Goal: Task Accomplishment & Management: Manage account settings

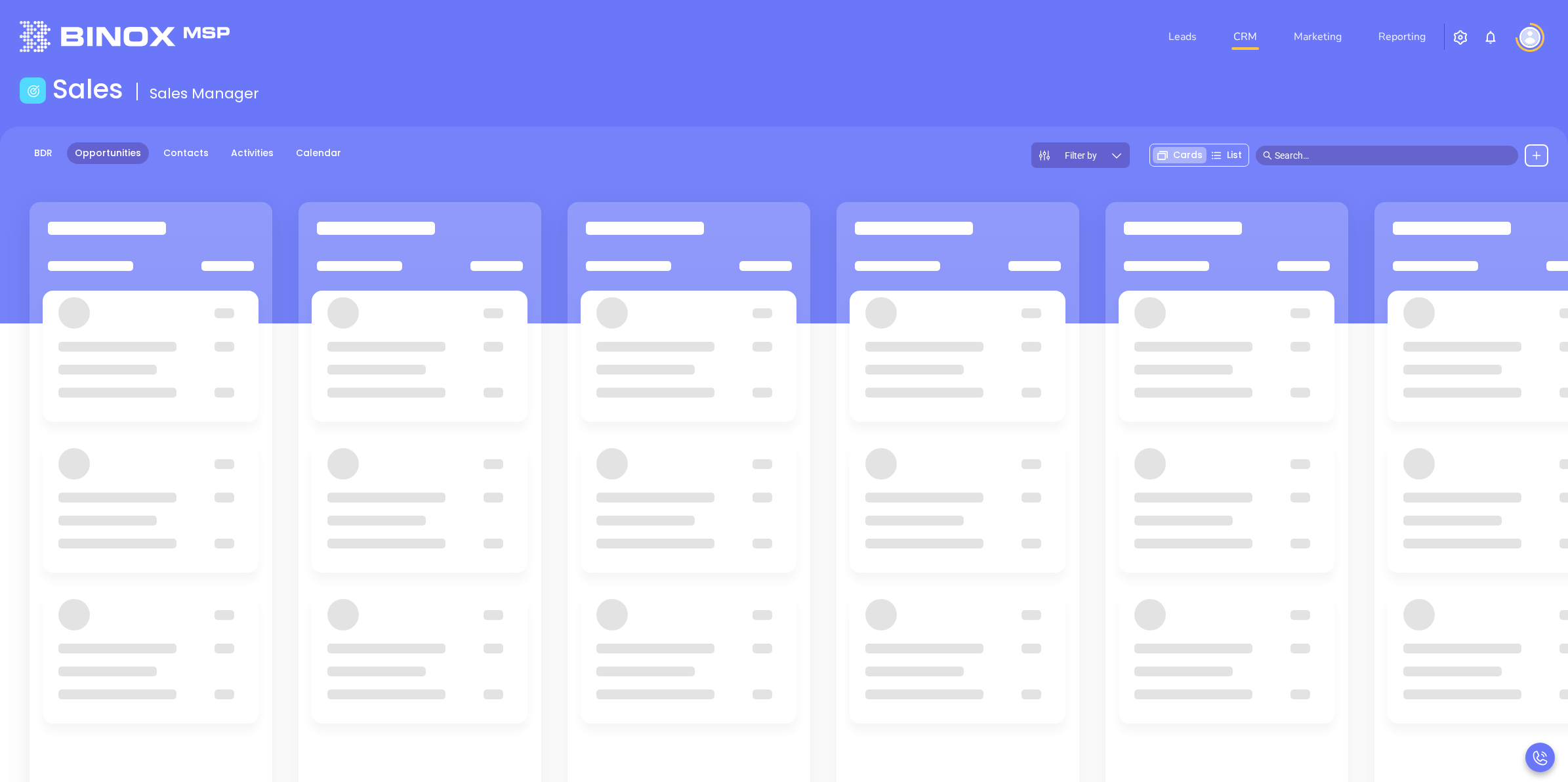
click at [1339, 162] on input "text" at bounding box center [1393, 155] width 236 height 15
paste input "mark@fingarinsurance.com"
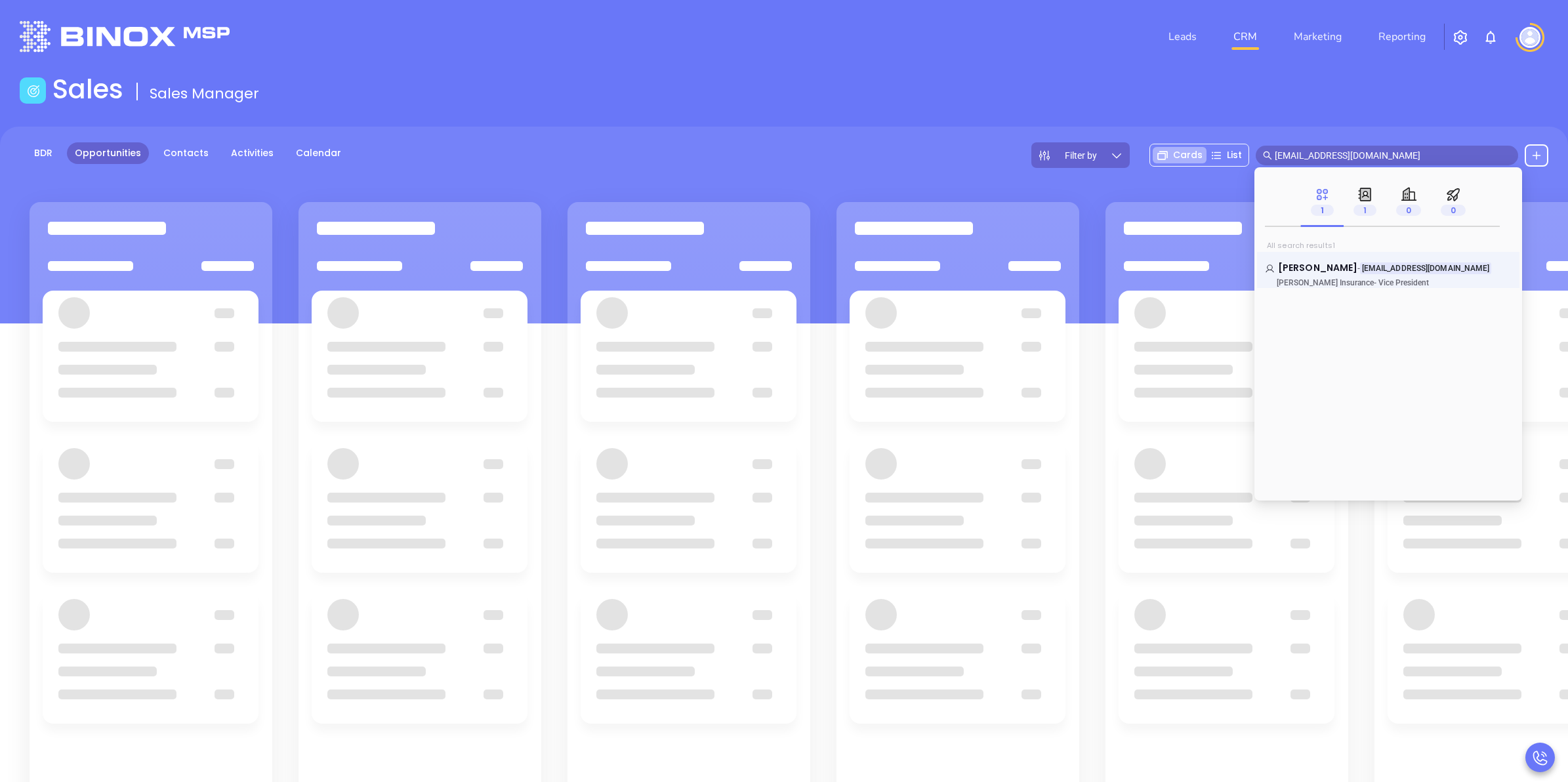
type input "mark@fingarinsurance.com"
click at [1394, 287] on p "Fingar Insurance - Vice President" at bounding box center [1363, 282] width 197 height 9
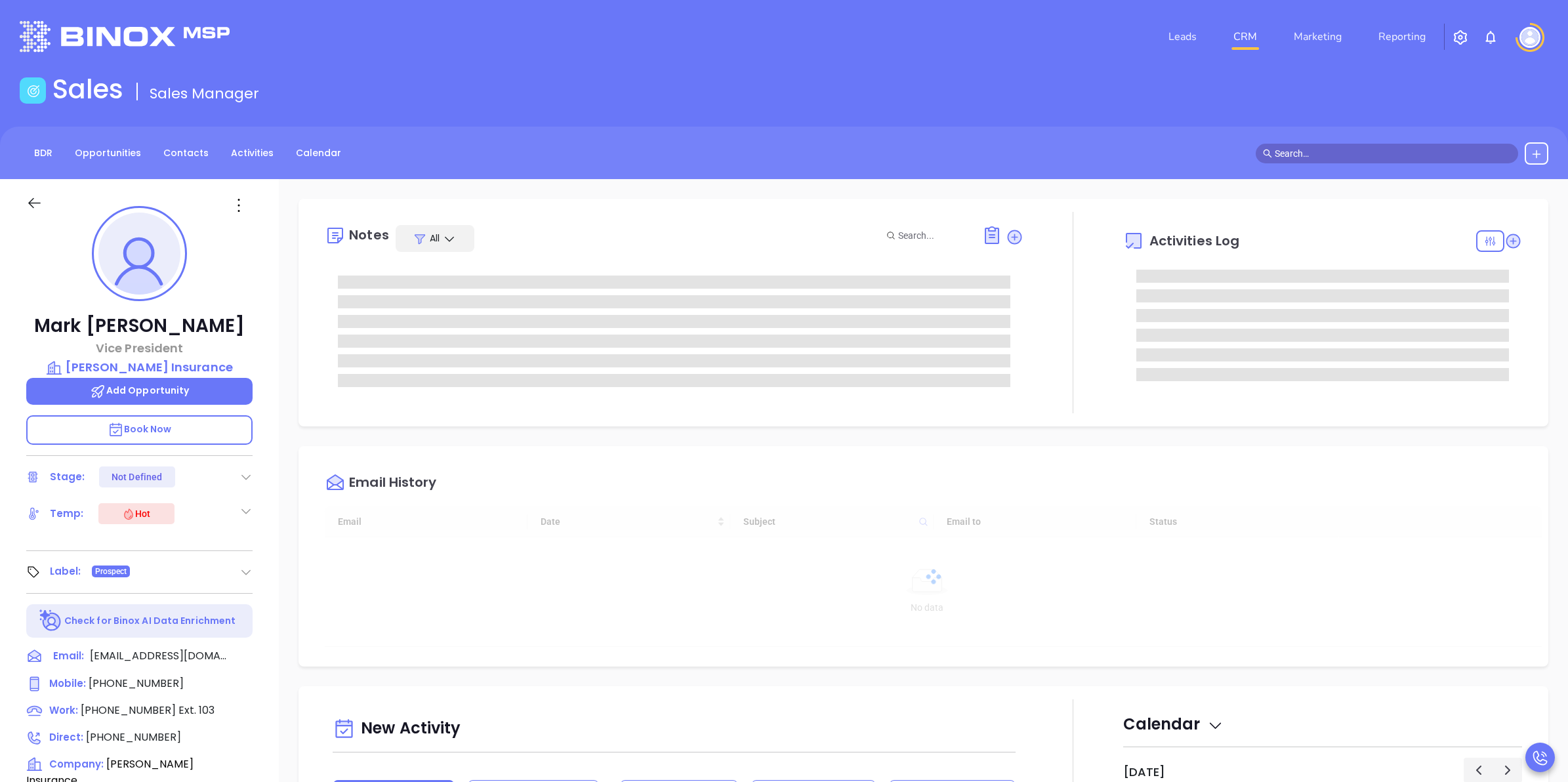
type input "[DATE]"
type input "[PERSON_NAME]"
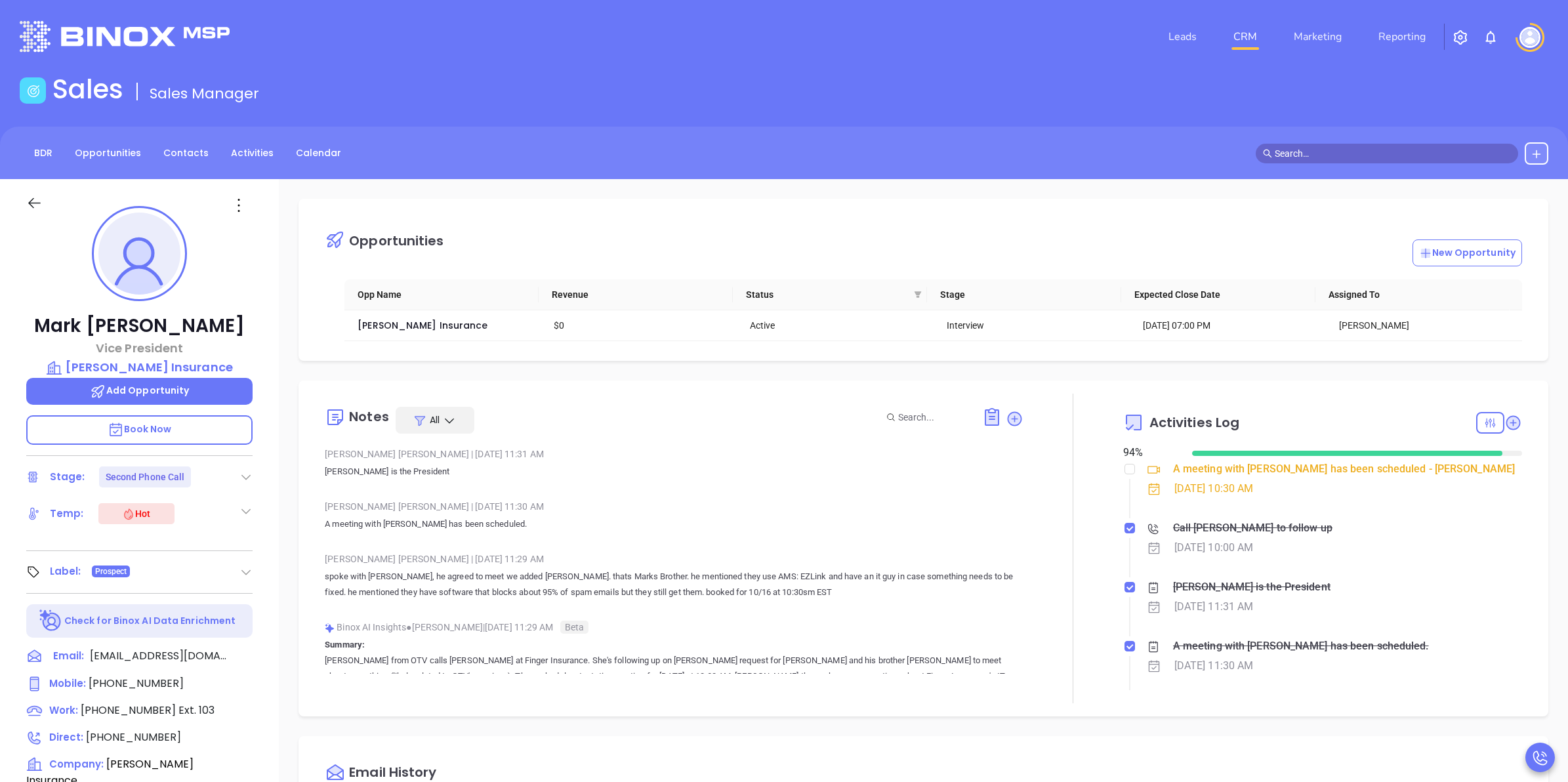
click at [1265, 532] on div "Call Mark Fingar to follow up" at bounding box center [1253, 528] width 160 height 20
click at [1336, 152] on input "text" at bounding box center [1393, 153] width 236 height 15
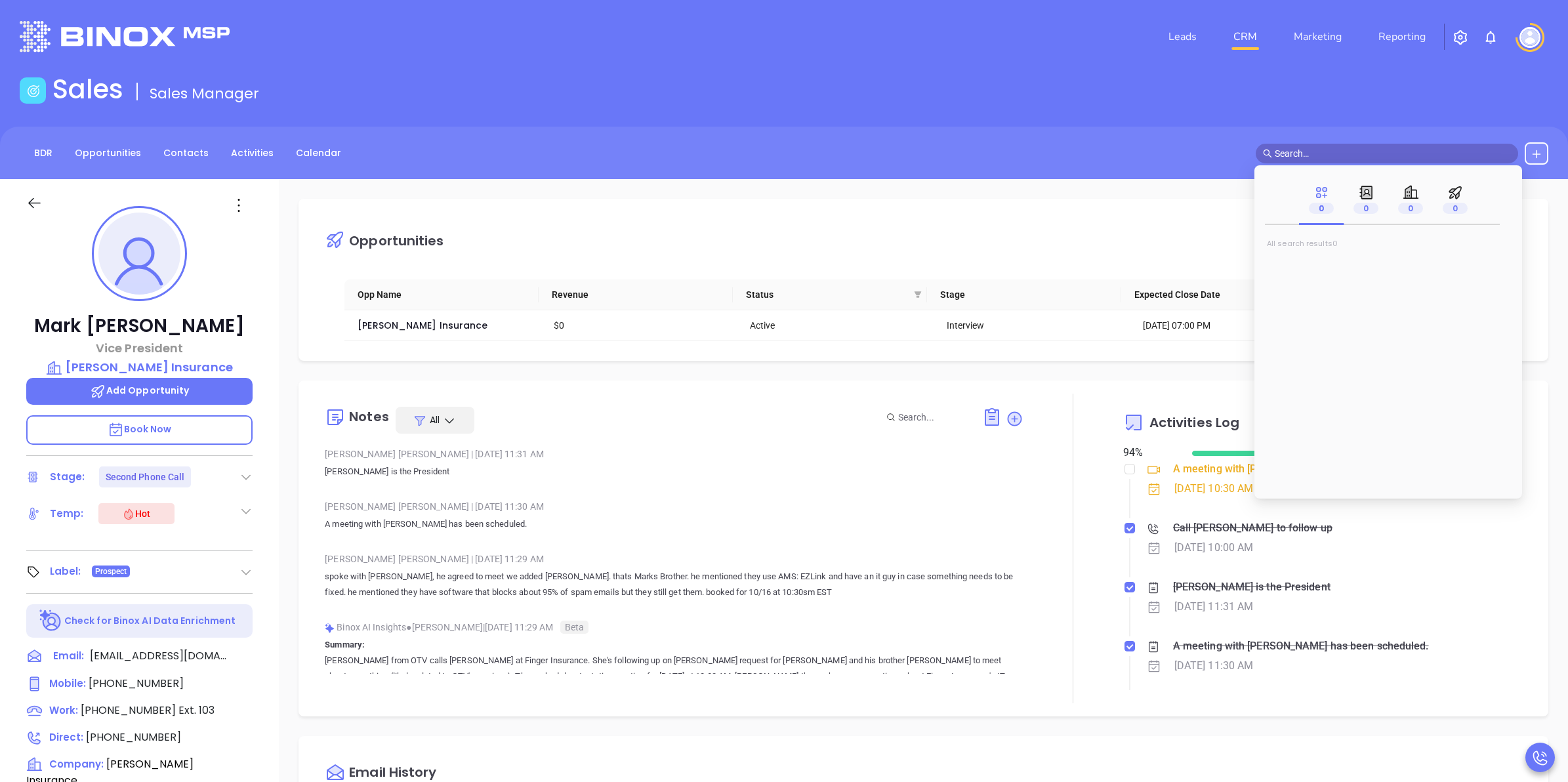
paste input "greg@fingarinsurance.com"
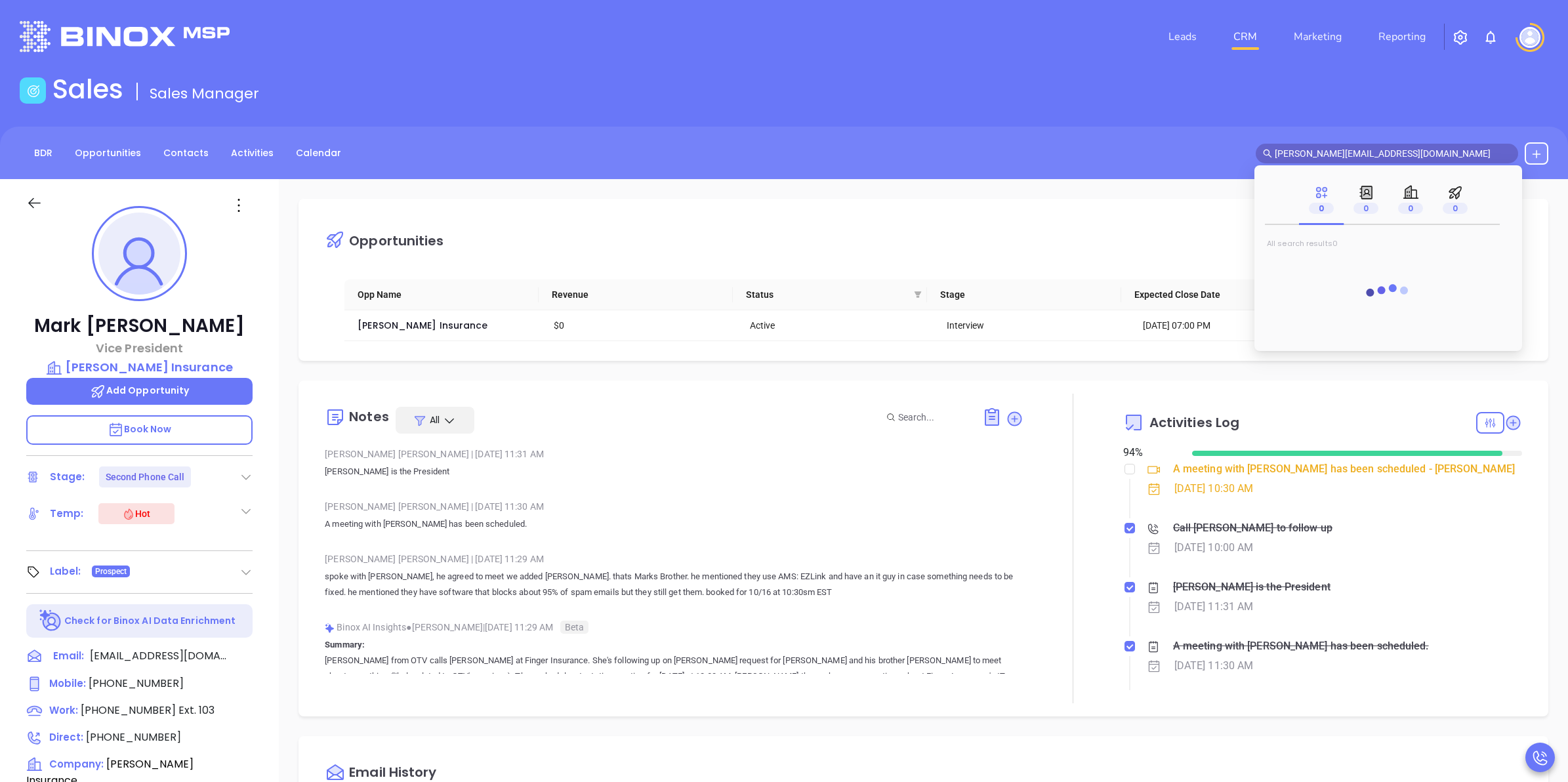
type input "greg@fingarinsurance.com"
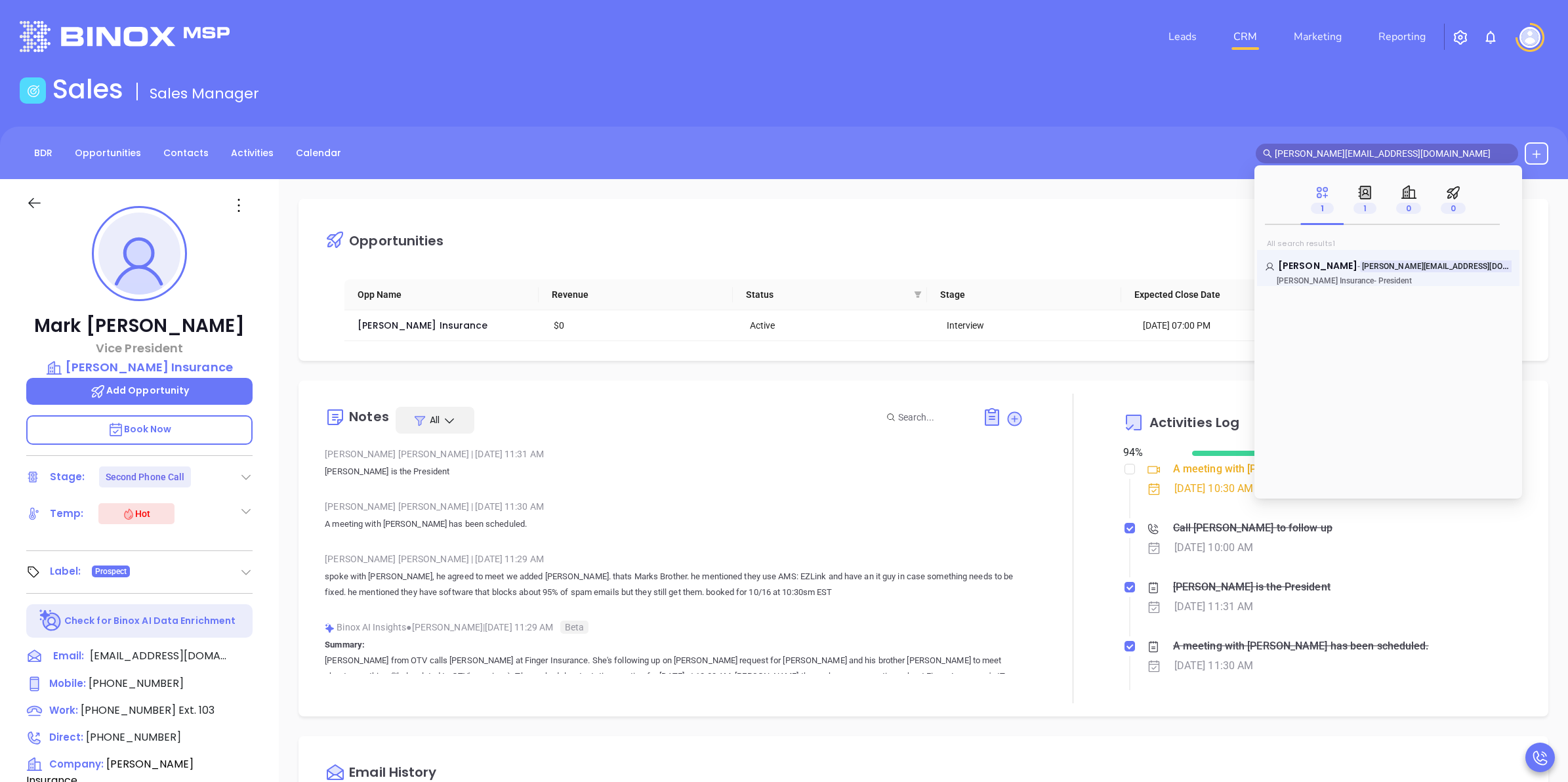
click at [1397, 282] on p "Fingar Insurance - President" at bounding box center [1363, 280] width 197 height 9
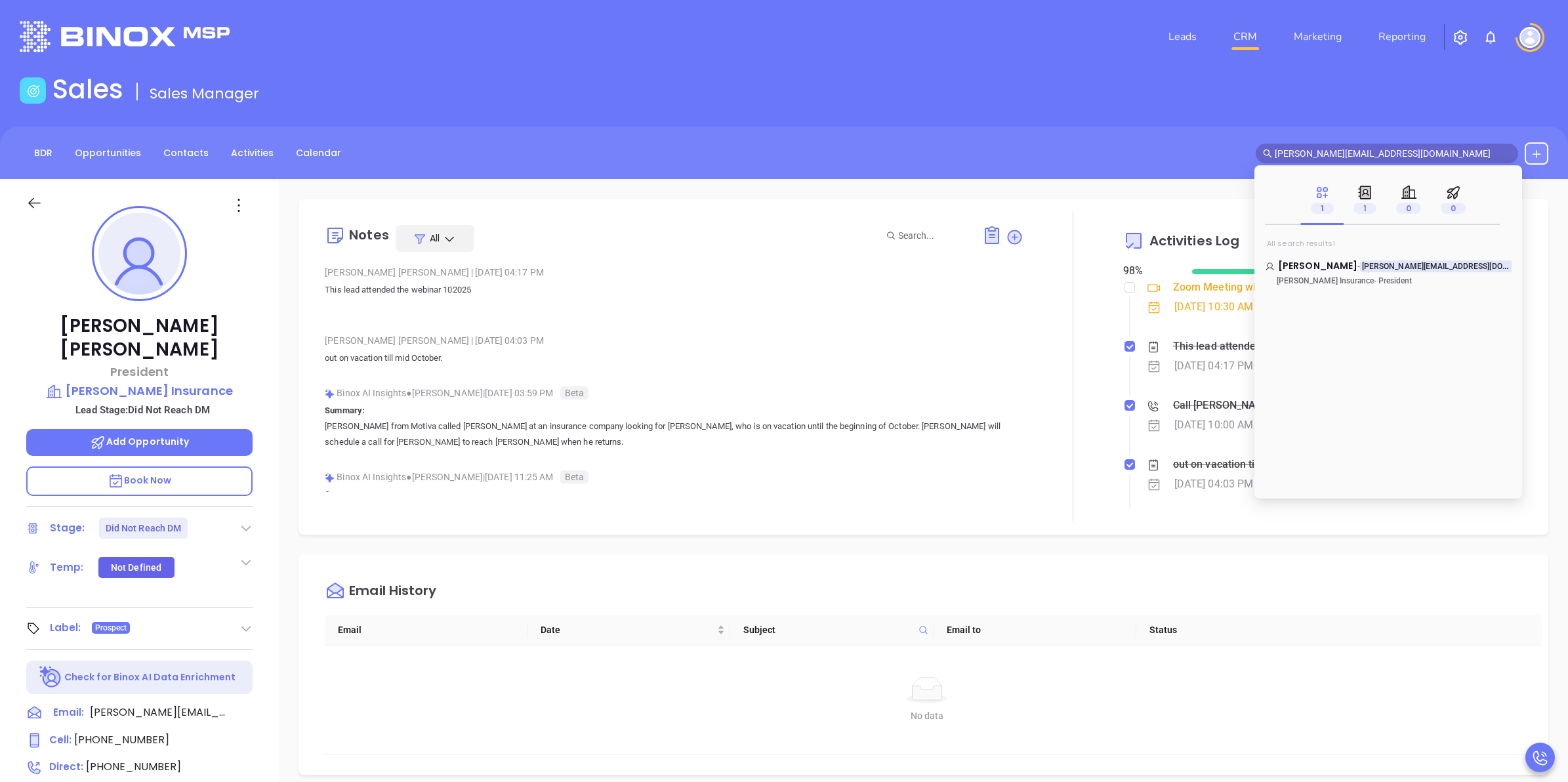
click at [932, 318] on div "Liz Cruz | Oct 8, 2025 04:17 PM This lead attended the webinar 102025" at bounding box center [674, 293] width 698 height 61
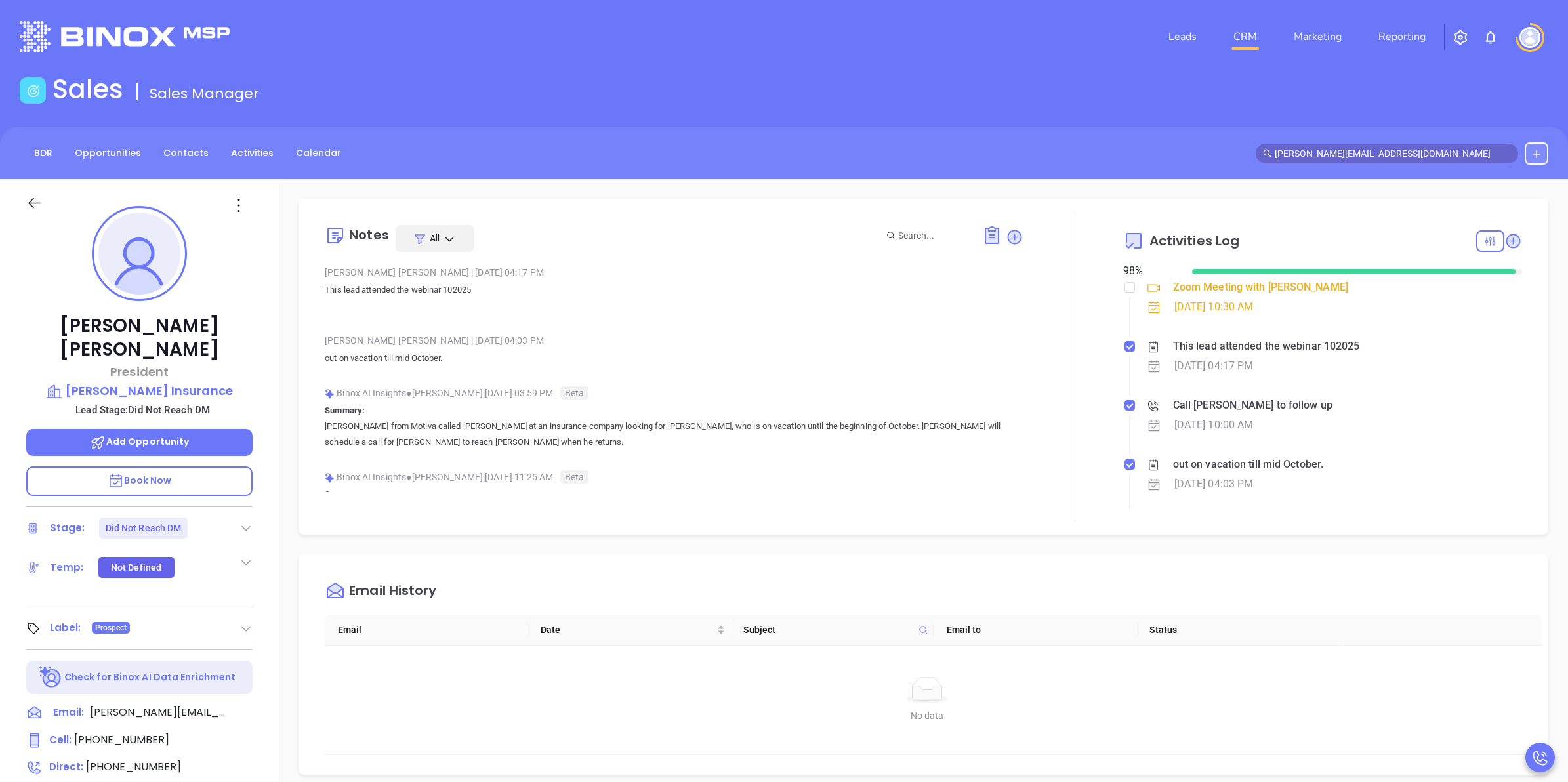
click at [1261, 342] on div "This lead attended the webinar 102025" at bounding box center [1267, 346] width 187 height 20
click at [1301, 348] on div "This lead attended the webinar 102025" at bounding box center [1267, 346] width 187 height 20
click at [1342, 349] on div "This lead attended the webinar 102025" at bounding box center [1267, 346] width 187 height 20
click at [1326, 143] on span "greg@fingarinsurance.com" at bounding box center [1387, 153] width 262 height 20
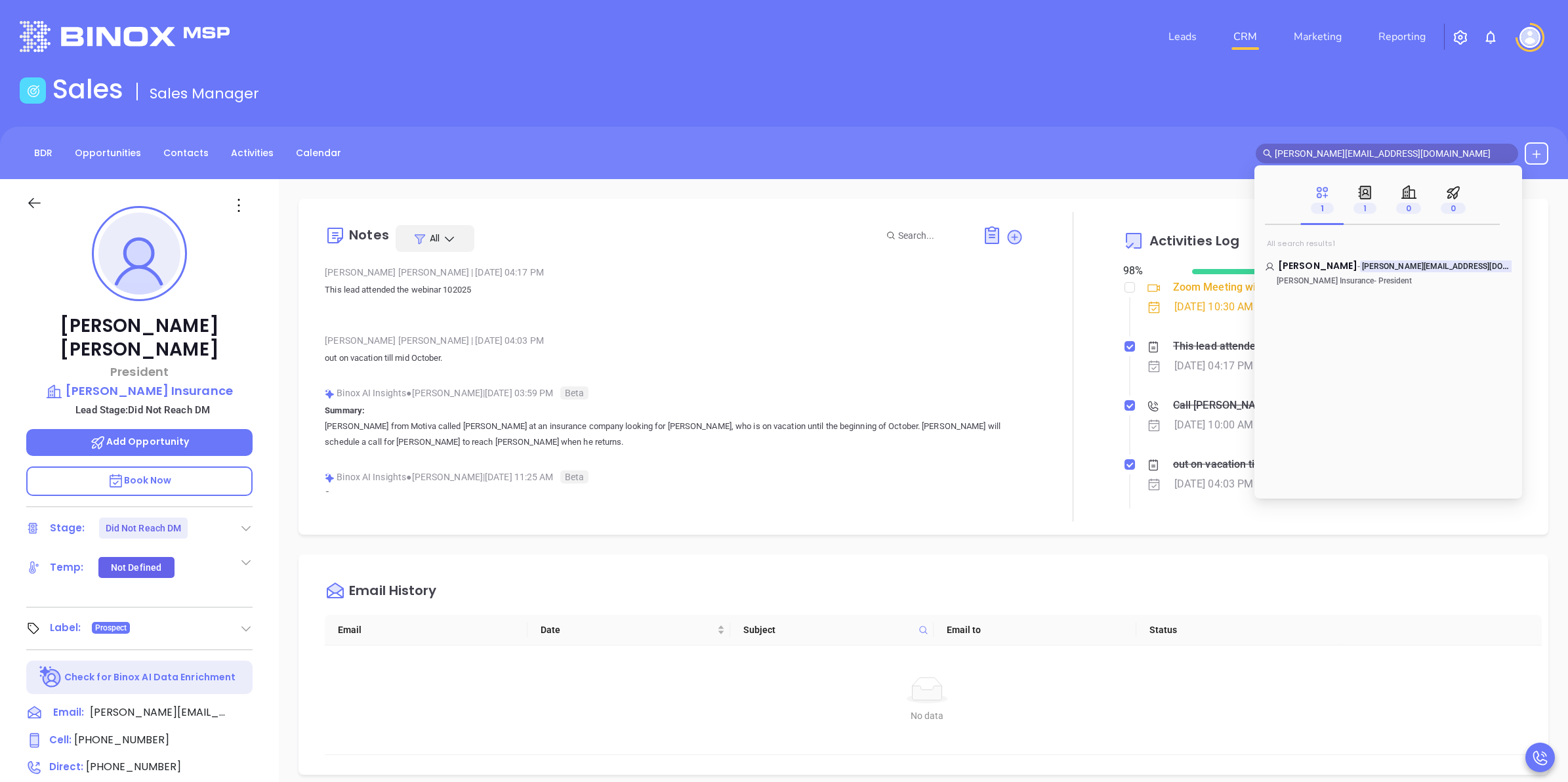
click at [1335, 155] on input "greg@fingarinsurance.com" at bounding box center [1393, 153] width 236 height 15
click at [178, 382] on p "[PERSON_NAME] Insurance" at bounding box center [139, 391] width 226 height 19
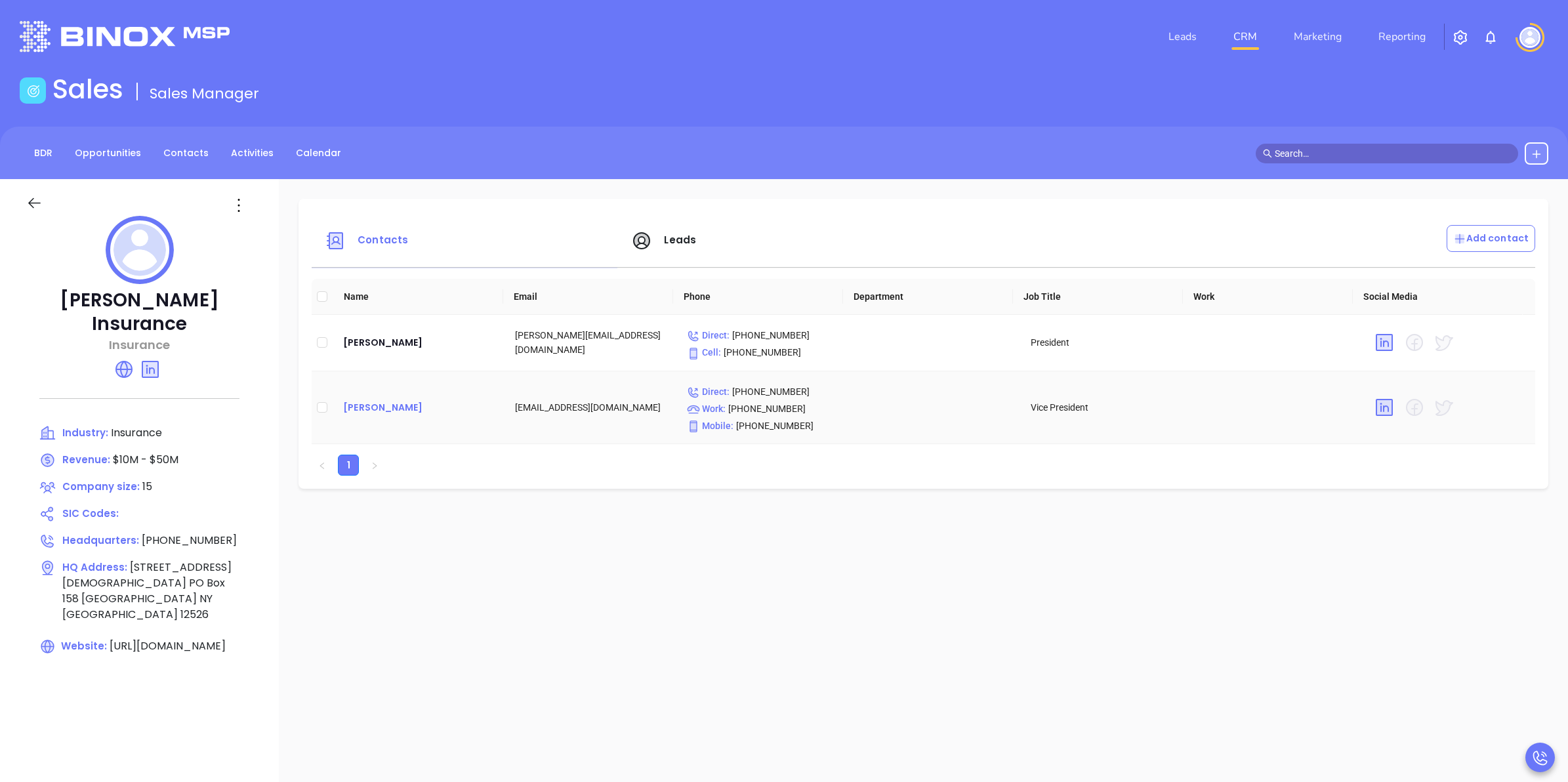
click at [391, 405] on div "Mark Fingar" at bounding box center [418, 408] width 151 height 16
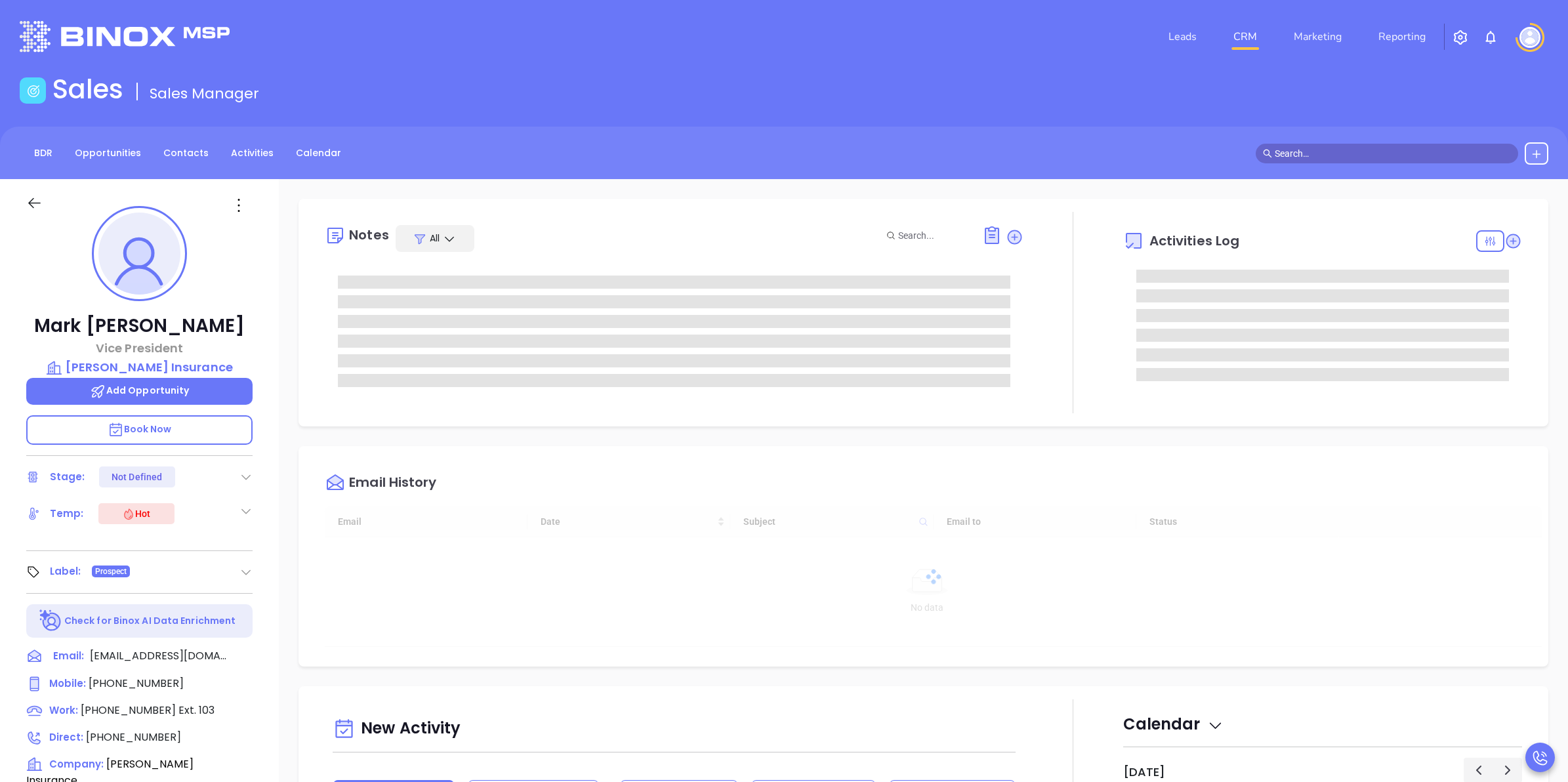
scroll to position [381, 0]
type input "[PERSON_NAME]"
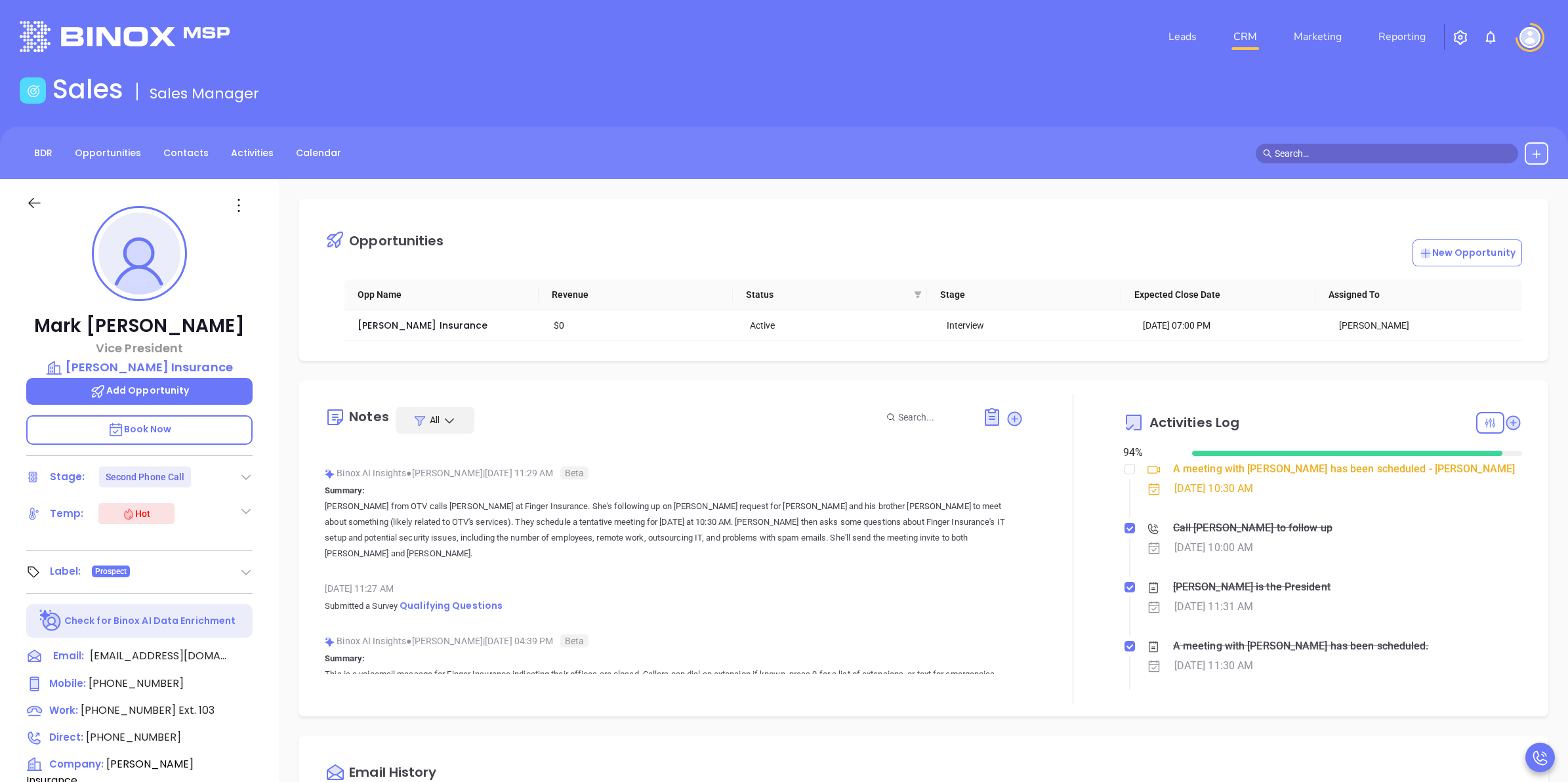
scroll to position [164, 0]
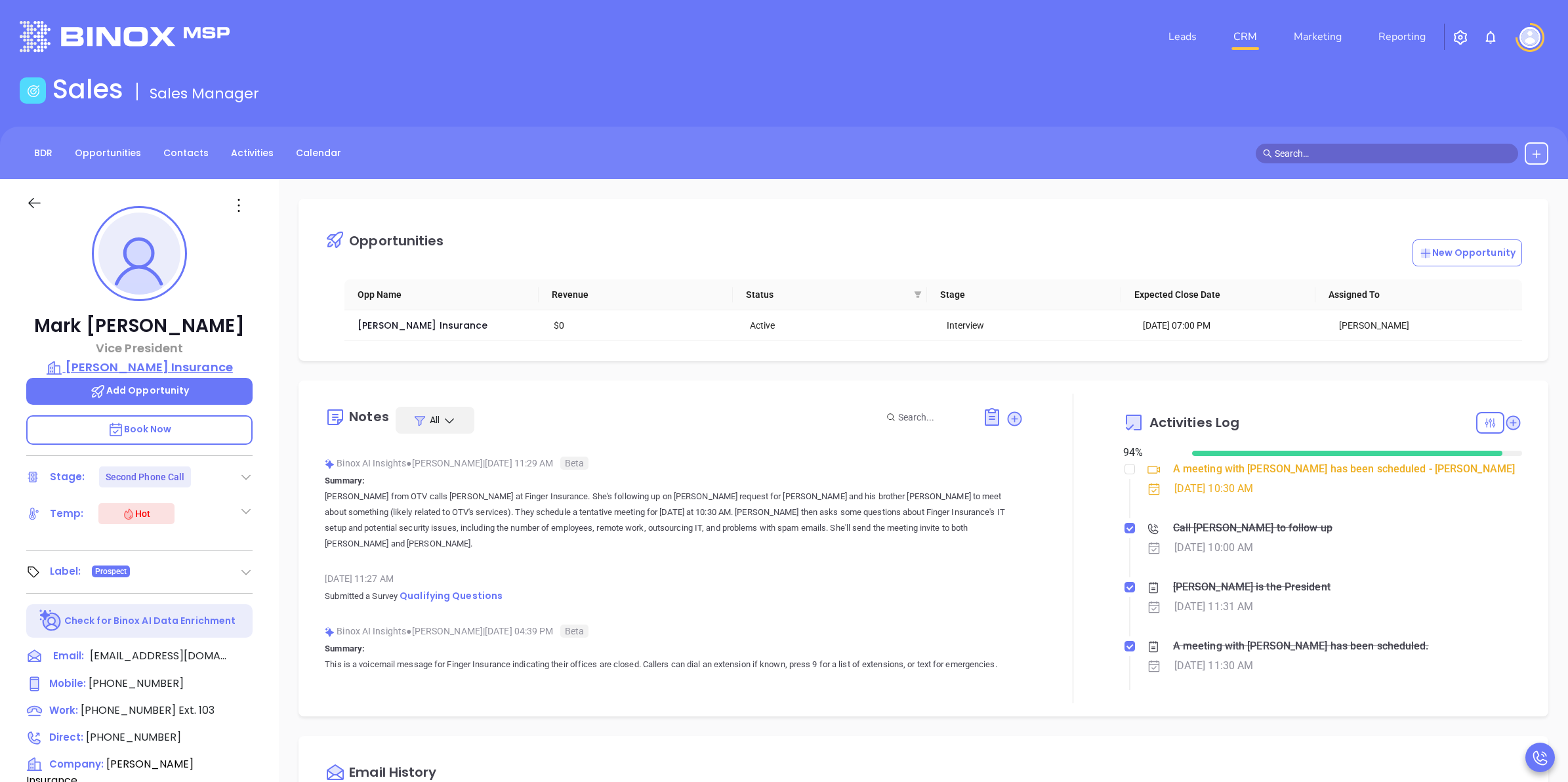
click at [162, 371] on p "[PERSON_NAME] Insurance" at bounding box center [139, 367] width 226 height 19
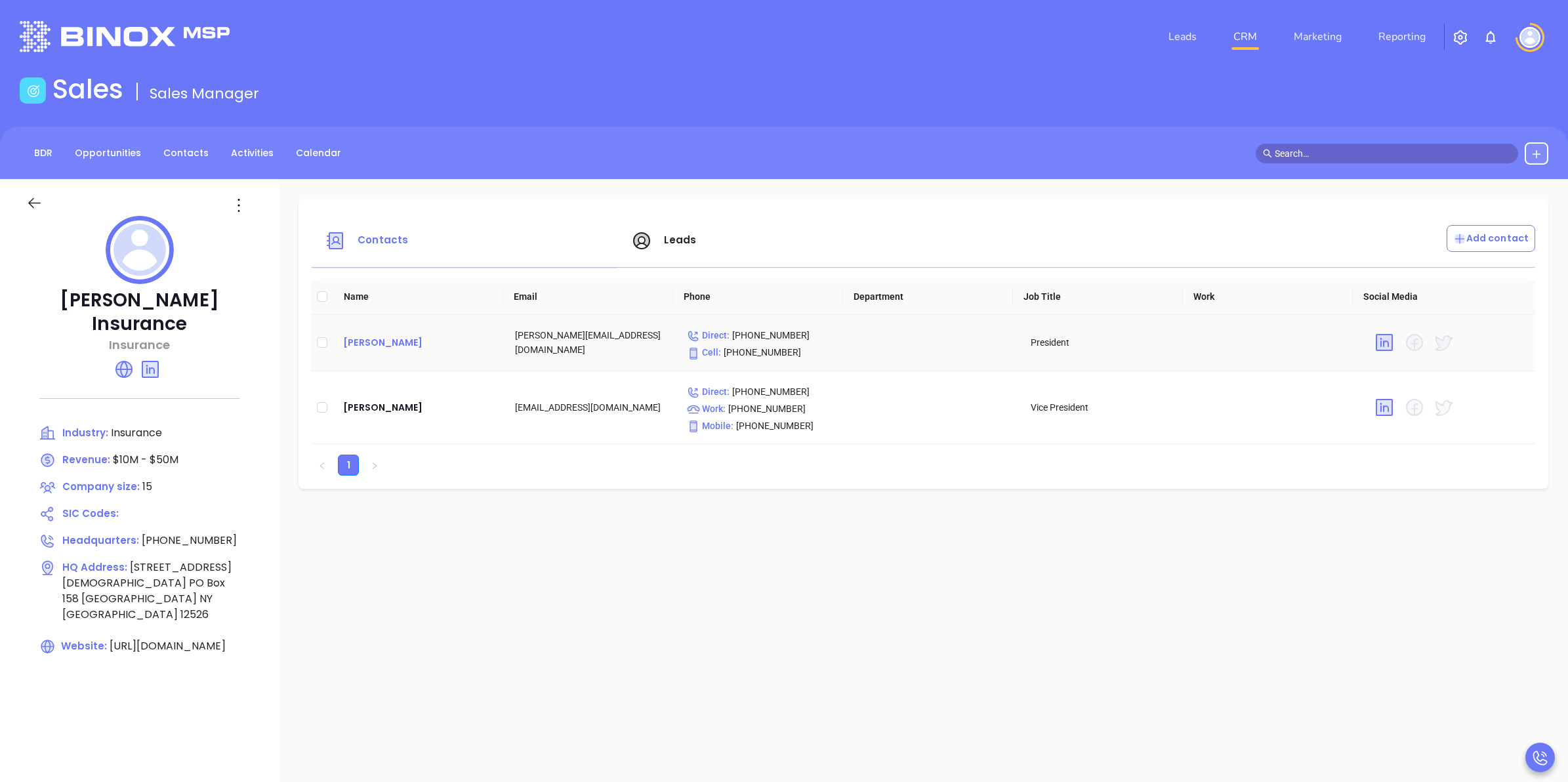
click at [384, 342] on div "Gregory C. Fingar" at bounding box center [418, 342] width 151 height 16
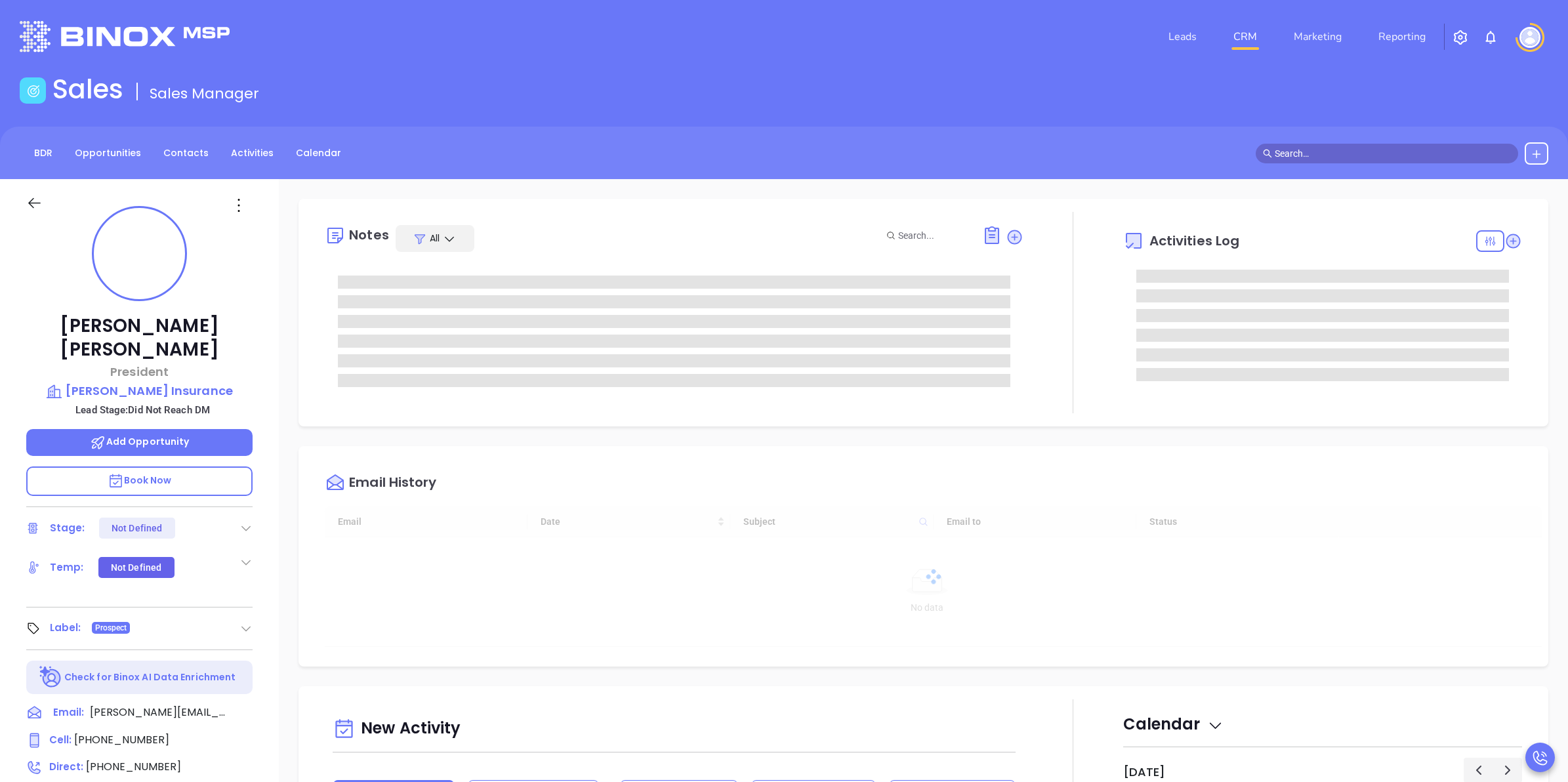
type input "[DATE]"
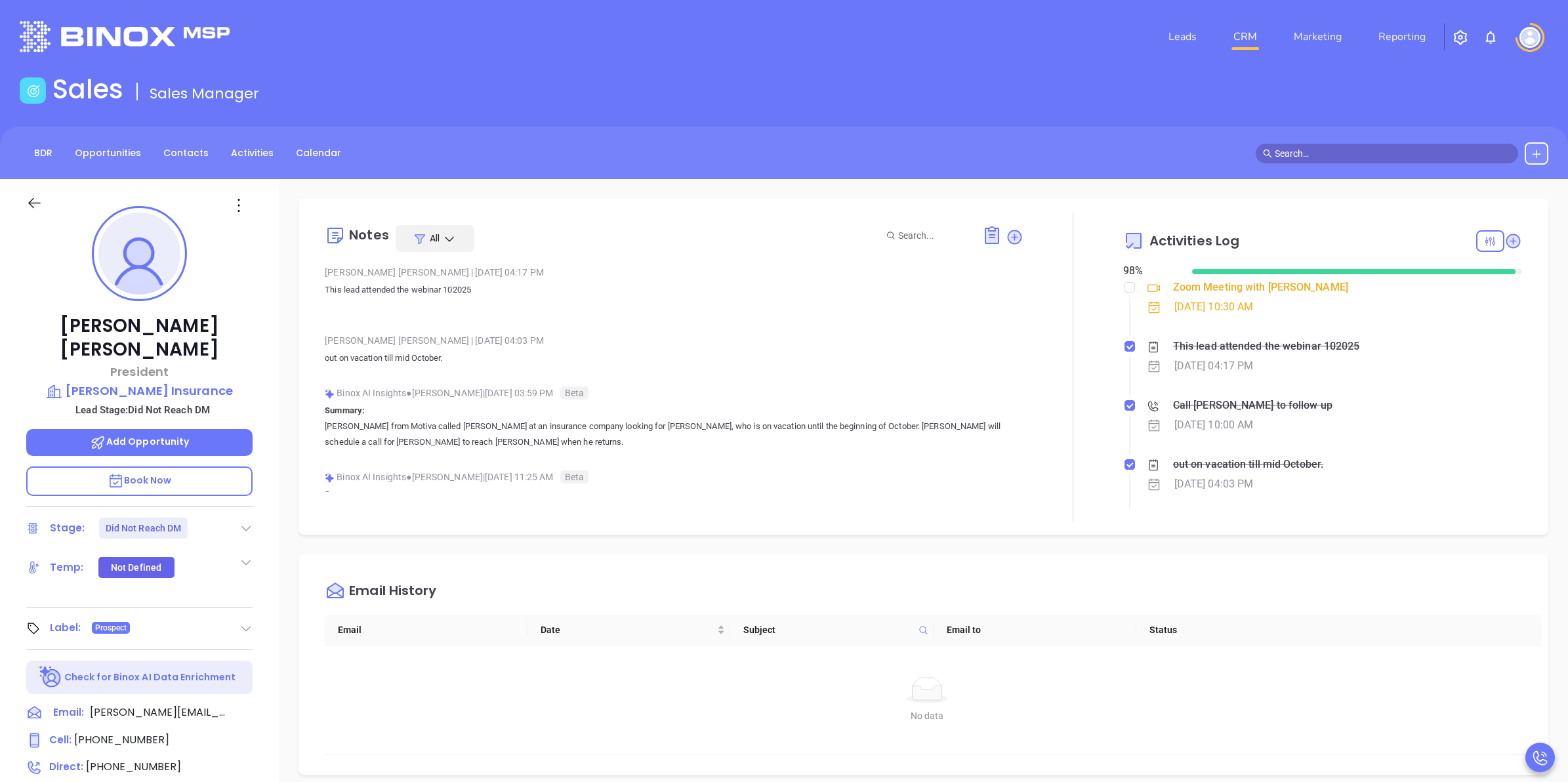
type input "[PERSON_NAME]"
click at [1326, 155] on input "text" at bounding box center [1393, 153] width 236 height 15
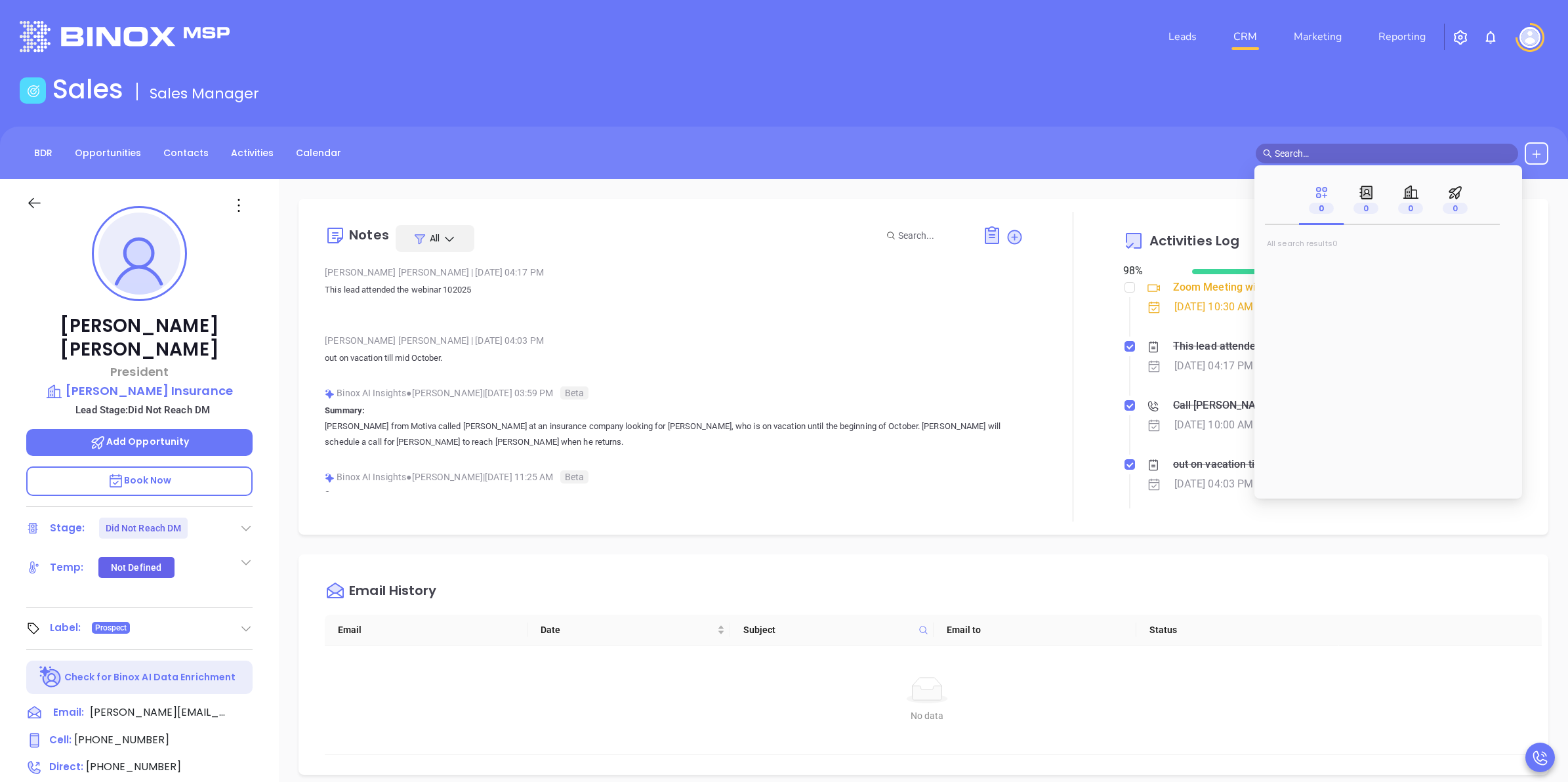
click at [1251, 29] on link "CRM" at bounding box center [1245, 36] width 34 height 26
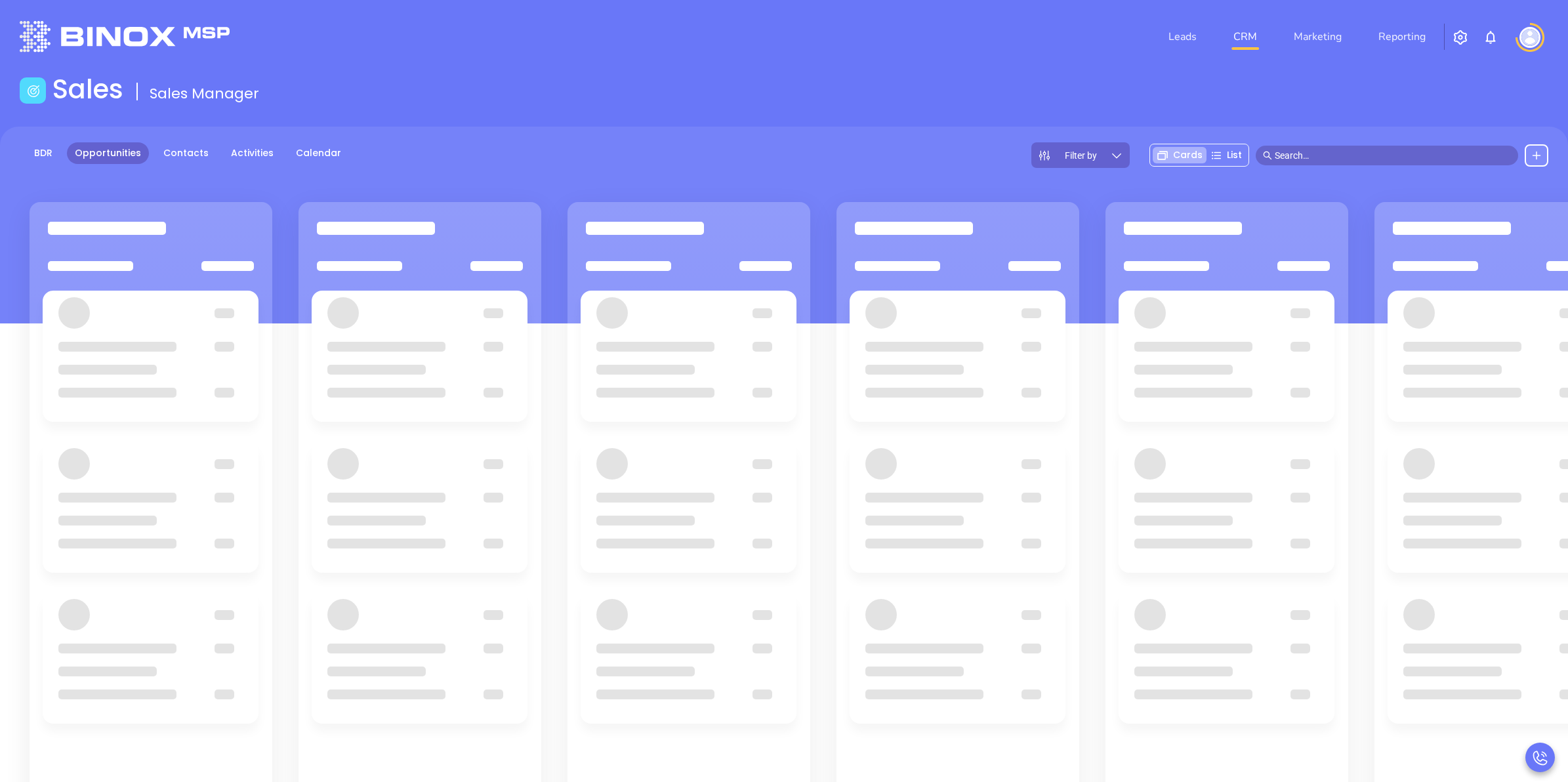
click at [1300, 156] on input "text" at bounding box center [1393, 155] width 236 height 15
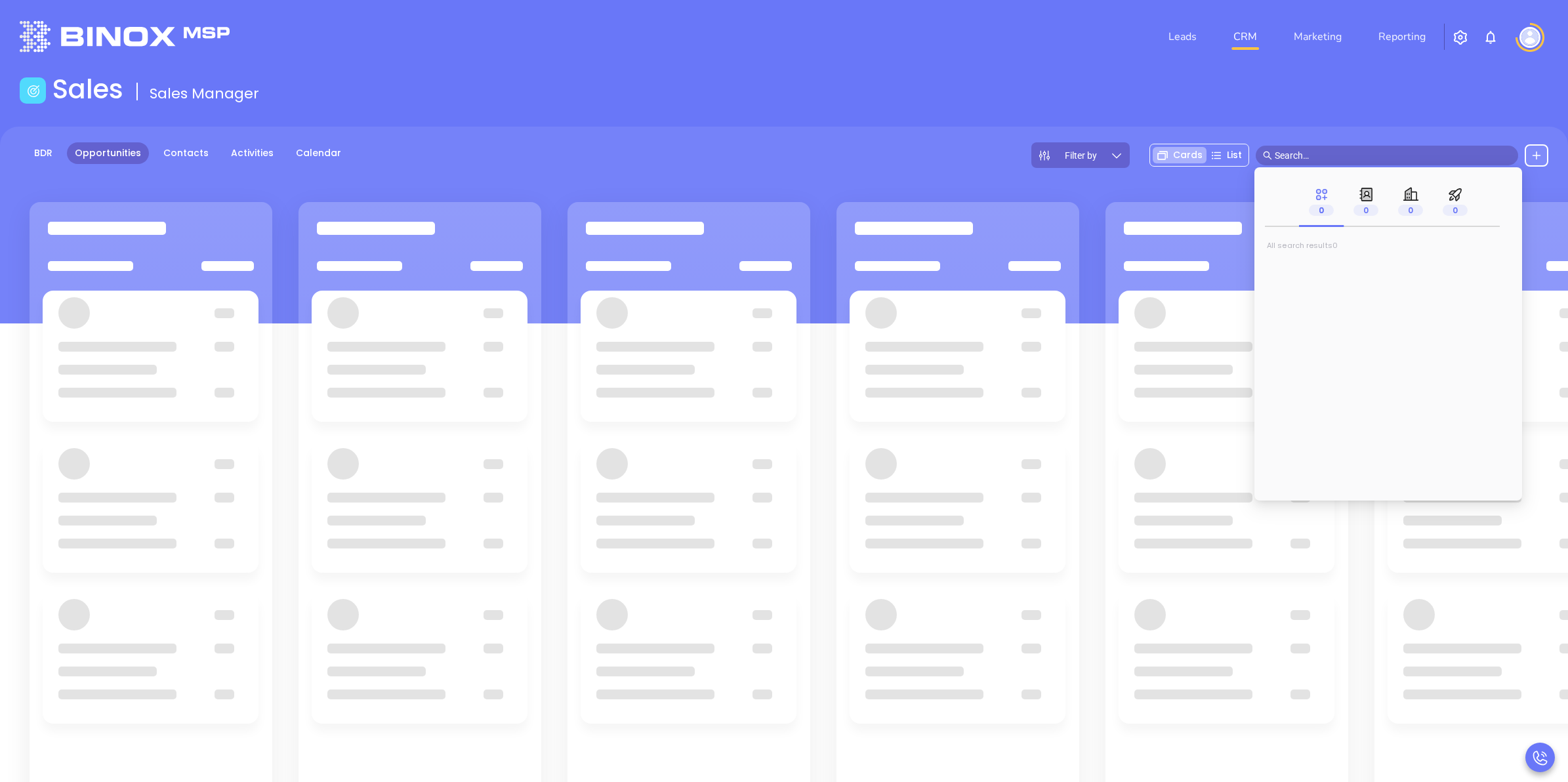
paste input "connie@wolfagency.com"
type input "connie@wolfagency.com"
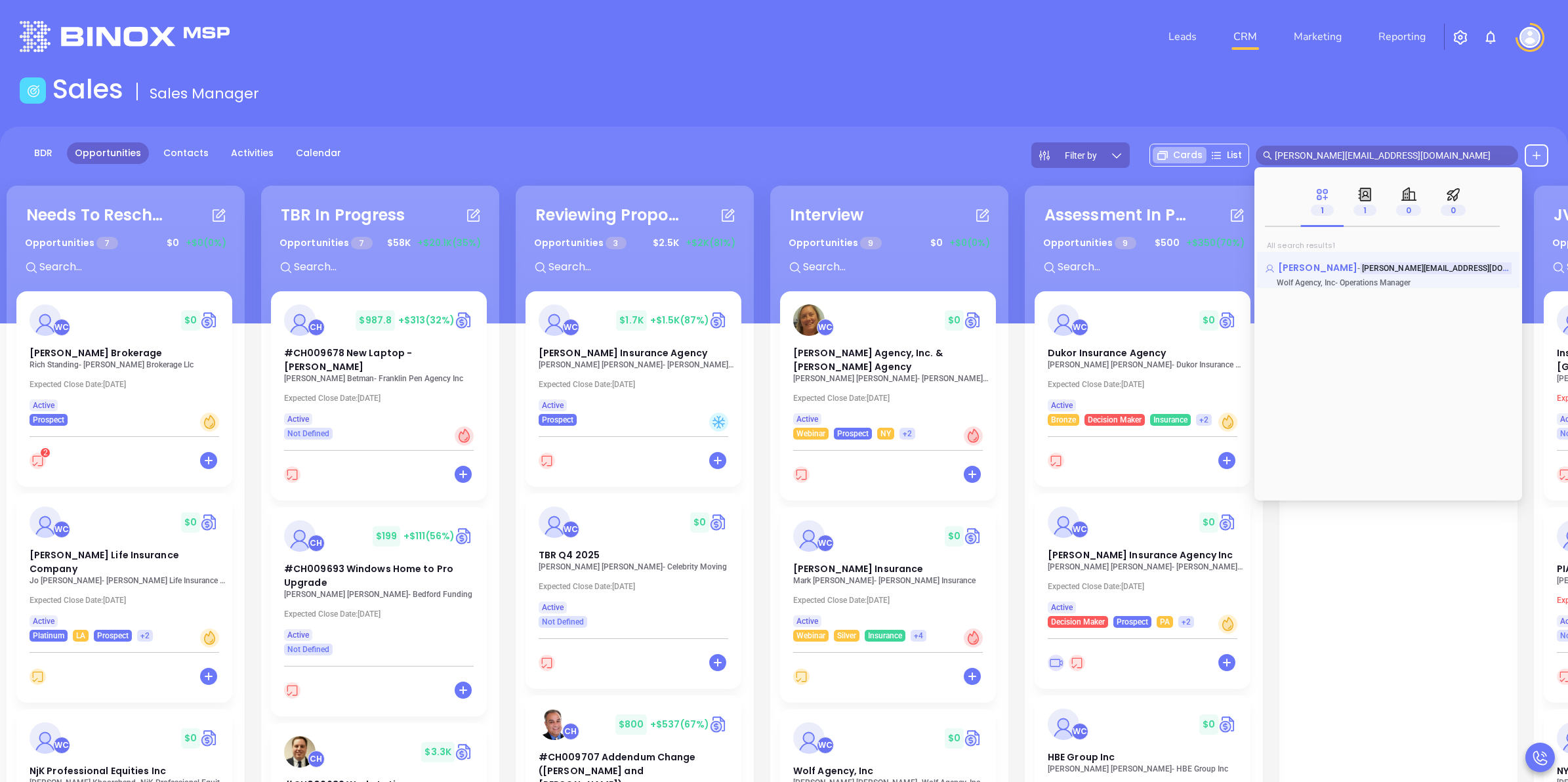
click at [1311, 266] on span "Connie Caputo" at bounding box center [1317, 267] width 79 height 13
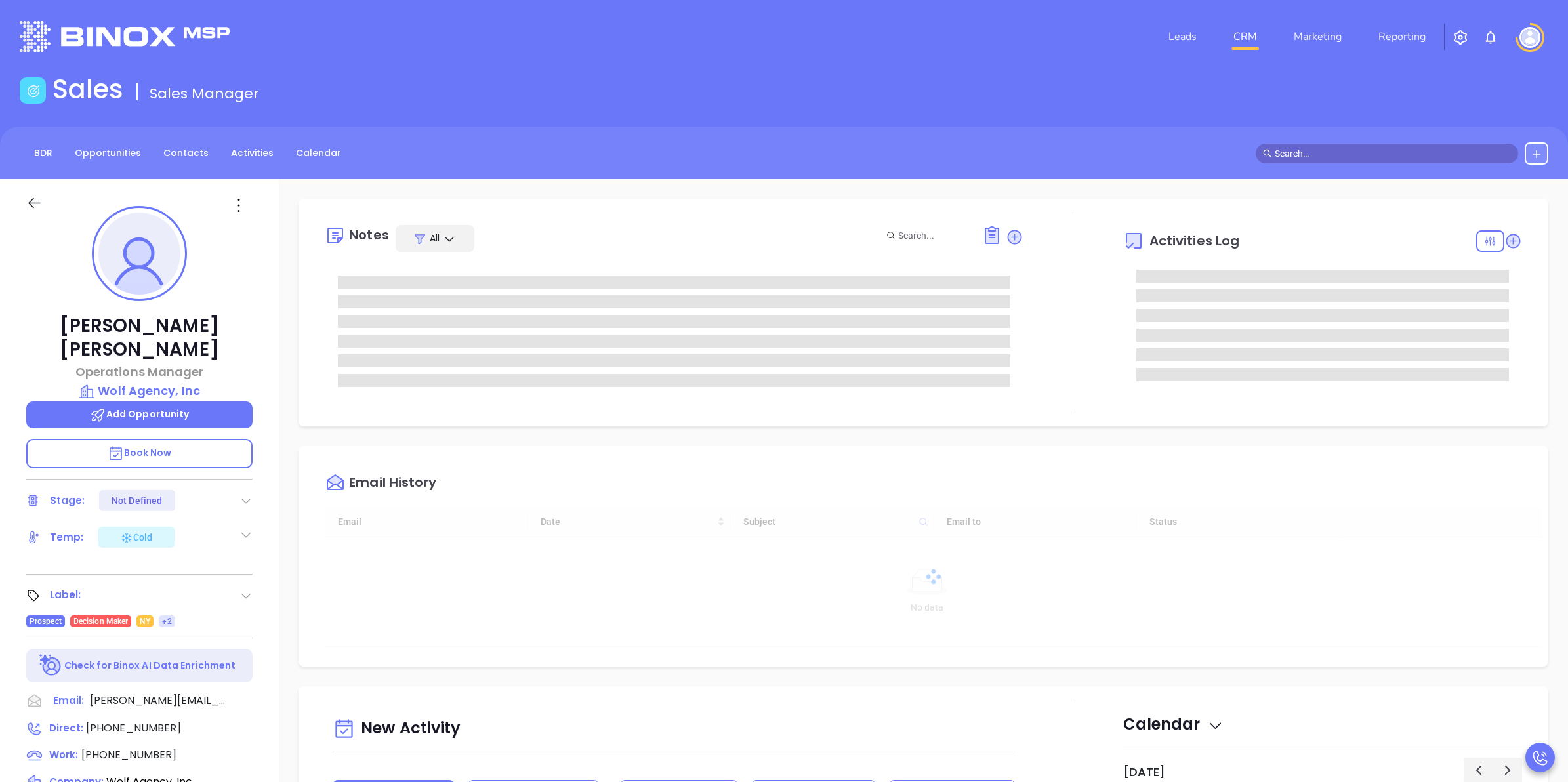
type input "[DATE]"
type input "[PERSON_NAME]"
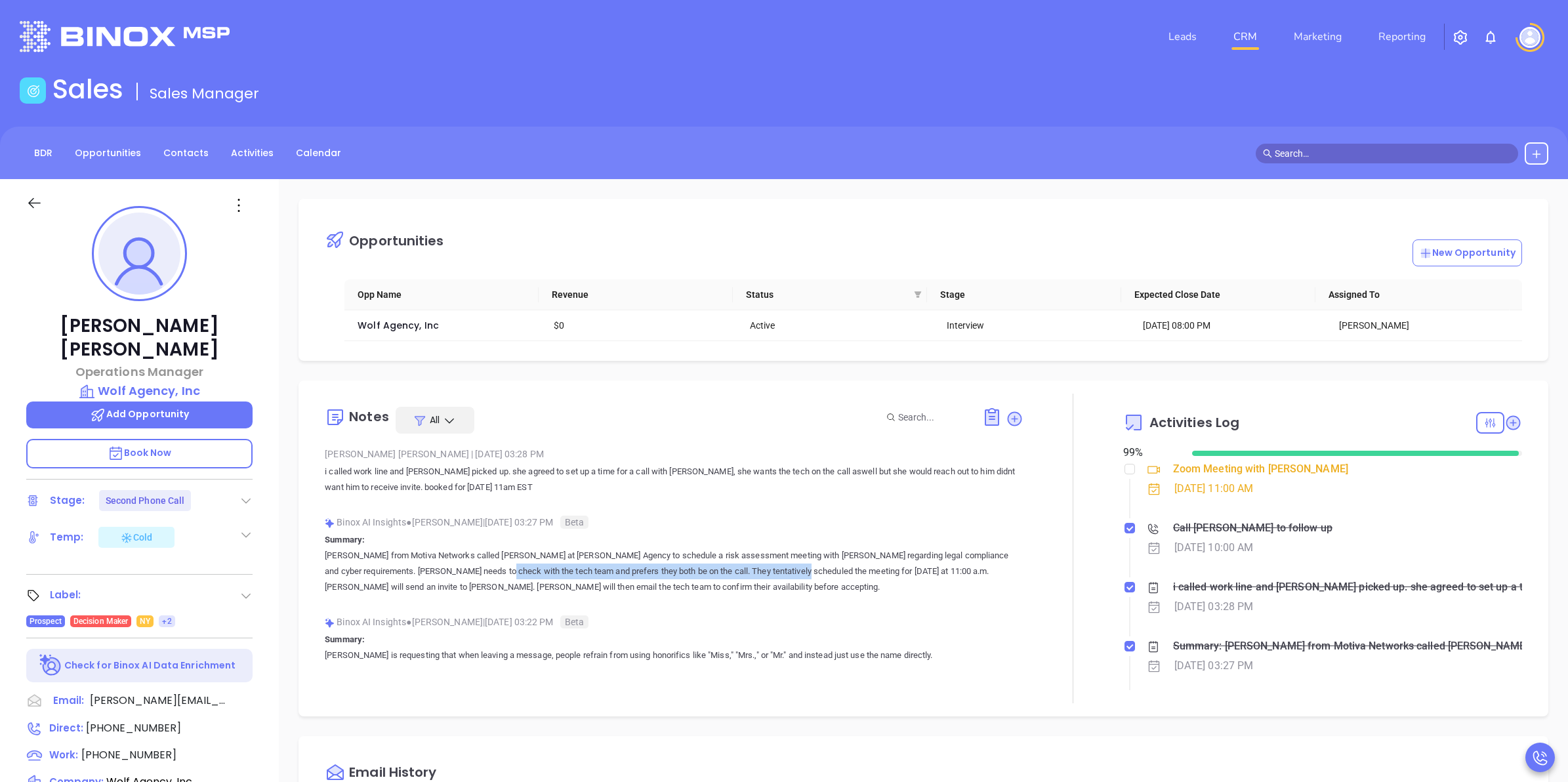
drag, startPoint x: 450, startPoint y: 575, endPoint x: 760, endPoint y: 568, distance: 310.1
click at [760, 568] on p "Annabelle from Motiva Networks called Connie Caputo at Wolfe Agency to schedule…" at bounding box center [674, 571] width 698 height 47
click at [610, 569] on p "Annabelle from Motiva Networks called Connie Caputo at Wolfe Agency to schedule…" at bounding box center [674, 571] width 698 height 47
click at [1247, 33] on link "CRM" at bounding box center [1245, 36] width 34 height 26
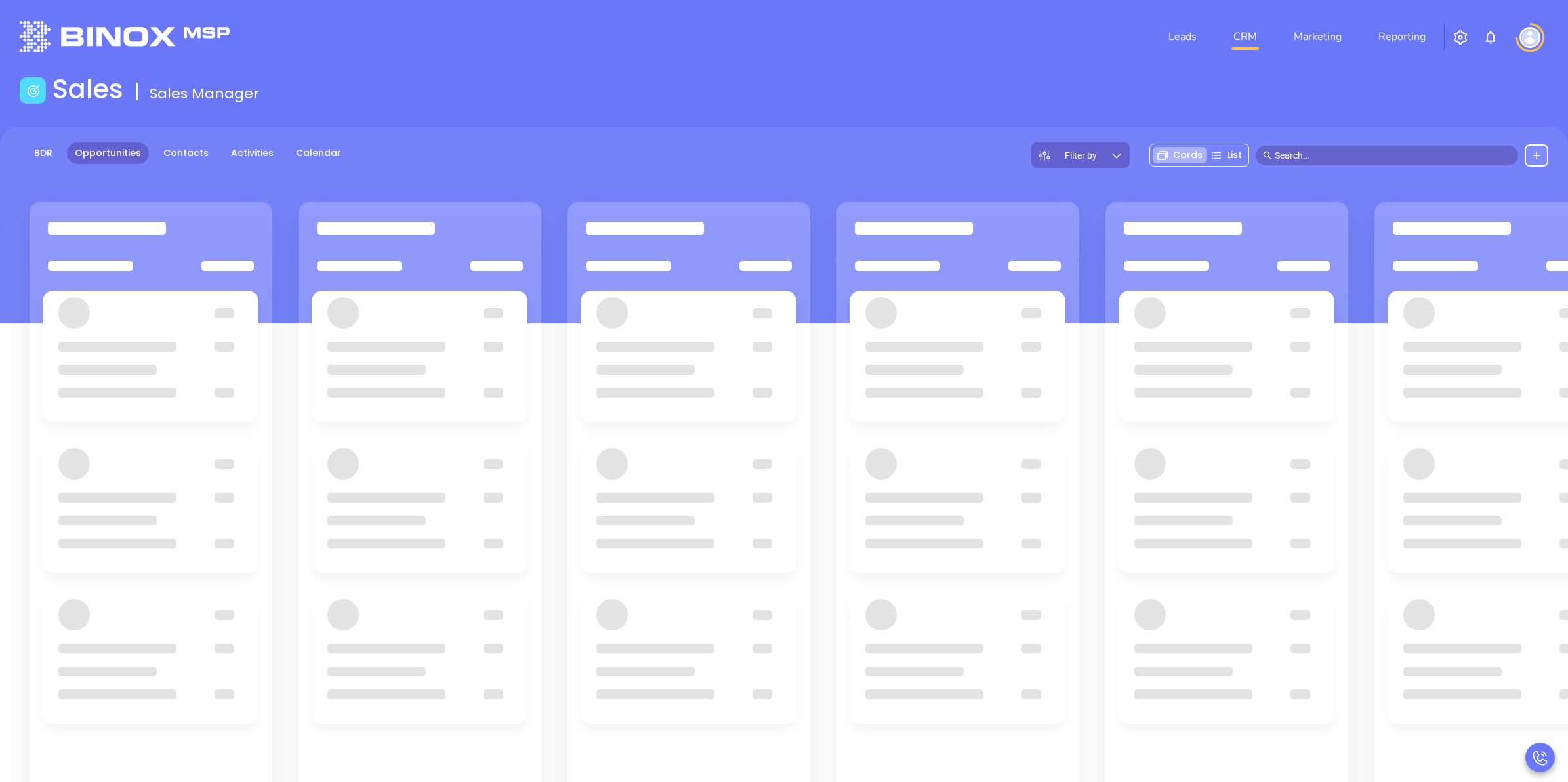
click at [1279, 159] on input "text" at bounding box center [1393, 155] width 236 height 15
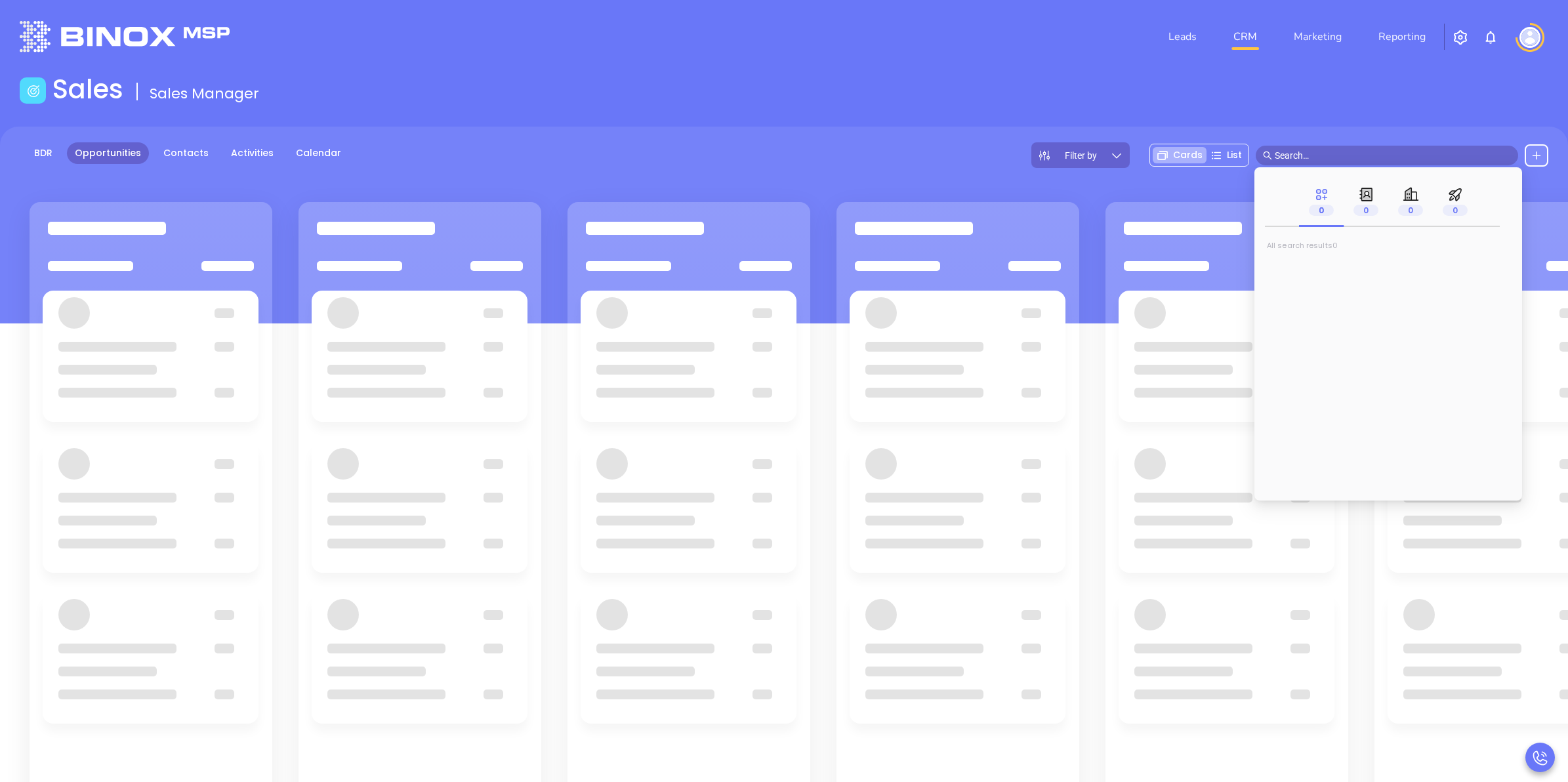
paste input "mark@fingarinsurance.com"
type input "mark@fingarinsurance.com"
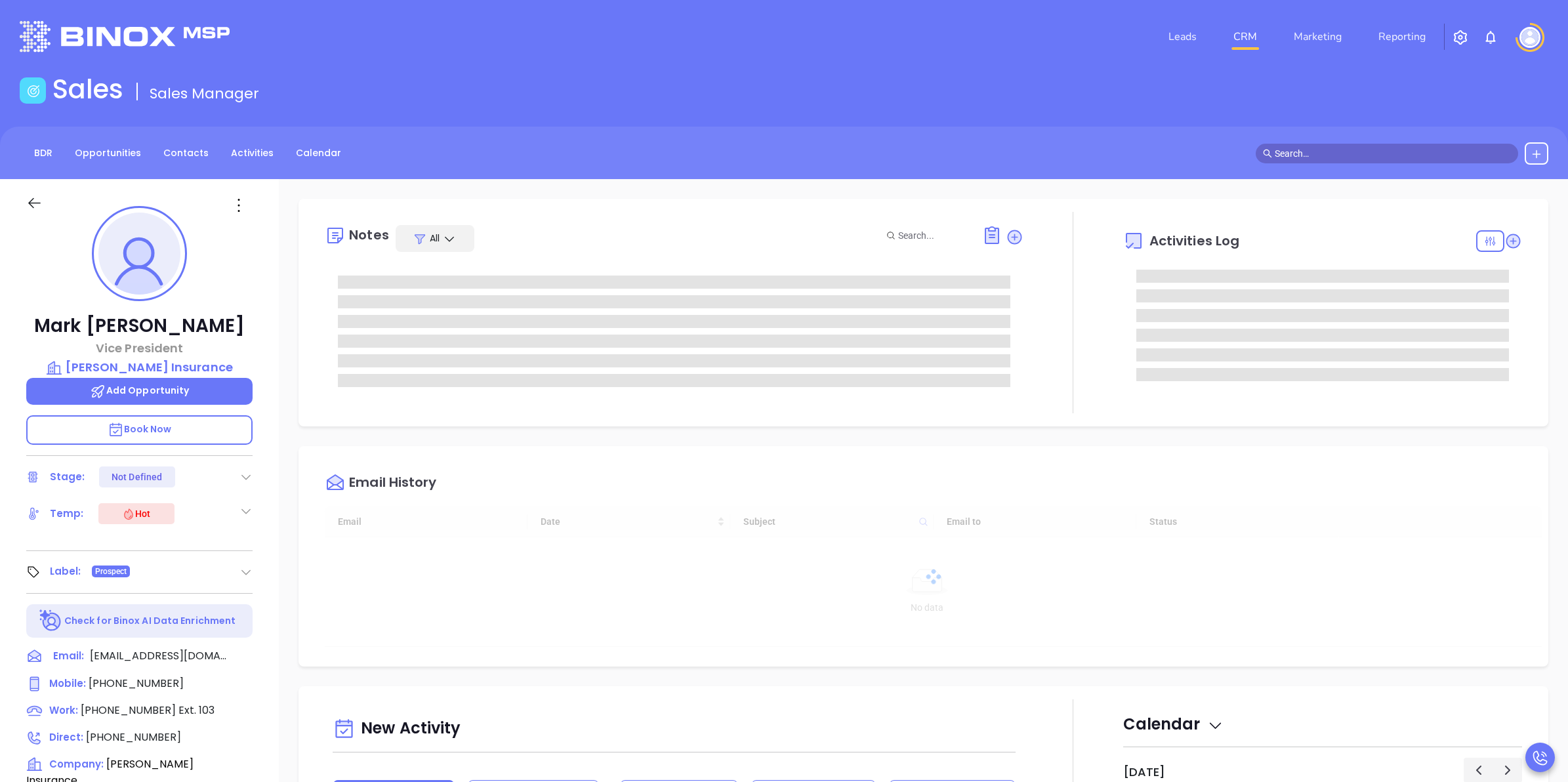
scroll to position [381, 0]
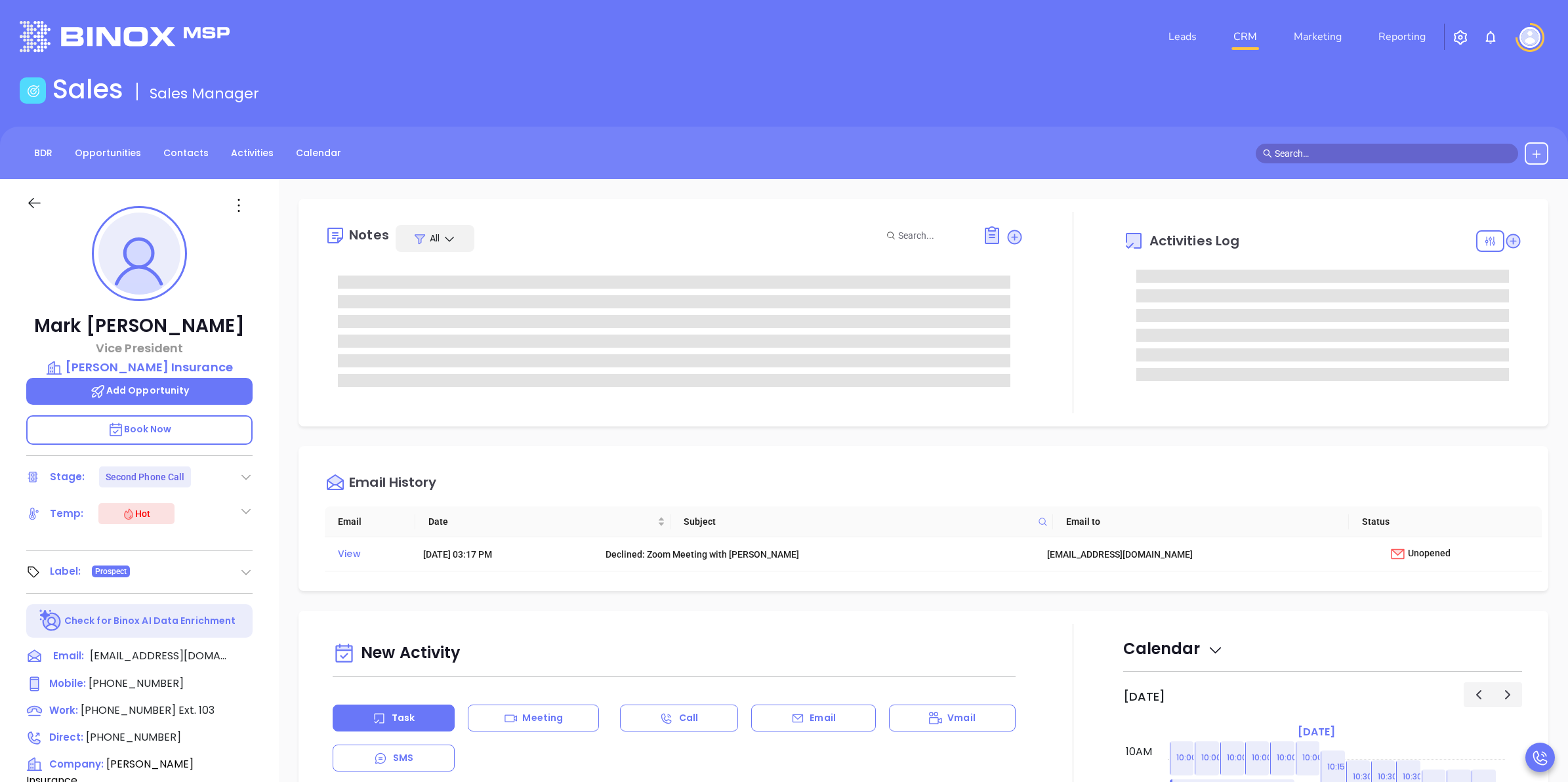
type input "[PERSON_NAME]"
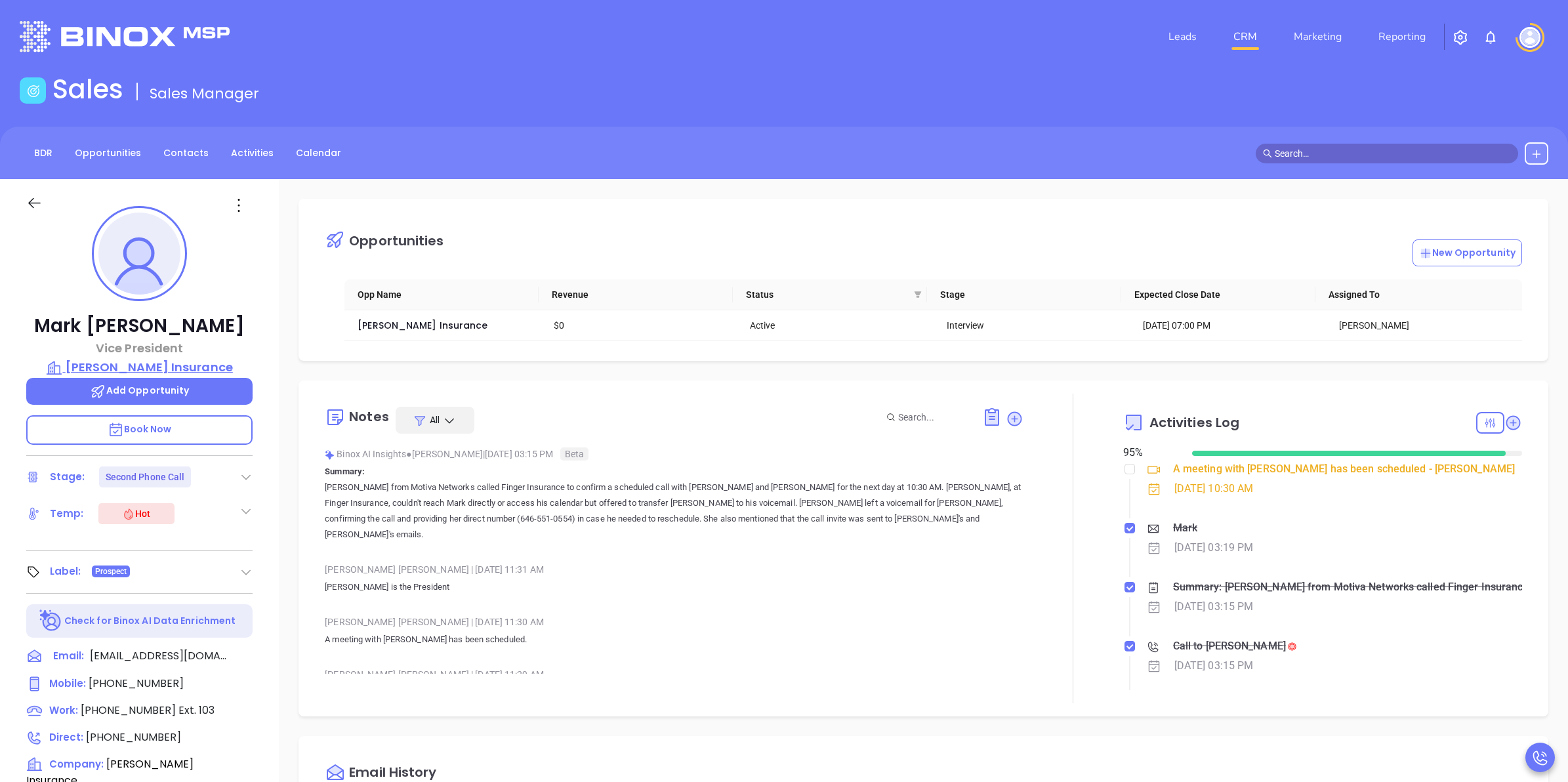
click at [152, 366] on p "[PERSON_NAME] Insurance" at bounding box center [139, 367] width 226 height 19
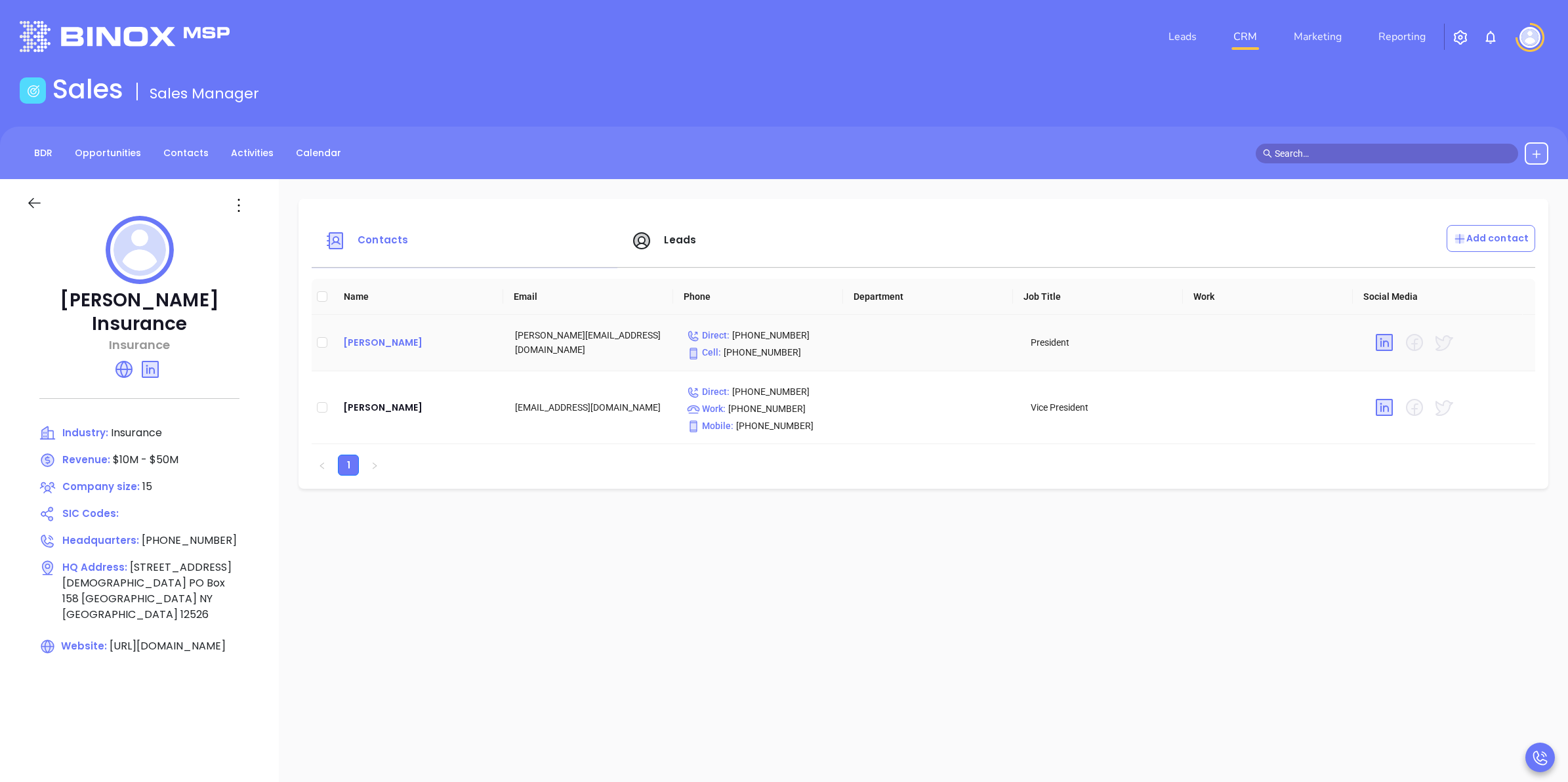
click at [414, 342] on div "Gregory C. Fingar" at bounding box center [418, 342] width 151 height 16
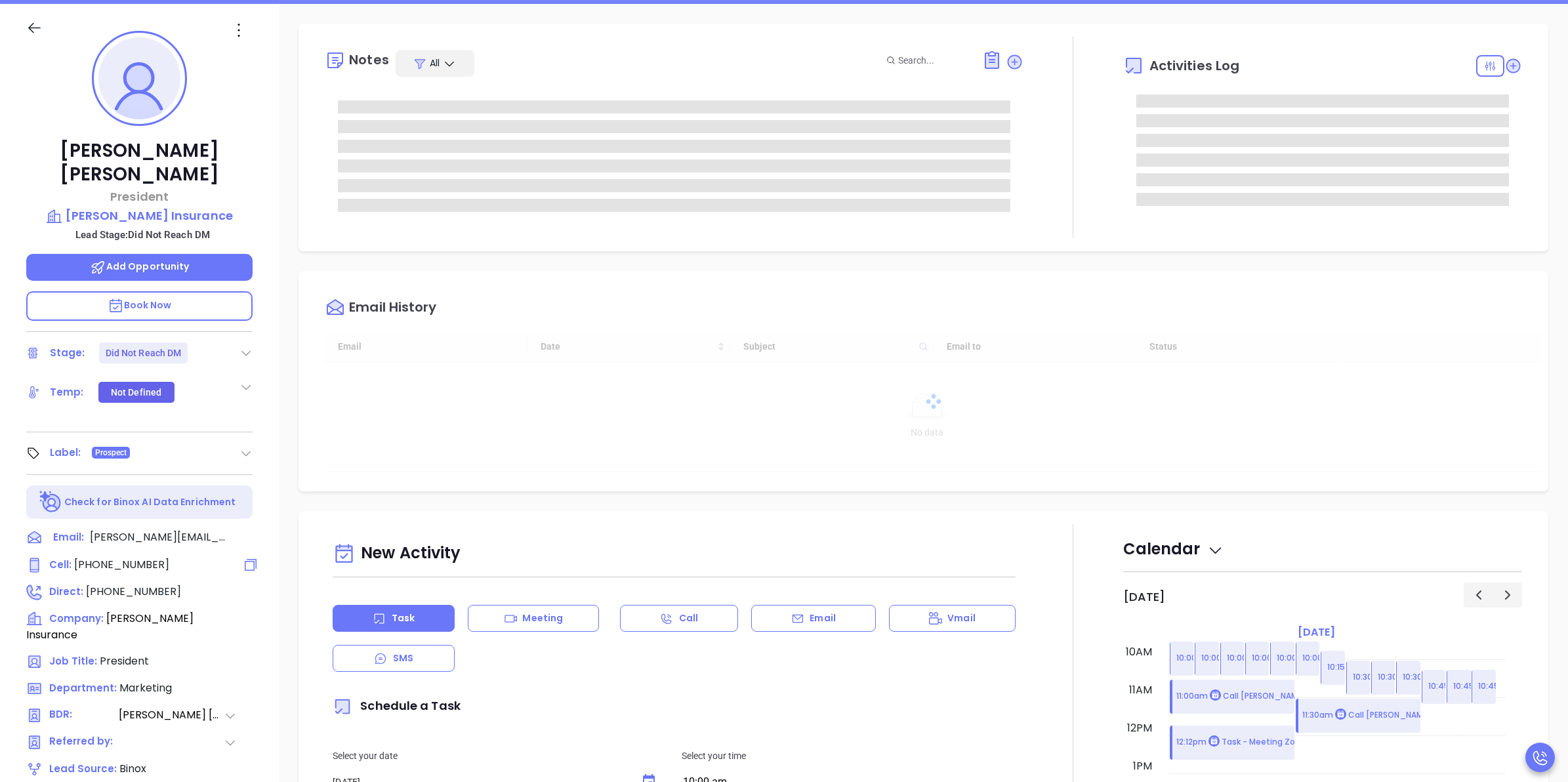
scroll to position [328, 0]
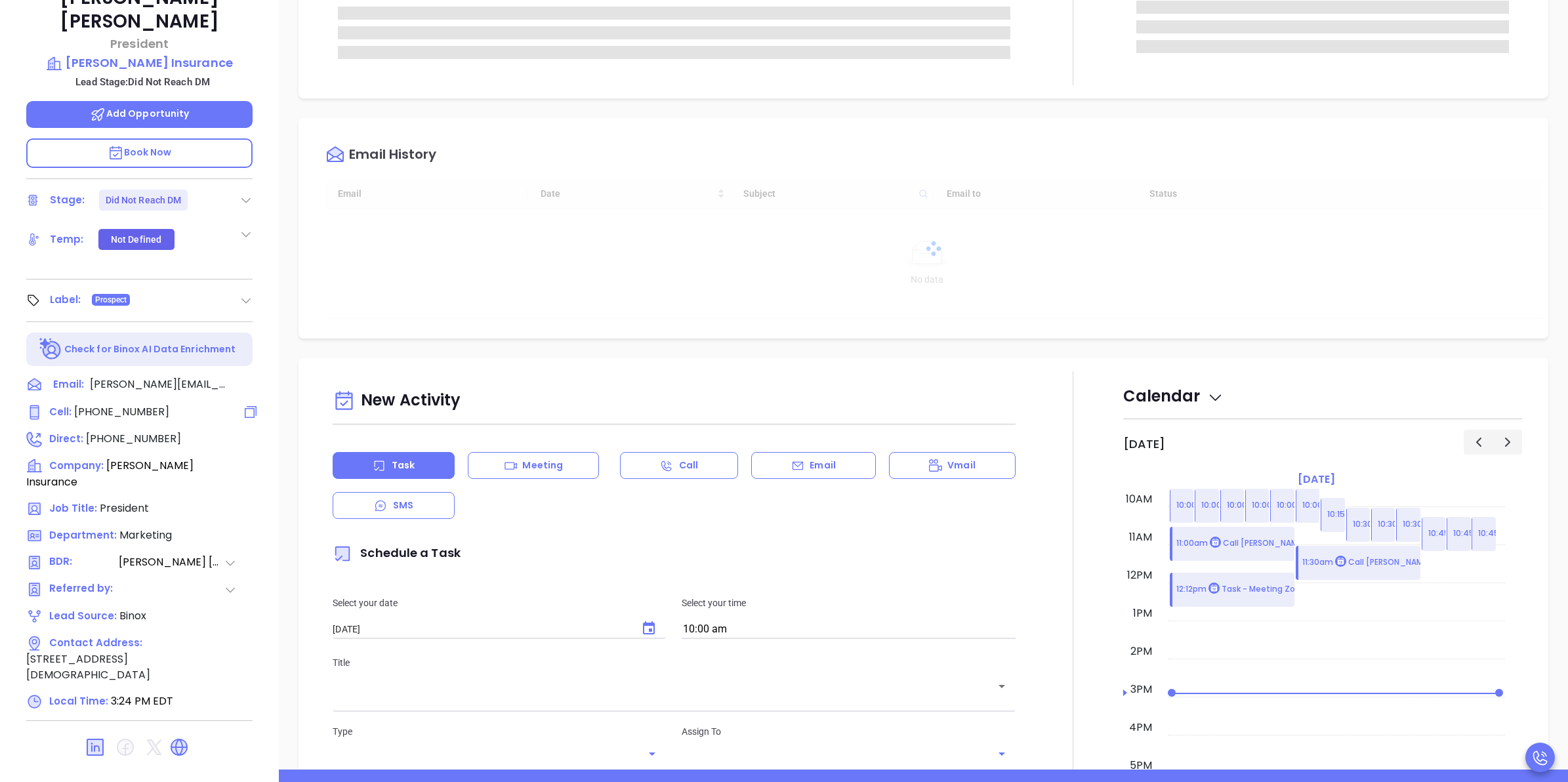
type input "[PERSON_NAME]"
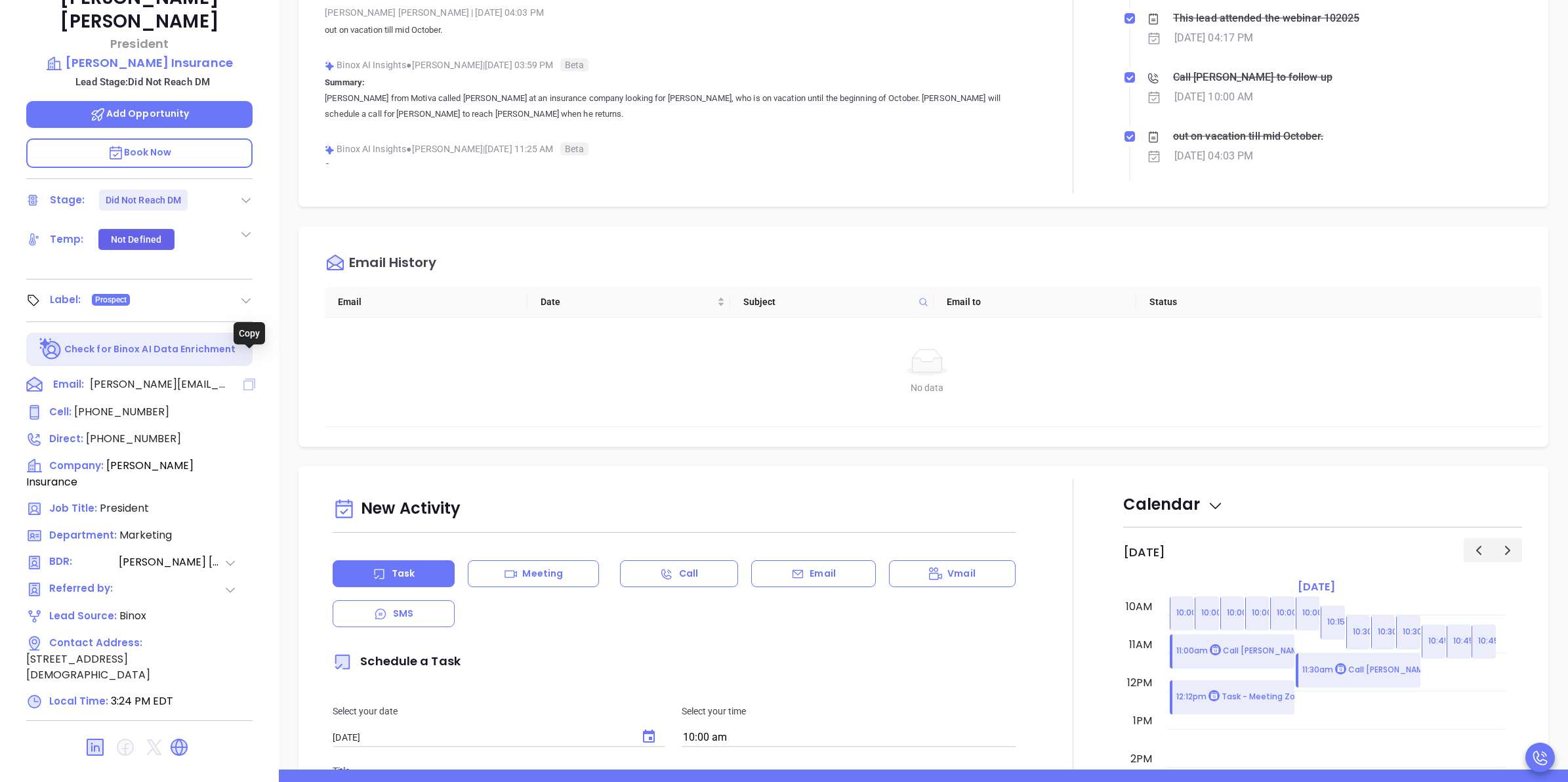
click at [244, 378] on icon at bounding box center [250, 384] width 12 height 12
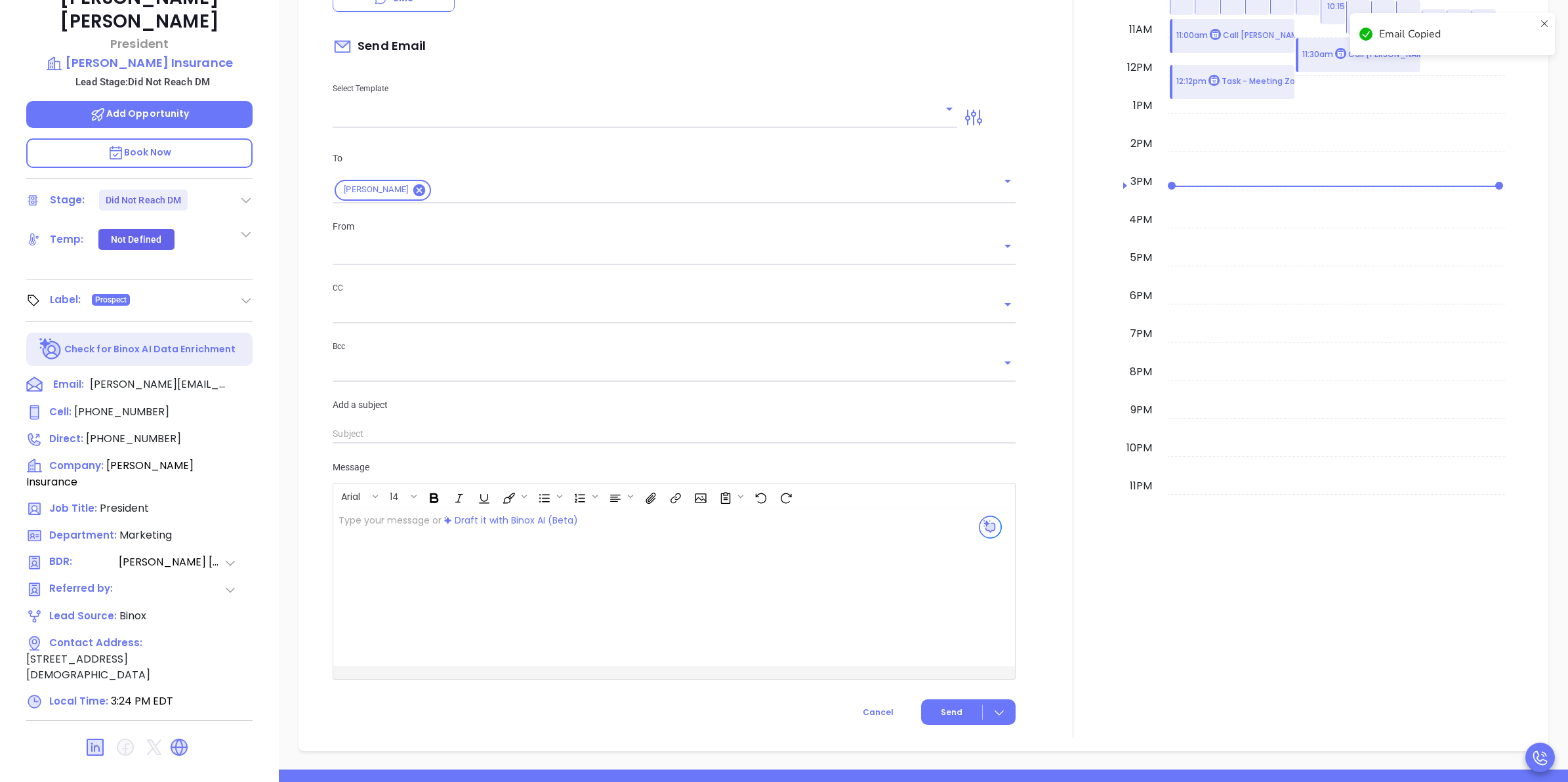
scroll to position [178, 0]
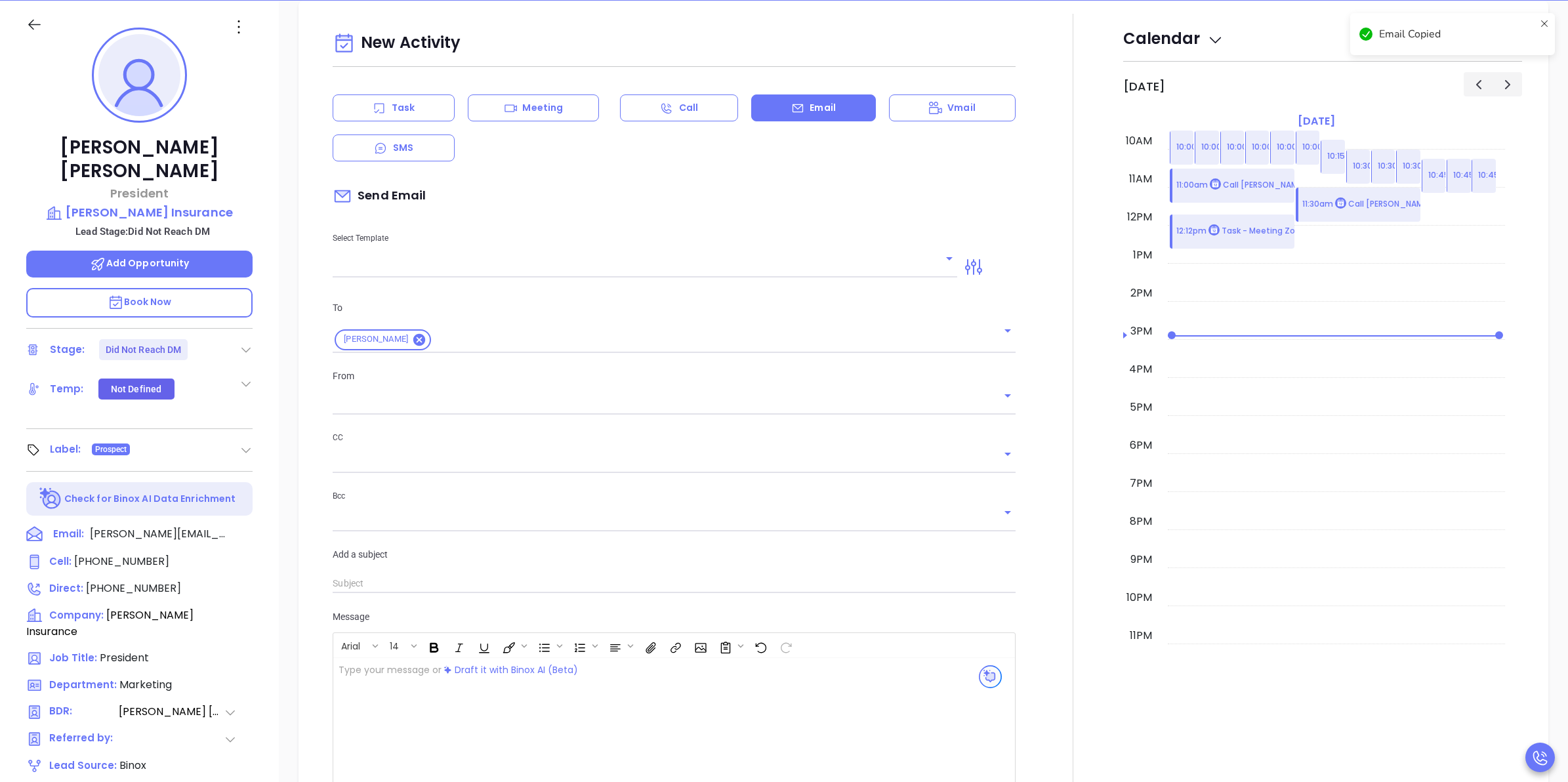
type input "[PERSON_NAME]"
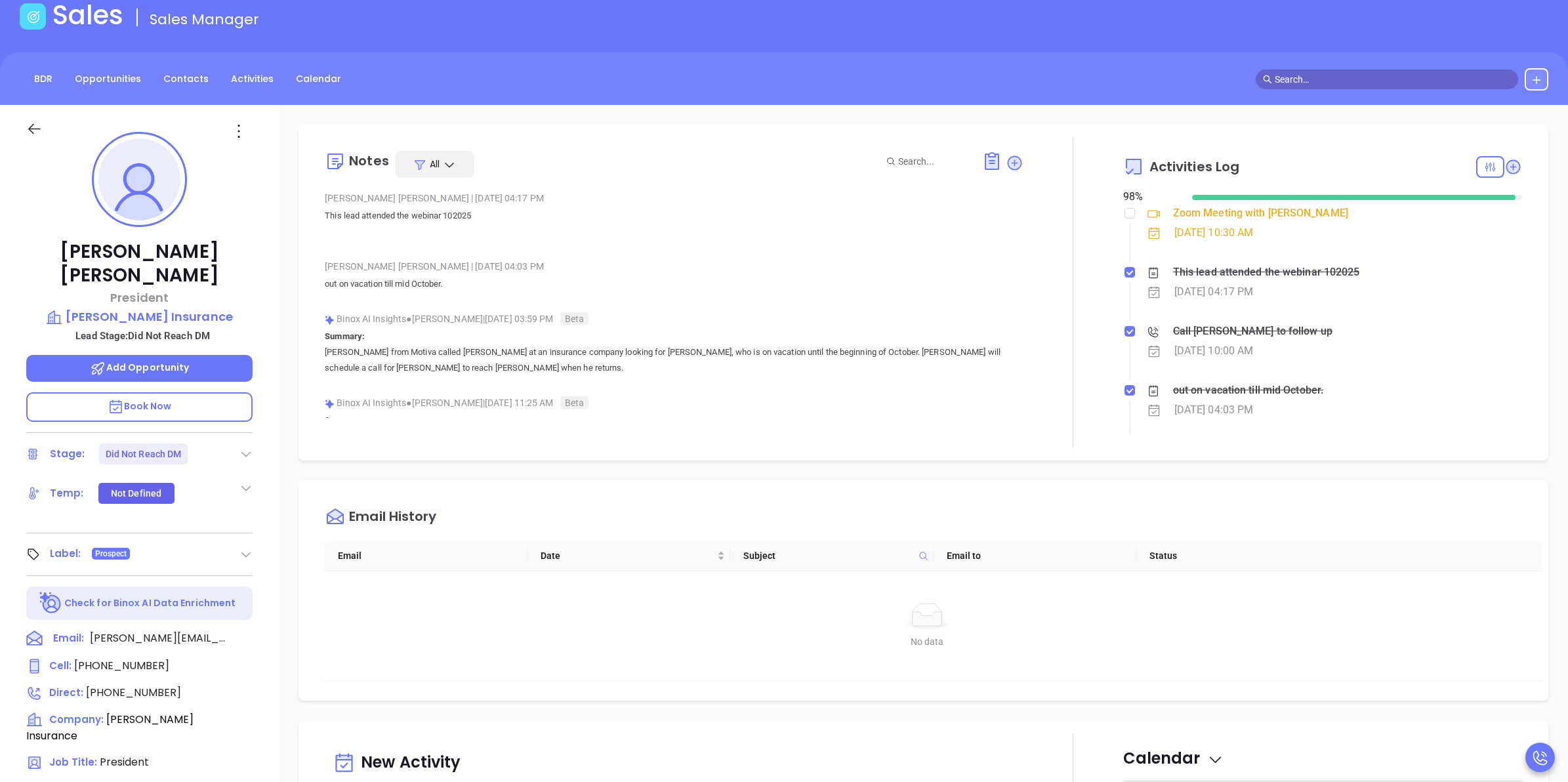
scroll to position [15, 0]
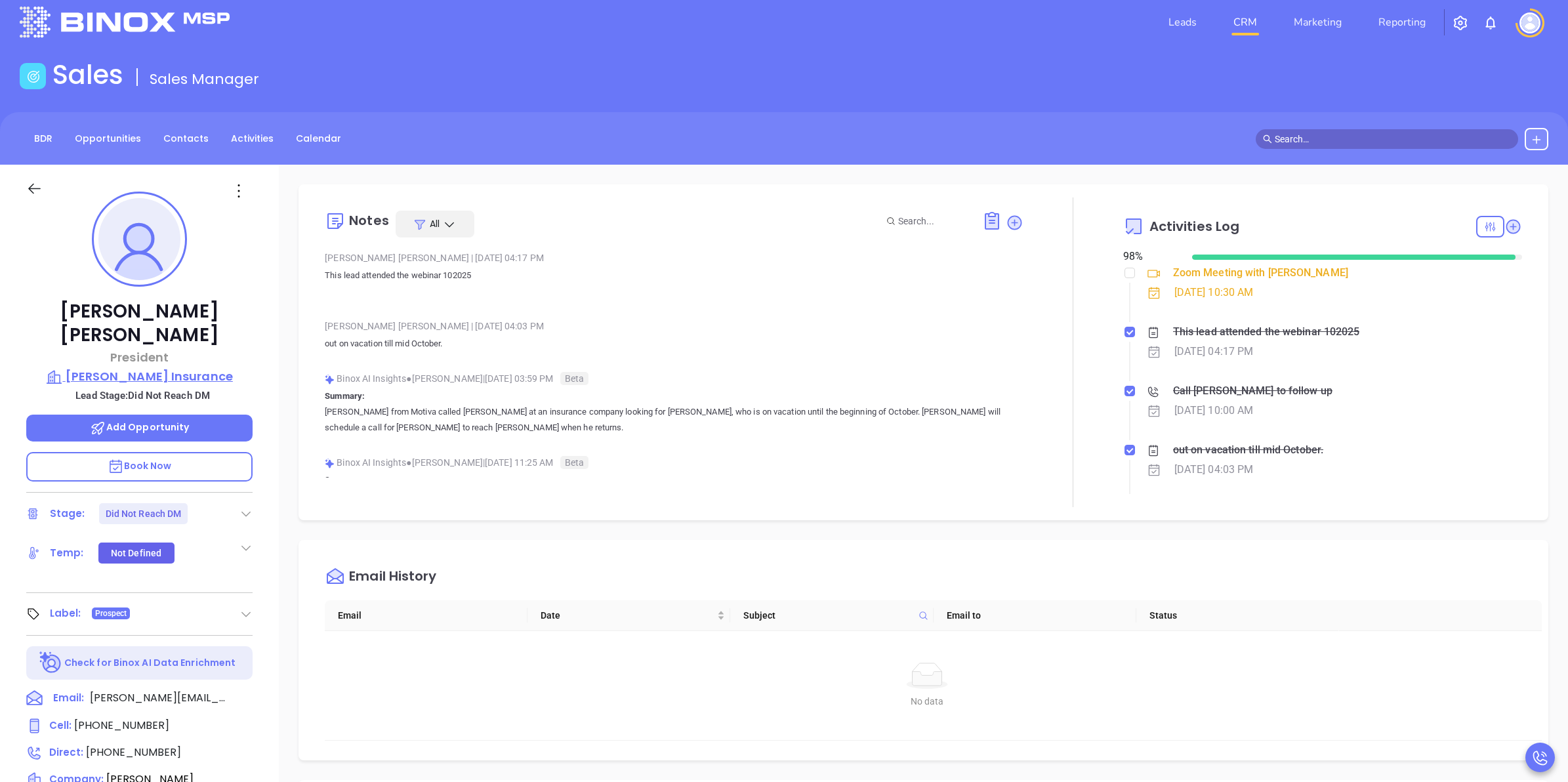
click at [113, 368] on p "[PERSON_NAME] Insurance" at bounding box center [139, 376] width 226 height 19
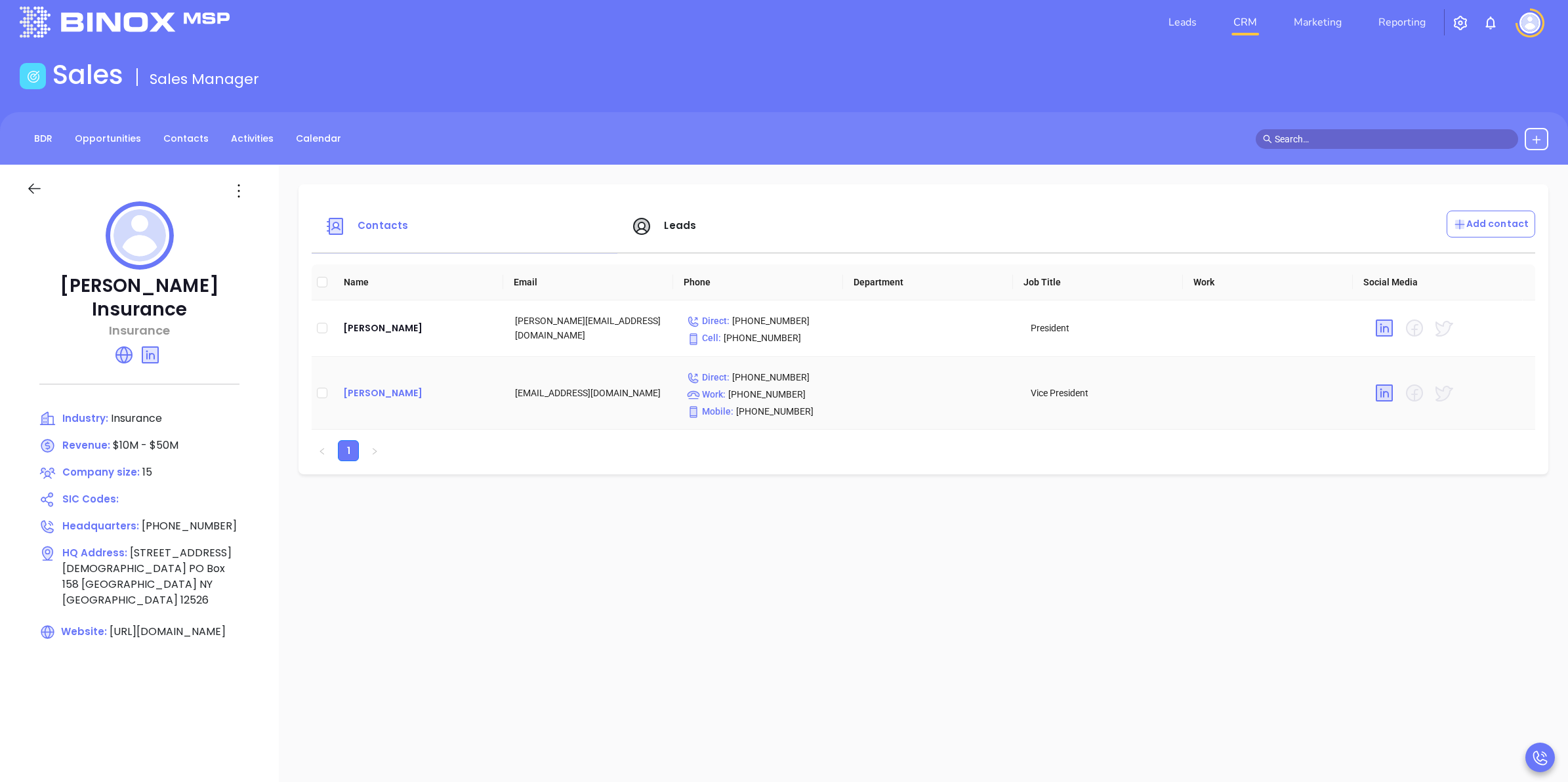
click at [401, 394] on div "Mark Fingar" at bounding box center [418, 393] width 151 height 16
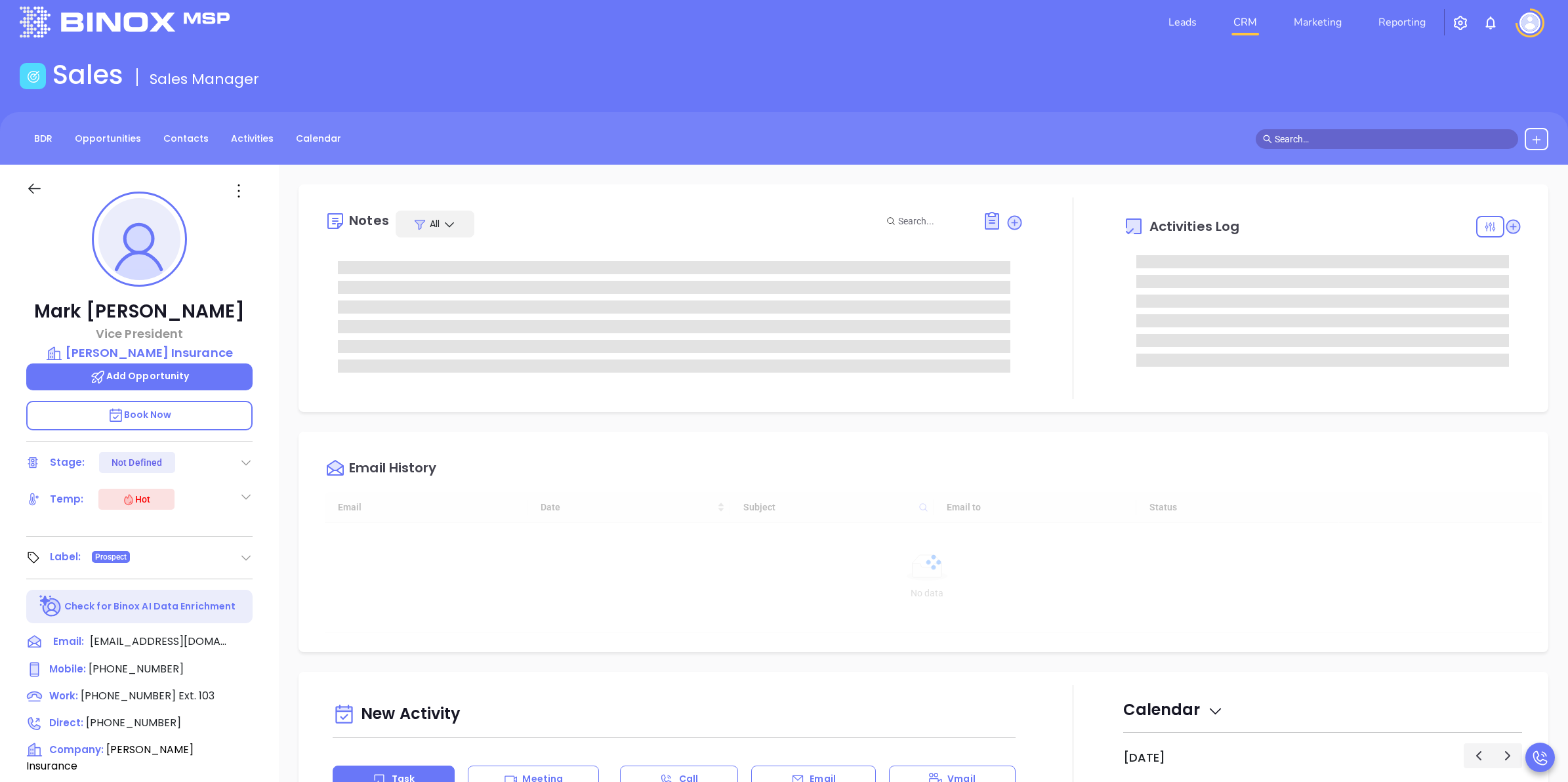
type input "[DATE]"
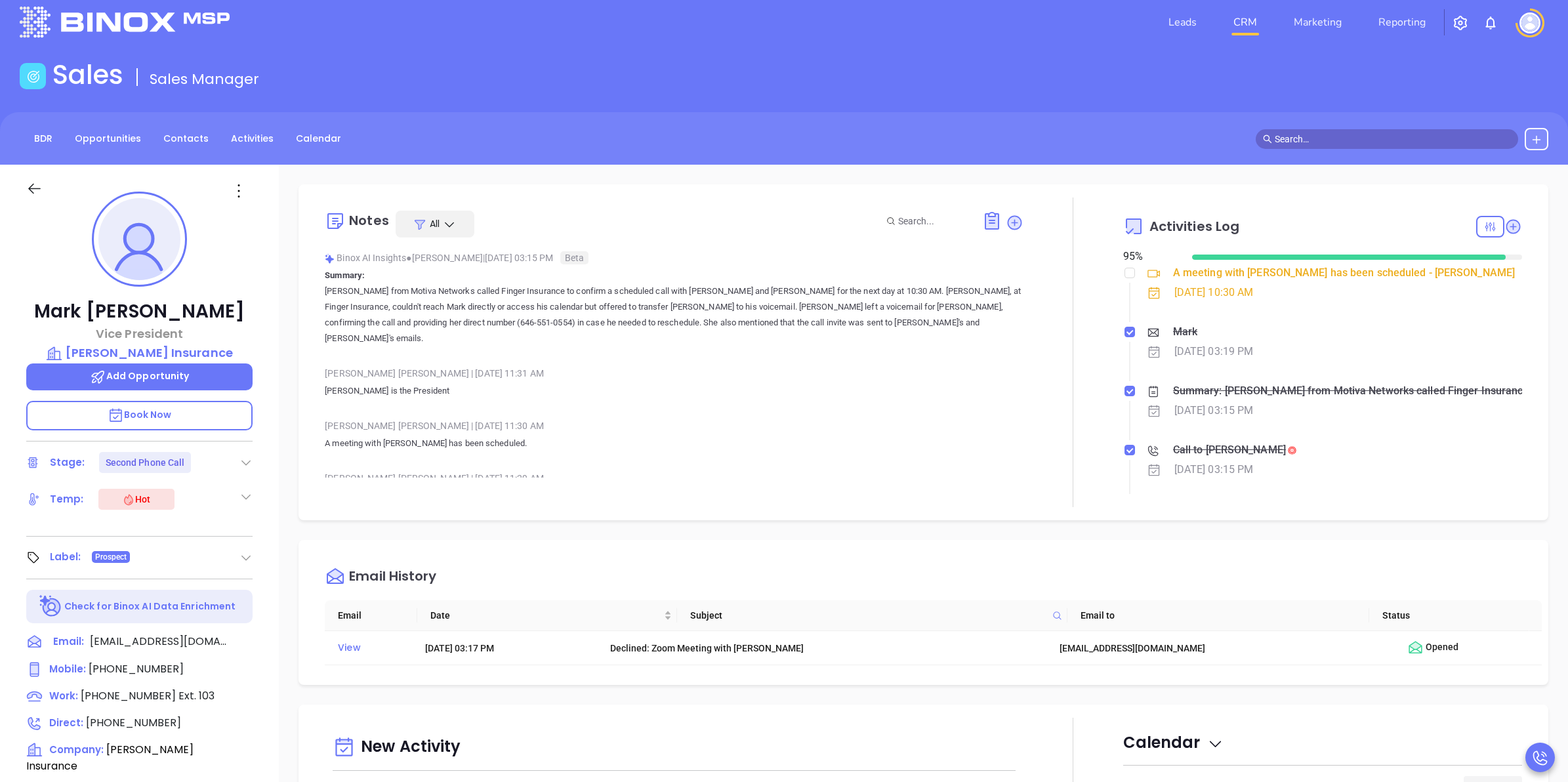
type input "[PERSON_NAME]"
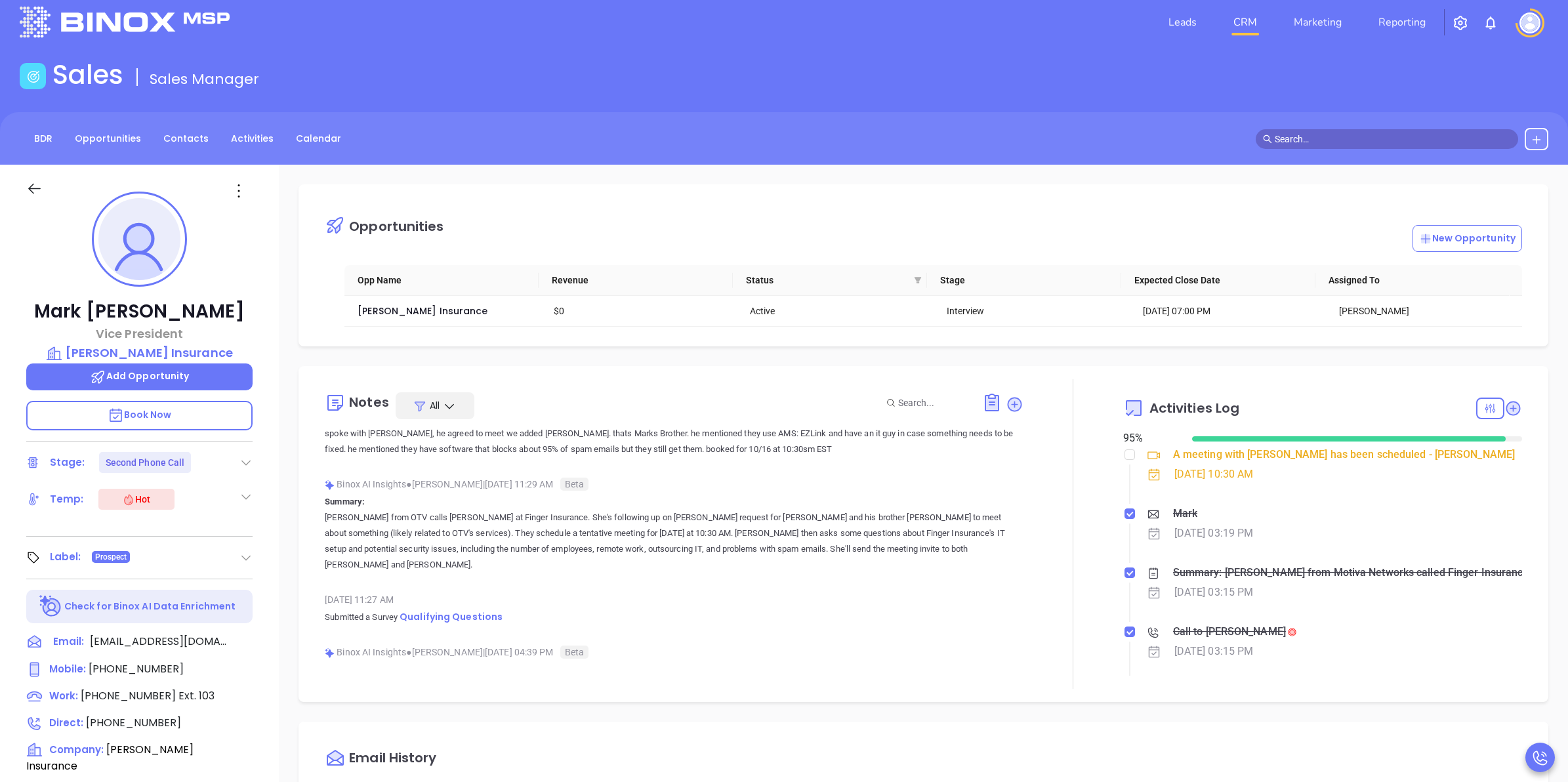
scroll to position [0, 0]
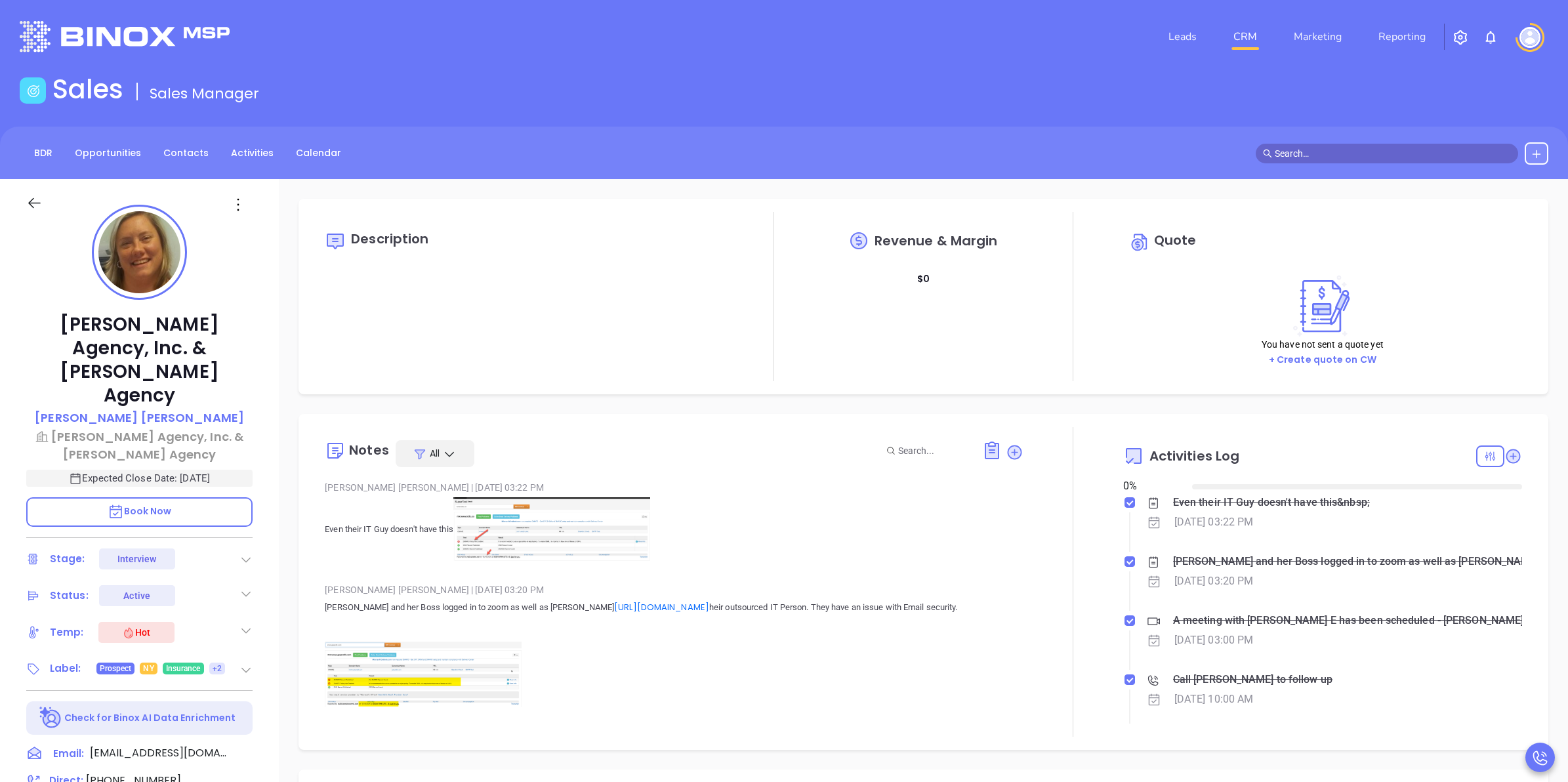
type input "[DATE]"
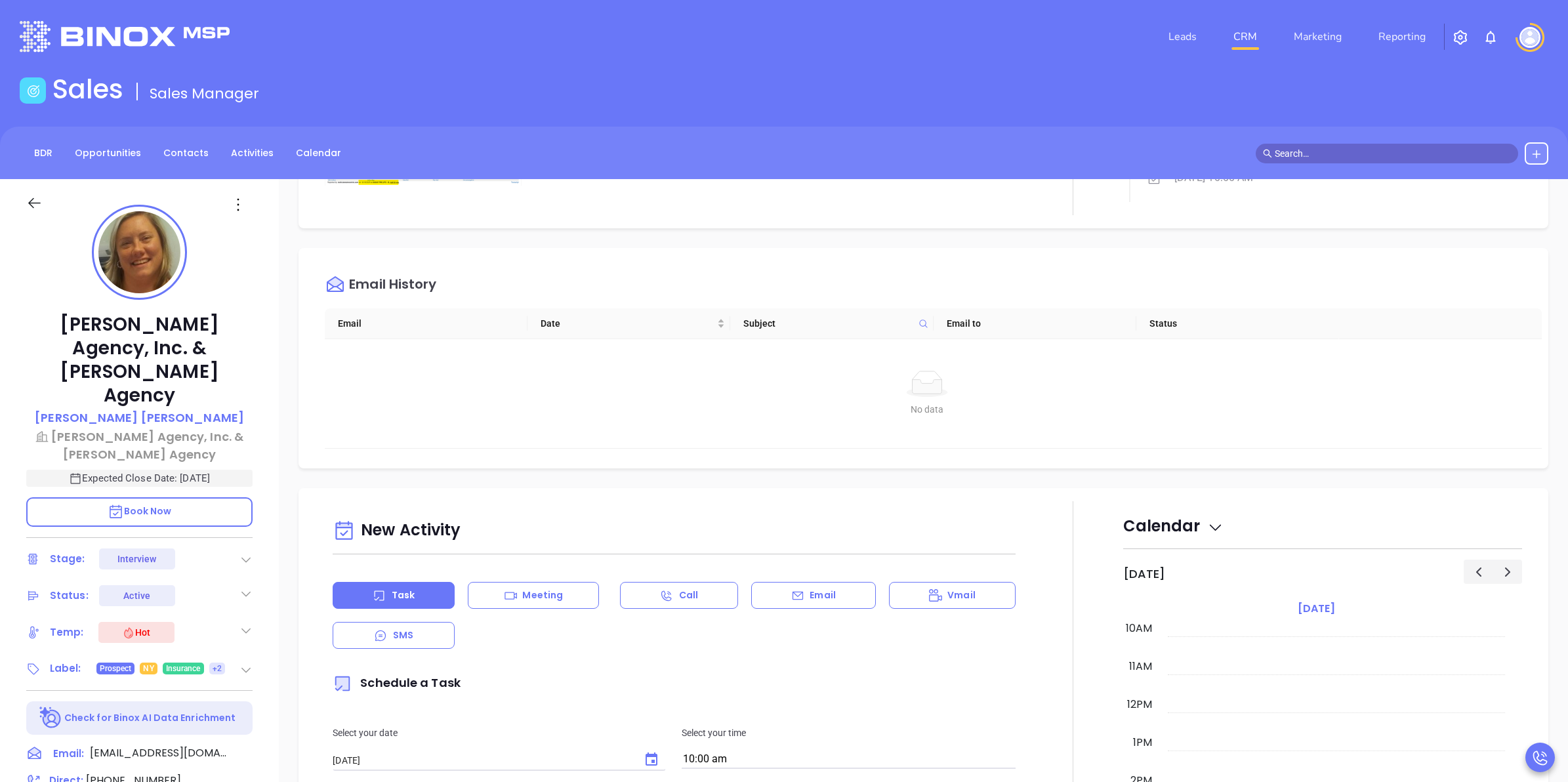
scroll to position [574, 0]
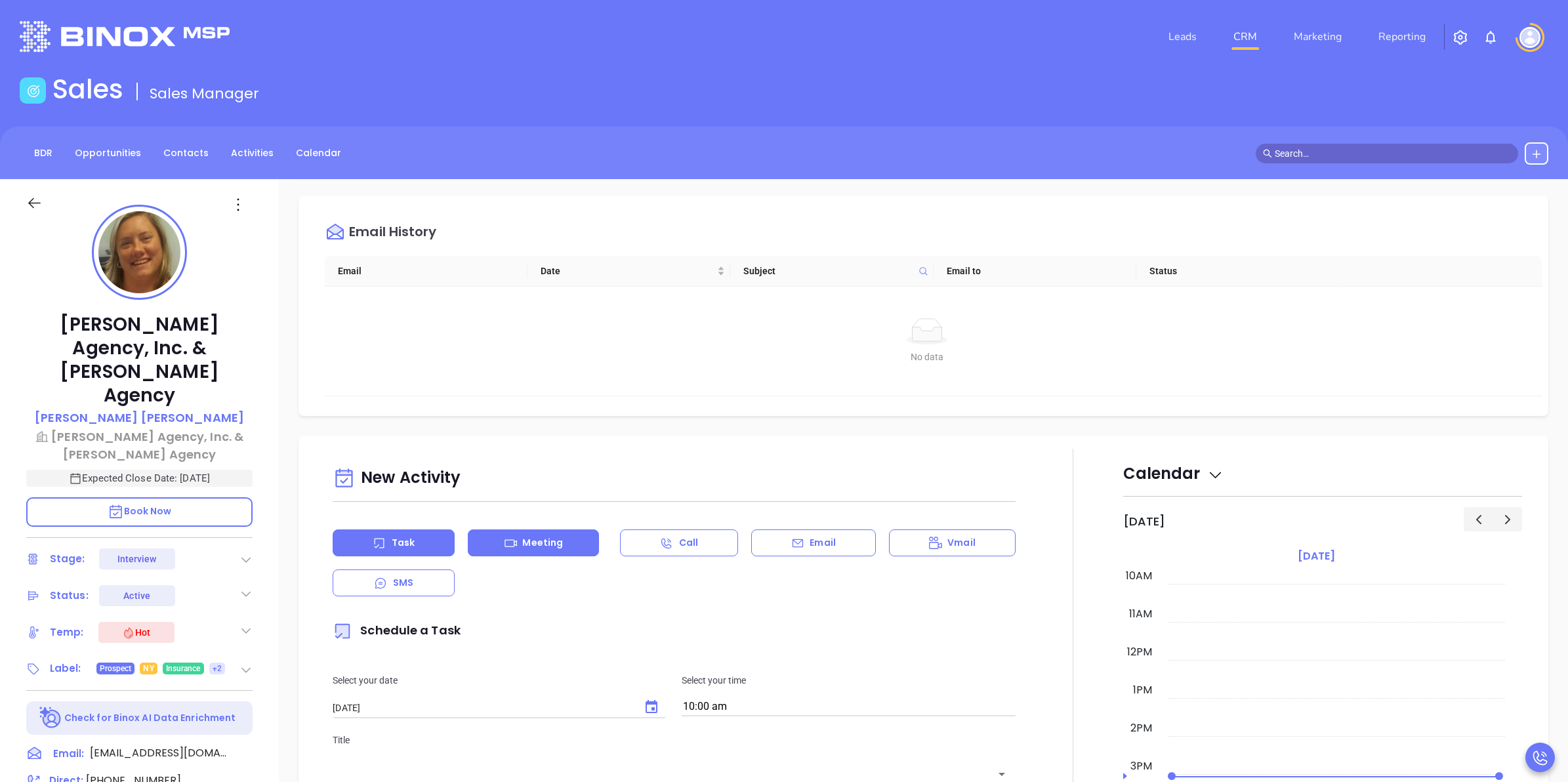
type input "[PERSON_NAME]"
click at [534, 547] on p "Meeting" at bounding box center [543, 543] width 41 height 14
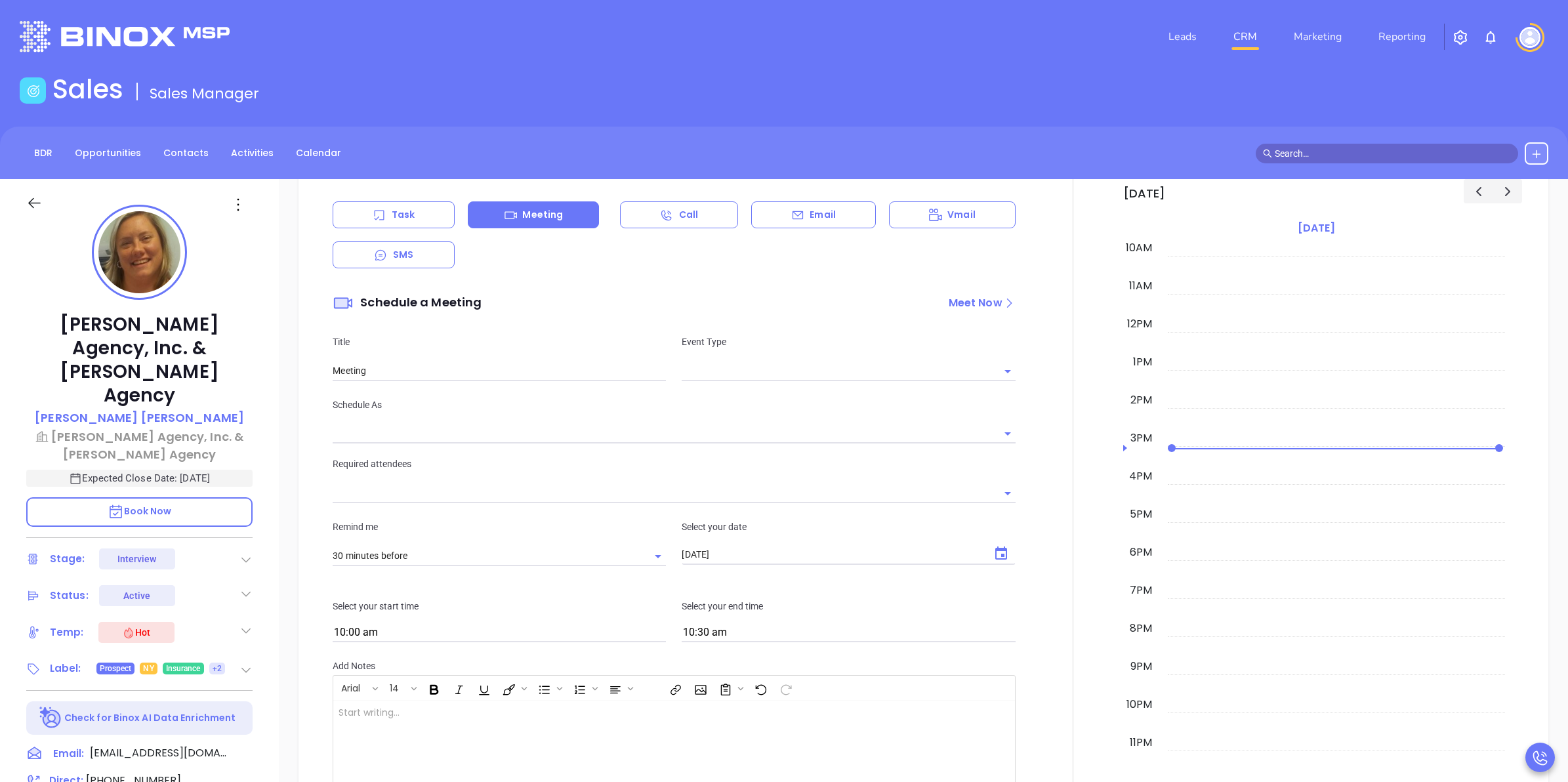
type input "[PERSON_NAME]"
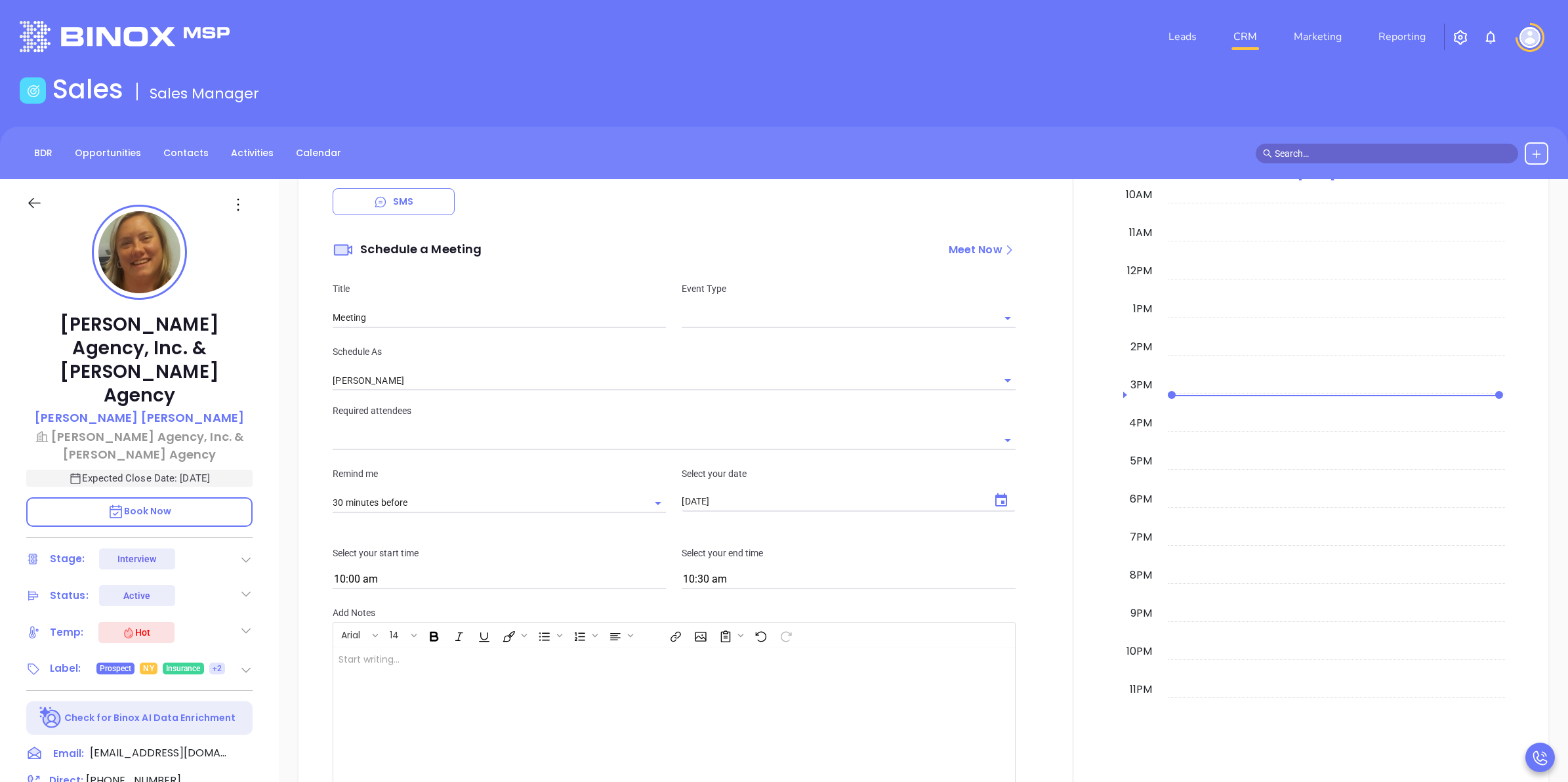
scroll to position [984, 0]
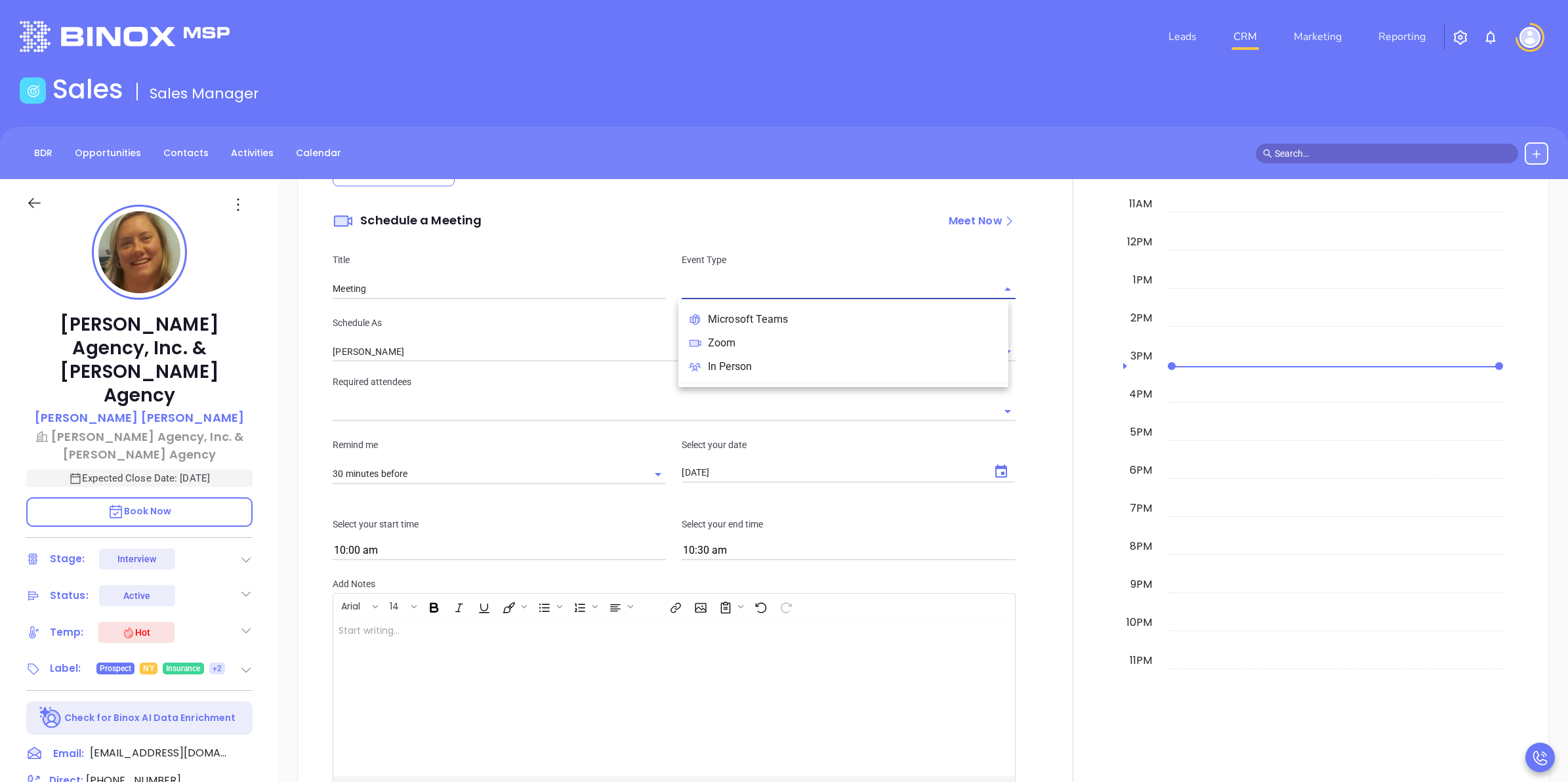
click at [693, 284] on input "text" at bounding box center [839, 290] width 314 height 20
click at [721, 336] on li "Zoom" at bounding box center [843, 343] width 330 height 23
type input "Zoom Meeting"
type input "Zoom"
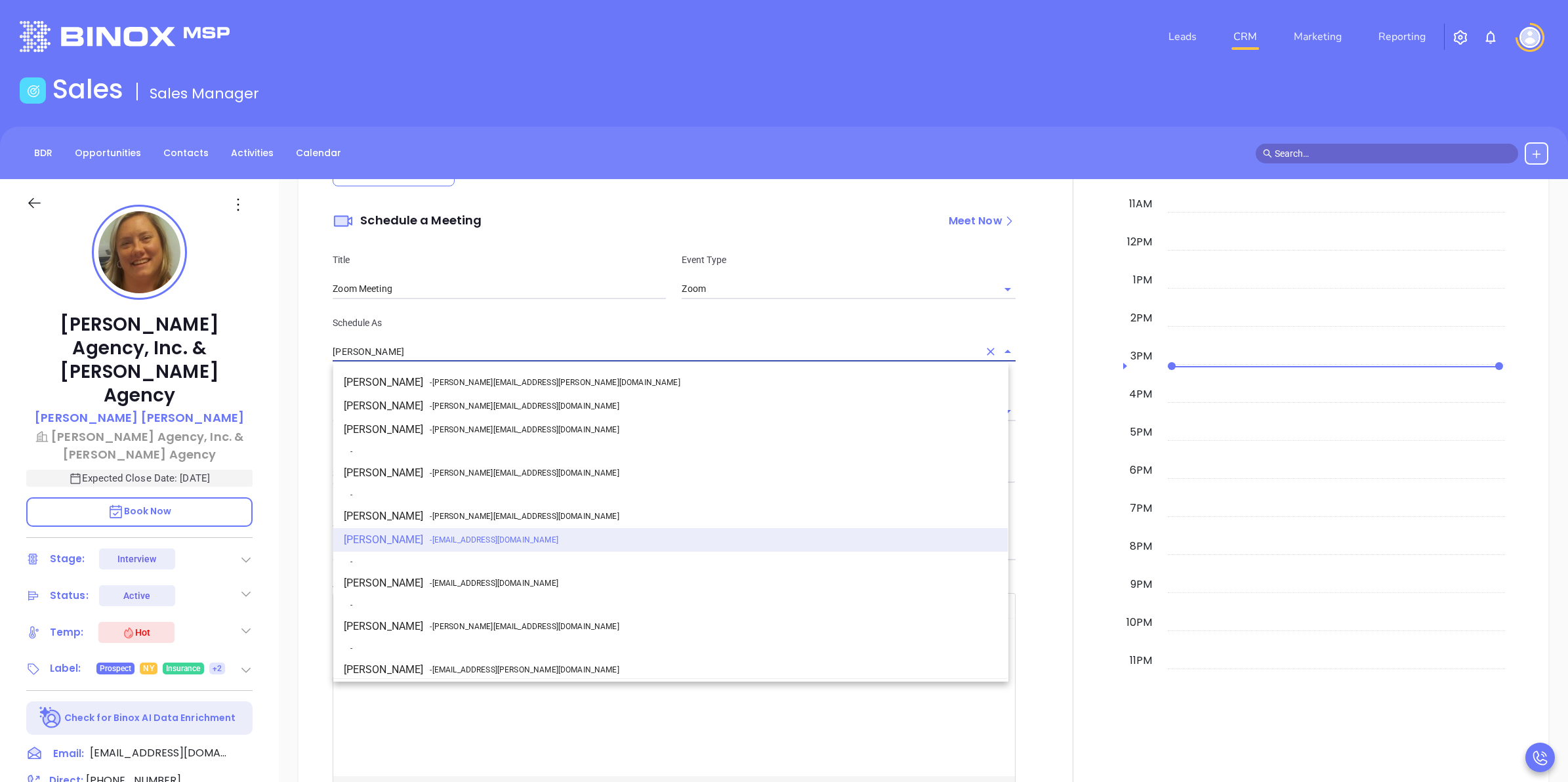
click at [692, 356] on input "[PERSON_NAME]" at bounding box center [655, 352] width 646 height 20
click at [424, 631] on li "Walter Contreras - walter@motiva.net" at bounding box center [671, 627] width 675 height 23
type input "[PERSON_NAME]"
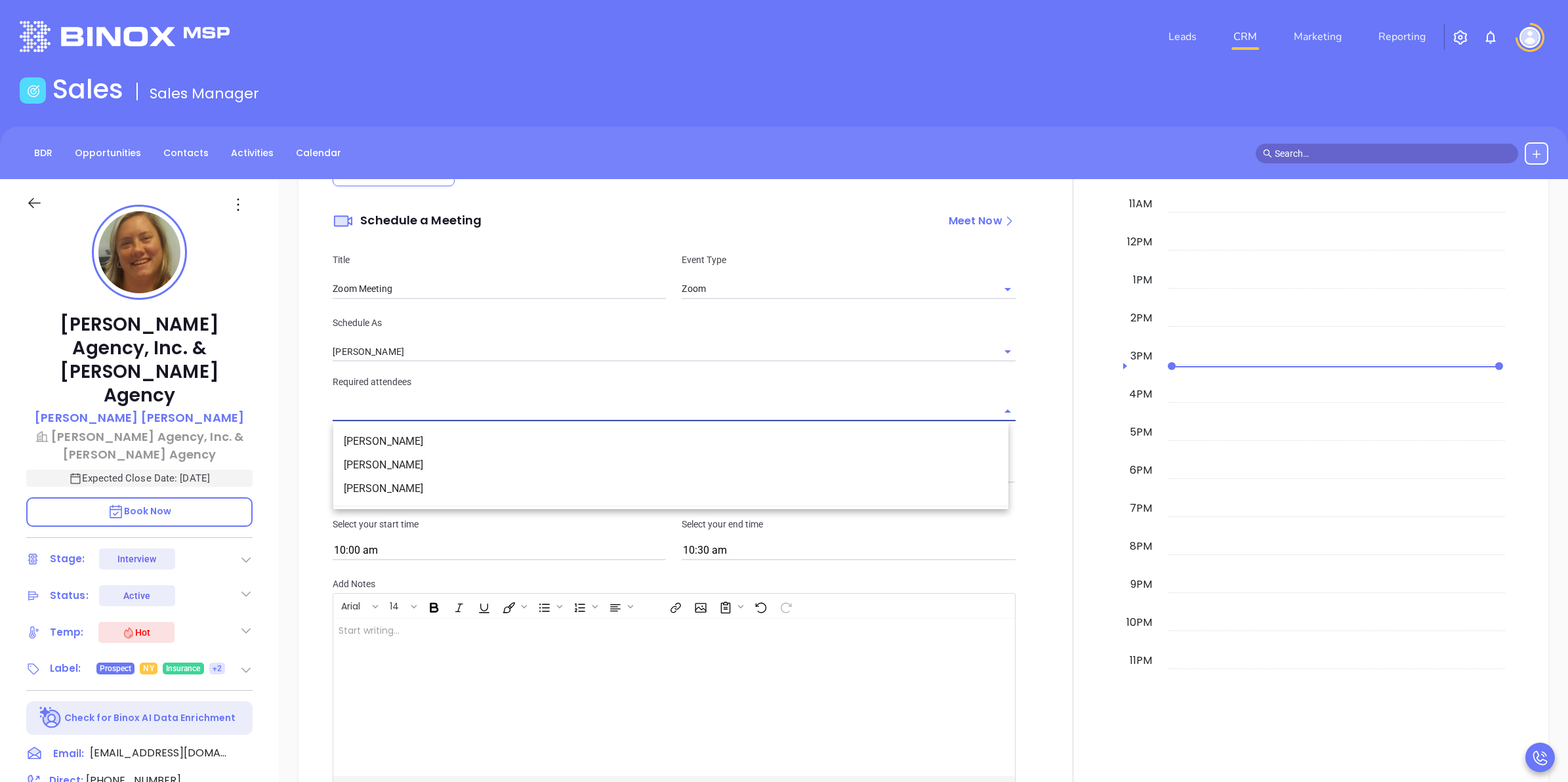
click at [511, 411] on input "text" at bounding box center [664, 411] width 663 height 20
click at [404, 438] on li "Bridget E McKillip" at bounding box center [671, 442] width 675 height 23
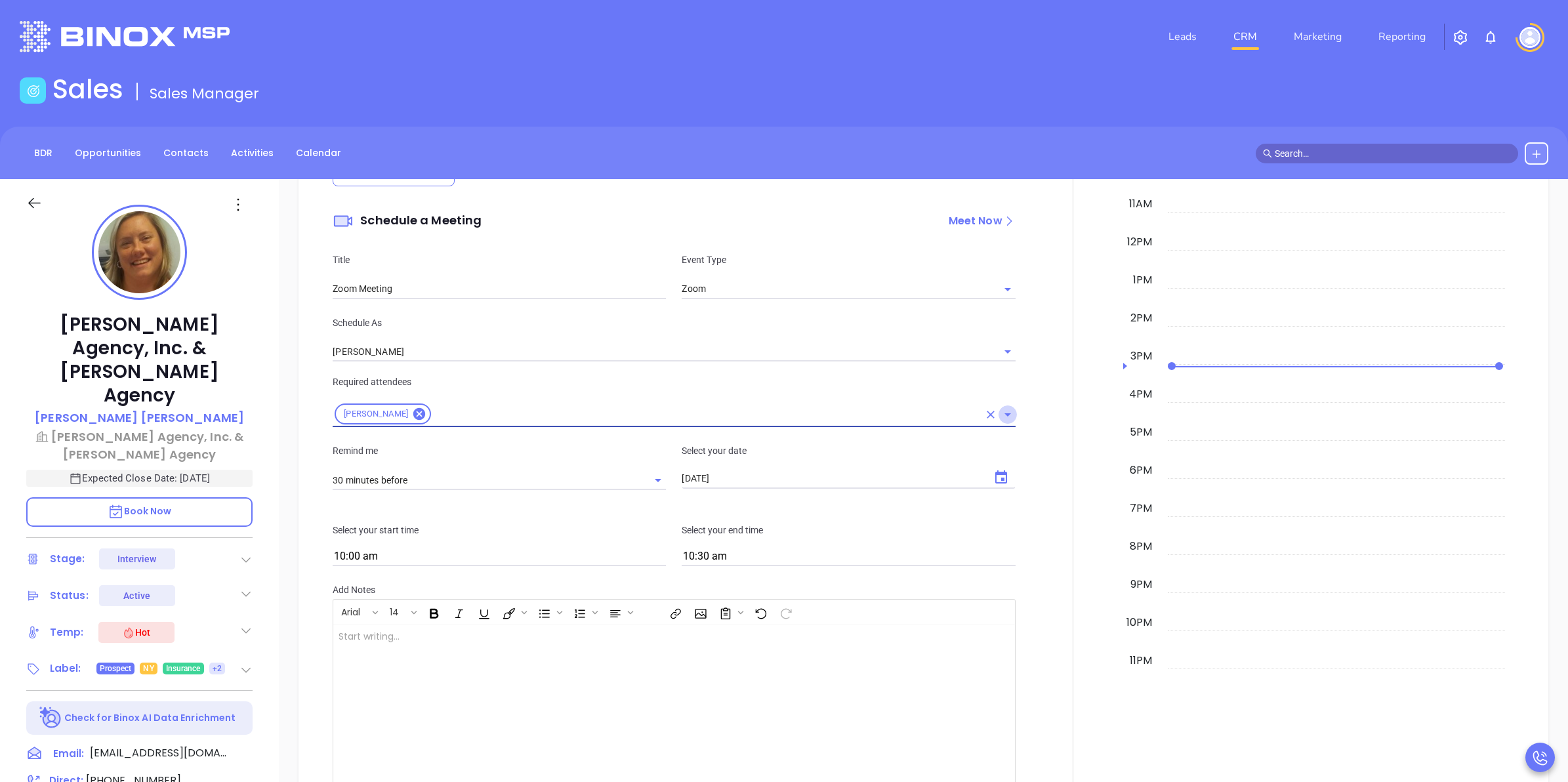
click at [1000, 417] on icon "Open" at bounding box center [1008, 414] width 16 height 16
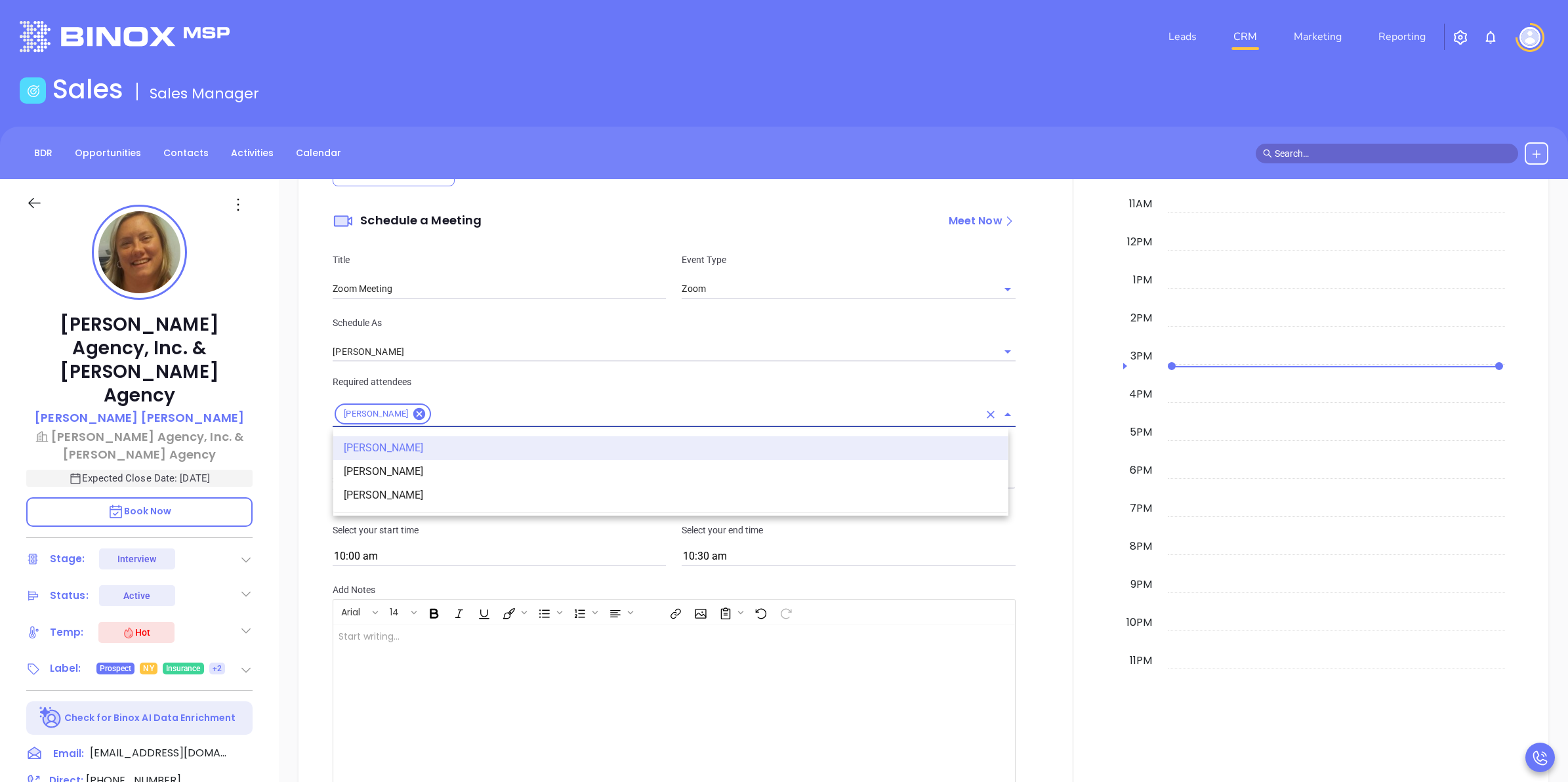
click at [424, 500] on li "Scott Wilson" at bounding box center [671, 495] width 675 height 23
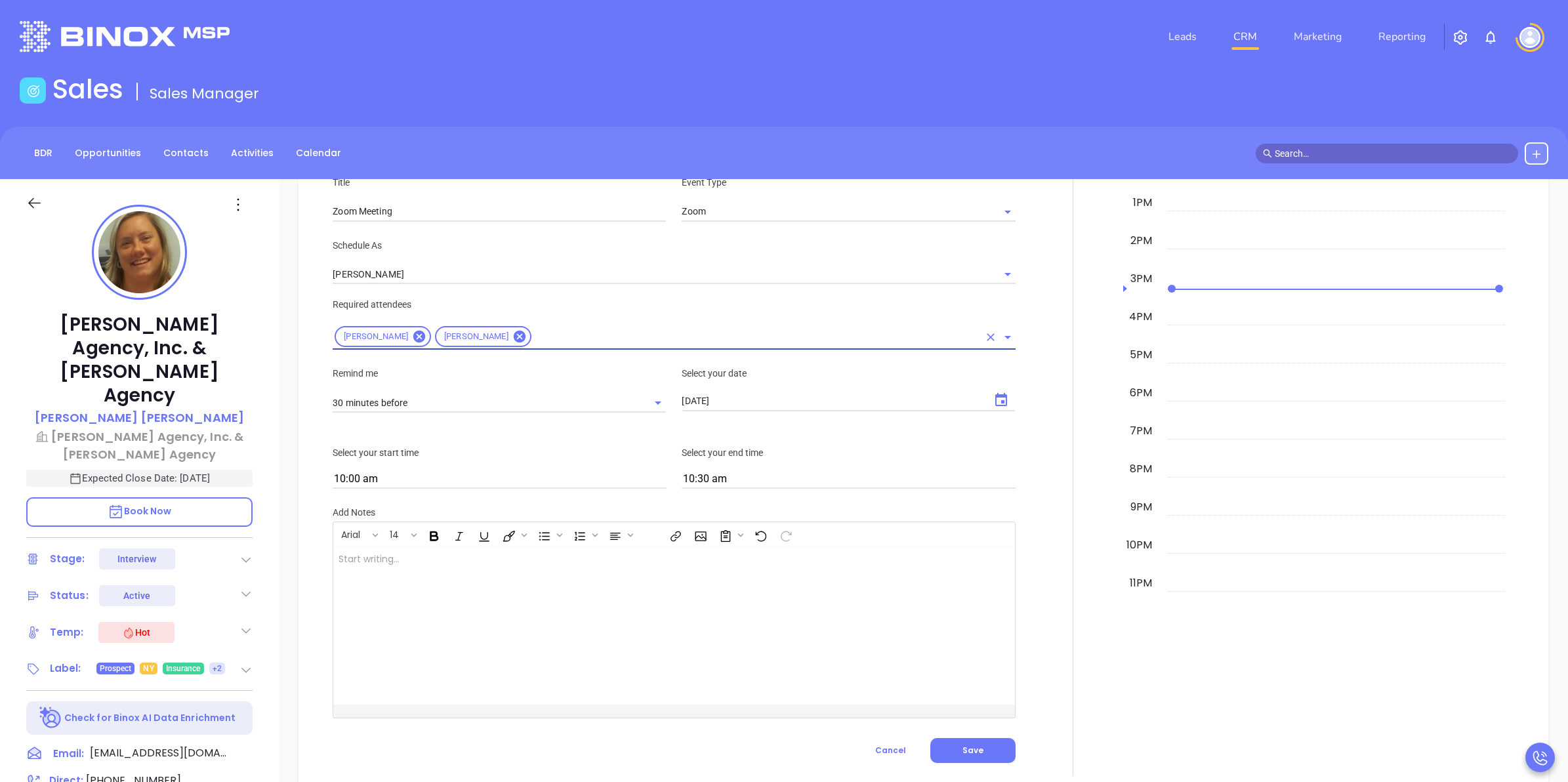
scroll to position [1067, 0]
click at [739, 399] on input "[DATE]" at bounding box center [832, 396] width 300 height 13
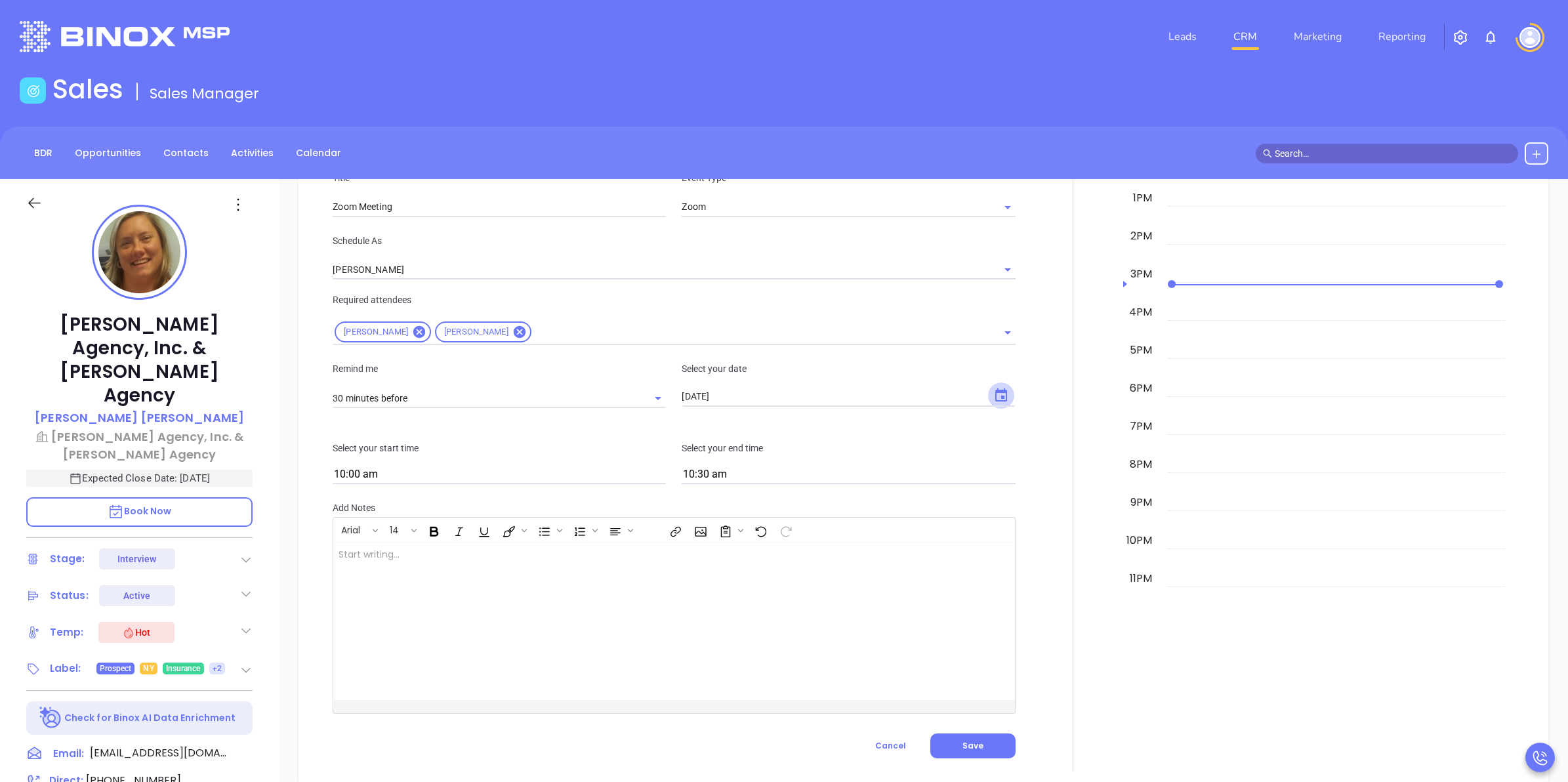
click at [998, 396] on icon "Choose date, selected date is Oct 16, 2025" at bounding box center [1001, 396] width 16 height 16
click at [783, 571] on button "29" at bounding box center [783, 578] width 23 height 23
type input "10/29/2025"
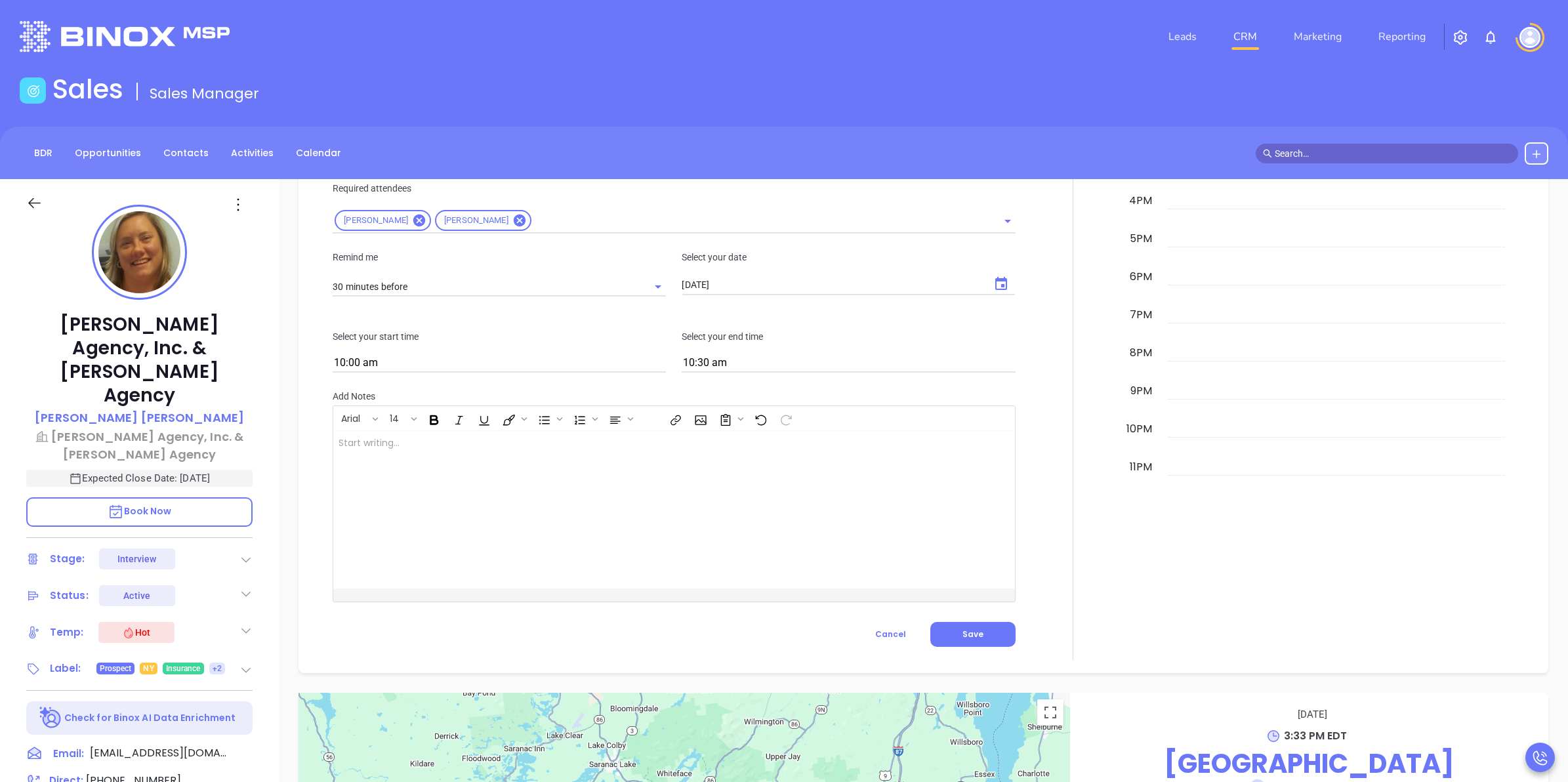
scroll to position [1149, 0]
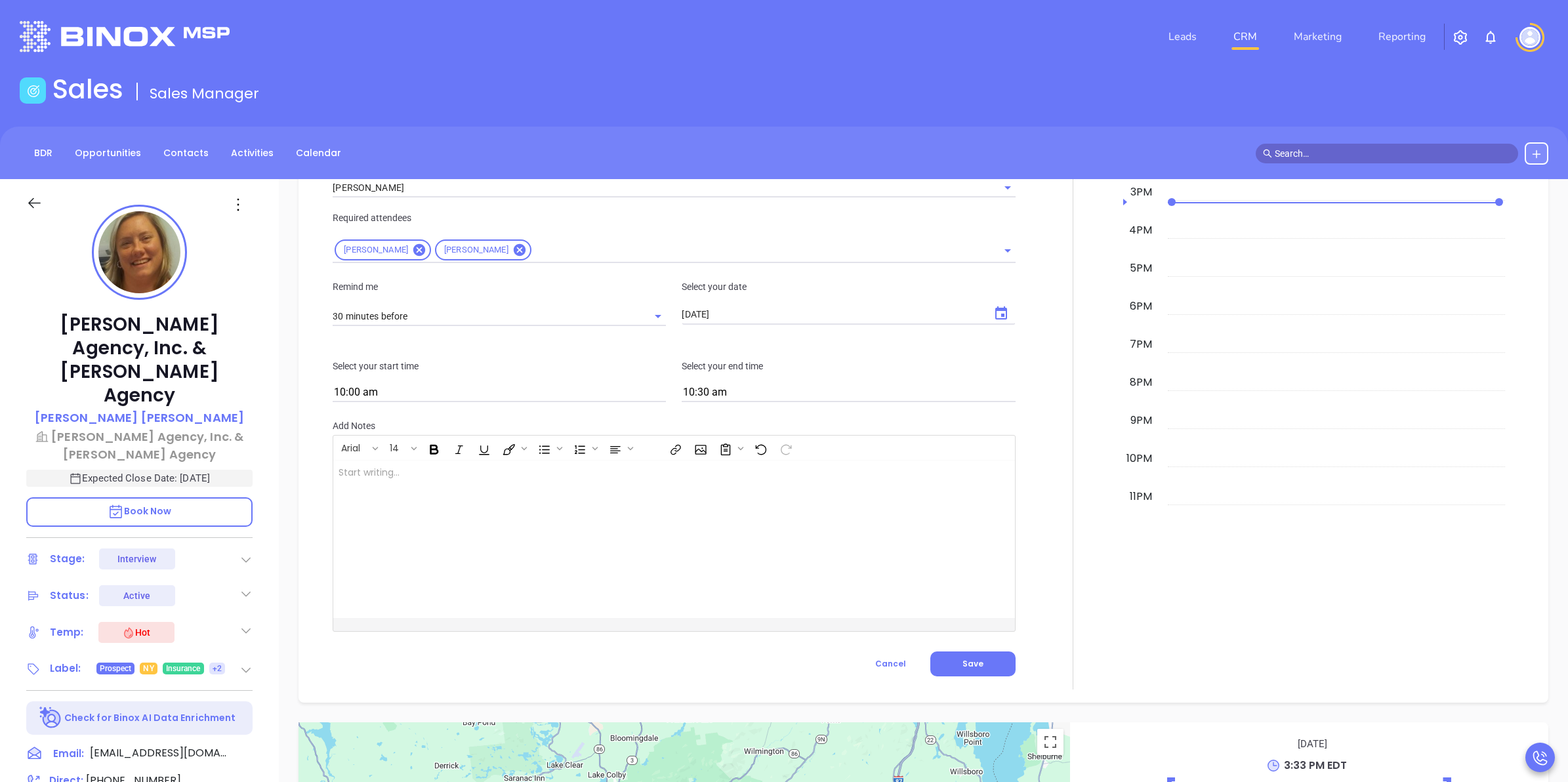
click at [621, 394] on input "10:00 am" at bounding box center [499, 393] width 333 height 19
click at [397, 493] on button "9:00 am" at bounding box center [440, 492] width 204 height 28
type input "9:00 am"
type input "9:30 am"
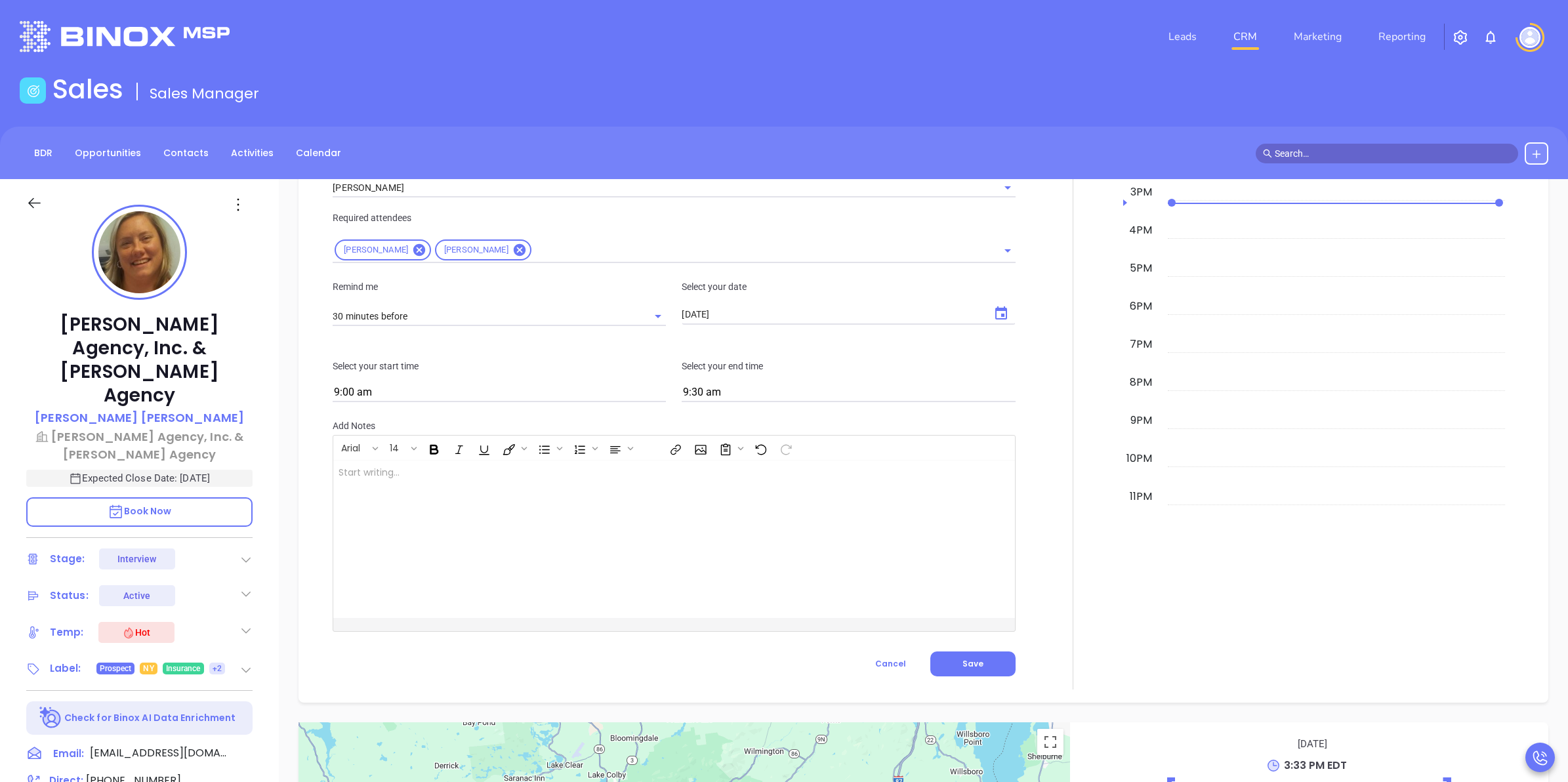
click at [743, 402] on body "Leads CRM Marketing Reporting Financial Leads Leads Sales Sales Manager BDR Opp…" at bounding box center [784, 391] width 1568 height 782
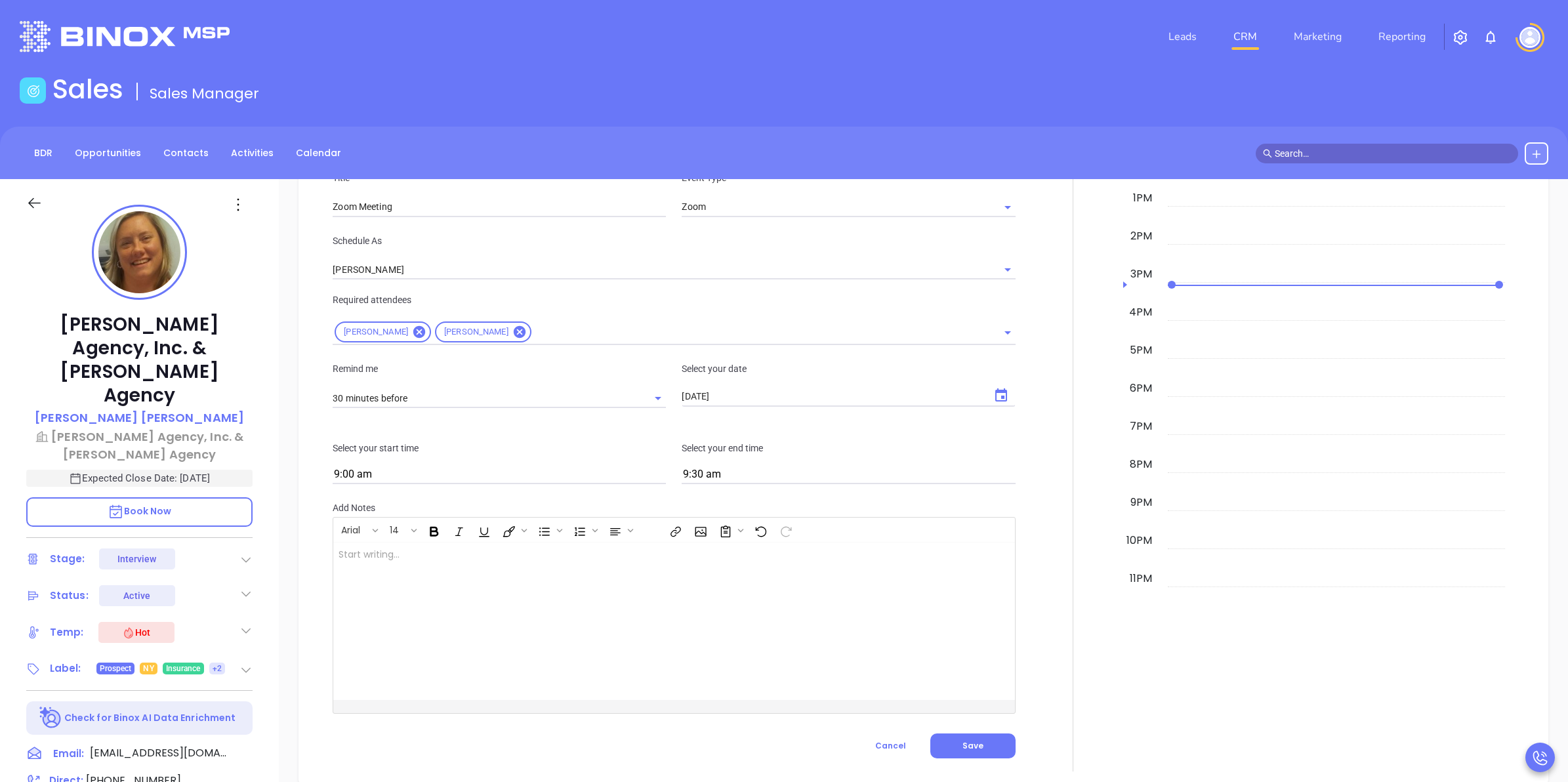
scroll to position [984, 0]
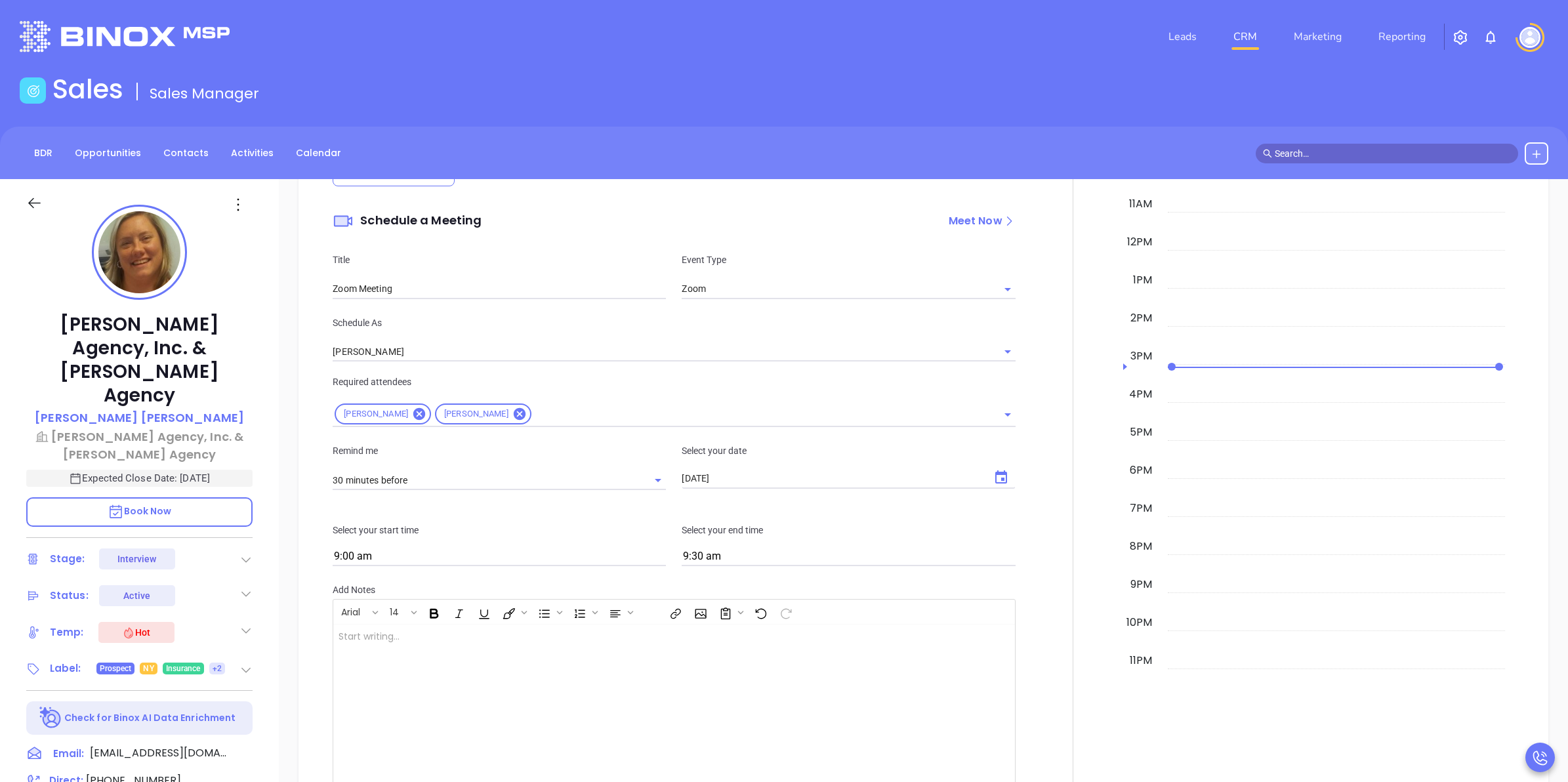
click at [631, 291] on input "Zoom Meeting" at bounding box center [499, 290] width 333 height 20
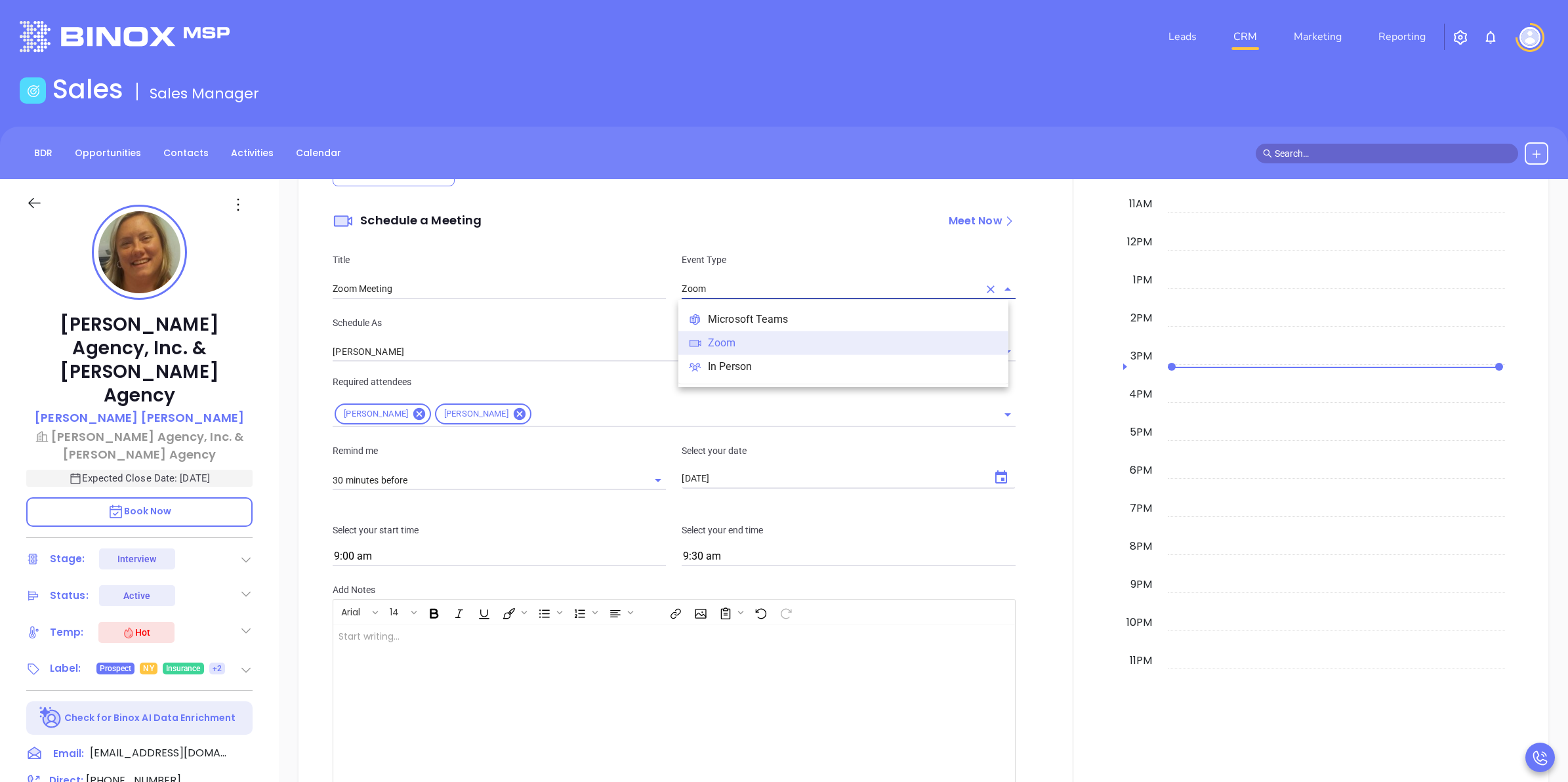
click at [704, 289] on input "Zoom" at bounding box center [830, 290] width 296 height 20
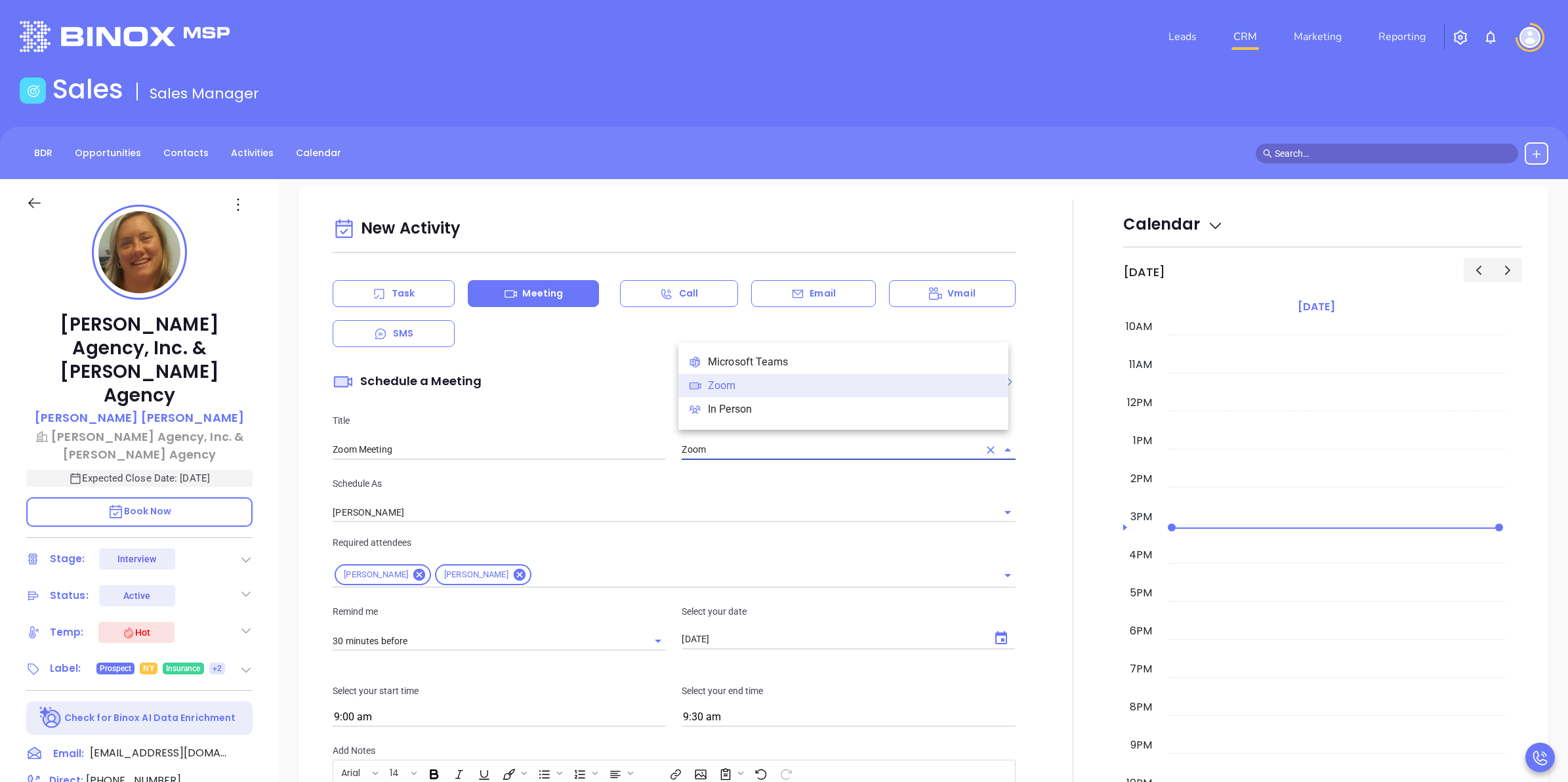
scroll to position [820, 0]
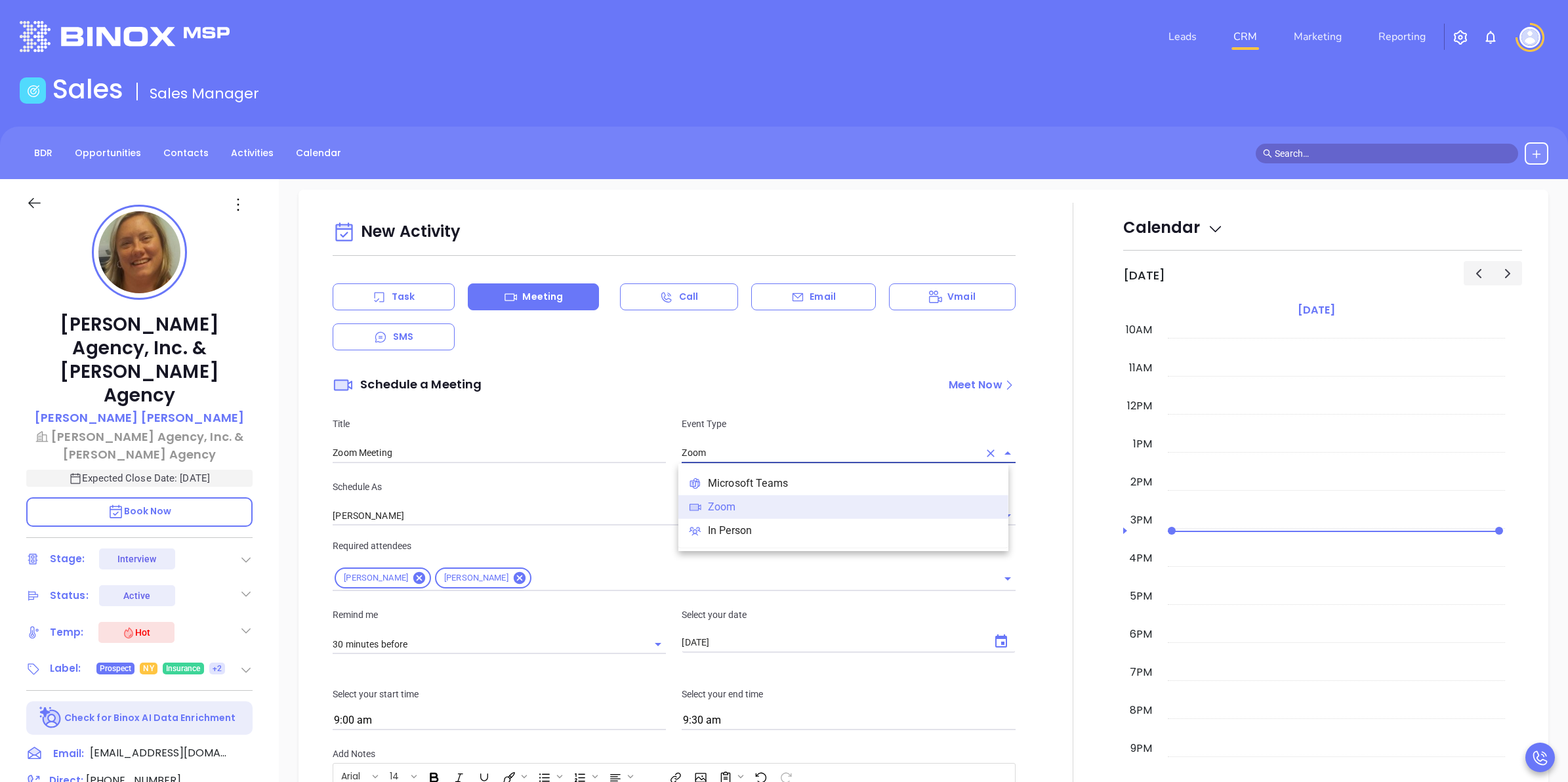
click at [621, 358] on div "New Activity Task Meeting Call Email Vmail SMS Schedule a Meeting Meet Now Titl…" at bounding box center [674, 587] width 698 height 744
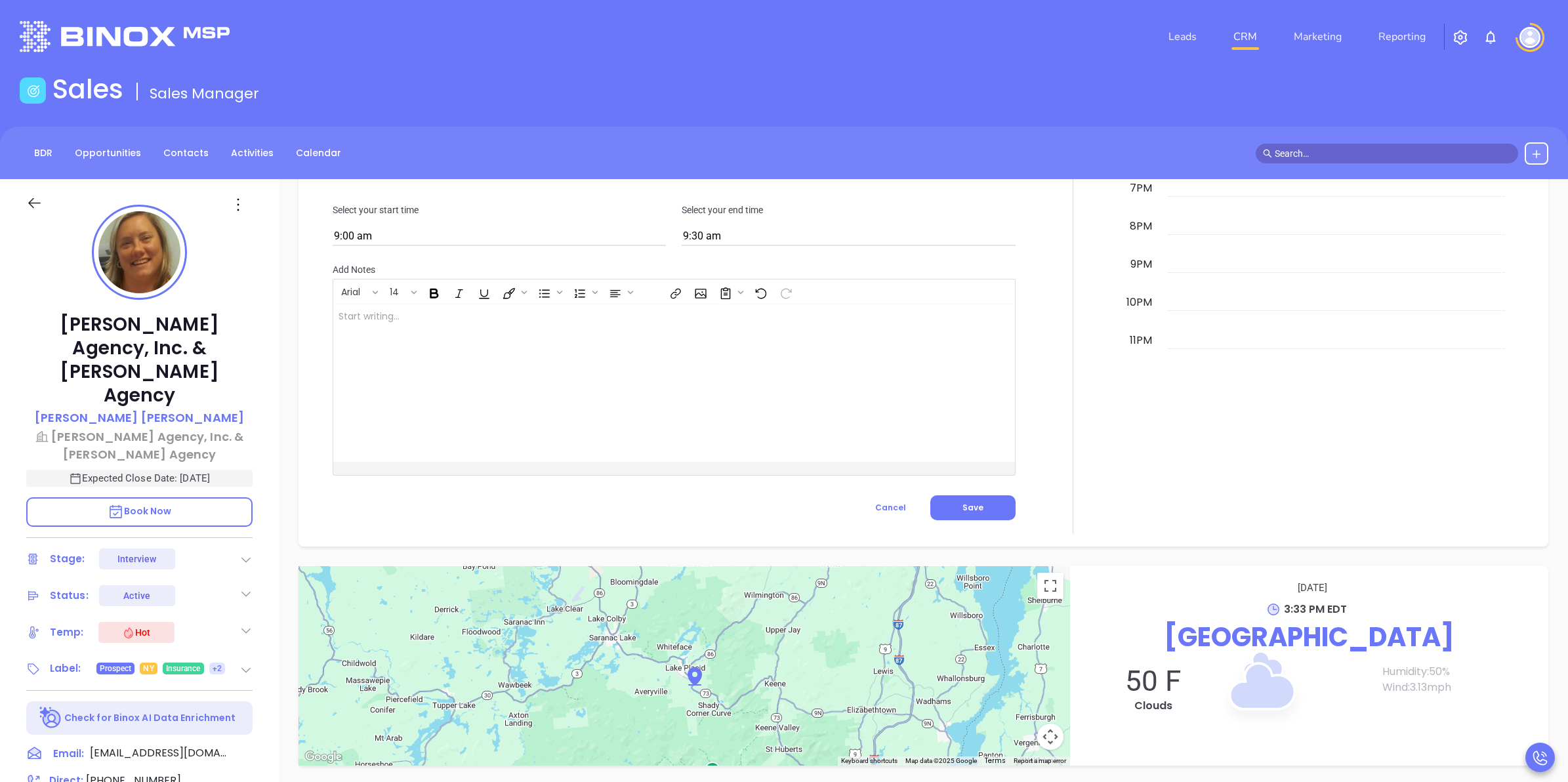
scroll to position [1312, 0]
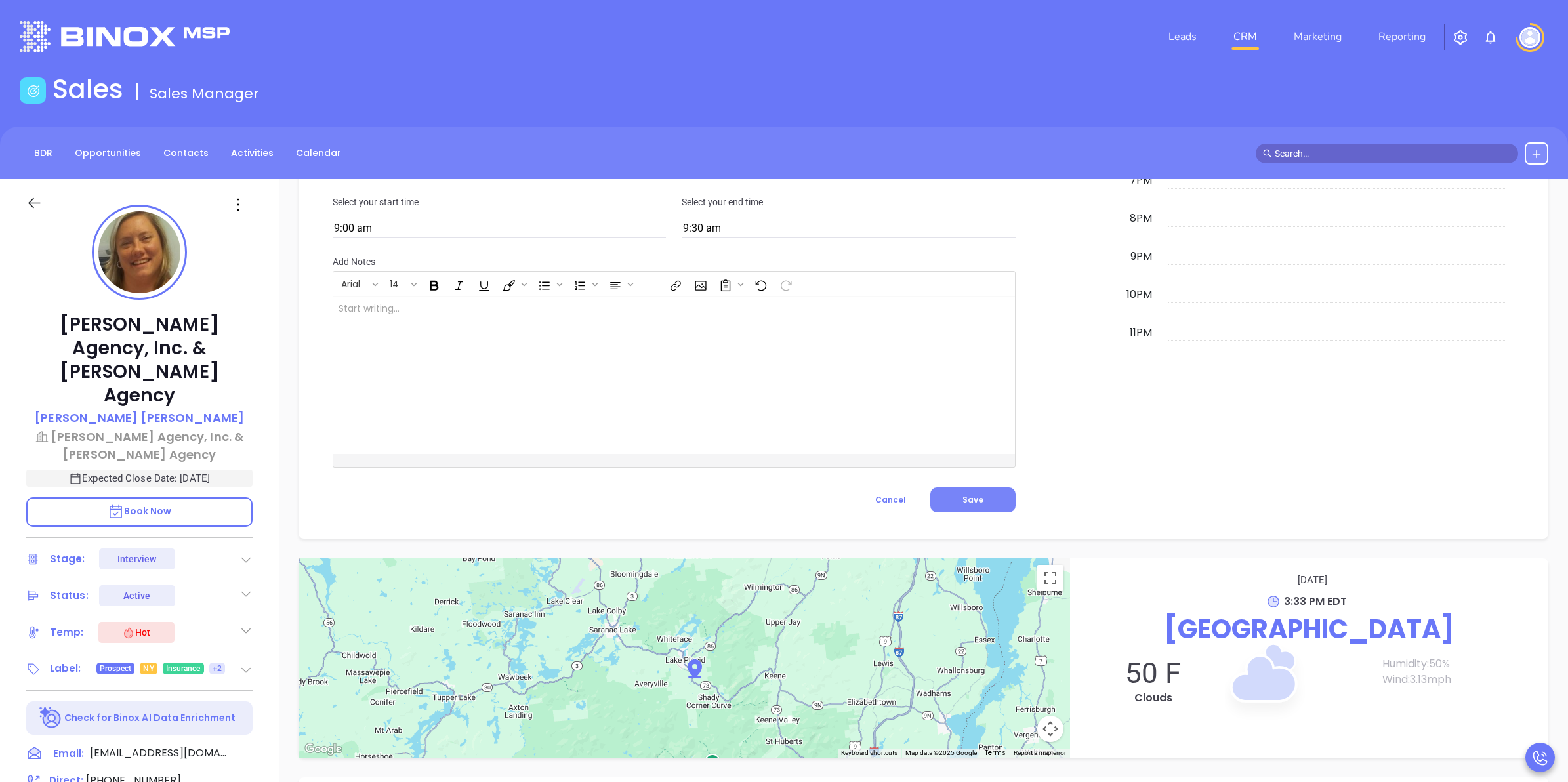
click at [983, 495] on button "Save" at bounding box center [972, 500] width 85 height 25
type input "Meeting"
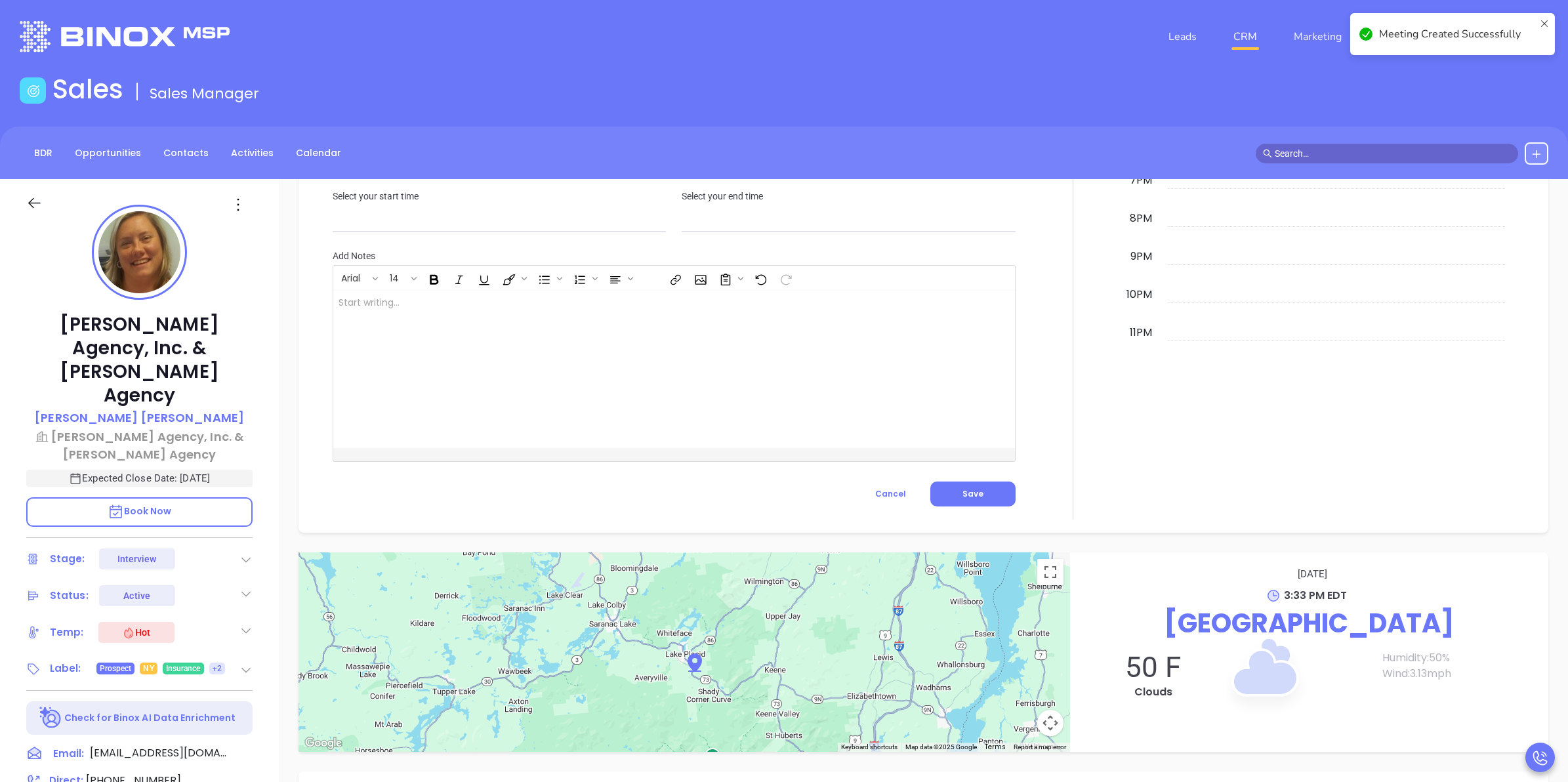
checkbox input "false"
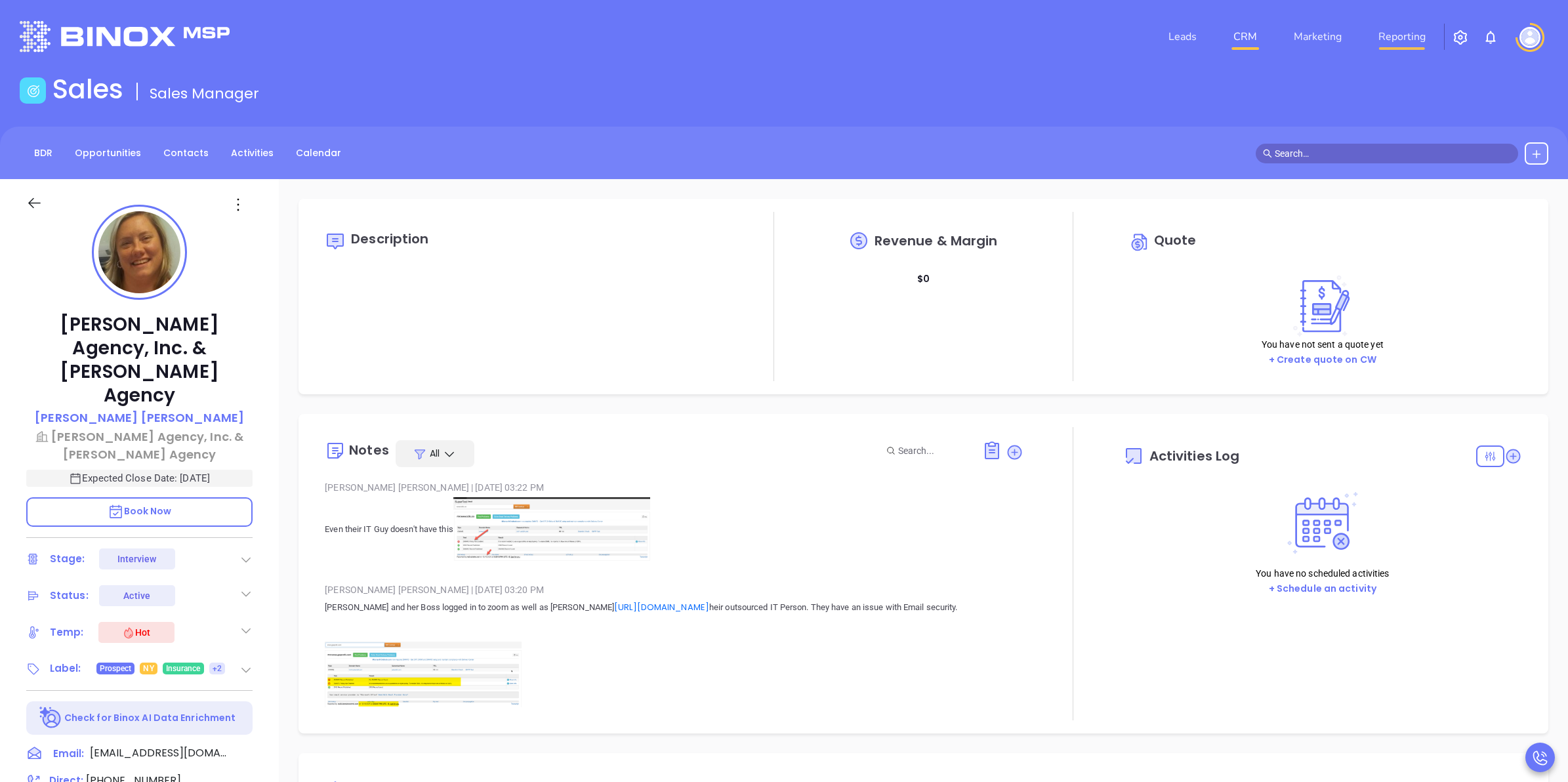
type input "[DATE]"
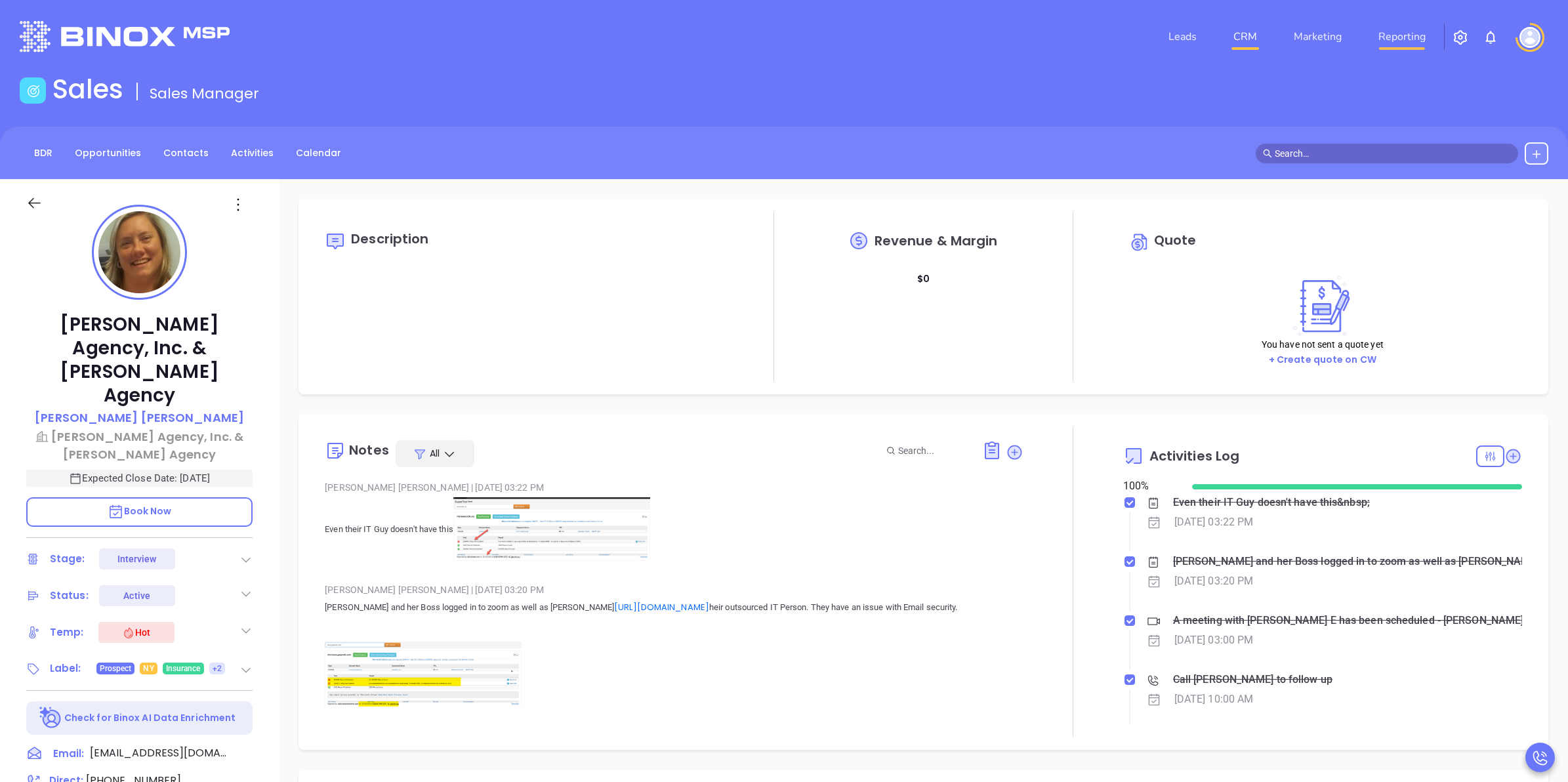
scroll to position [381, 0]
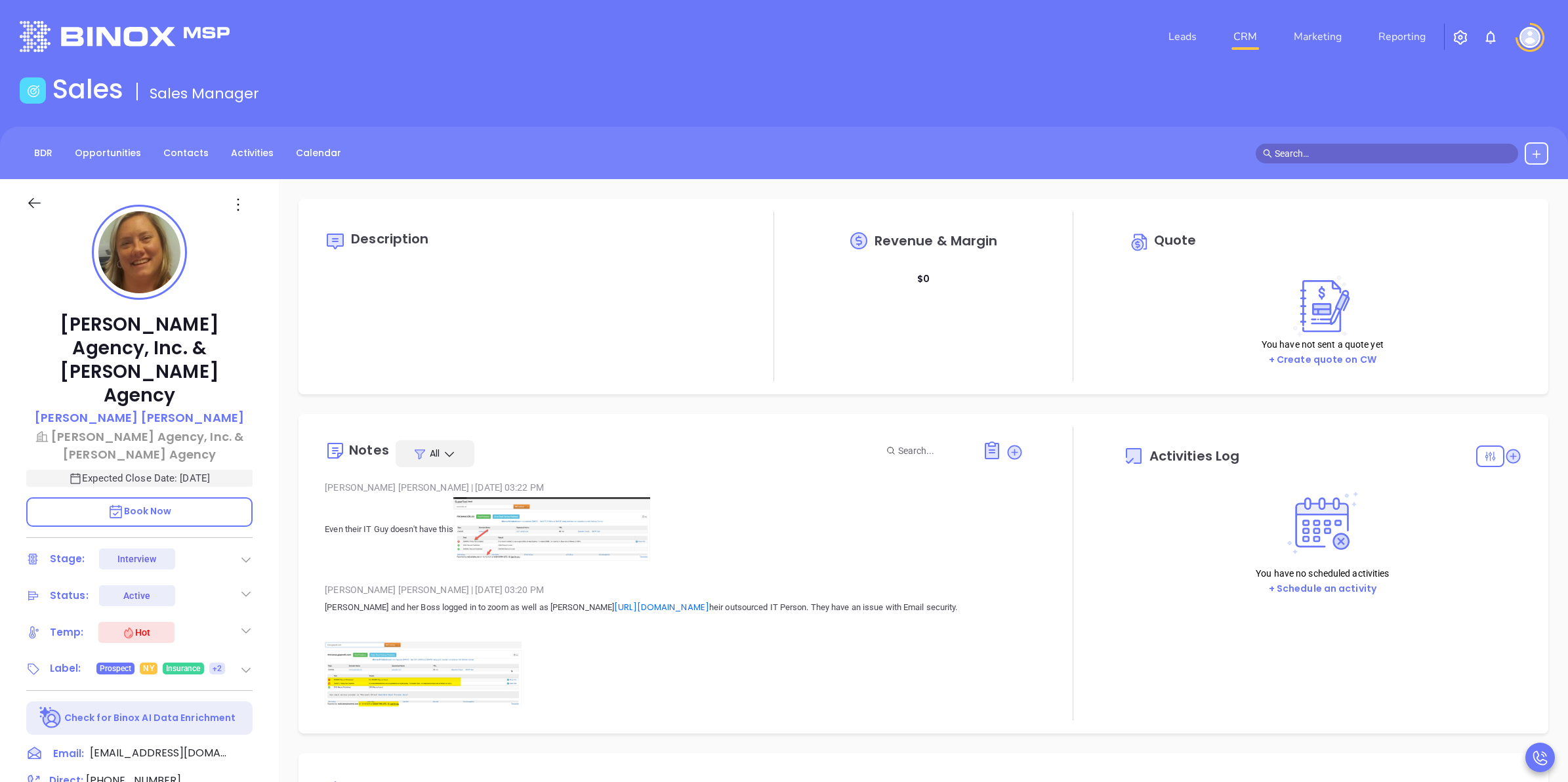
type input "[DATE]"
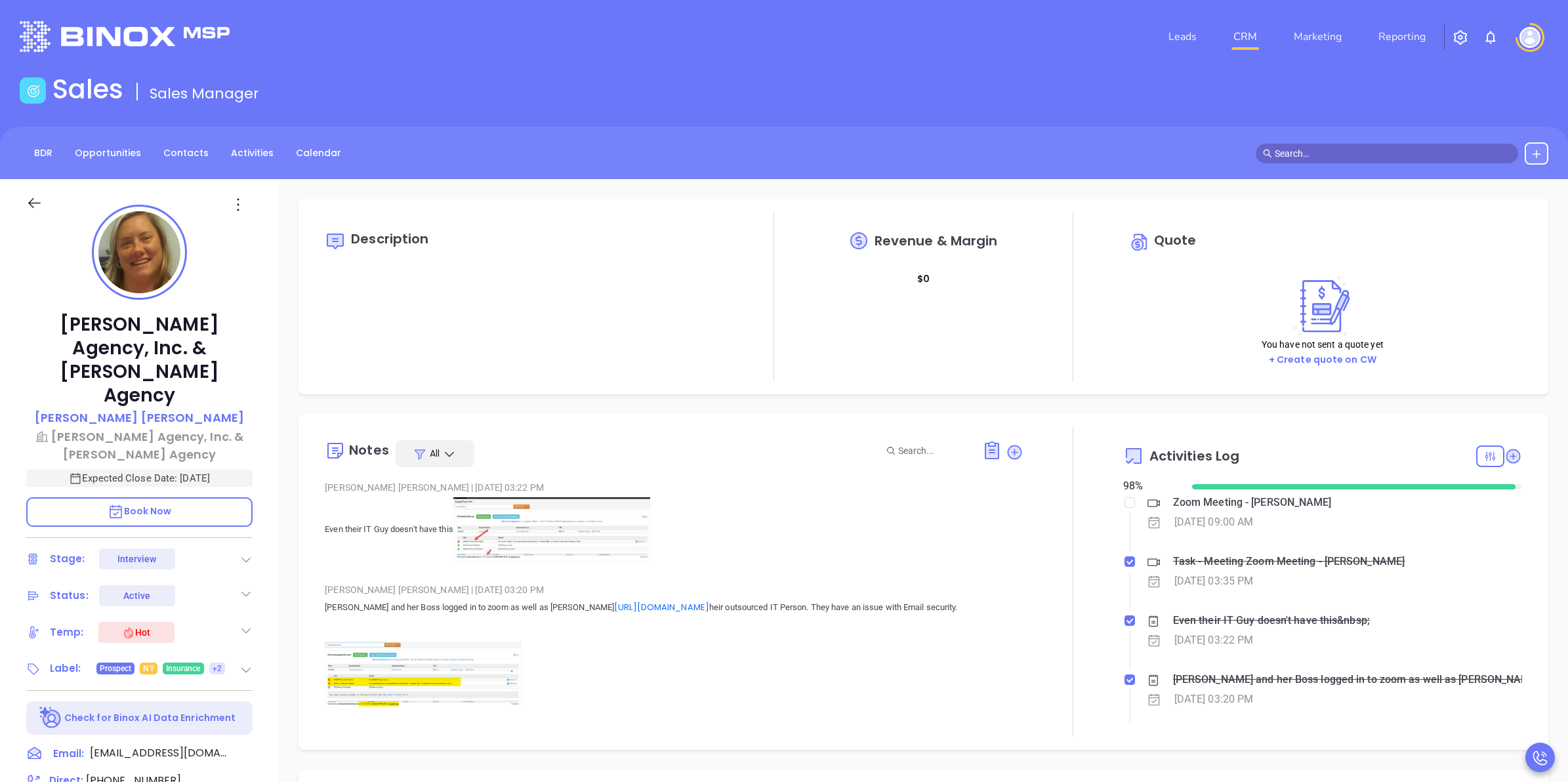
scroll to position [381, 0]
click at [769, 445] on div "Notes All" at bounding box center [674, 454] width 698 height 27
type input "[PERSON_NAME]"
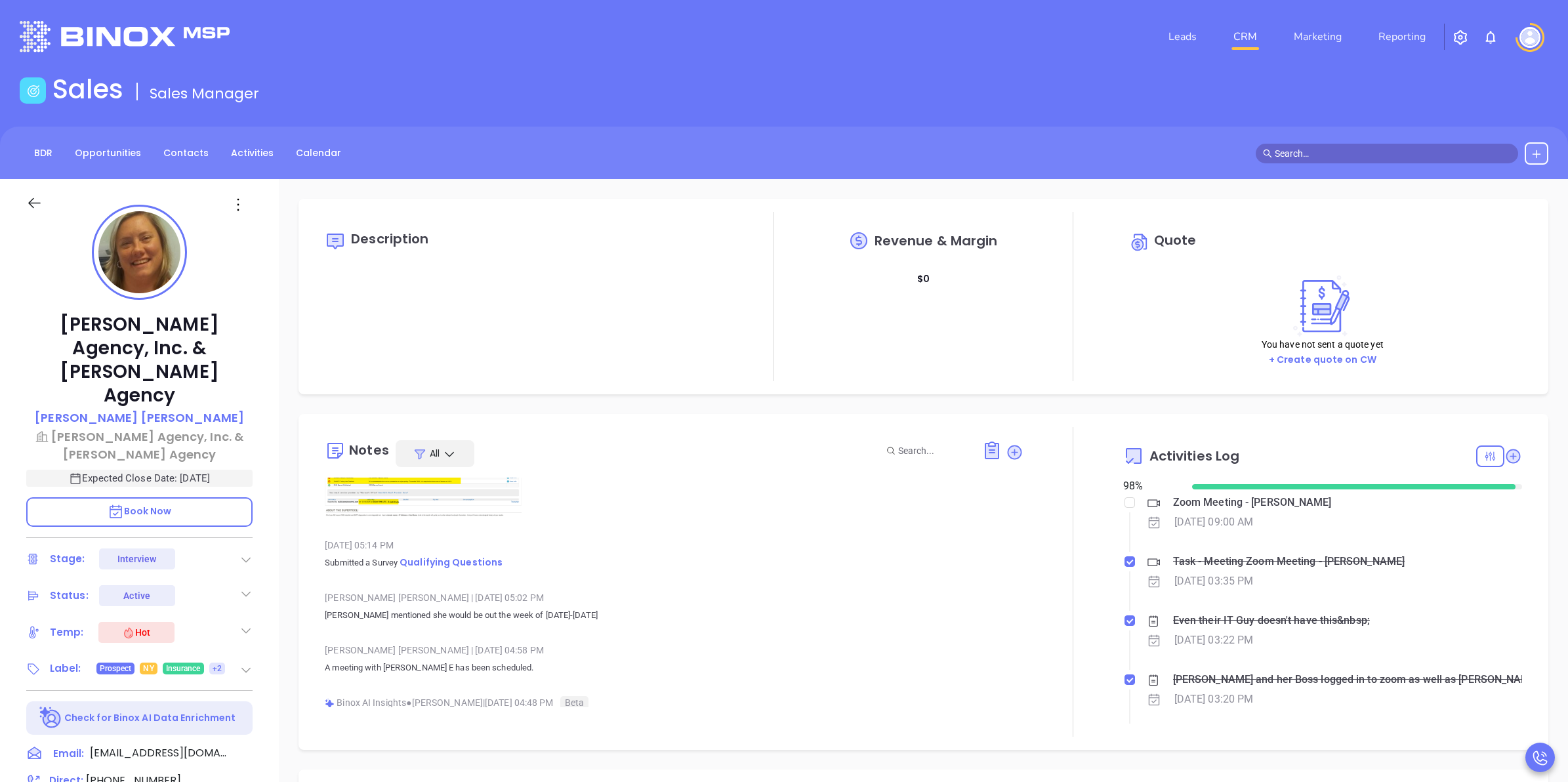
scroll to position [82, 0]
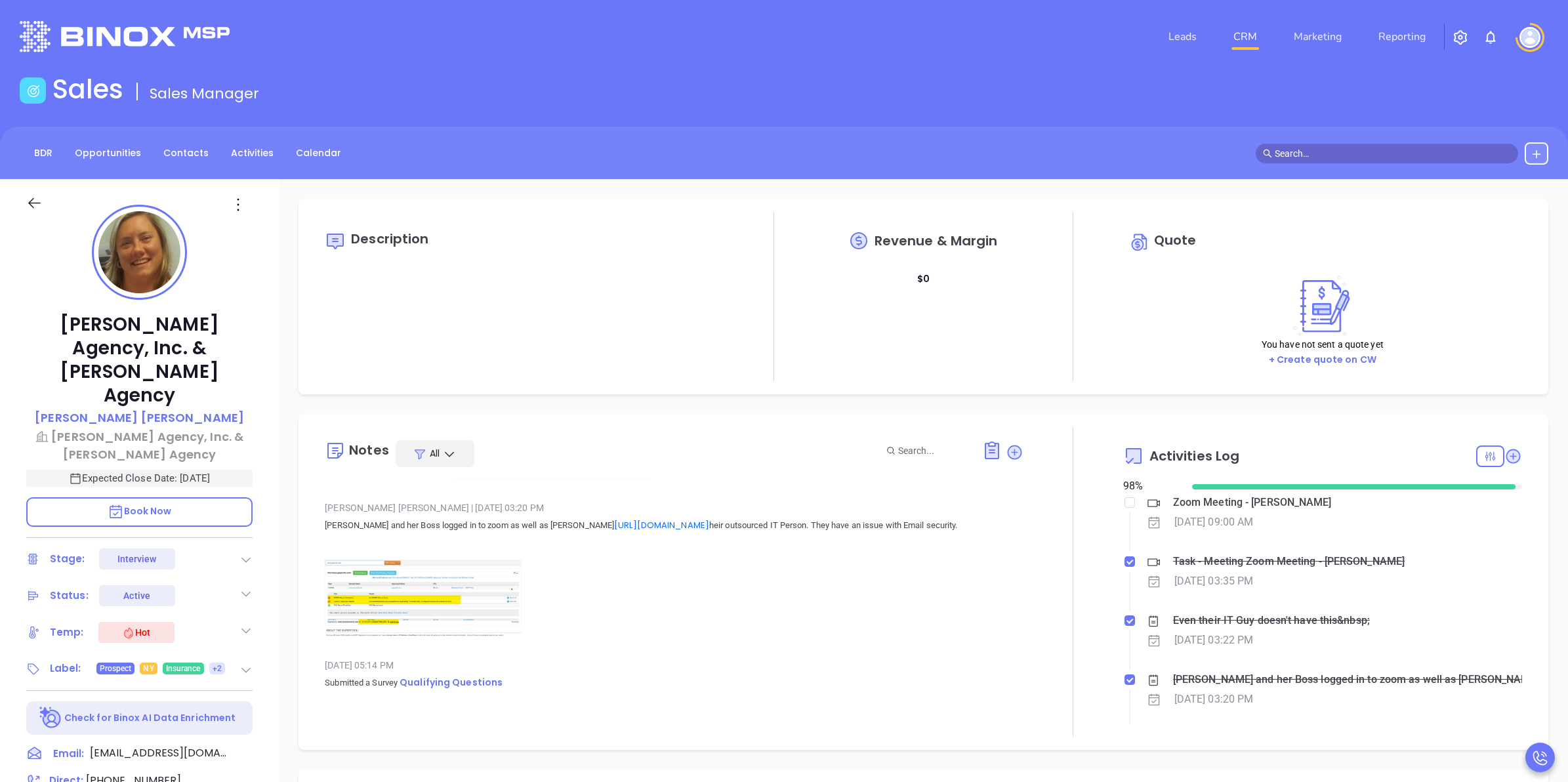
click at [441, 603] on img at bounding box center [423, 599] width 197 height 79
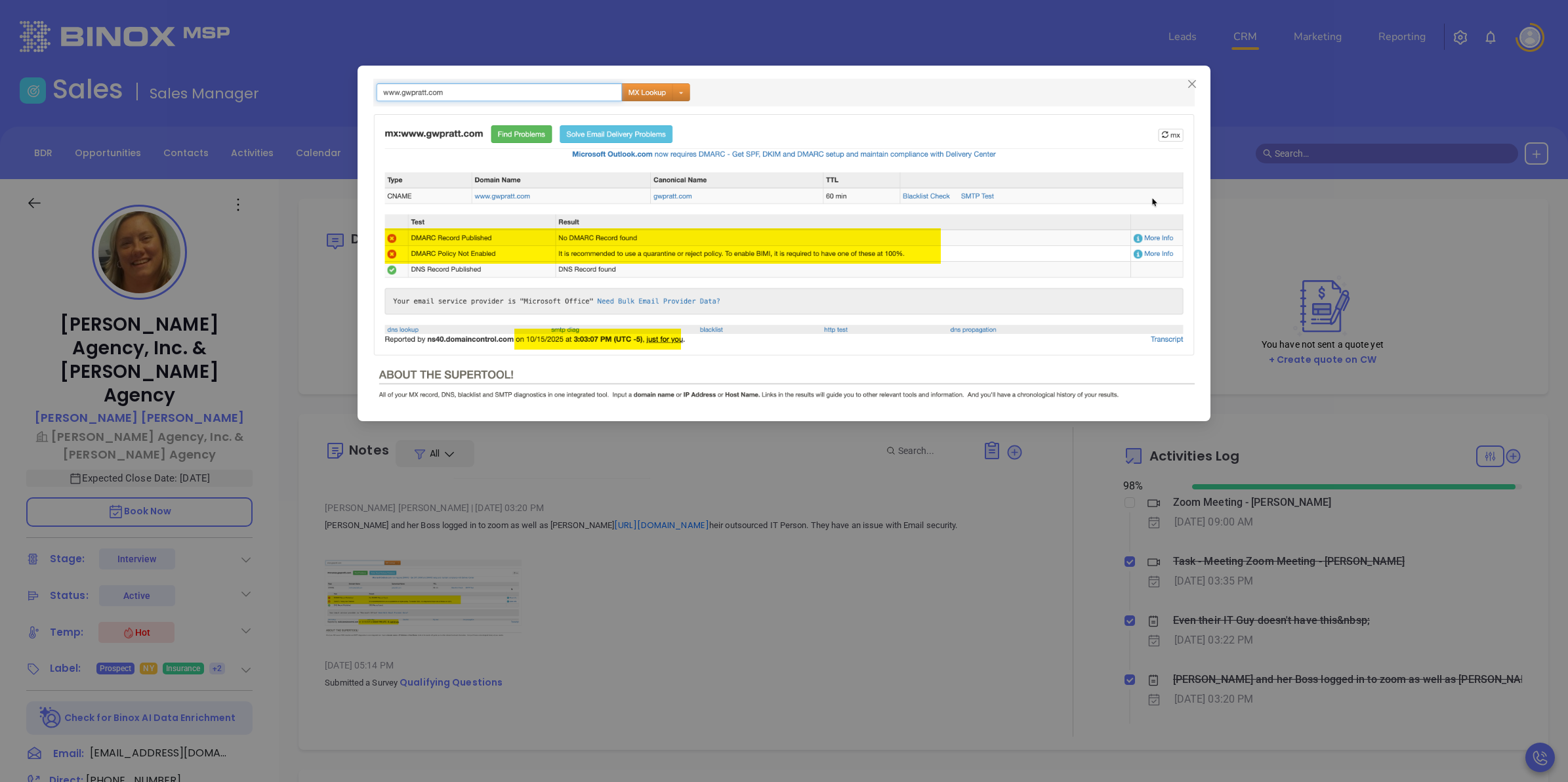
click at [546, 545] on div at bounding box center [784, 391] width 1568 height 782
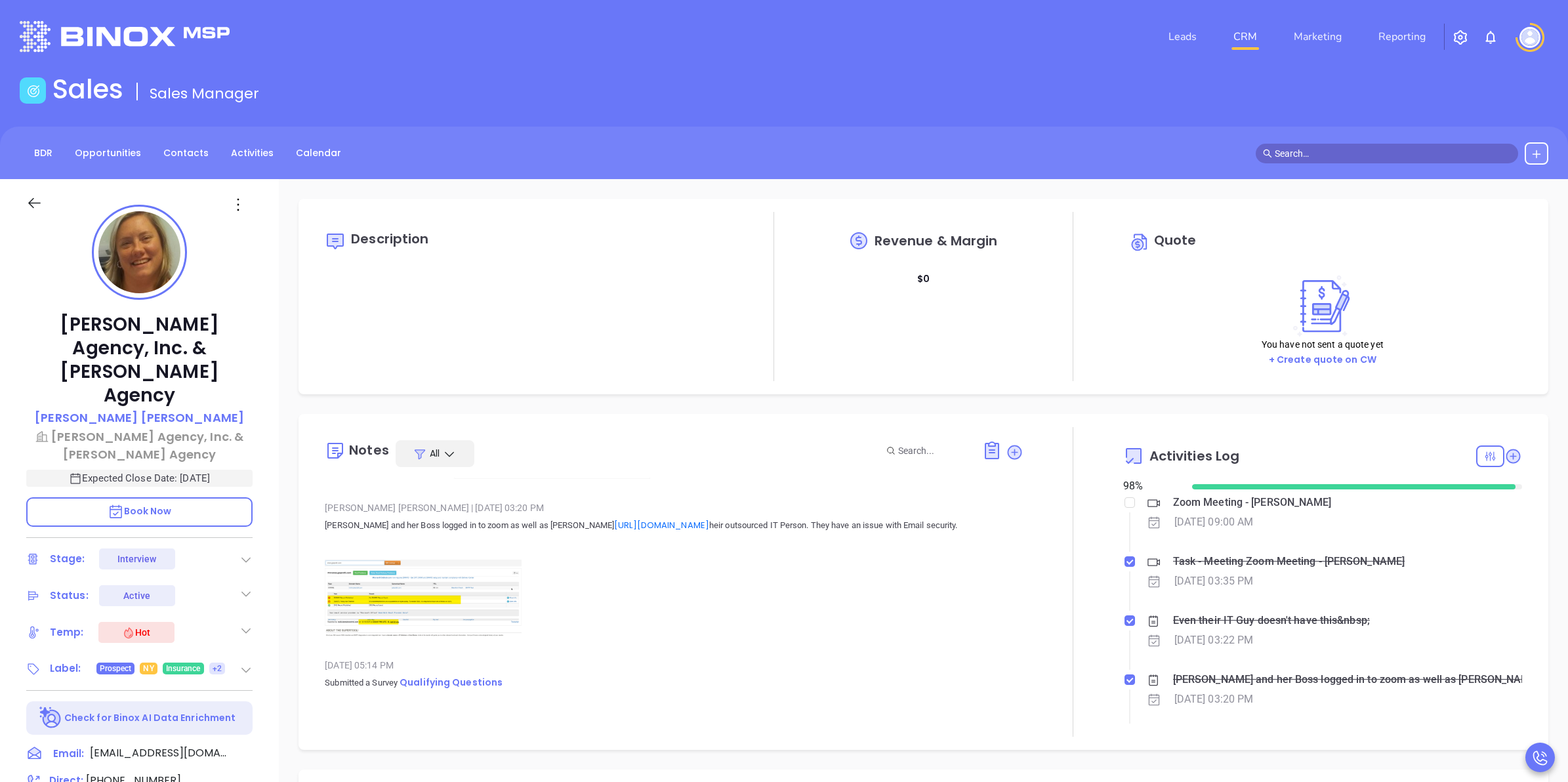
scroll to position [0, 0]
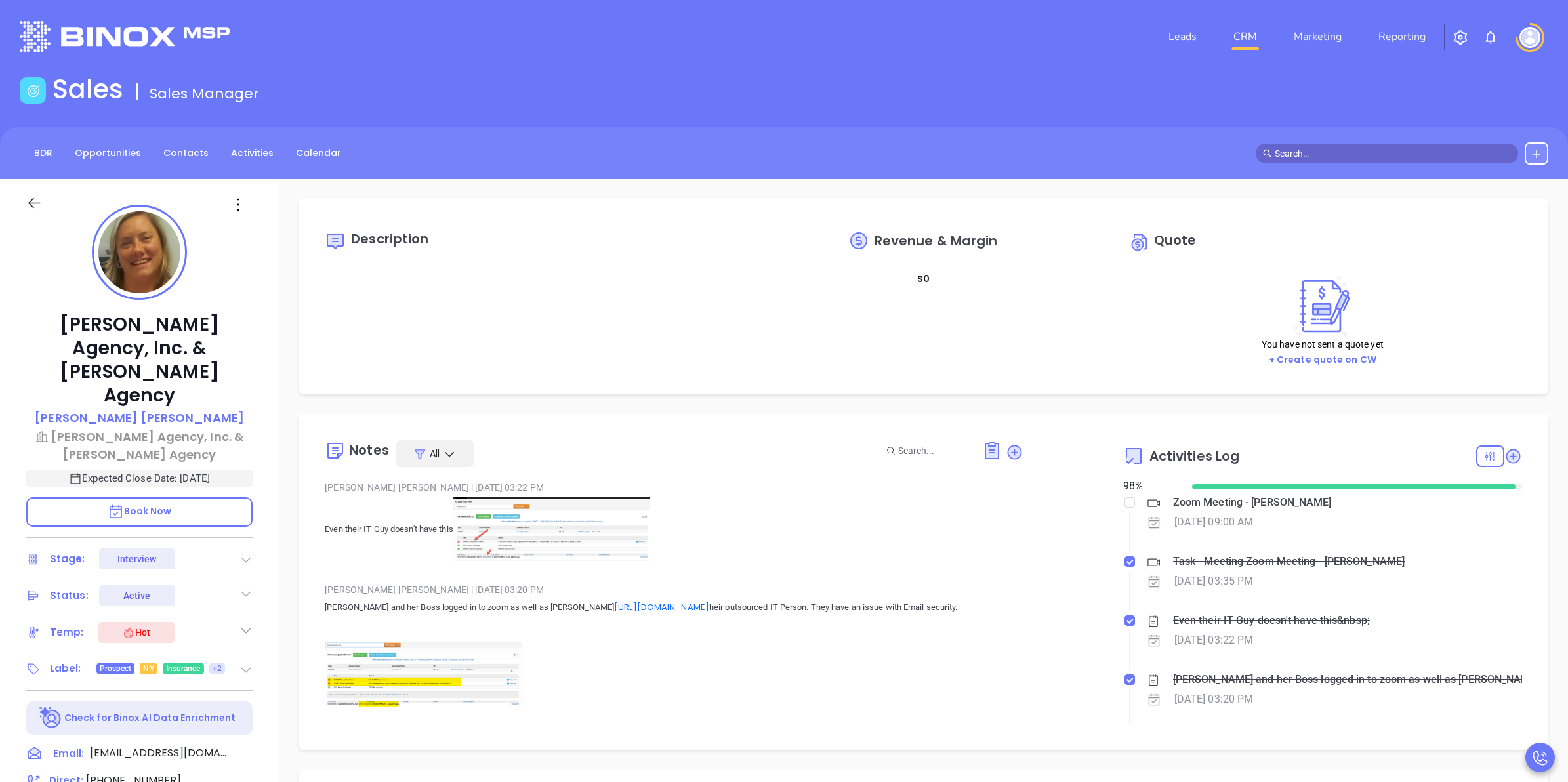
click at [641, 541] on img at bounding box center [552, 529] width 197 height 65
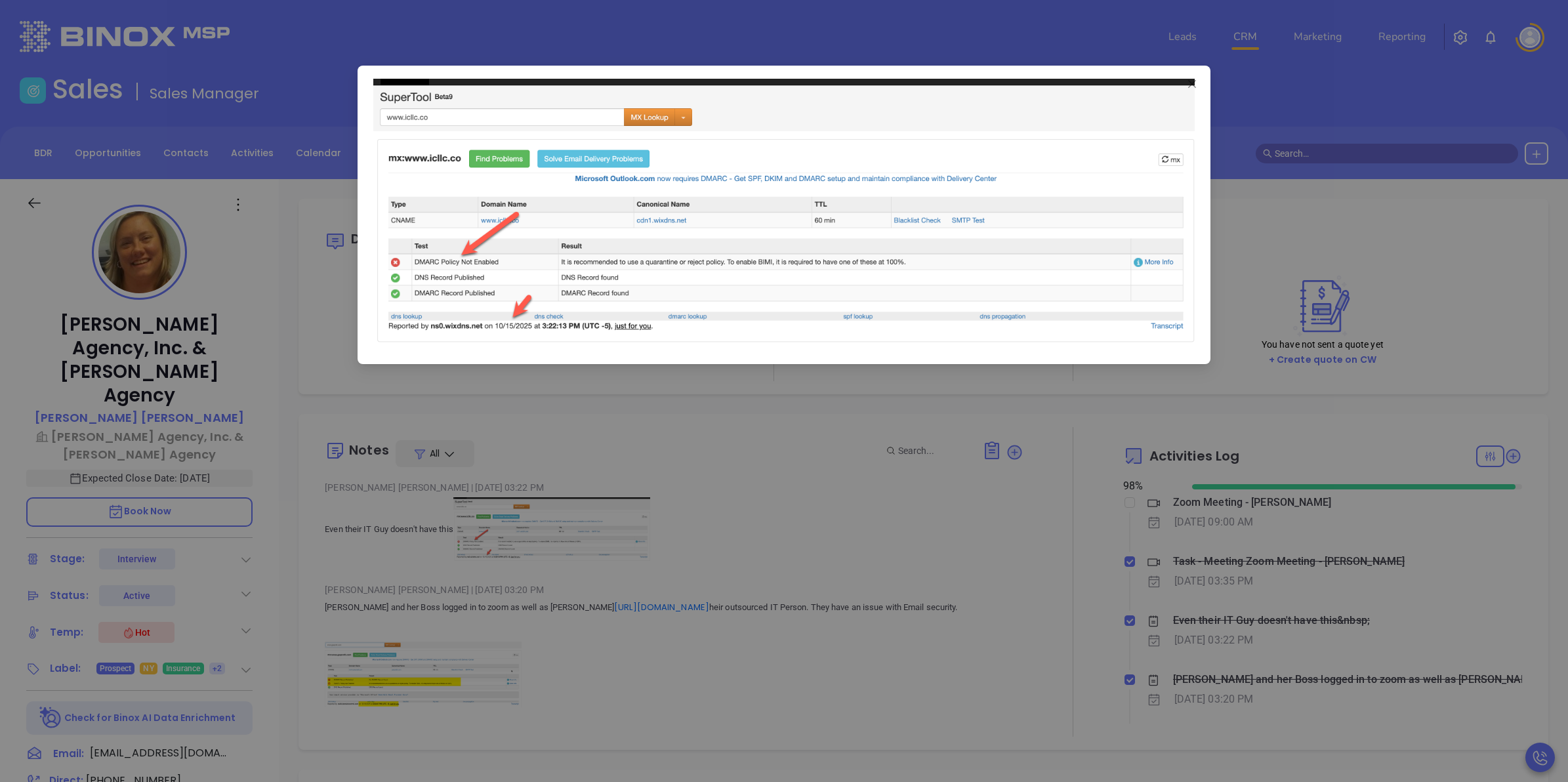
click at [641, 539] on div at bounding box center [784, 391] width 1568 height 782
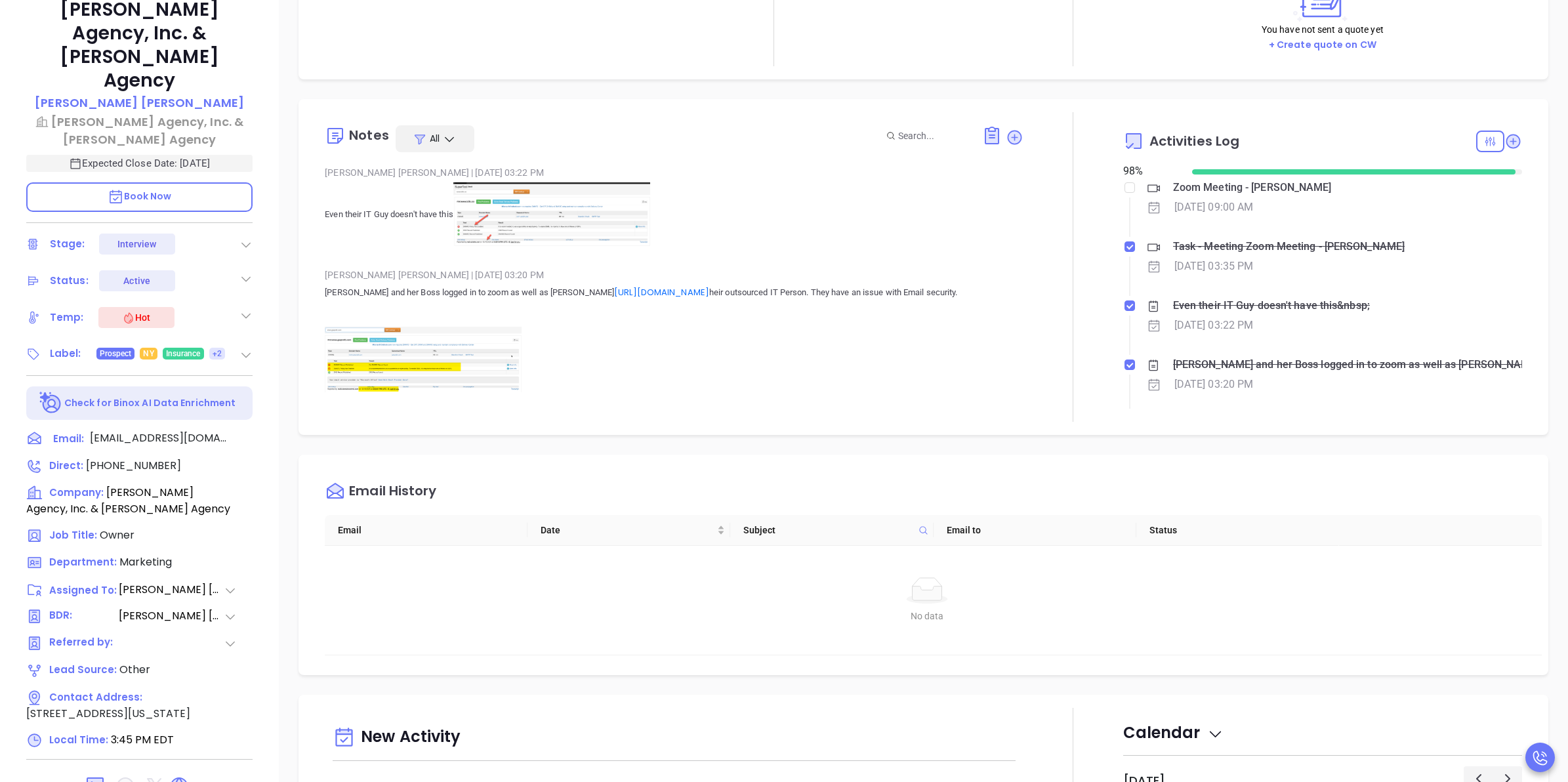
scroll to position [328, 0]
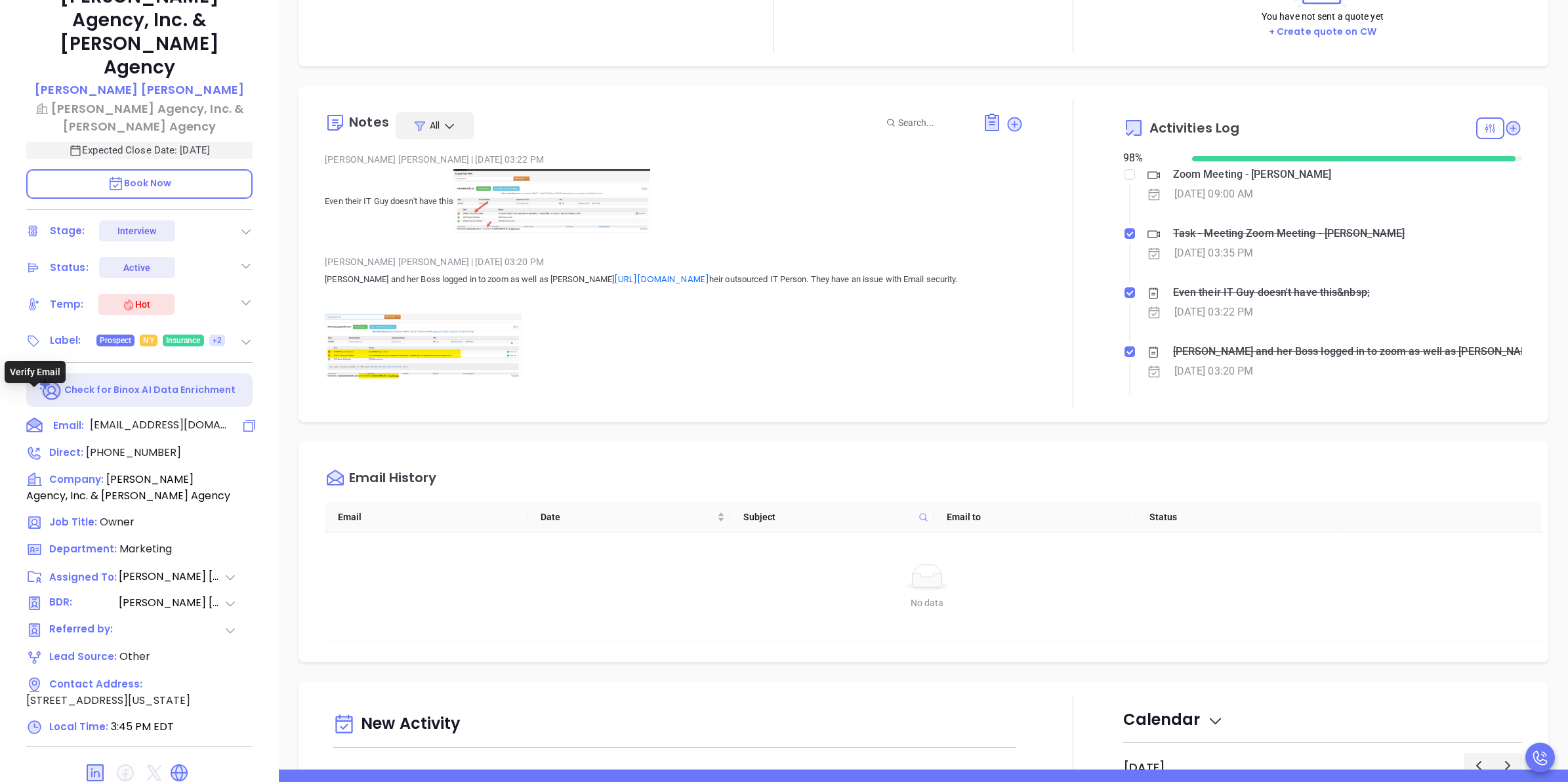
click at [31, 418] on icon at bounding box center [34, 422] width 15 height 9
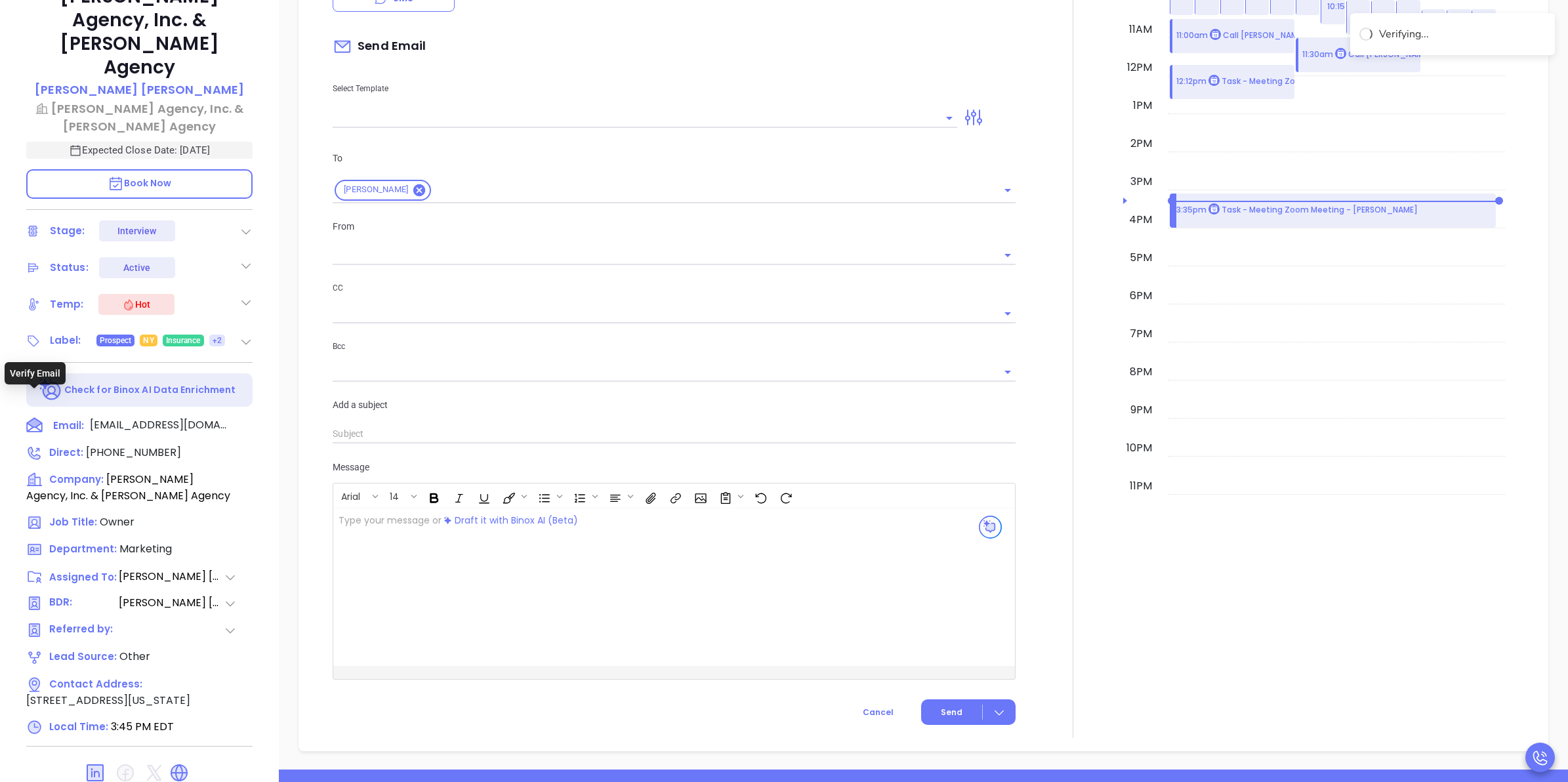
scroll to position [178, 0]
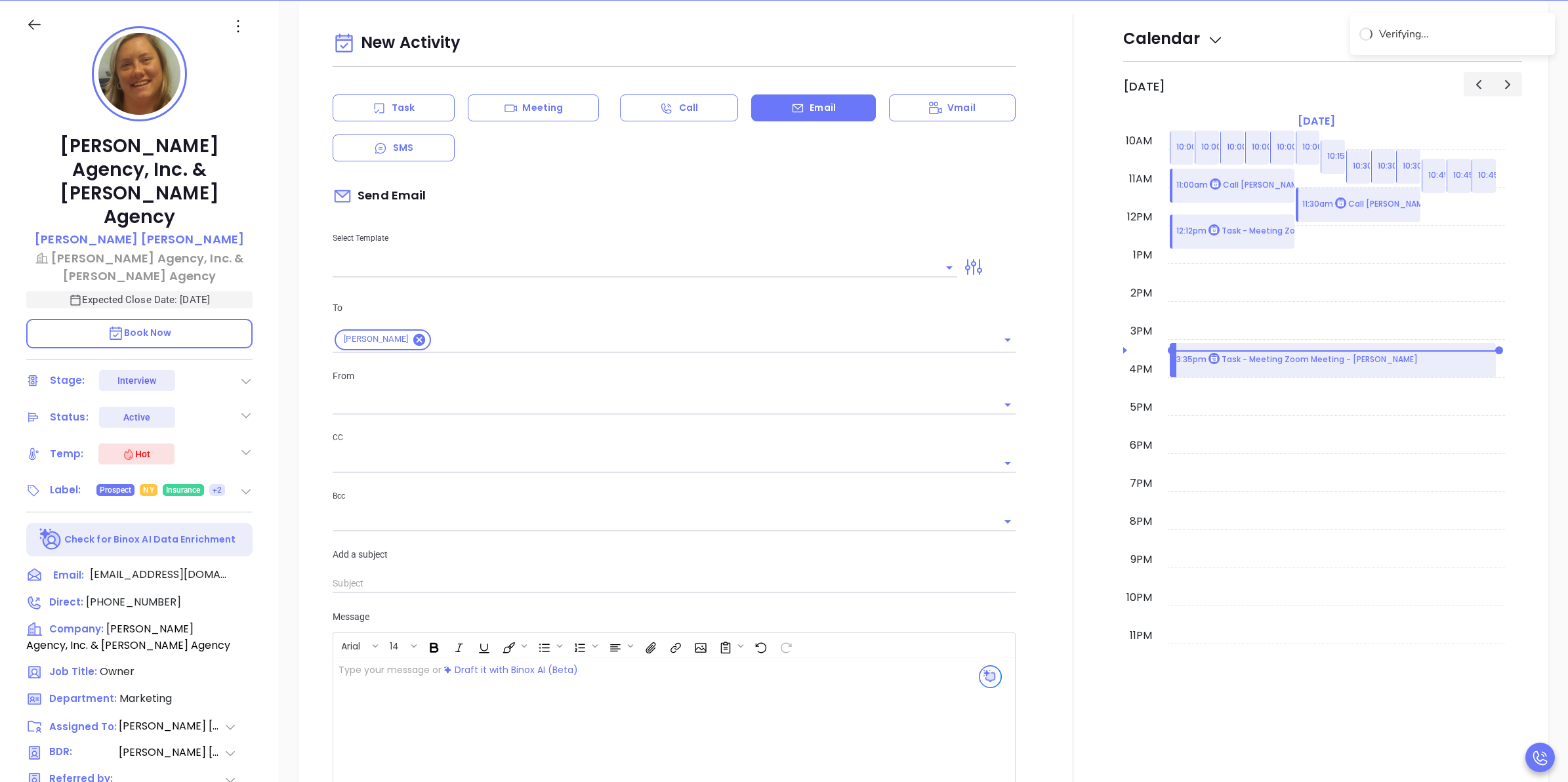
type input "[PERSON_NAME]"
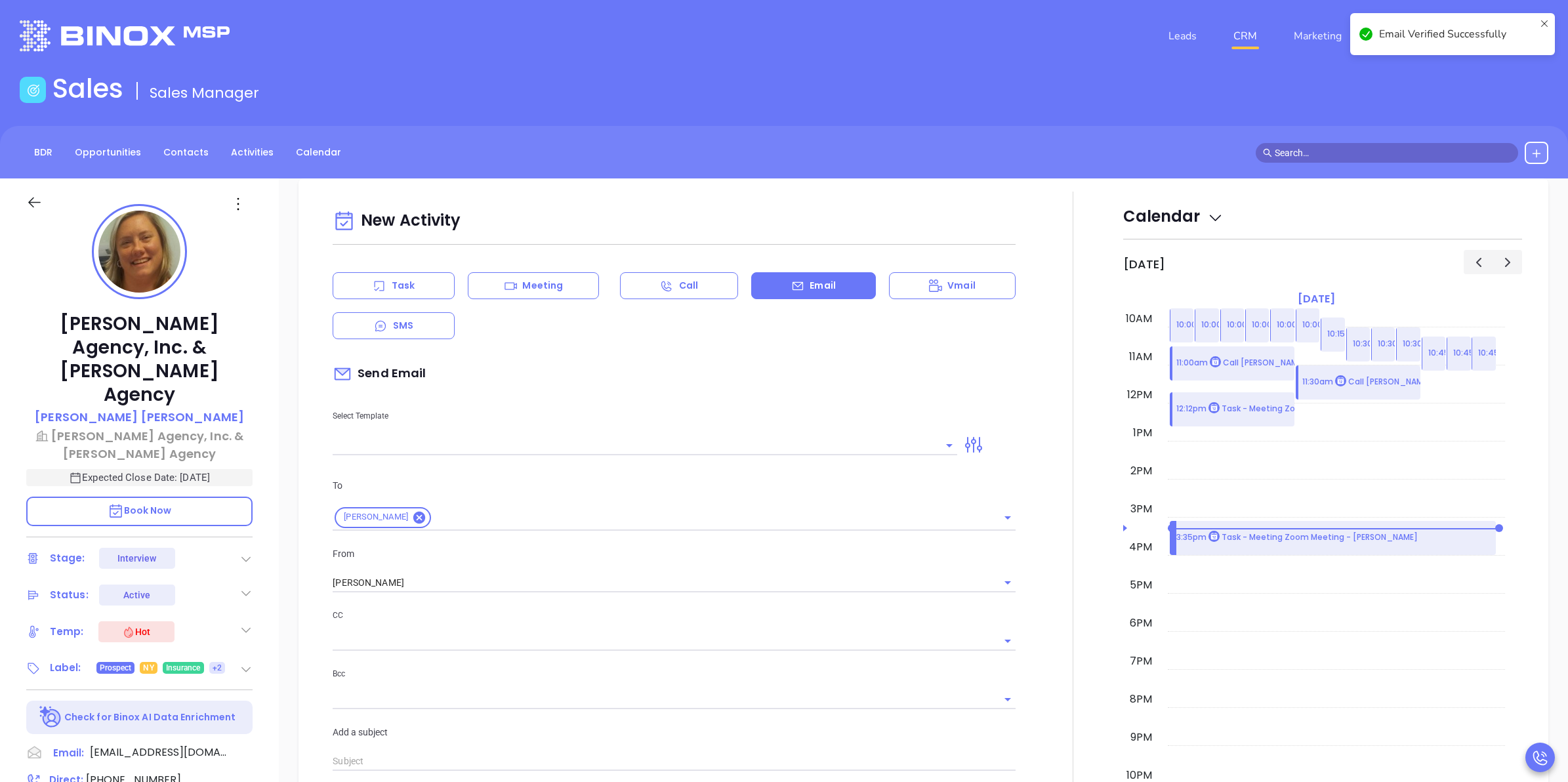
scroll to position [0, 0]
click at [940, 454] on button "Open" at bounding box center [949, 446] width 19 height 19
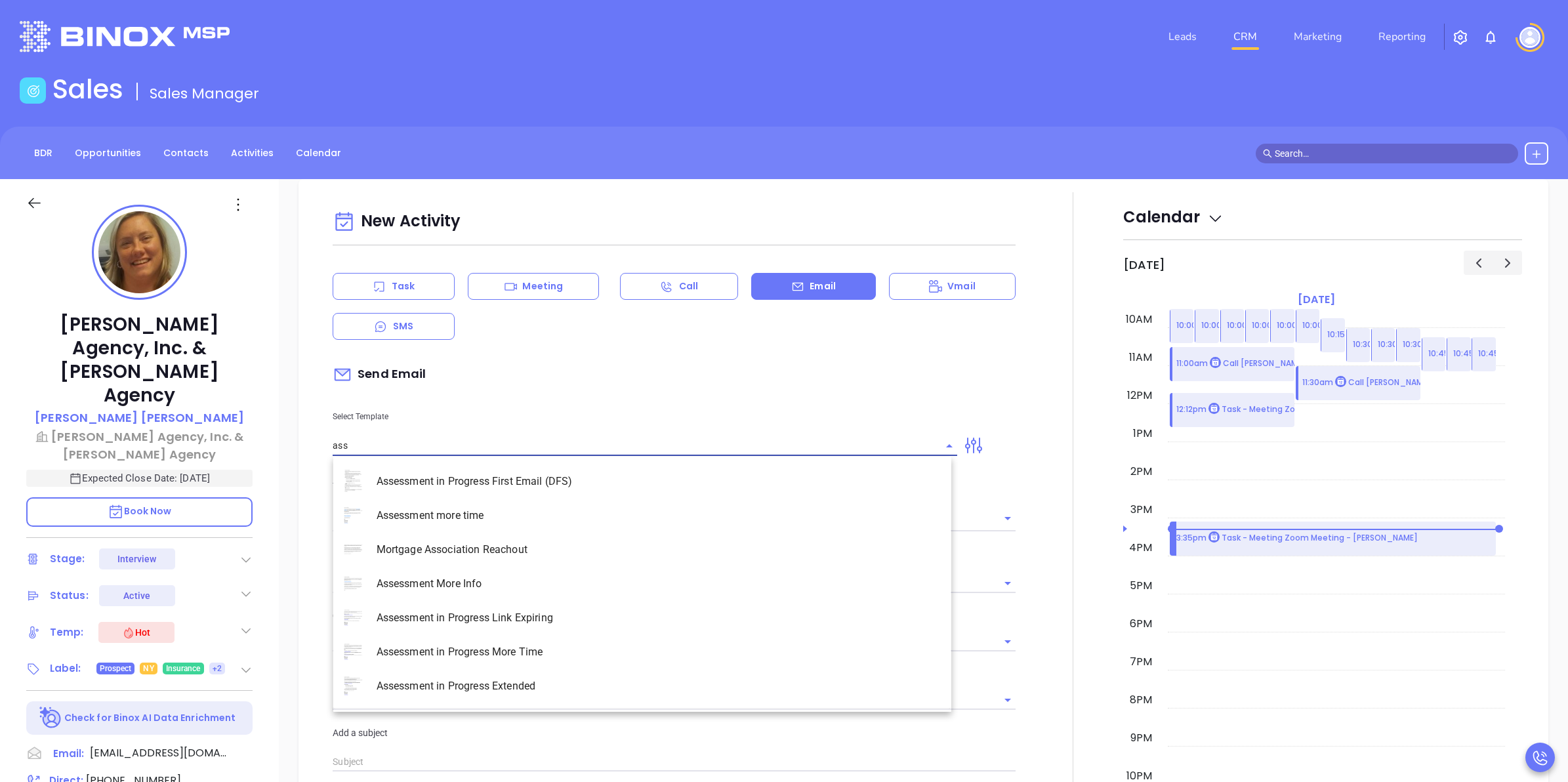
click at [512, 487] on li "Assessment in Progress First Email (DFS)" at bounding box center [643, 481] width 618 height 34
type input "Assessment in Progress First Email (DFS)"
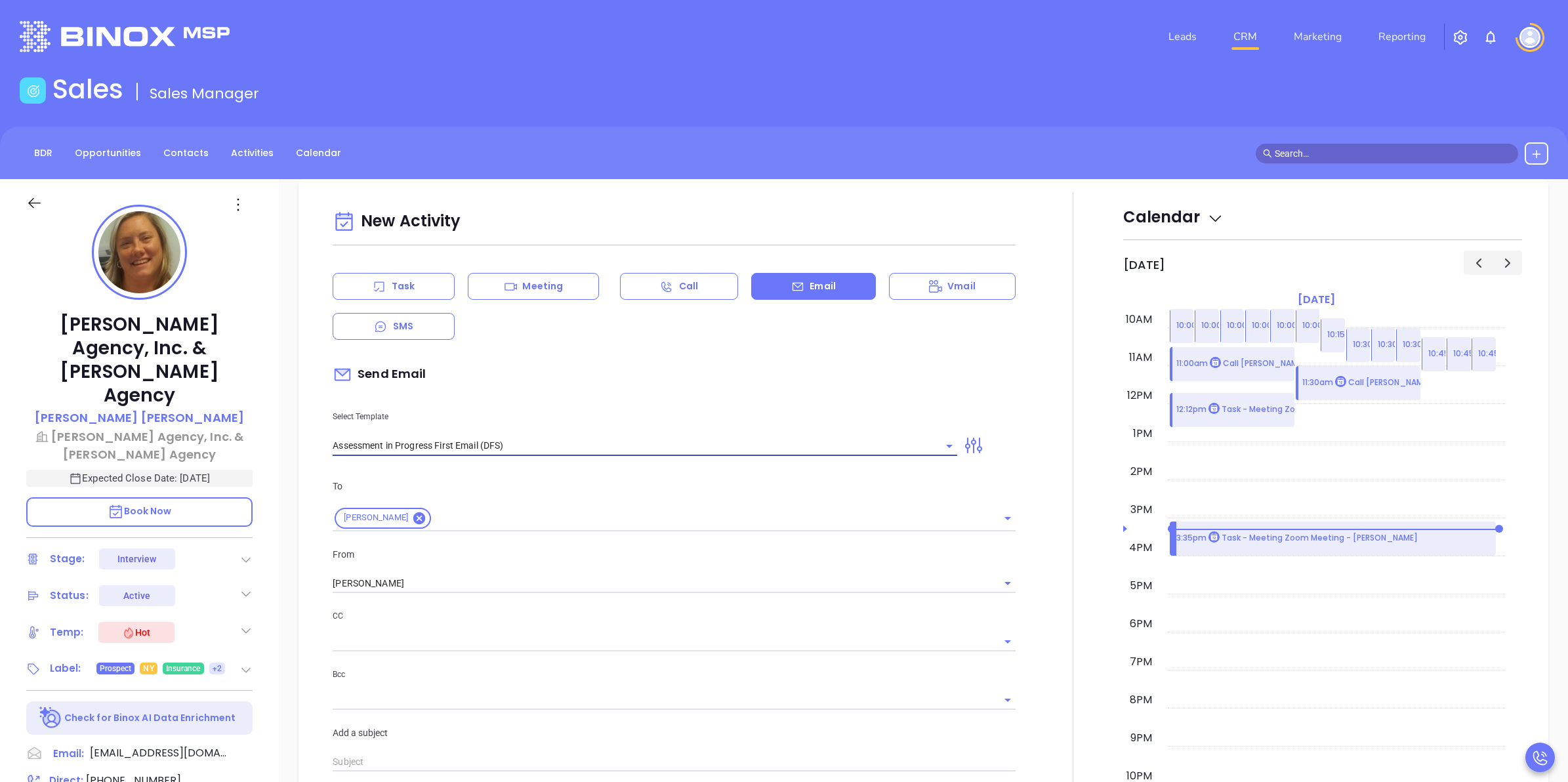
type input "Bridget E Next Step in Your Cybersecurity Compliance Journey (Time-Sensitive)"
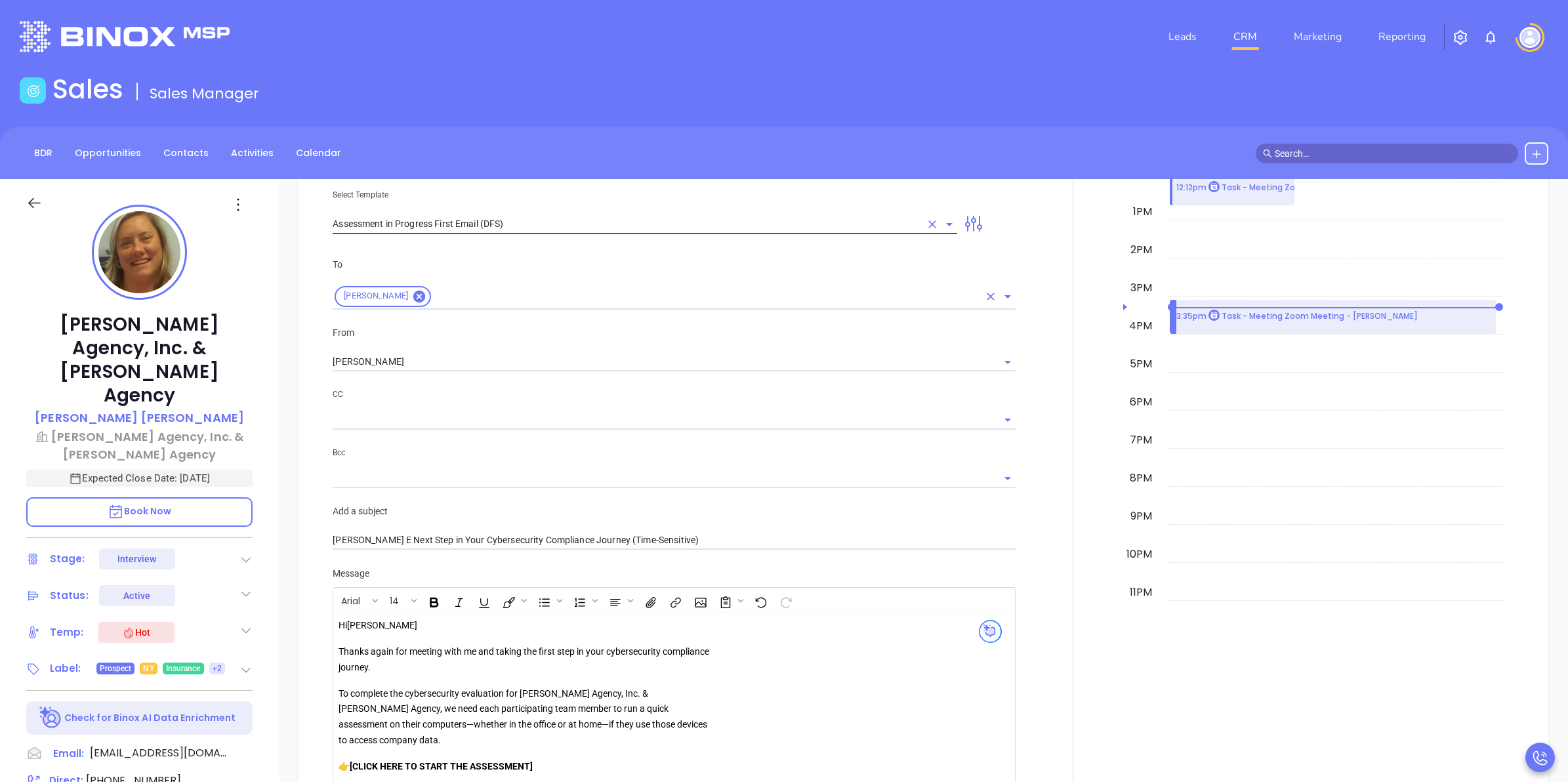
scroll to position [996, 0]
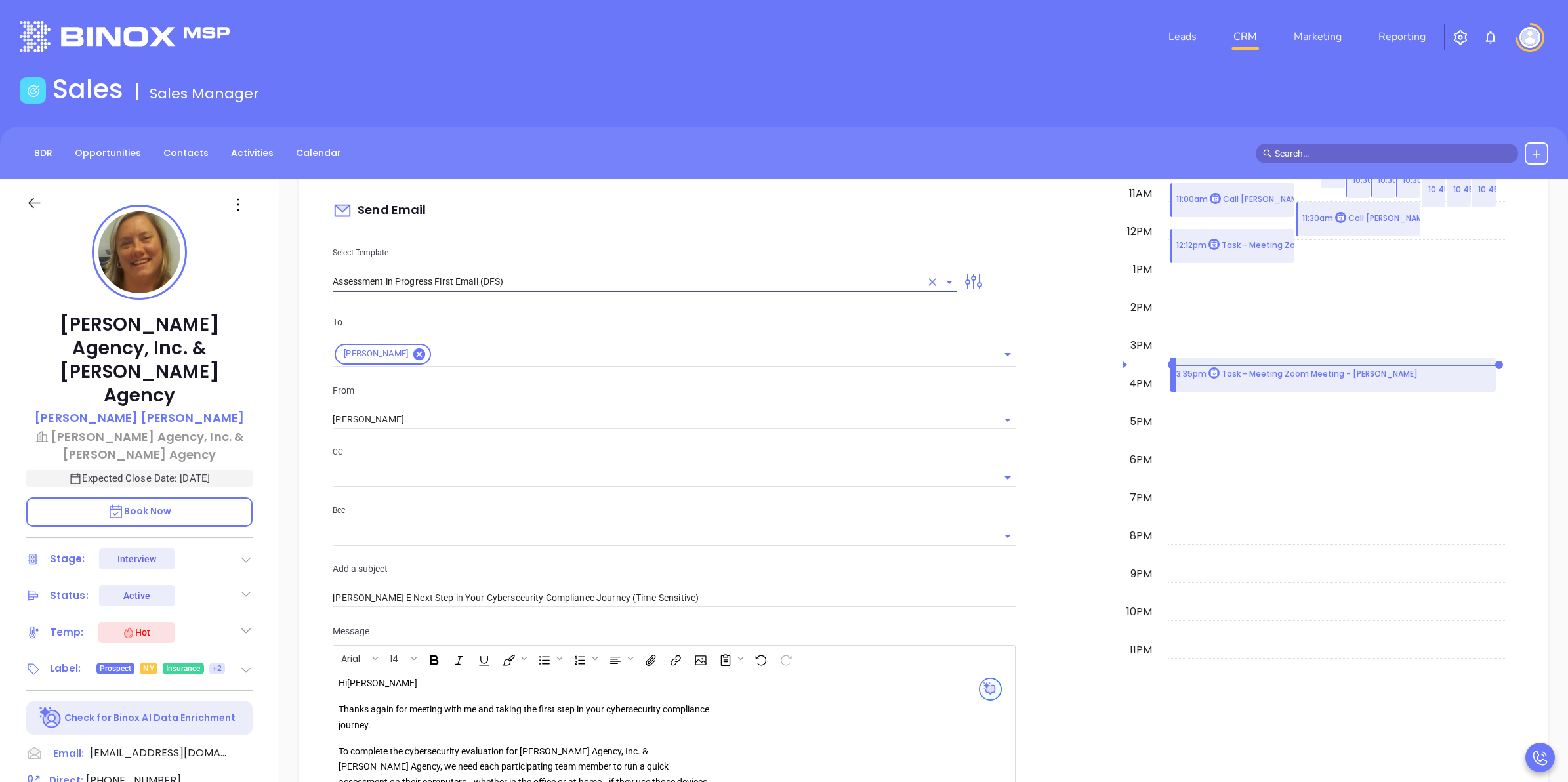
type input "Assessment in Progress First Email (DFS)"
click at [538, 477] on input "text" at bounding box center [664, 478] width 663 height 20
click at [599, 179] on div "New Activity Task Meeting Call Email Vmail SMS Send Email Select Template Asses…" at bounding box center [674, 649] width 698 height 1217
click at [603, 424] on input "[PERSON_NAME]" at bounding box center [655, 420] width 646 height 20
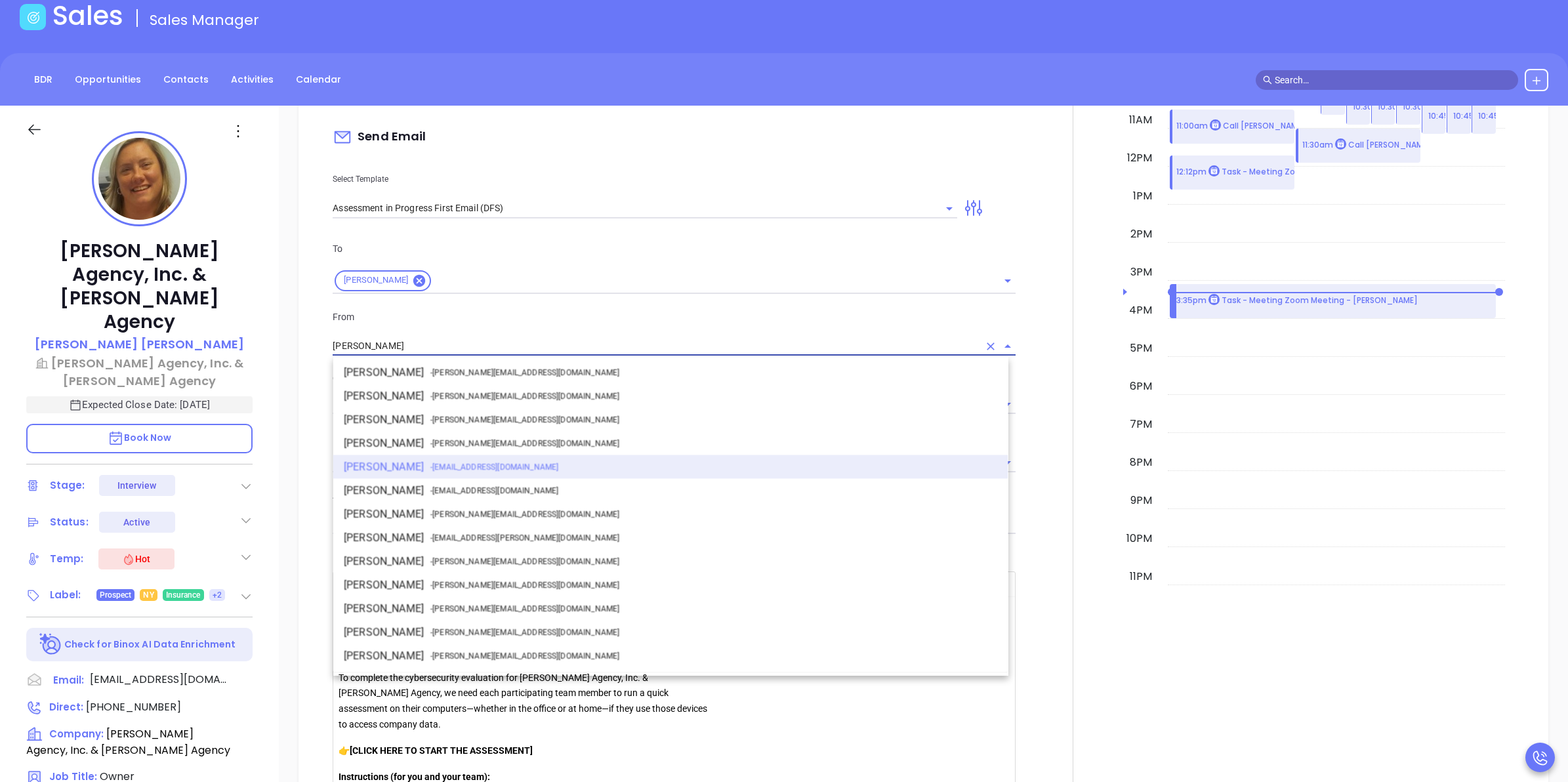
scroll to position [82, 0]
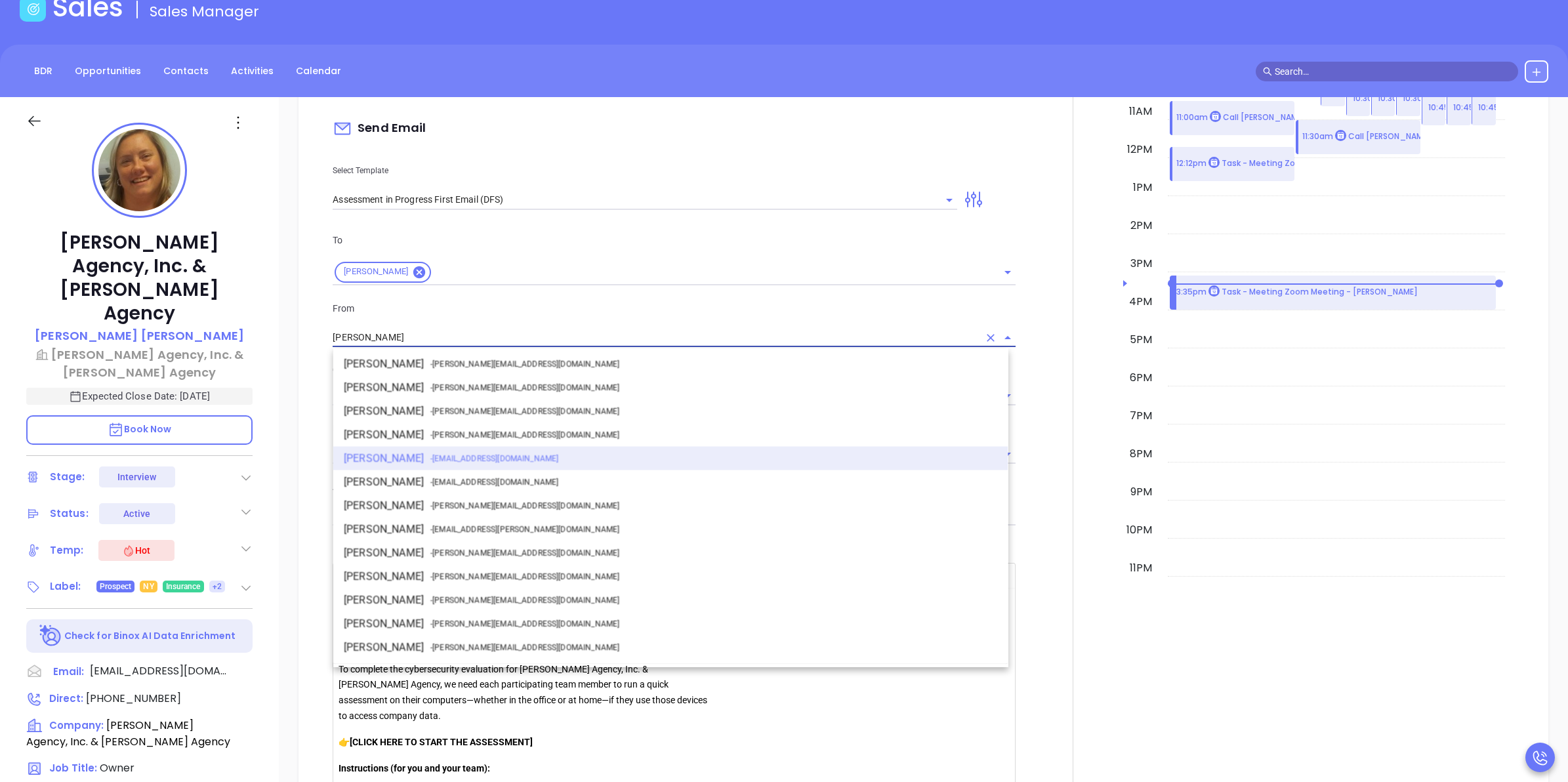
click at [404, 509] on li "Walter Contreras - walter@motiva.net" at bounding box center [671, 506] width 675 height 23
type input "[PERSON_NAME]"
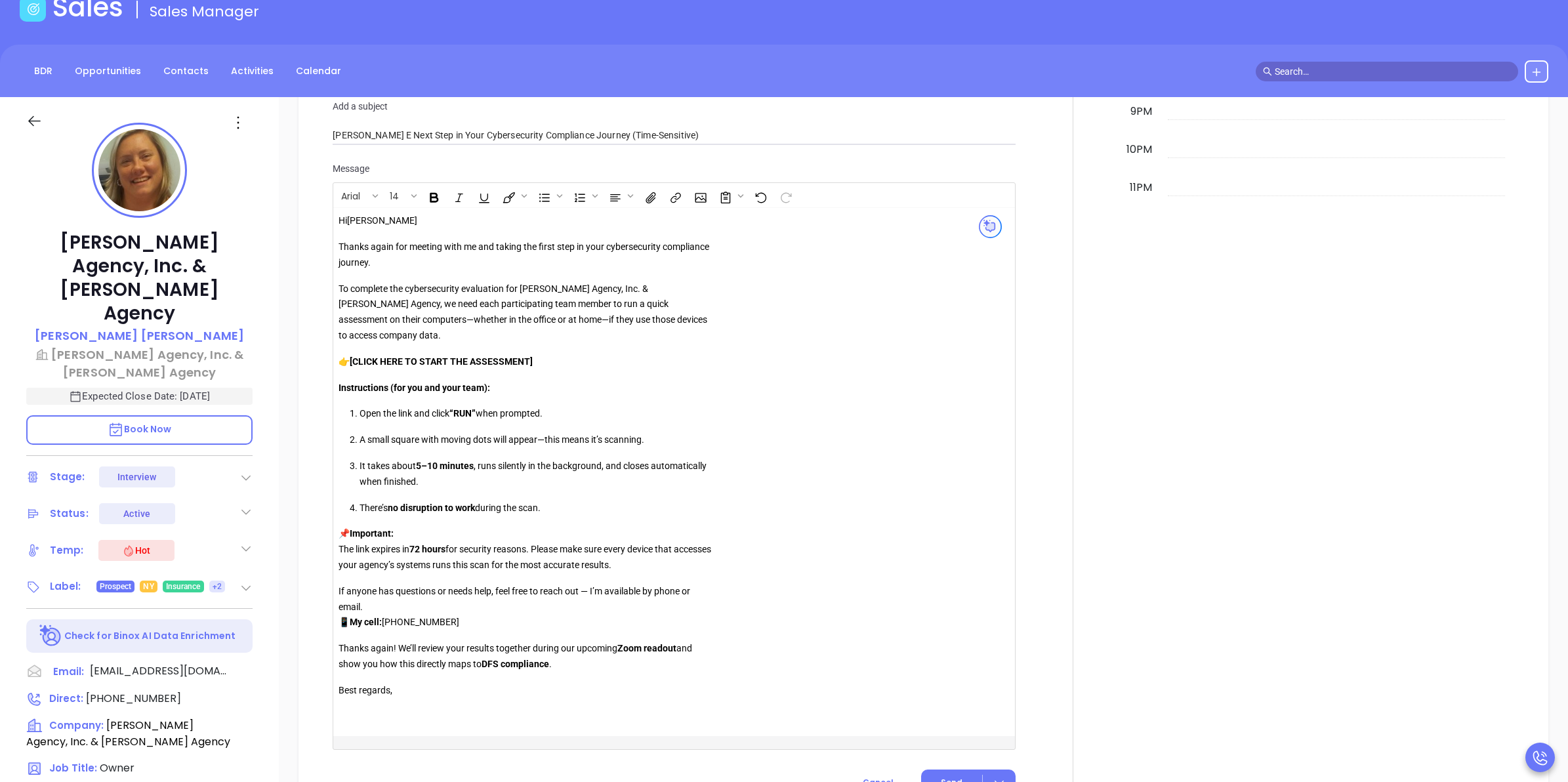
scroll to position [1405, 0]
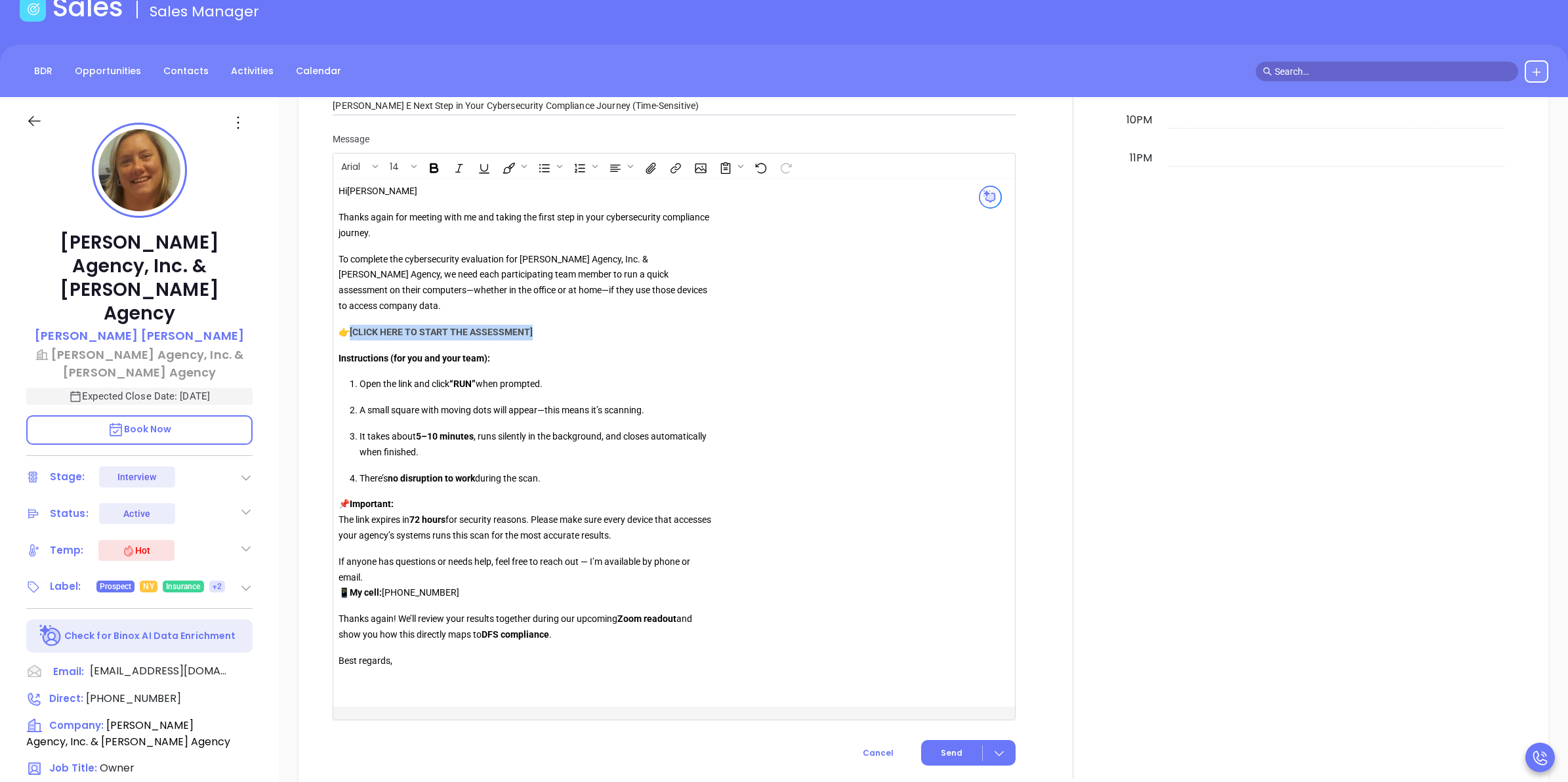
drag, startPoint x: 538, startPoint y: 332, endPoint x: 353, endPoint y: 328, distance: 185.0
click at [353, 328] on p "👉 [CLICK HERE TO START THE ASSESSMENT]" at bounding box center [527, 332] width 377 height 16
click at [675, 166] on icon "Insert link" at bounding box center [676, 169] width 15 height 14
click at [709, 211] on input "text" at bounding box center [737, 207] width 130 height 21
paste input "https://portal.galacticscan.com/penTestDownload/7CEE-I0HJ-GXIE"
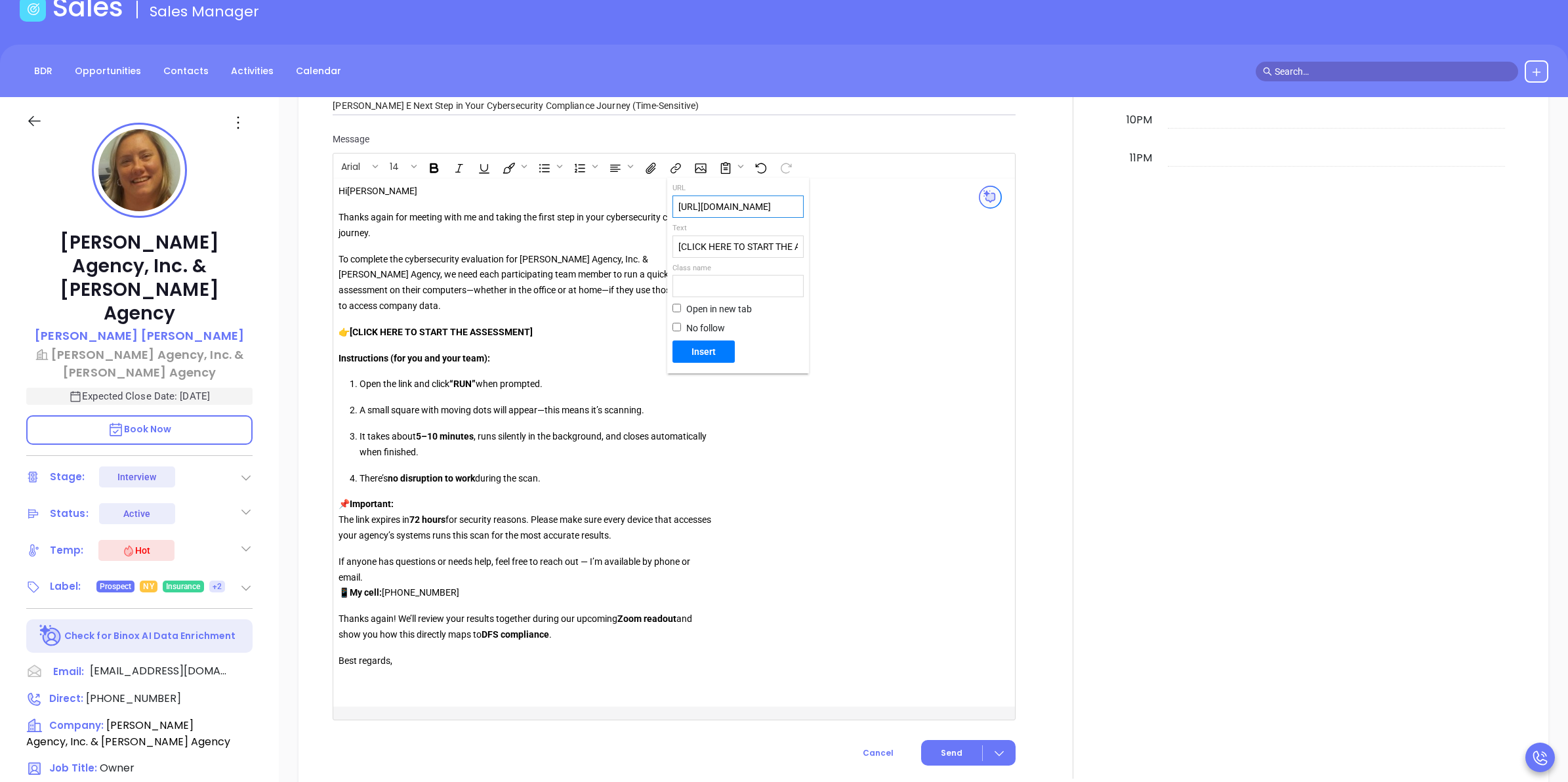
scroll to position [0, 147]
type input "https://portal.galacticscan.com/penTestDownload/7CEE-I0HJ-GXIE"
click at [714, 304] on span "Open in new tab" at bounding box center [719, 309] width 65 height 14
click at [682, 304] on input "Open in new tab" at bounding box center [677, 308] width 9 height 9
checkbox input "true"
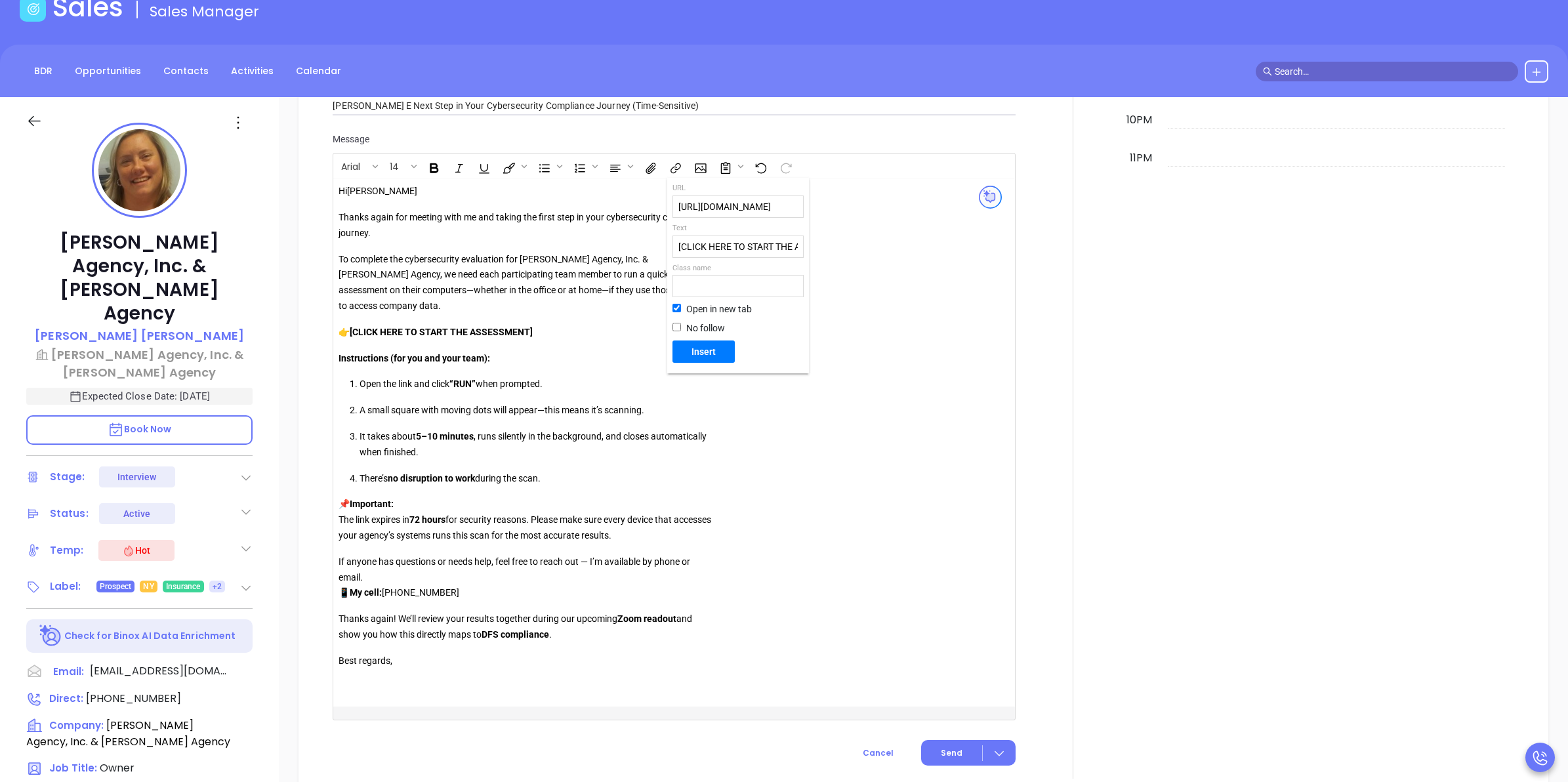
scroll to position [0, 0]
click at [699, 358] on span "Insert" at bounding box center [703, 352] width 52 height 12
click at [451, 330] on link "[CLICK HERE TO START THE ASSESSMENT]" at bounding box center [449, 332] width 198 height 13
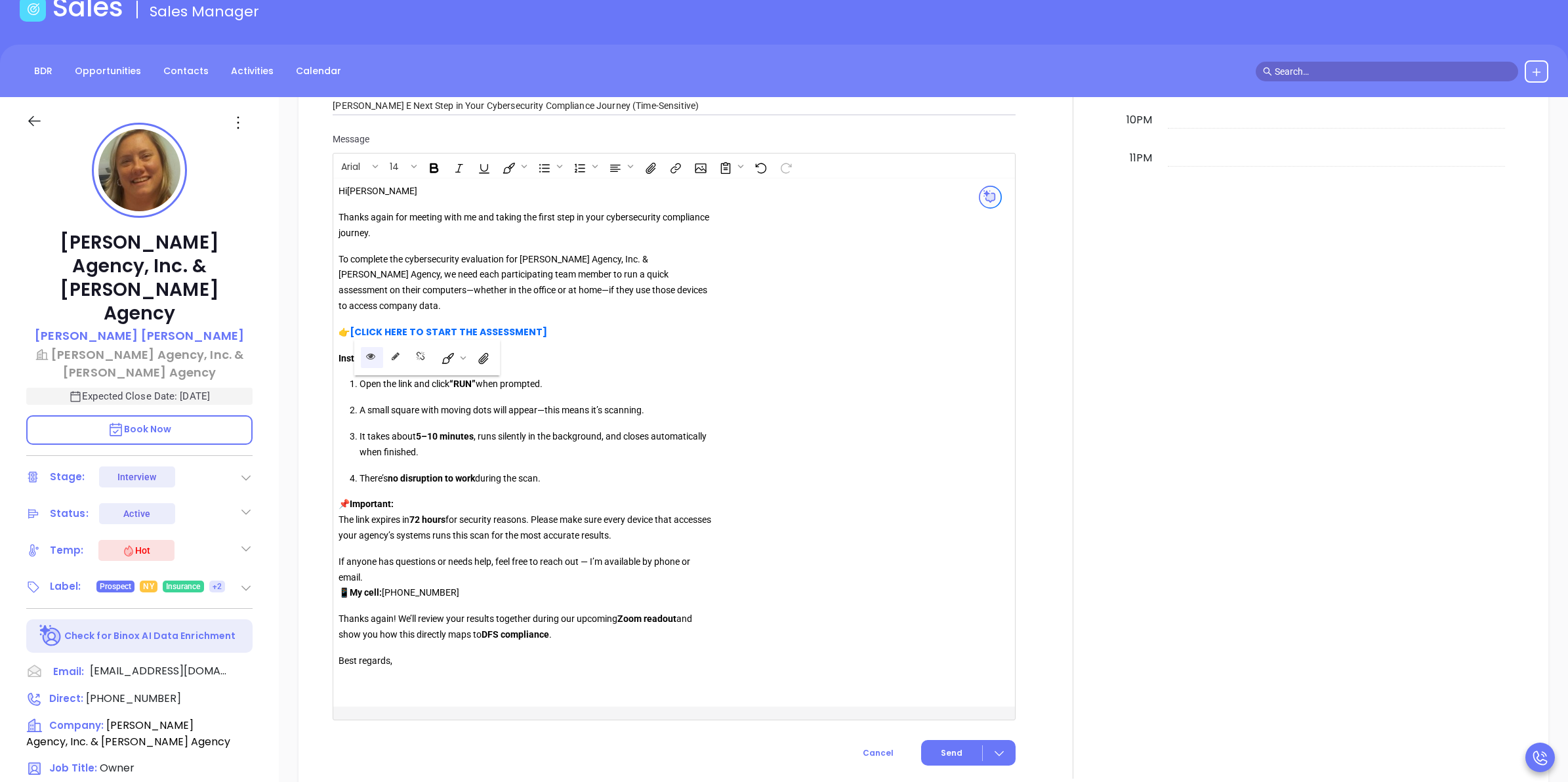
click at [367, 355] on icon "Open link" at bounding box center [371, 356] width 9 height 9
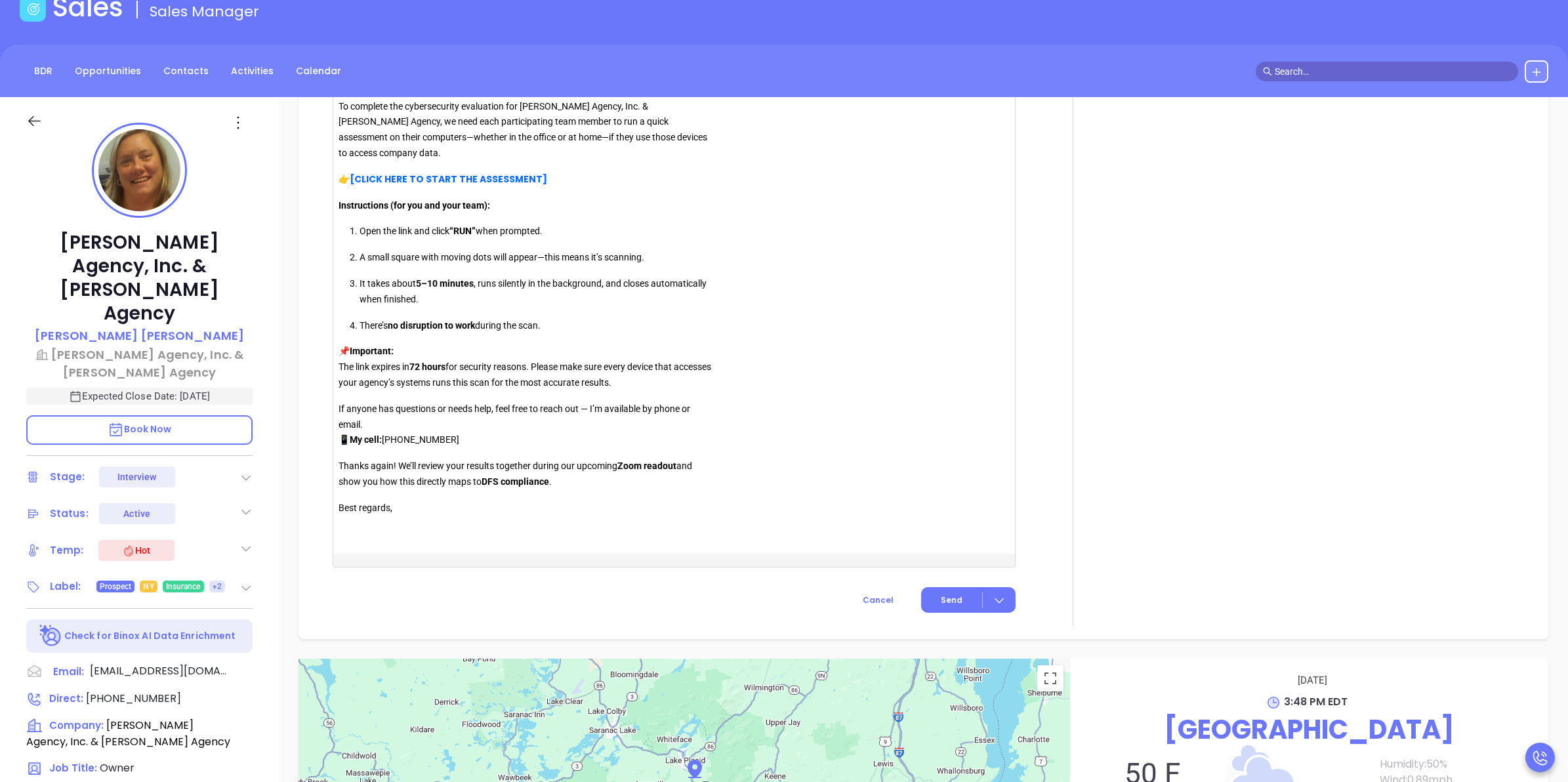
scroll to position [1570, 0]
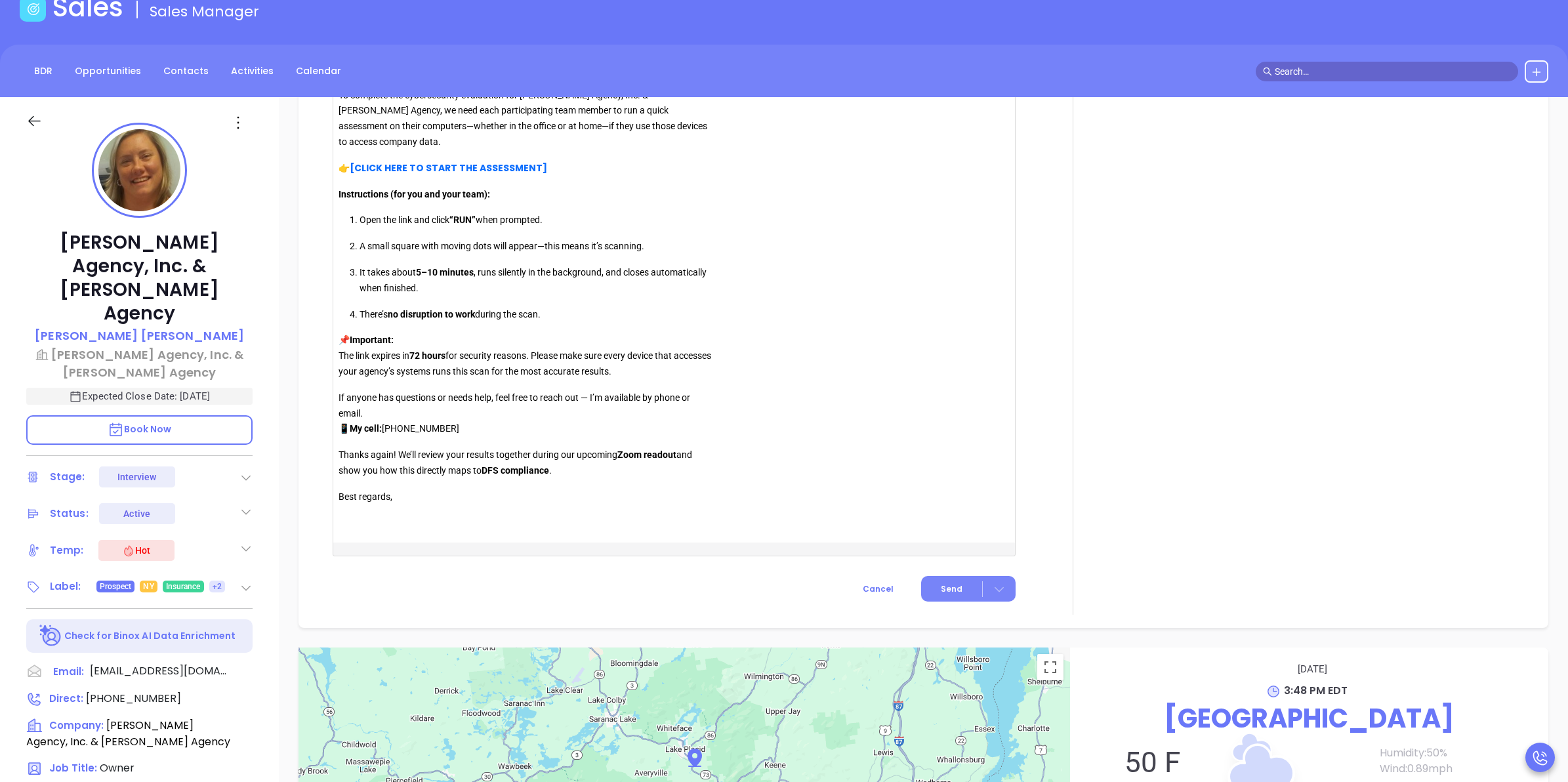
click at [995, 593] on icon at bounding box center [999, 589] width 9 height 5
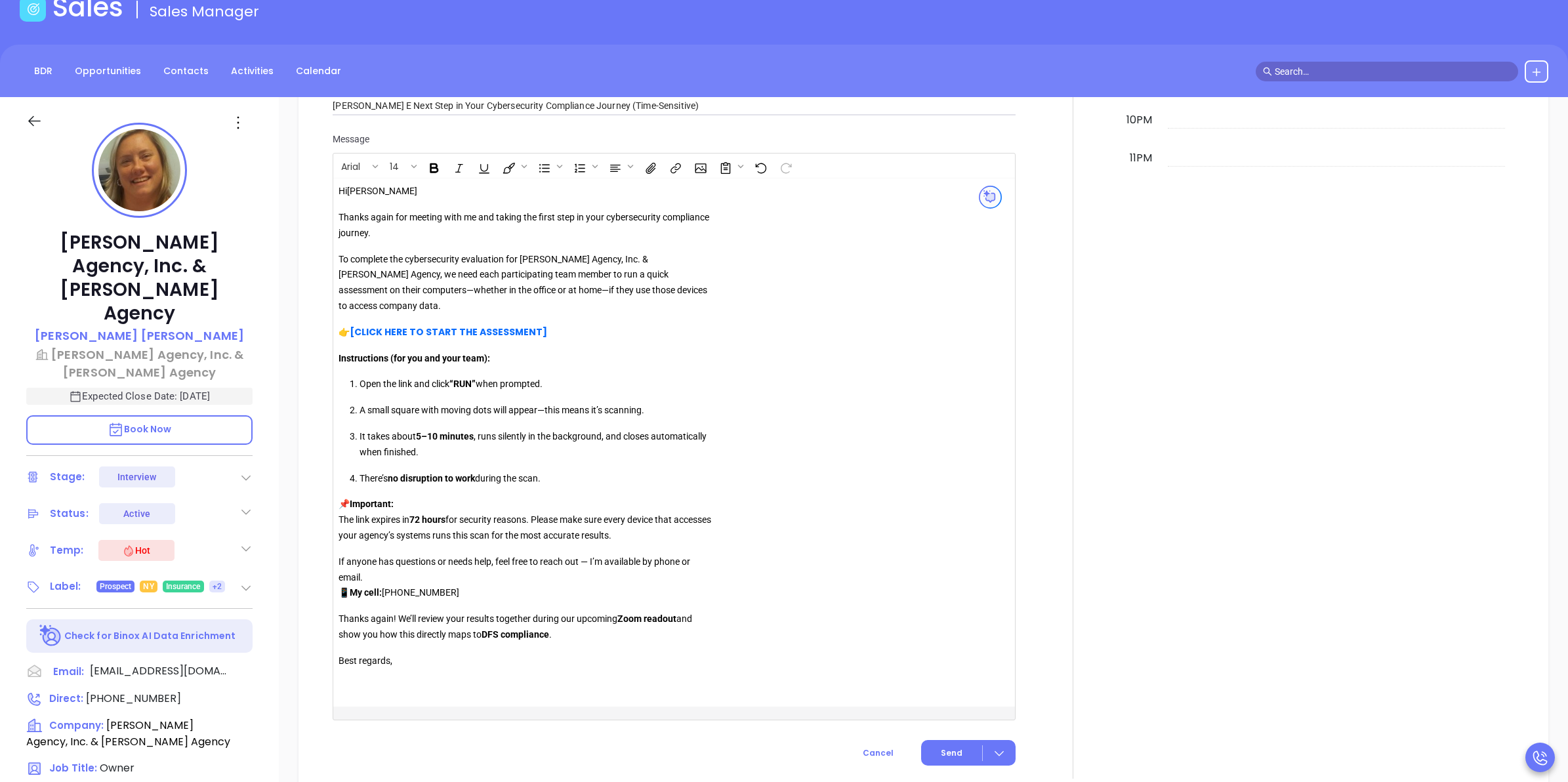
scroll to position [1488, 0]
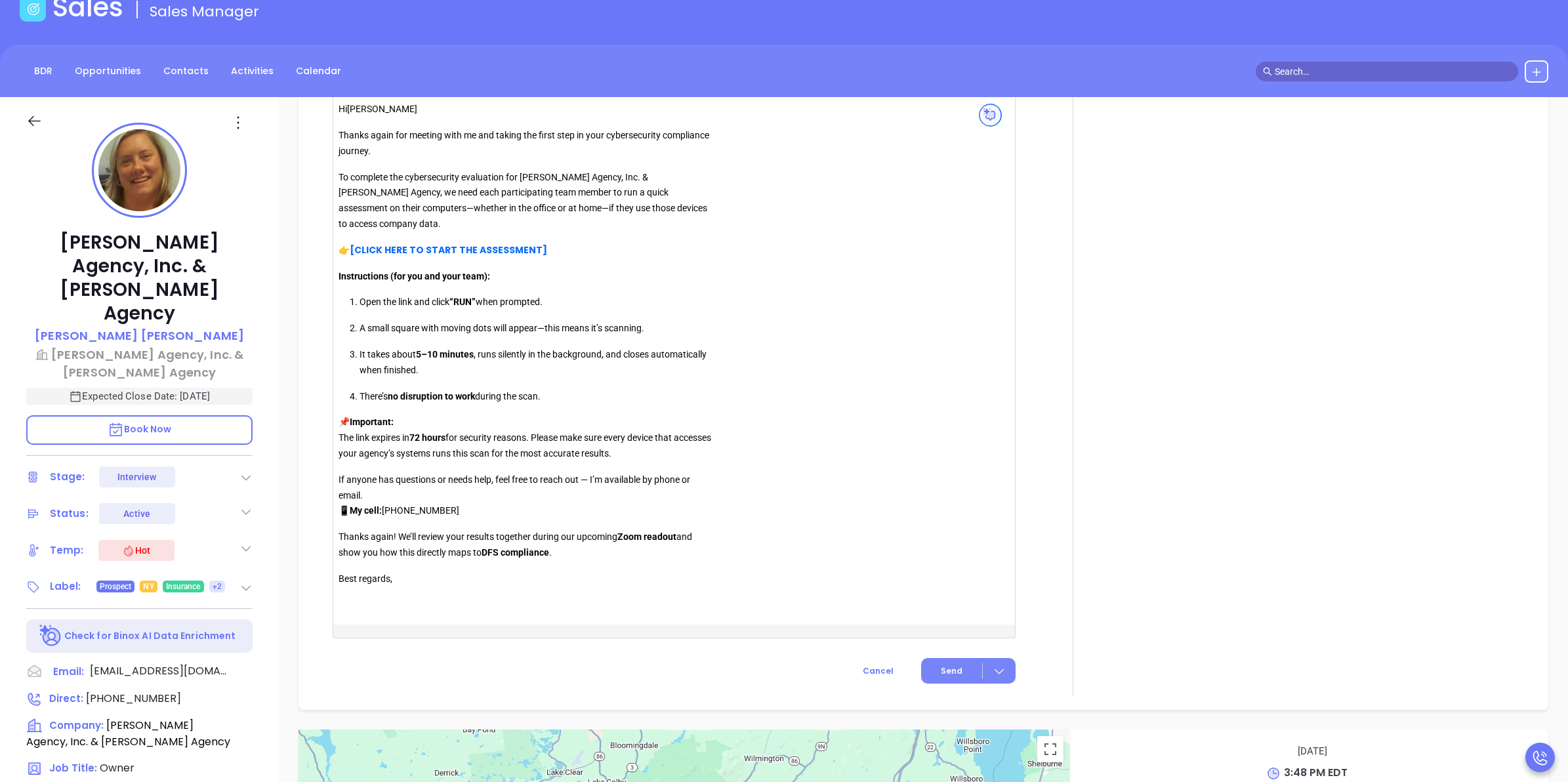
click at [942, 673] on span "Send" at bounding box center [952, 671] width 21 height 12
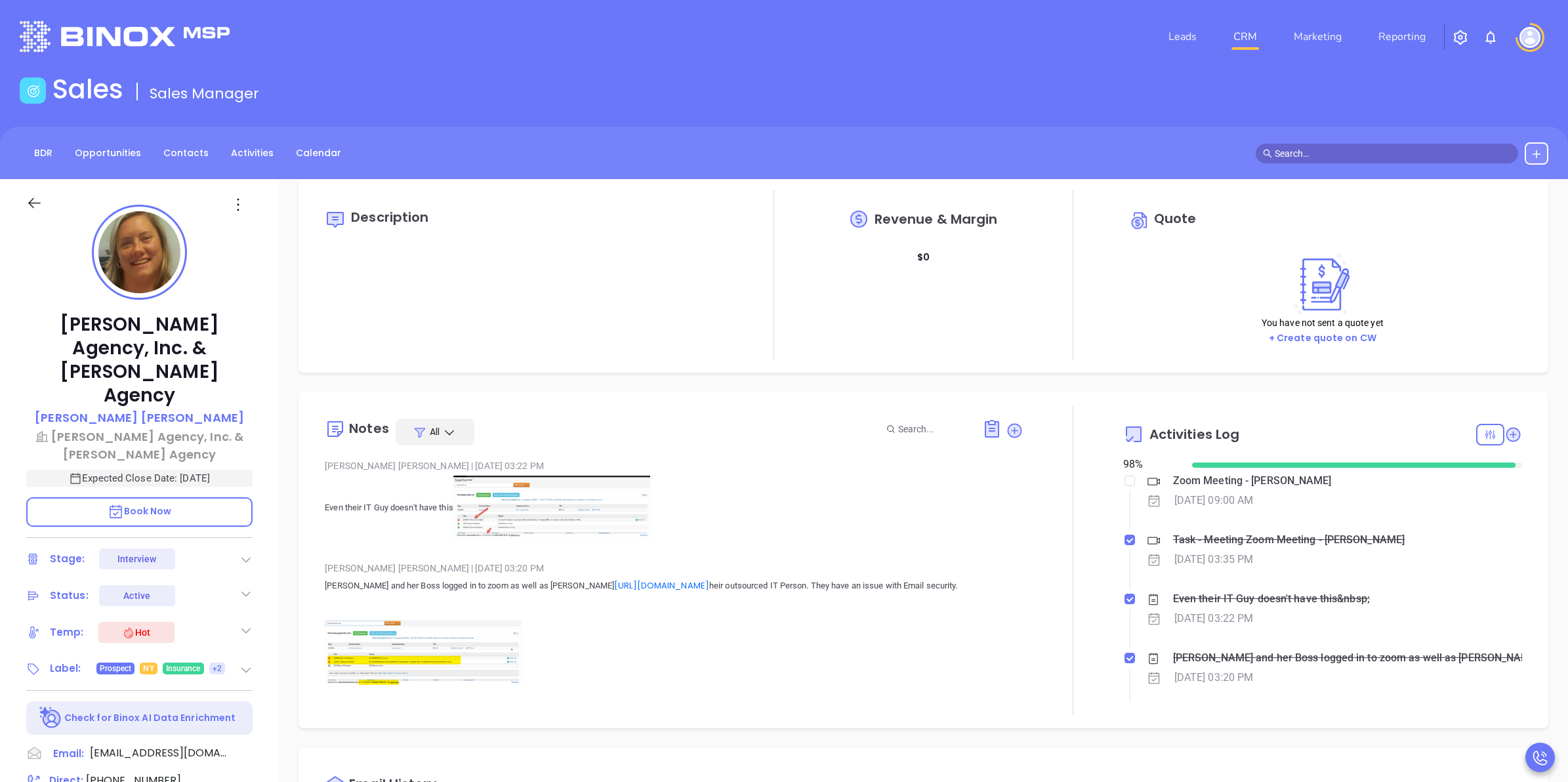
scroll to position [103, 0]
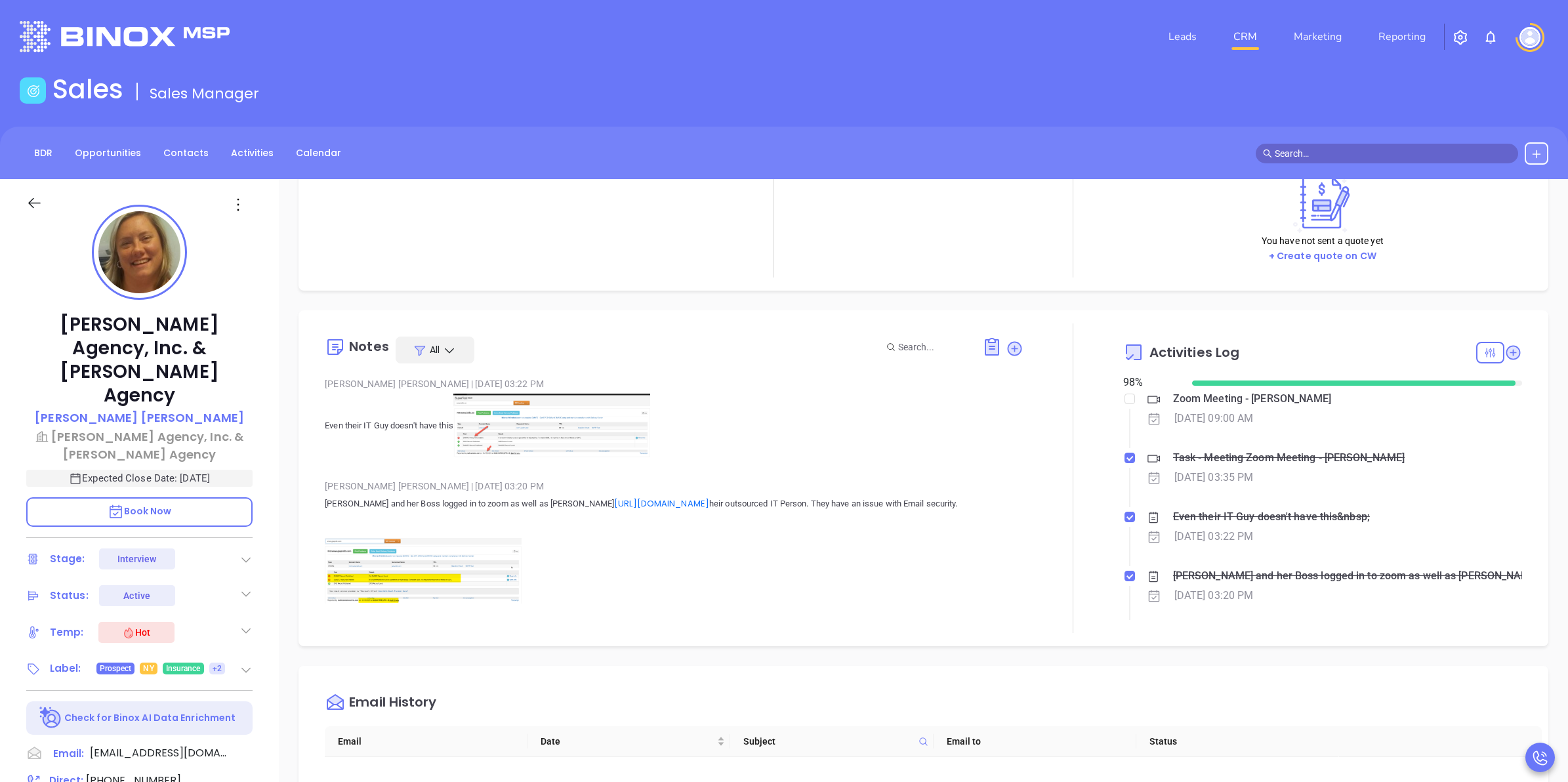
click at [585, 424] on img at bounding box center [552, 426] width 197 height 65
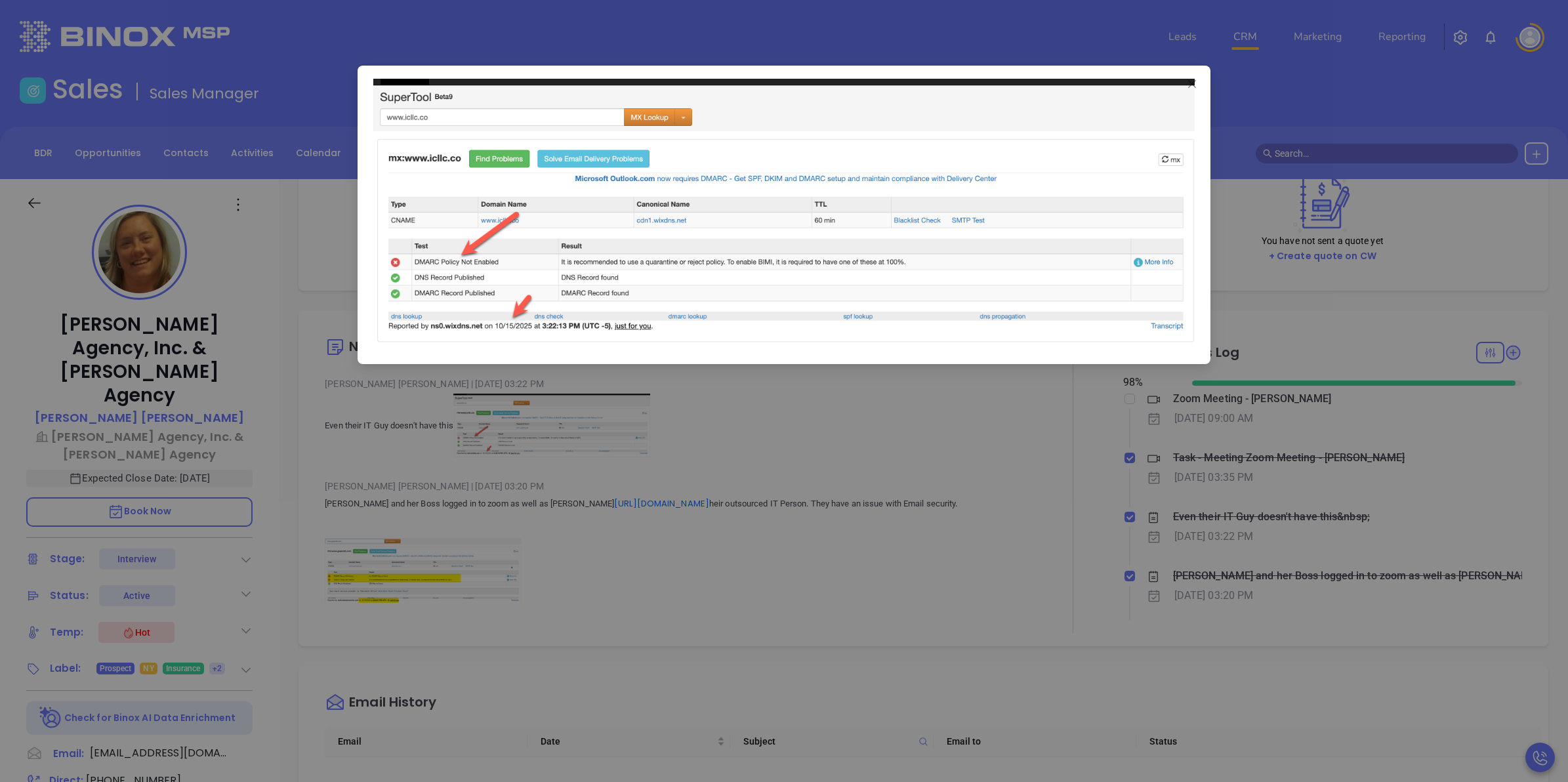
click at [591, 441] on div at bounding box center [784, 391] width 1568 height 782
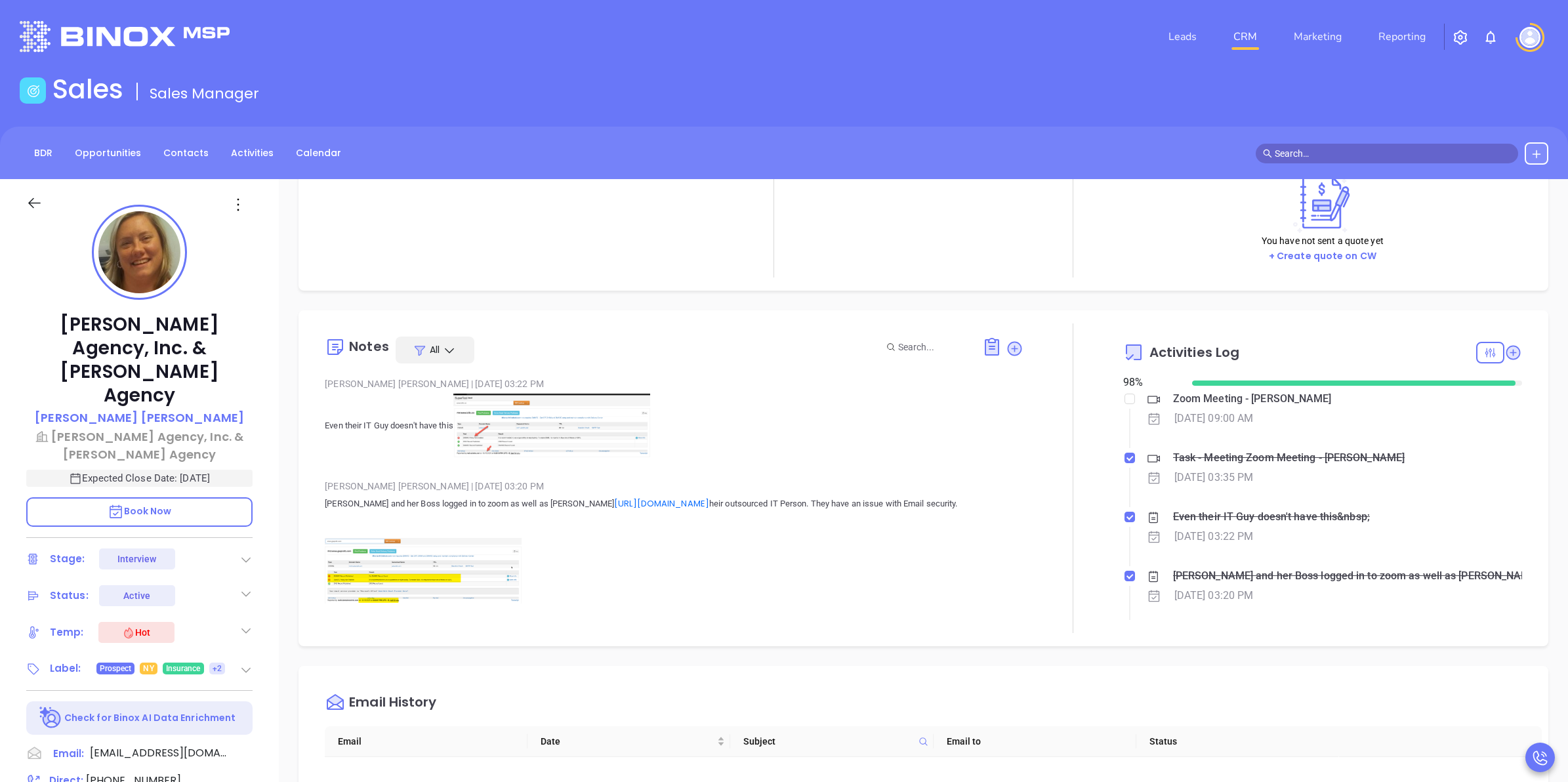
click at [1244, 29] on link "CRM" at bounding box center [1245, 36] width 34 height 26
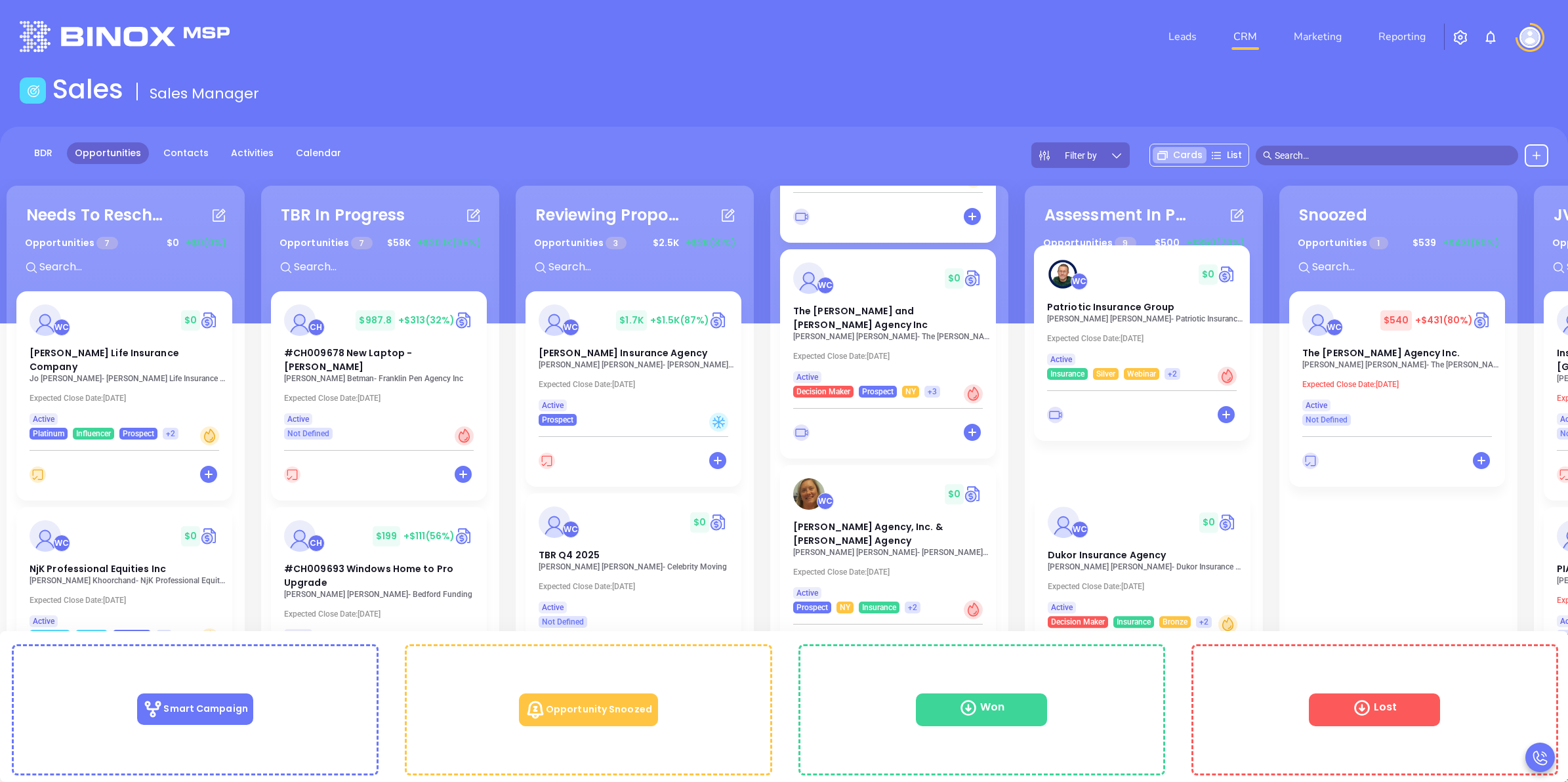
scroll to position [1065, 0]
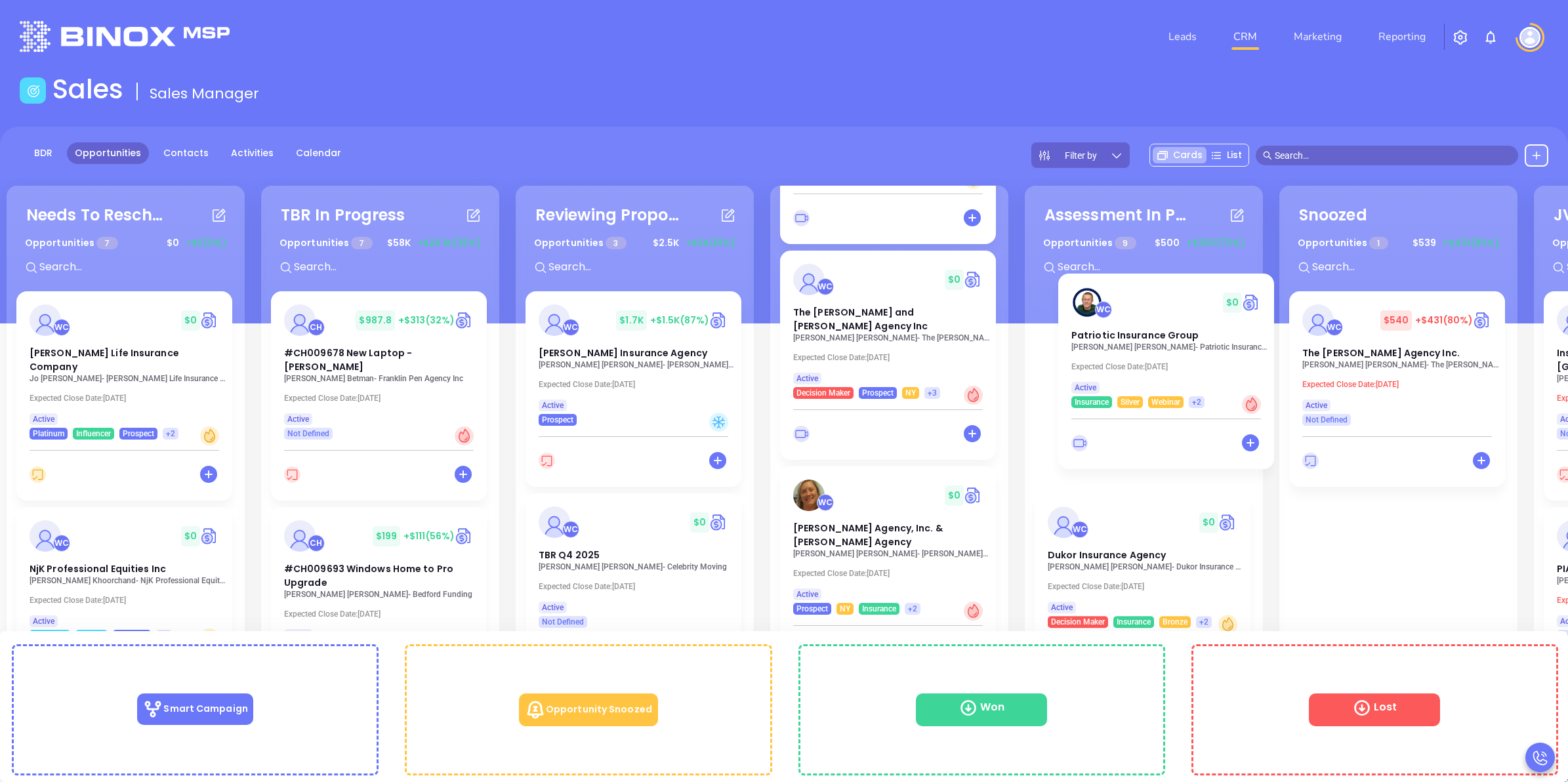
drag, startPoint x: 874, startPoint y: 312, endPoint x: 1162, endPoint y: 335, distance: 288.9
click at [1162, 335] on div "Needs To Reschedule Opportunities 7 $ 0 +$0 (0%) + WC $ 0 Kilpatrick Life Insur…" at bounding box center [1022, 567] width 2038 height 769
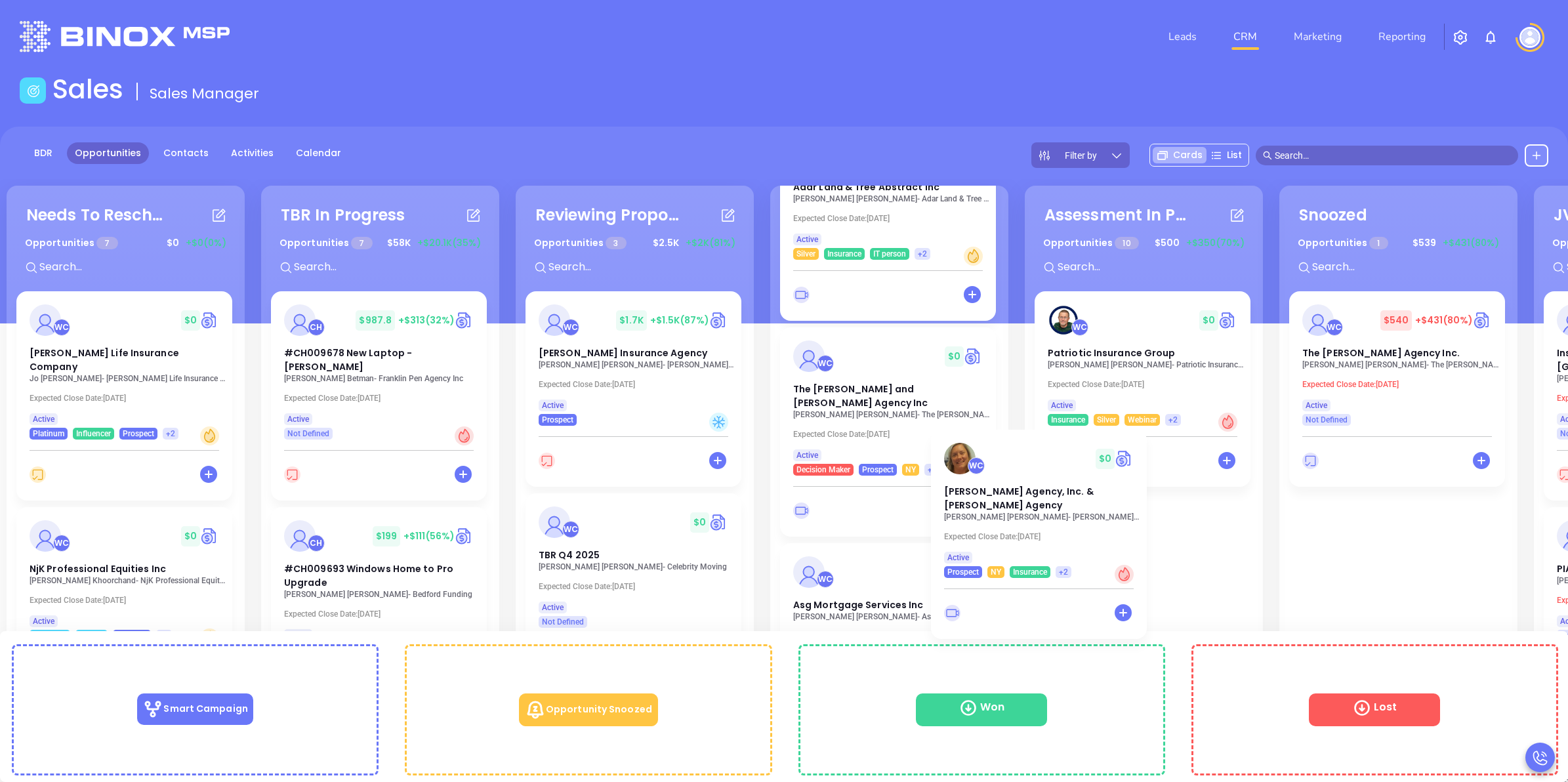
scroll to position [1, 0]
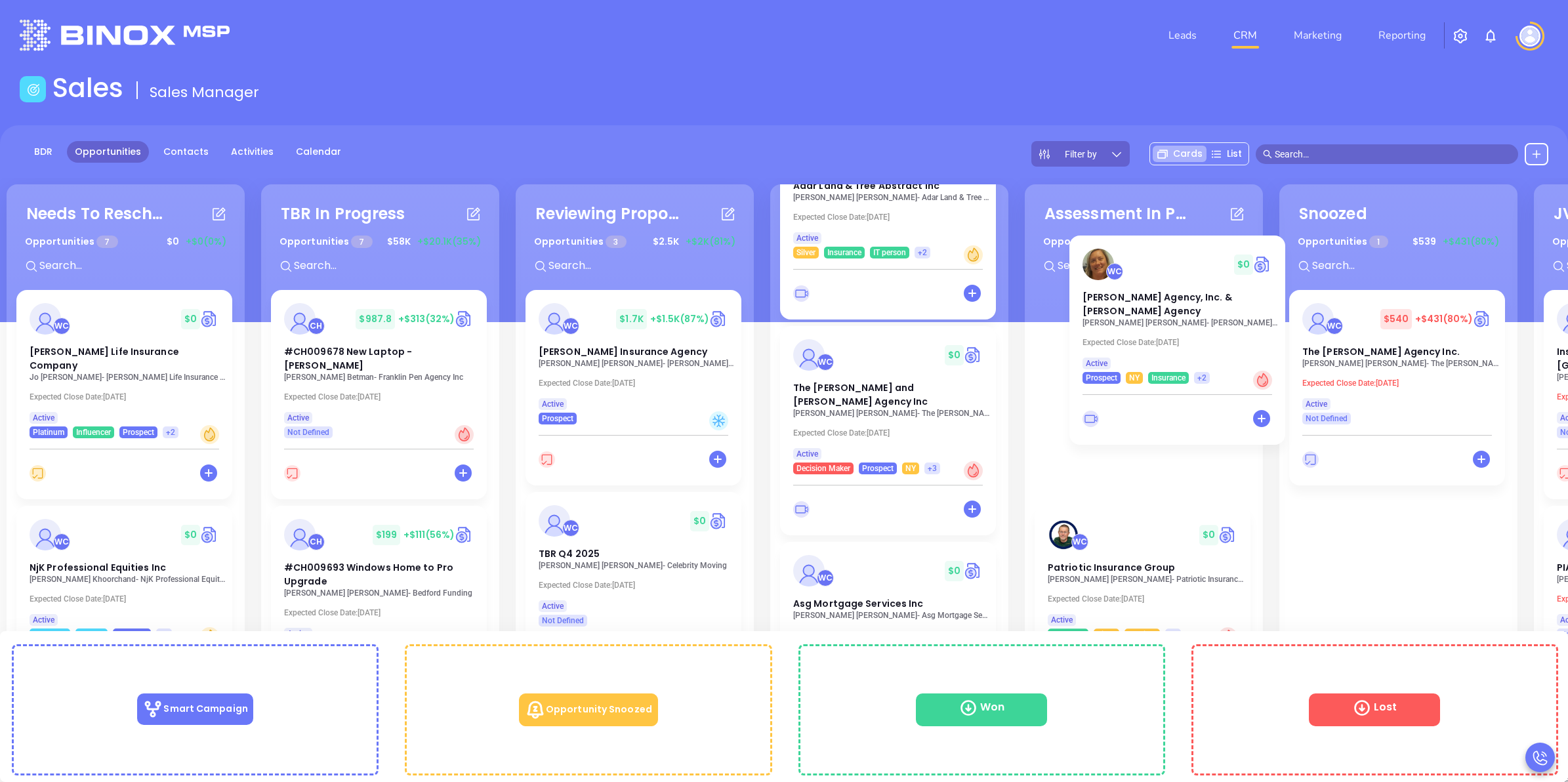
drag, startPoint x: 953, startPoint y: 553, endPoint x: 1151, endPoint y: 332, distance: 296.7
click at [1151, 332] on div "Needs To Reschedule Opportunities 7 $ 0 +$0 (0%) + WC $ 0 Kilpatrick Life Insur…" at bounding box center [1022, 566] width 2038 height 769
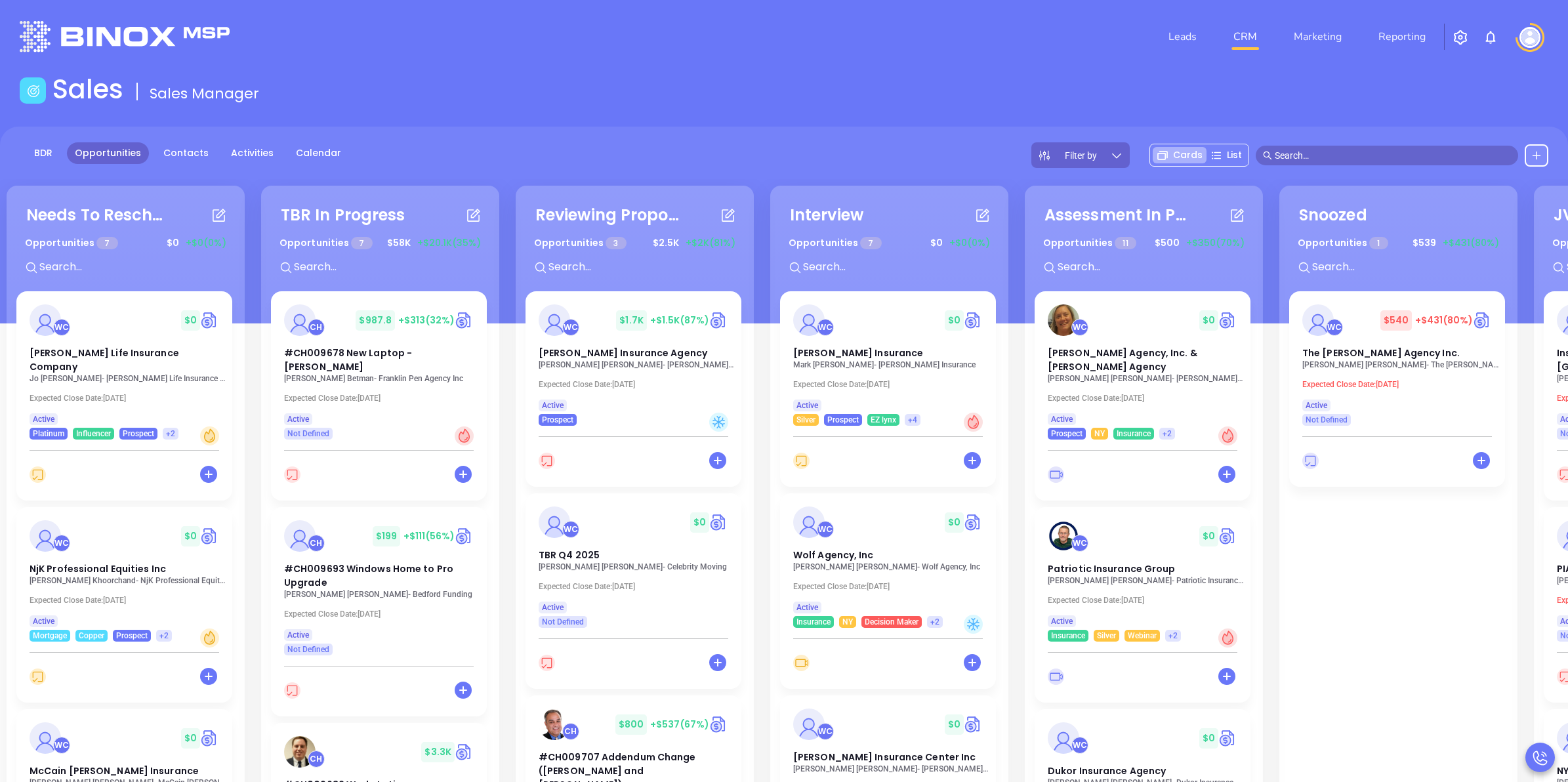
scroll to position [0, 529]
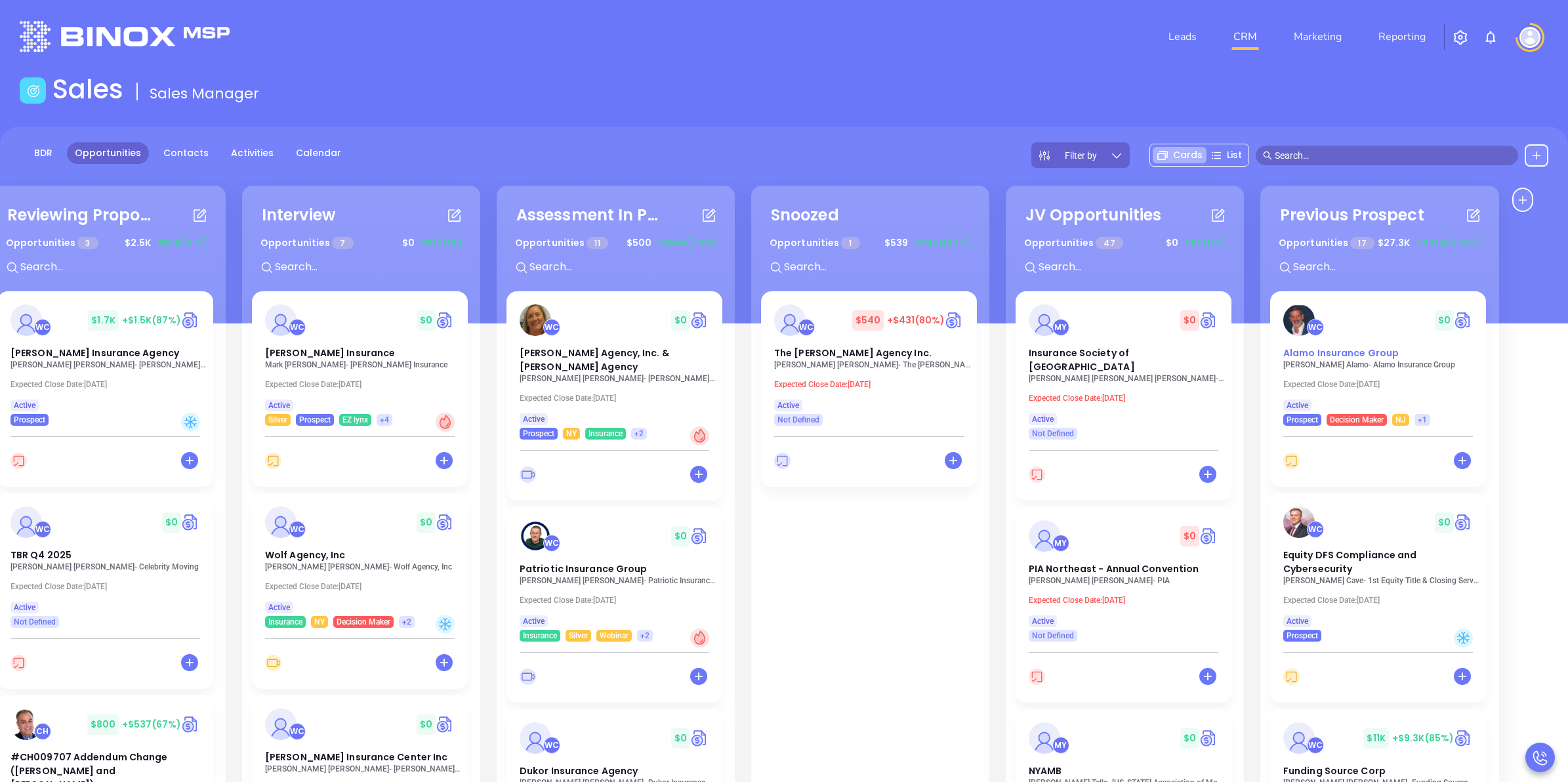
click at [1372, 325] on div "WC $ 0" at bounding box center [1378, 320] width 206 height 31
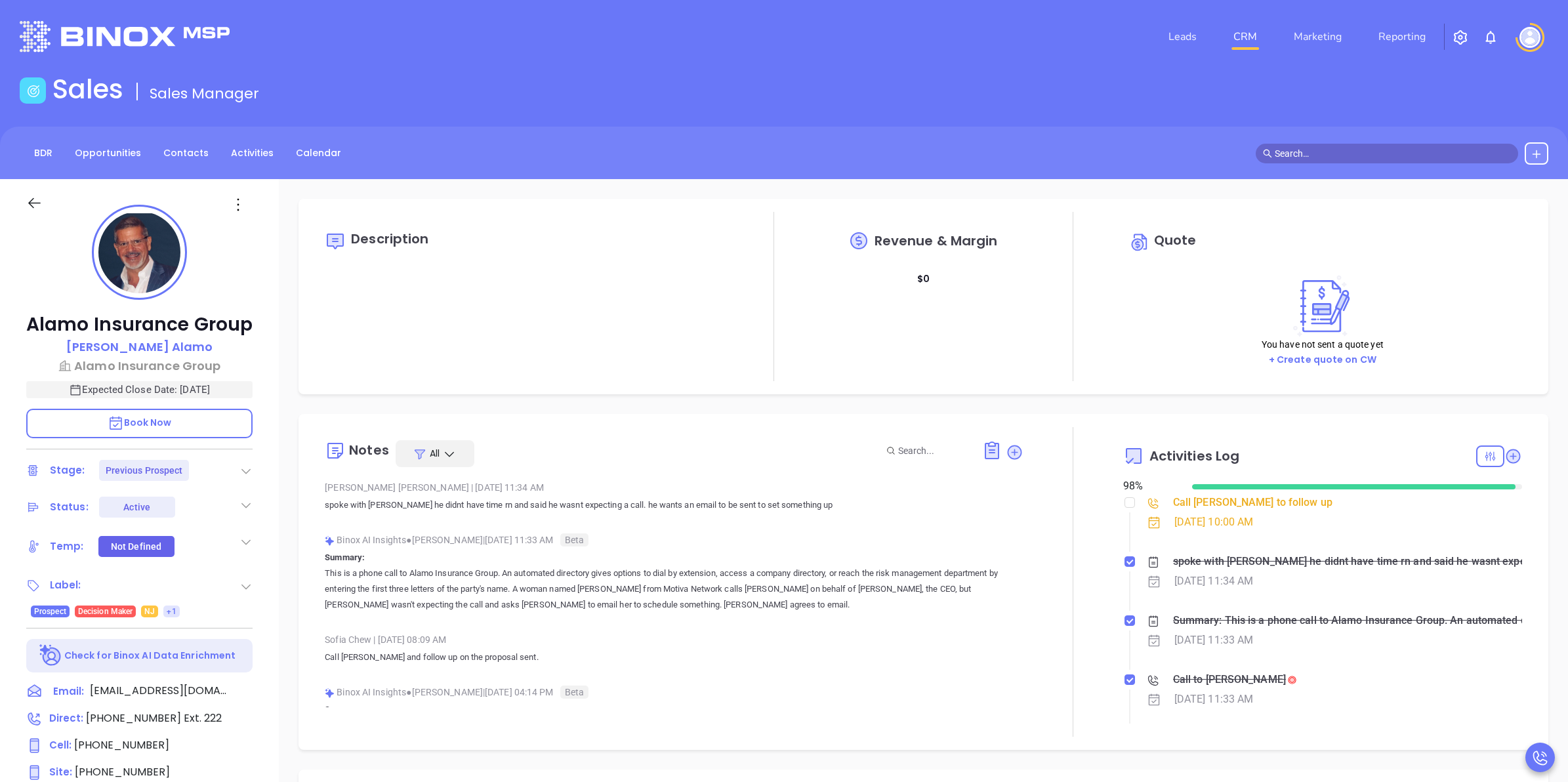
scroll to position [381, 0]
type input "[PERSON_NAME]"
drag, startPoint x: 529, startPoint y: 505, endPoint x: 631, endPoint y: 505, distance: 102.0
click at [631, 505] on p "spoke with Luis he didnt have time rn and said he wasnt expecting a call. he wa…" at bounding box center [674, 505] width 698 height 16
drag, startPoint x: 631, startPoint y: 505, endPoint x: 821, endPoint y: 500, distance: 190.1
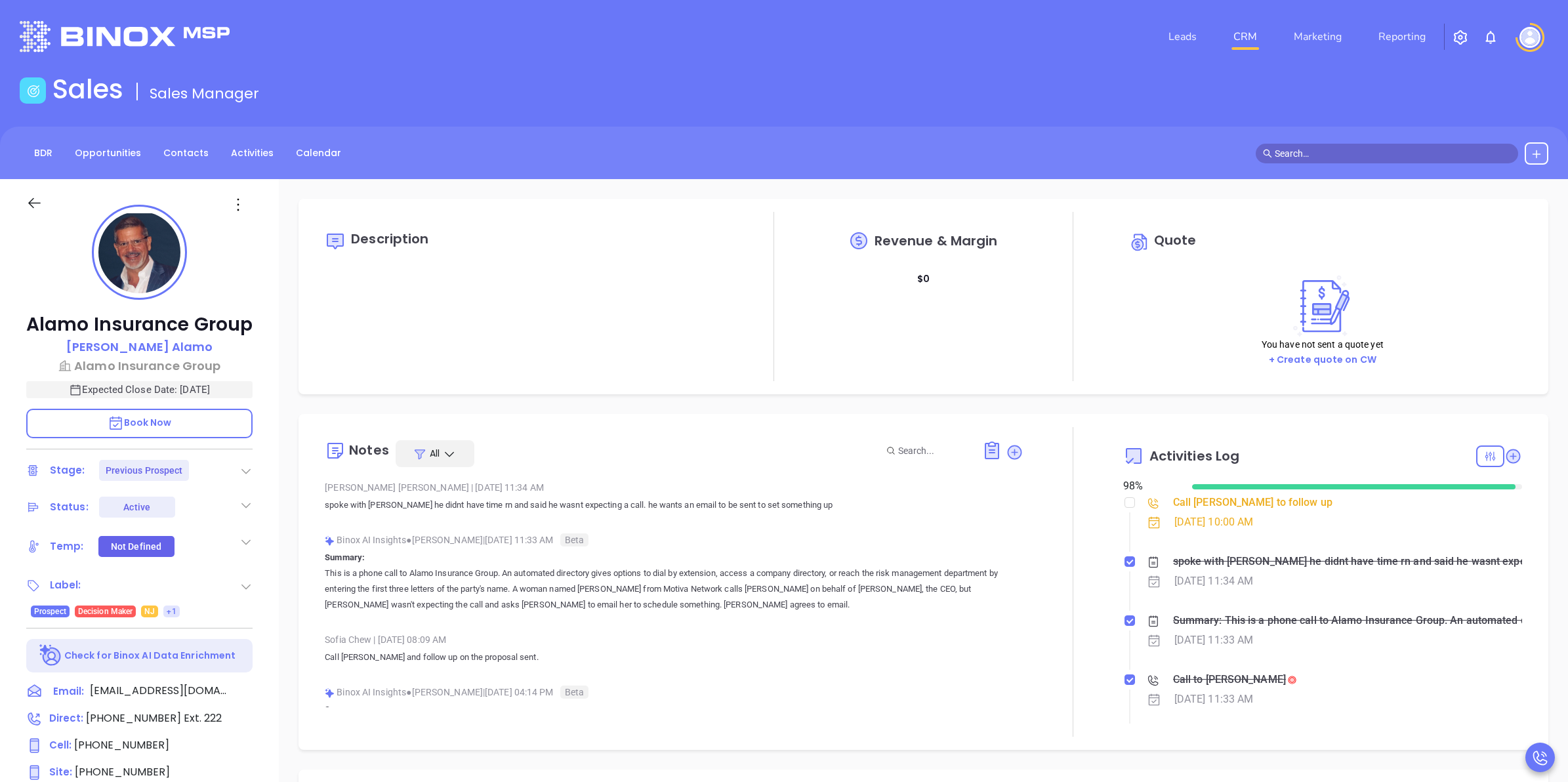
click at [821, 500] on p "spoke with Luis he didnt have time rn and said he wasnt expecting a call. he wa…" at bounding box center [674, 505] width 698 height 16
click at [1247, 37] on link "CRM" at bounding box center [1245, 36] width 34 height 26
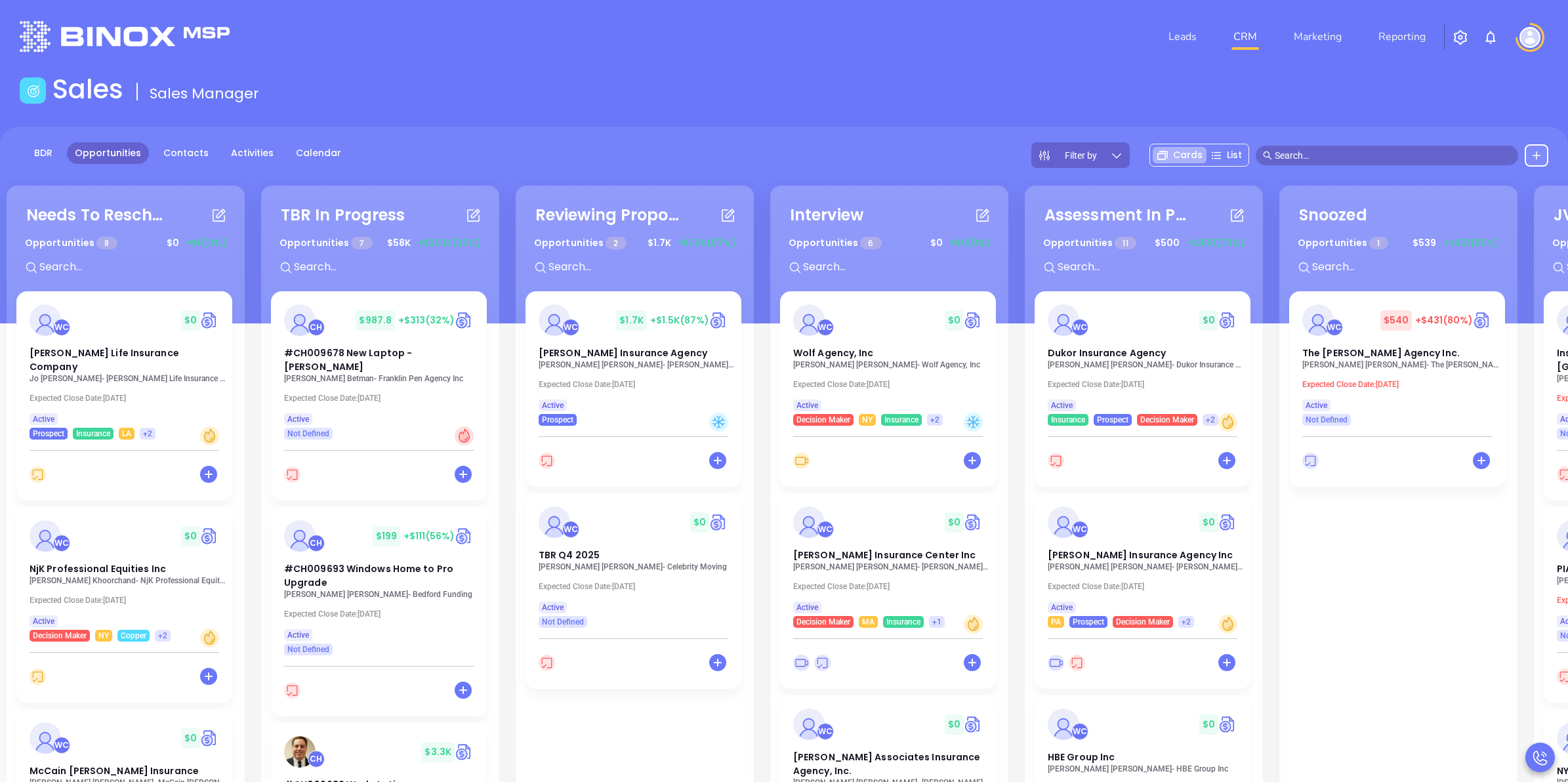
scroll to position [0, 529]
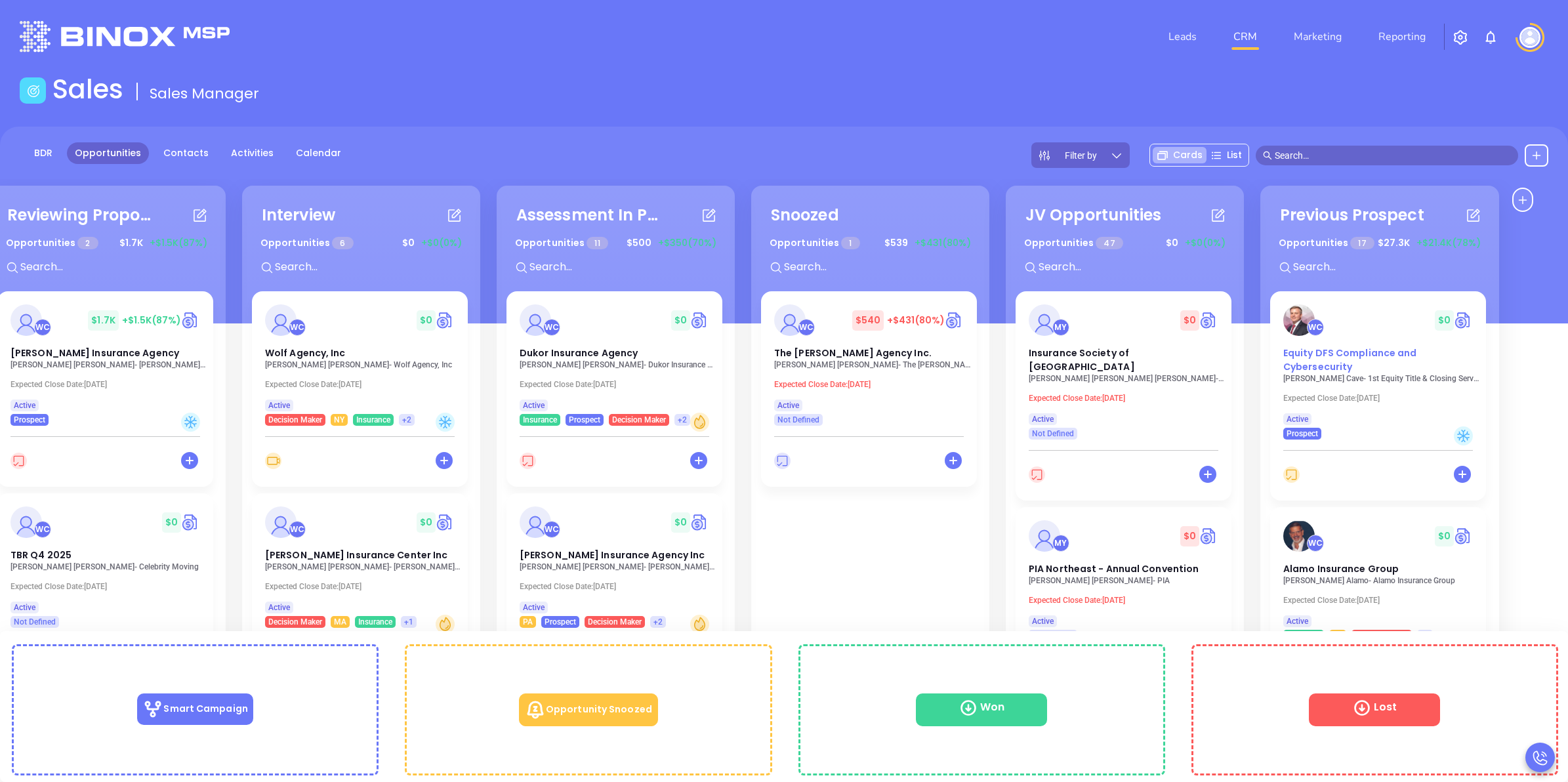
click at [1376, 338] on div "WC $ 0 Equity DFS Compliance and Cybersecurity" at bounding box center [1378, 338] width 206 height 69
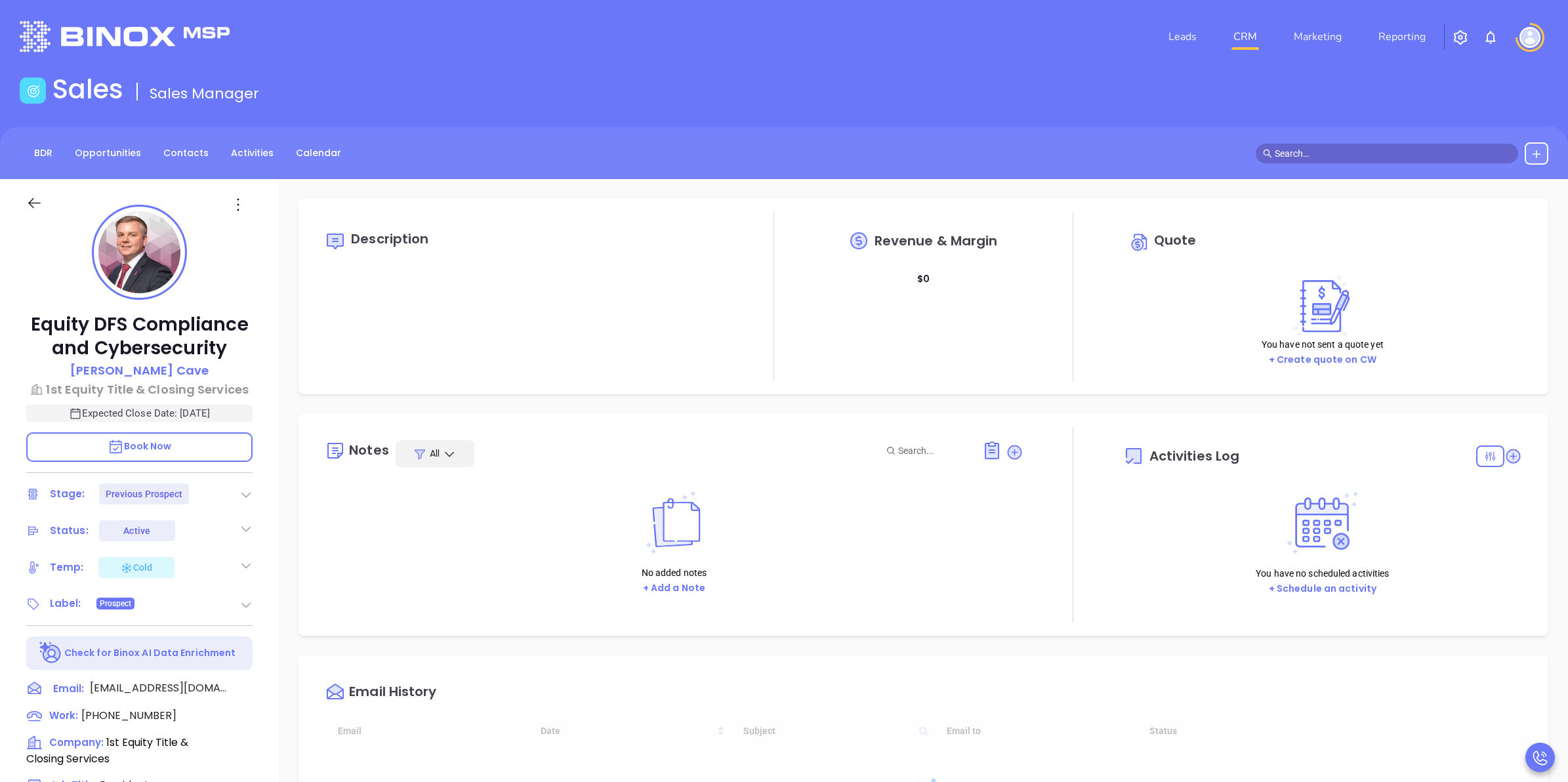
type input "[DATE]"
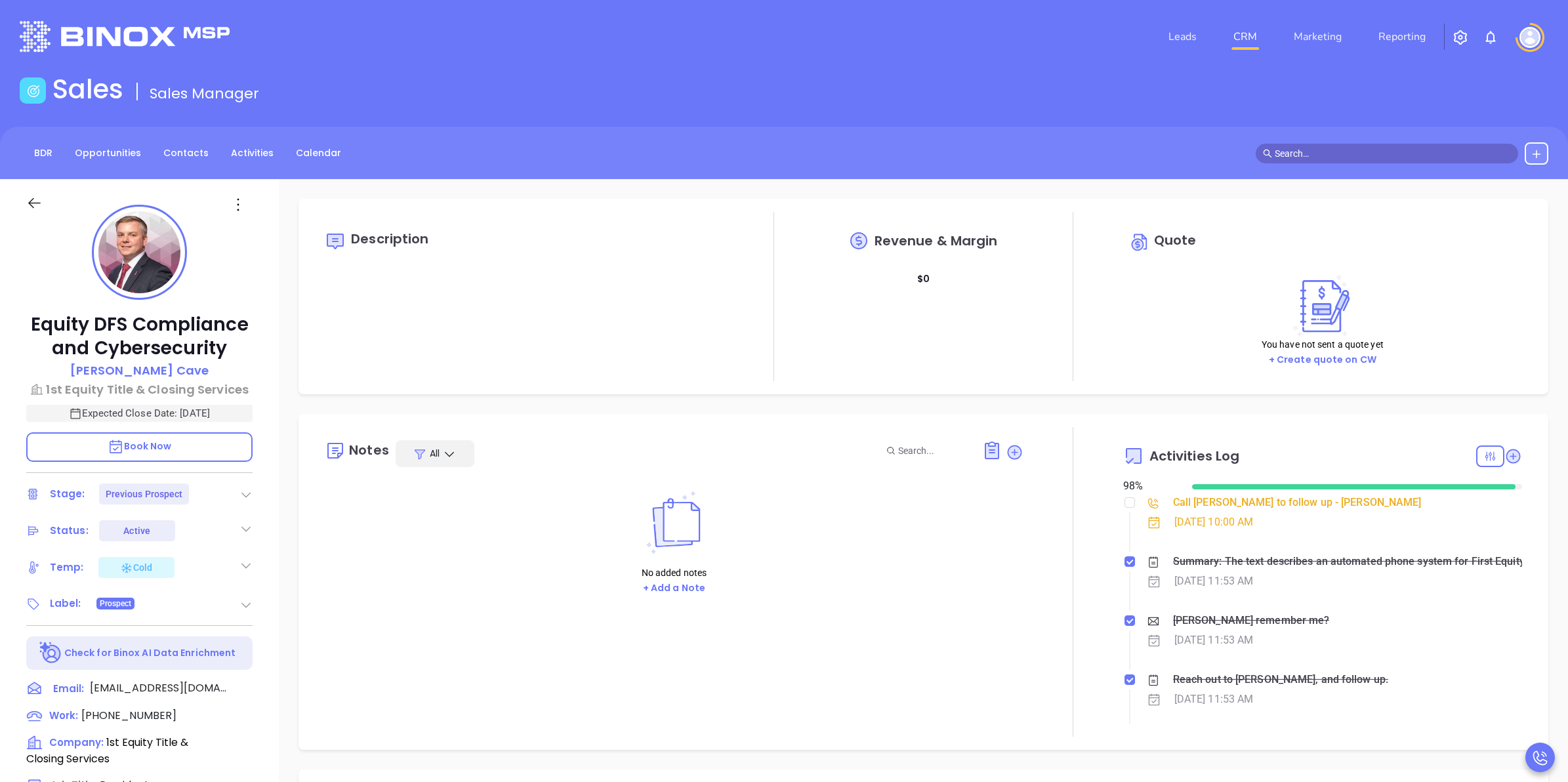
type input "[PERSON_NAME]"
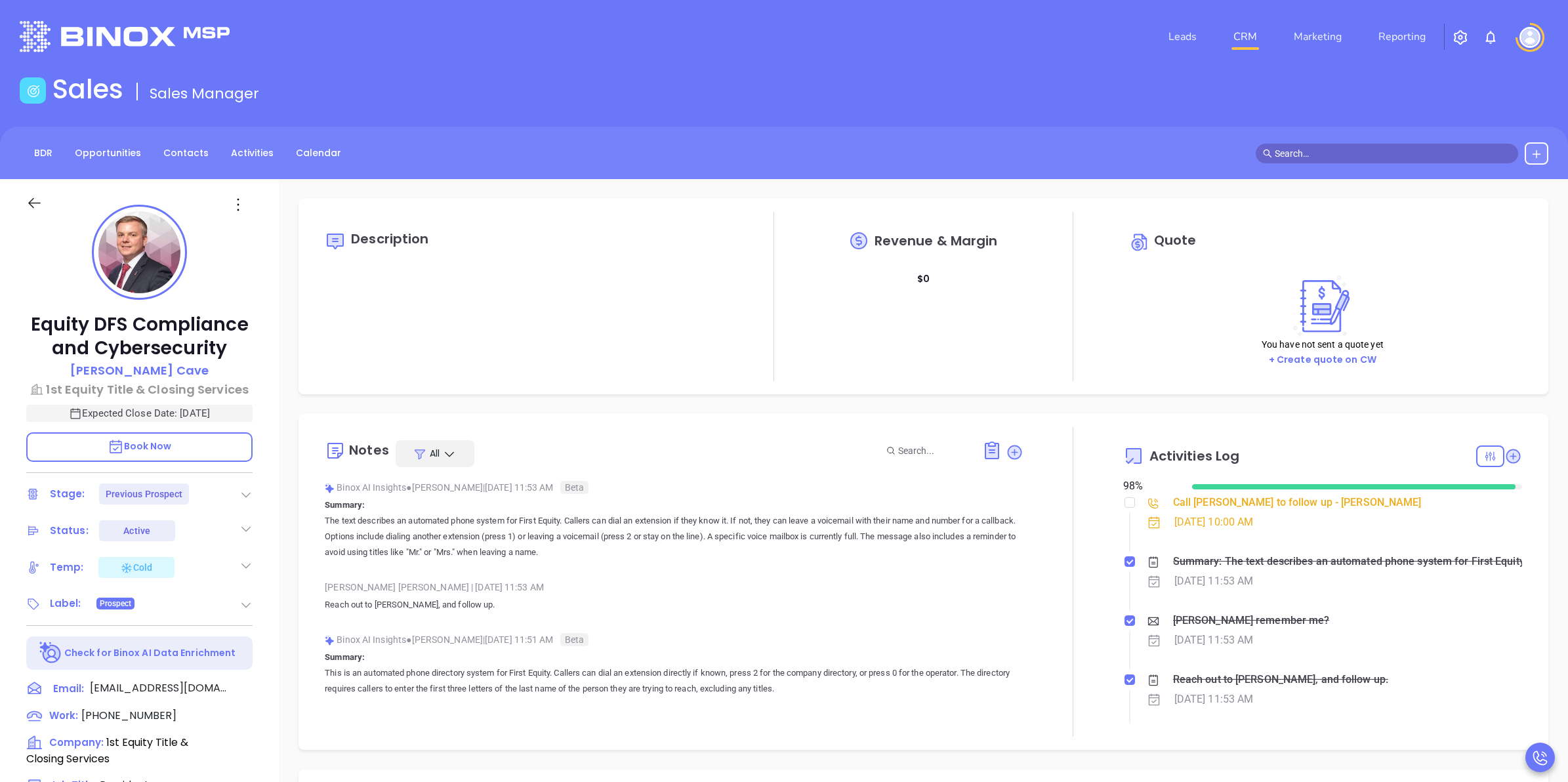
click at [36, 192] on div at bounding box center [139, 202] width 242 height 45
click at [36, 208] on icon at bounding box center [34, 203] width 17 height 17
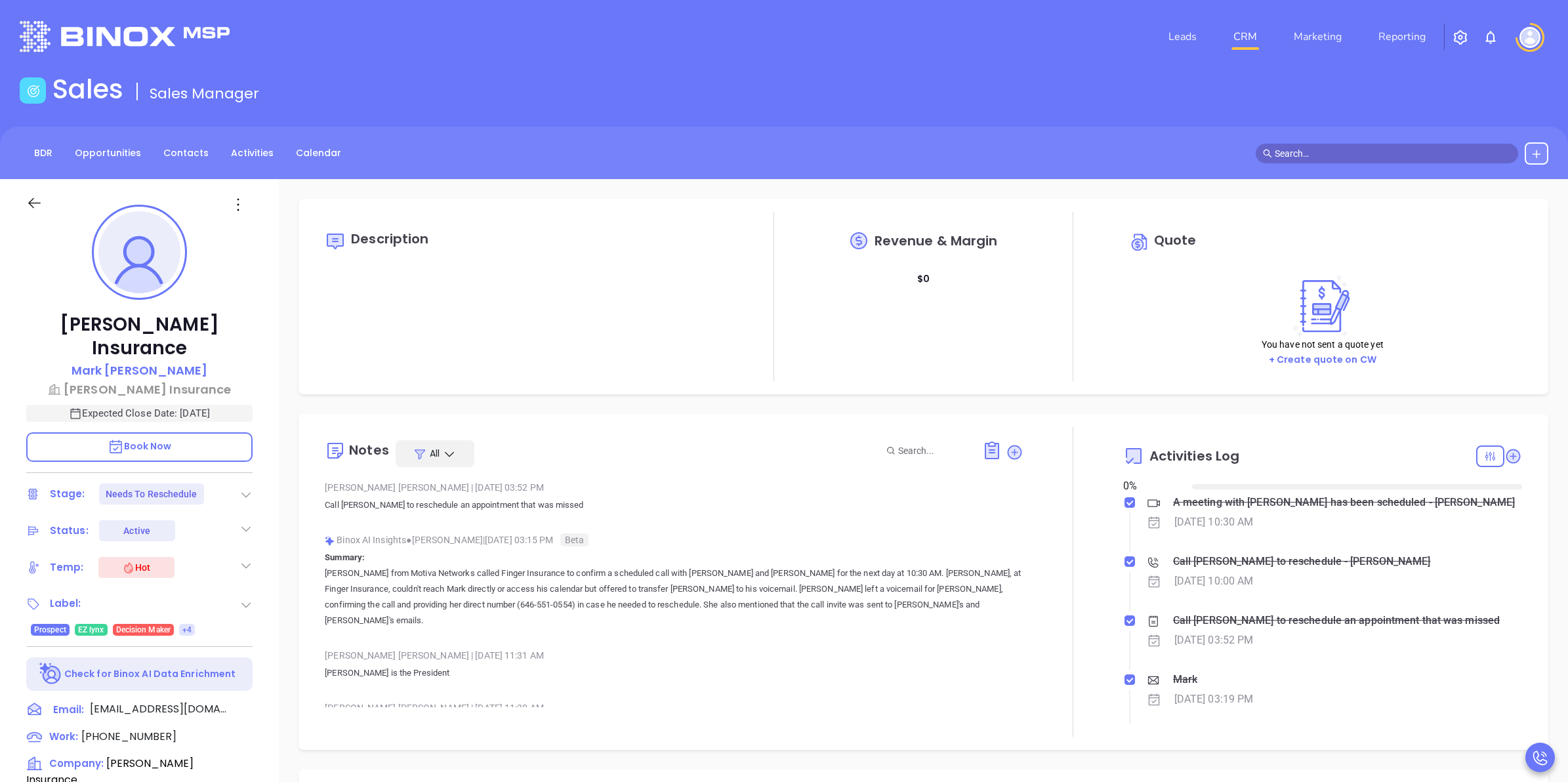
type input "[DATE]"
type input "[PERSON_NAME]"
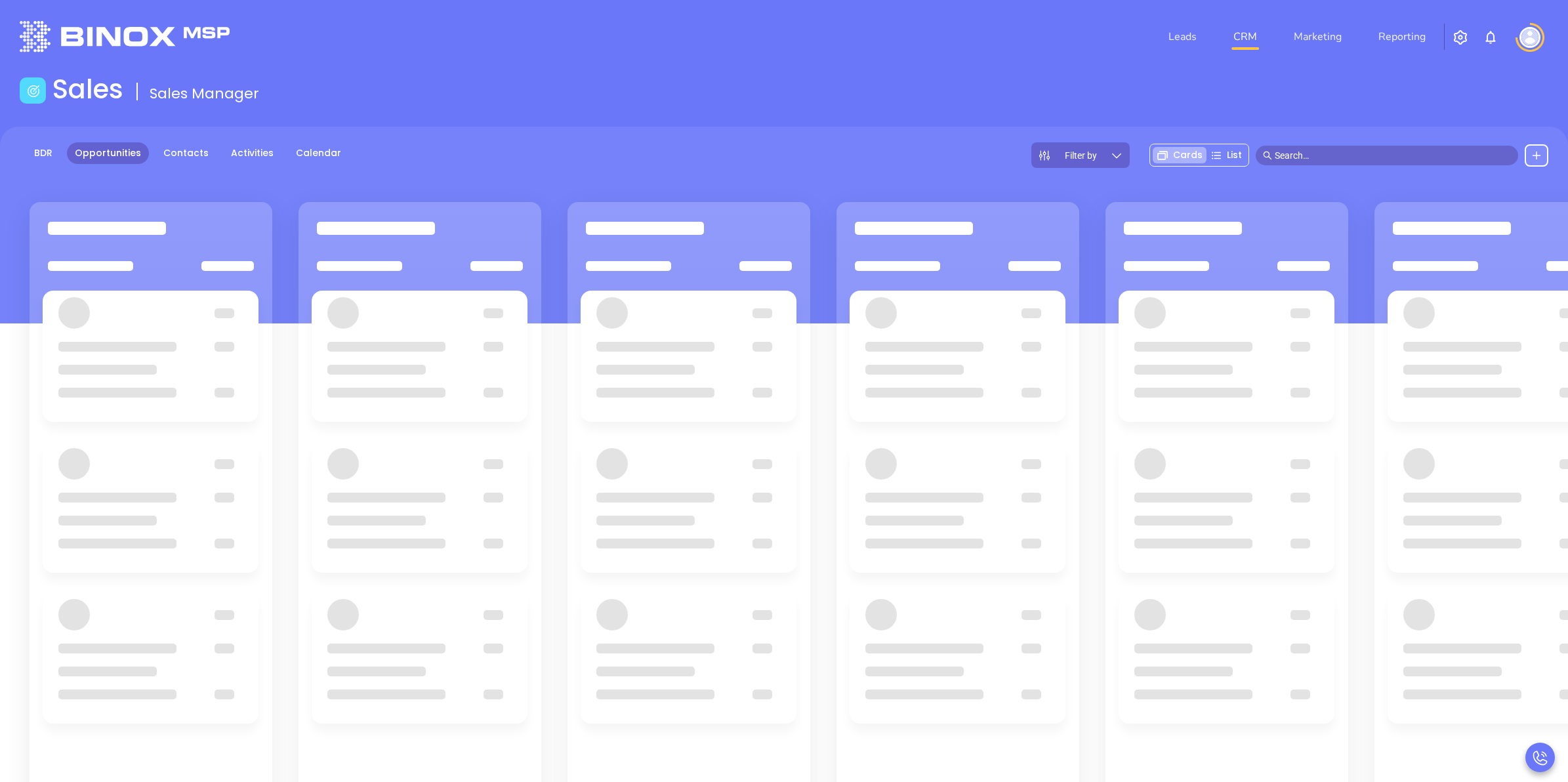
click at [1028, 424] on div at bounding box center [958, 583] width 243 height 762
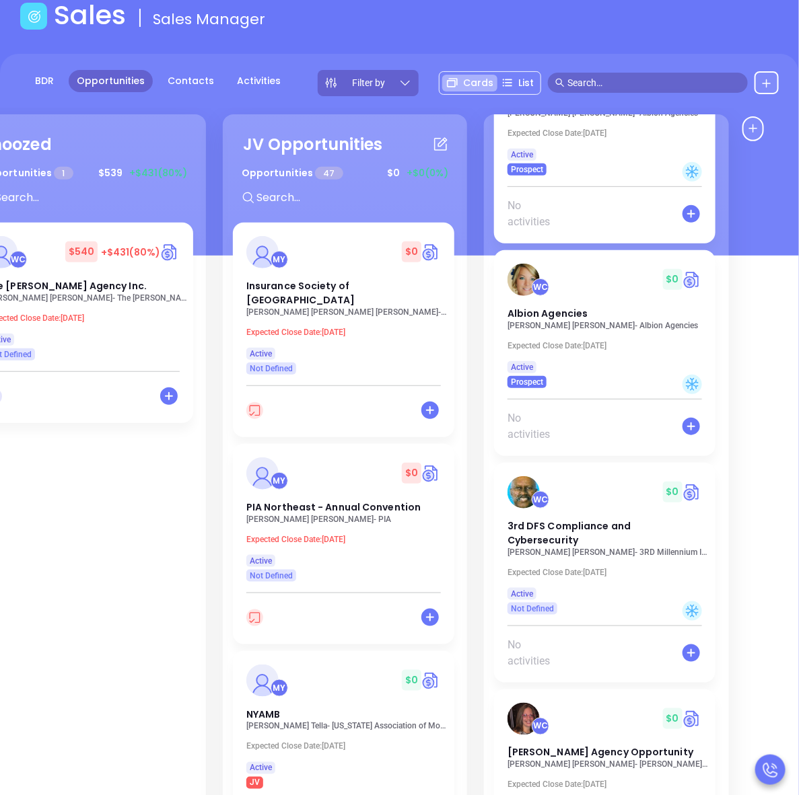
scroll to position [183, 0]
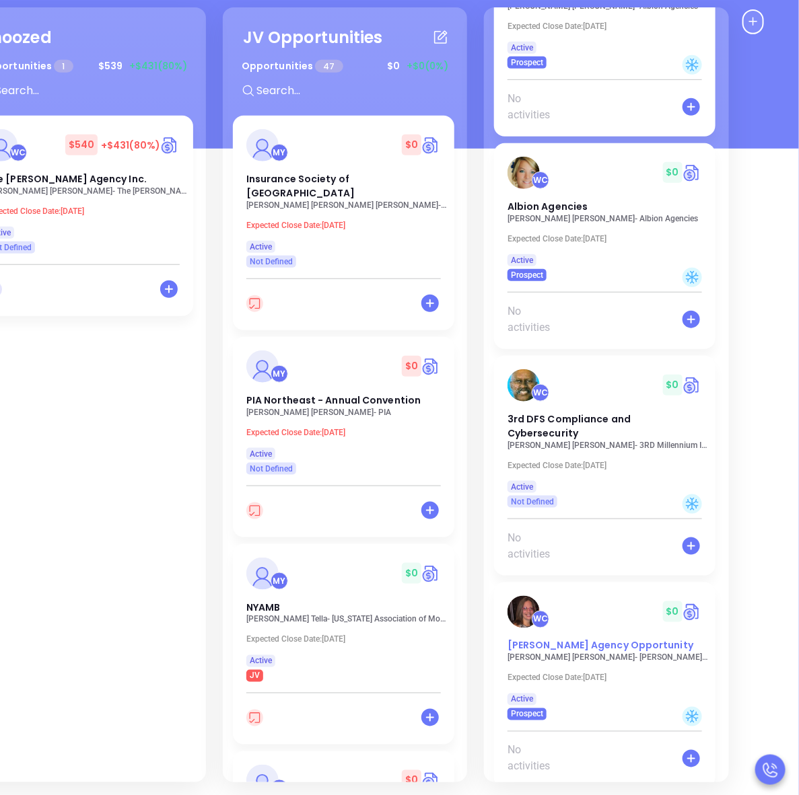
click at [594, 639] on span "[PERSON_NAME] Agency Opportunity" at bounding box center [600, 645] width 186 height 13
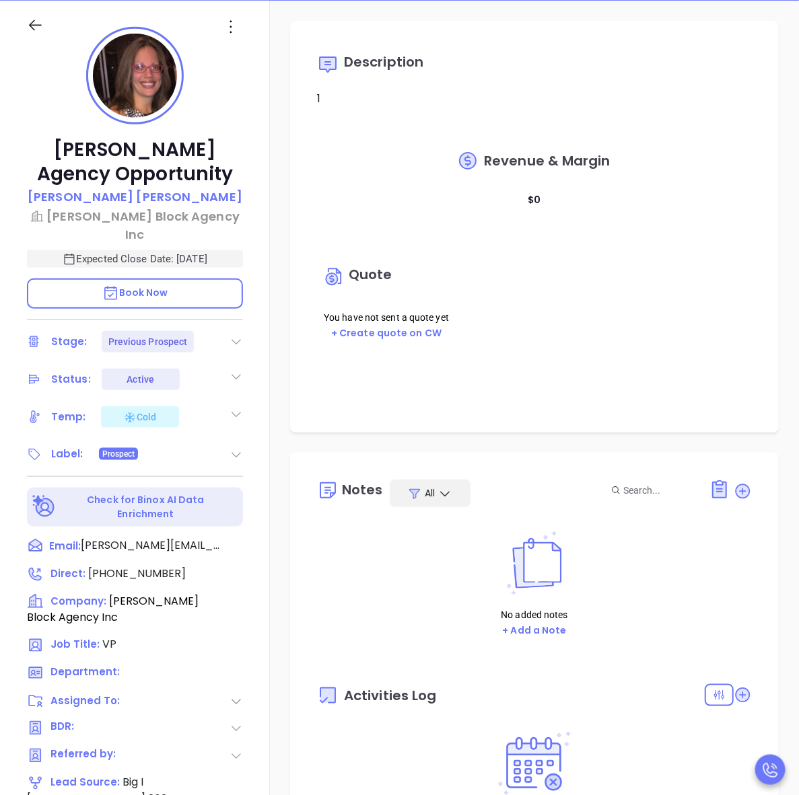
type input "[DATE]"
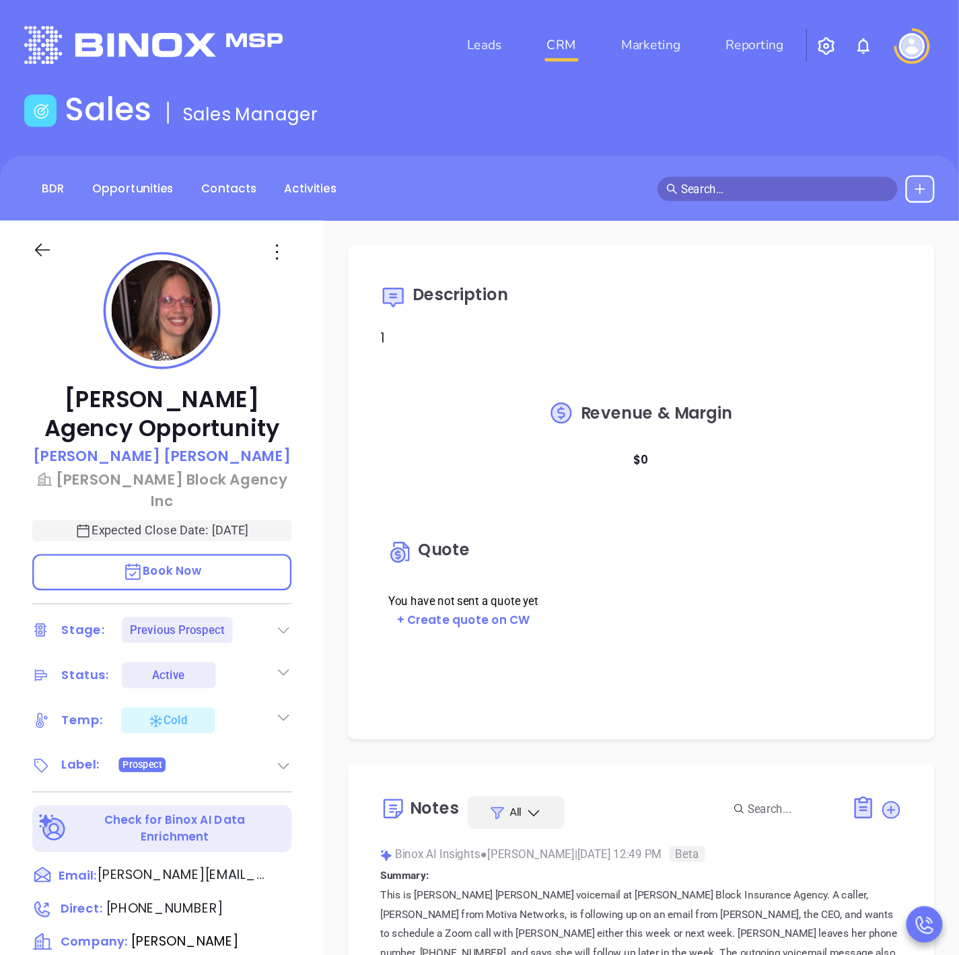
scroll to position [391, 0]
type input "[PERSON_NAME]"
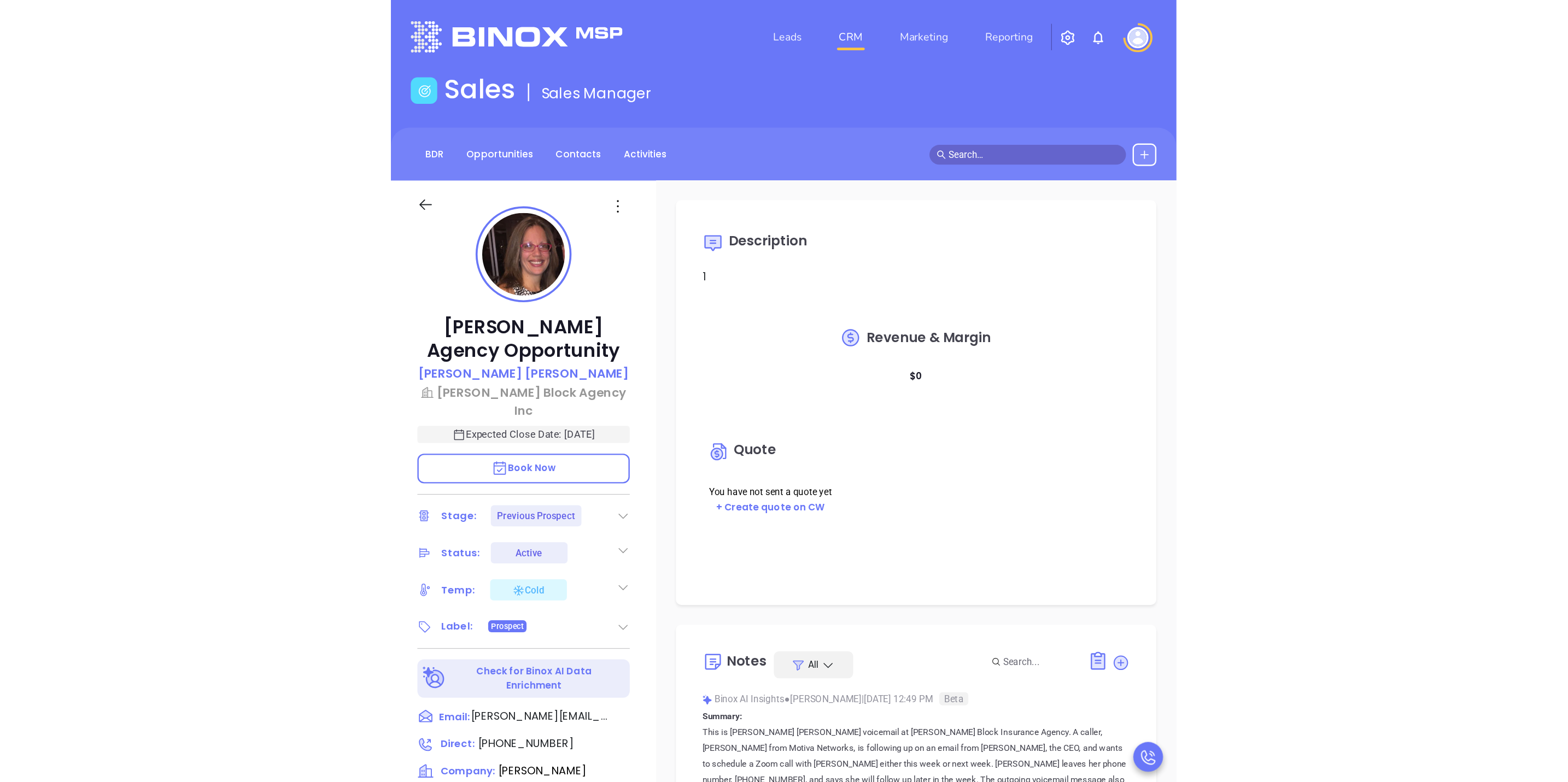
scroll to position [317, 0]
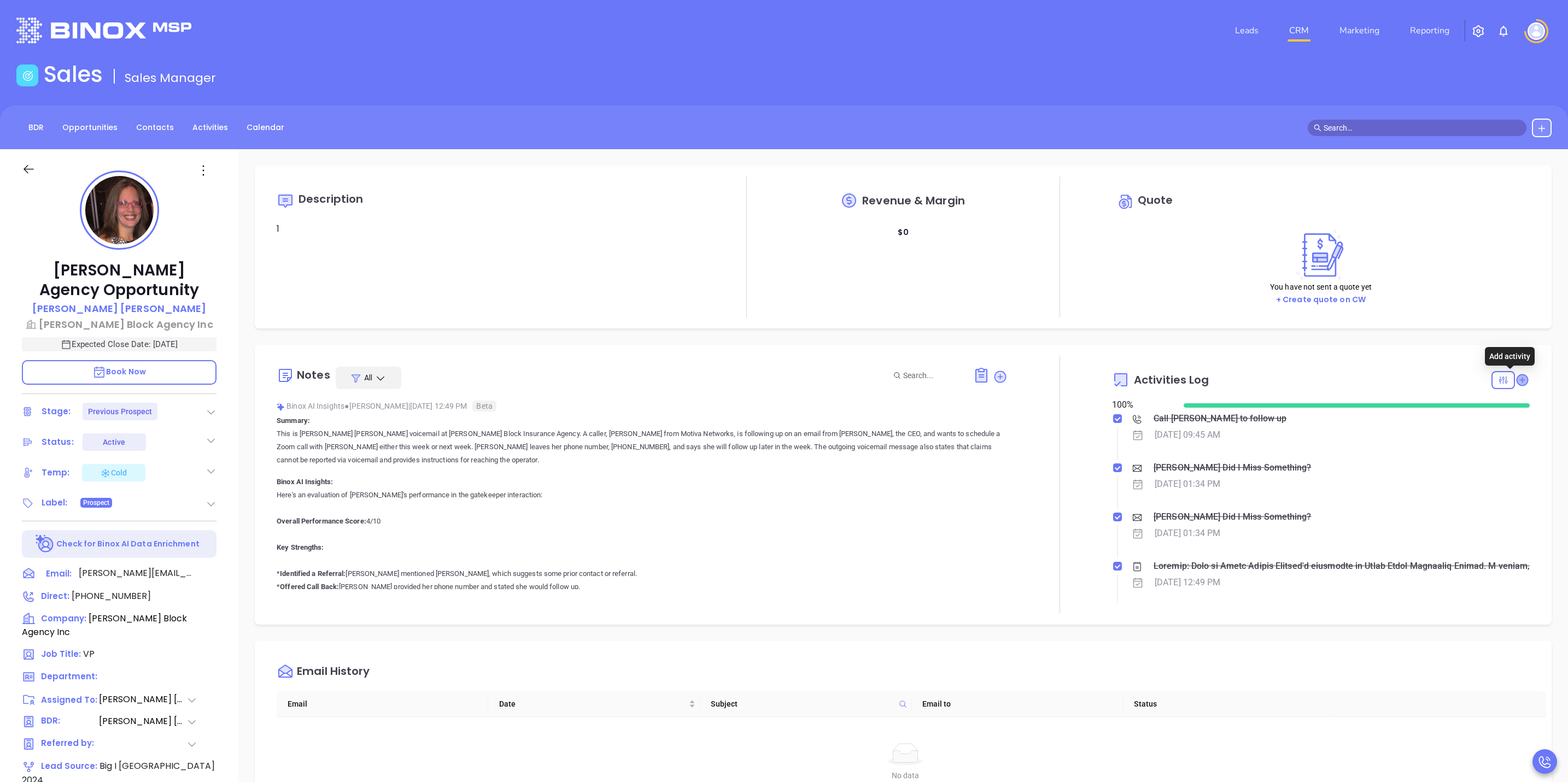
click at [1306, 382] on icon at bounding box center [1522, 379] width 11 height 11
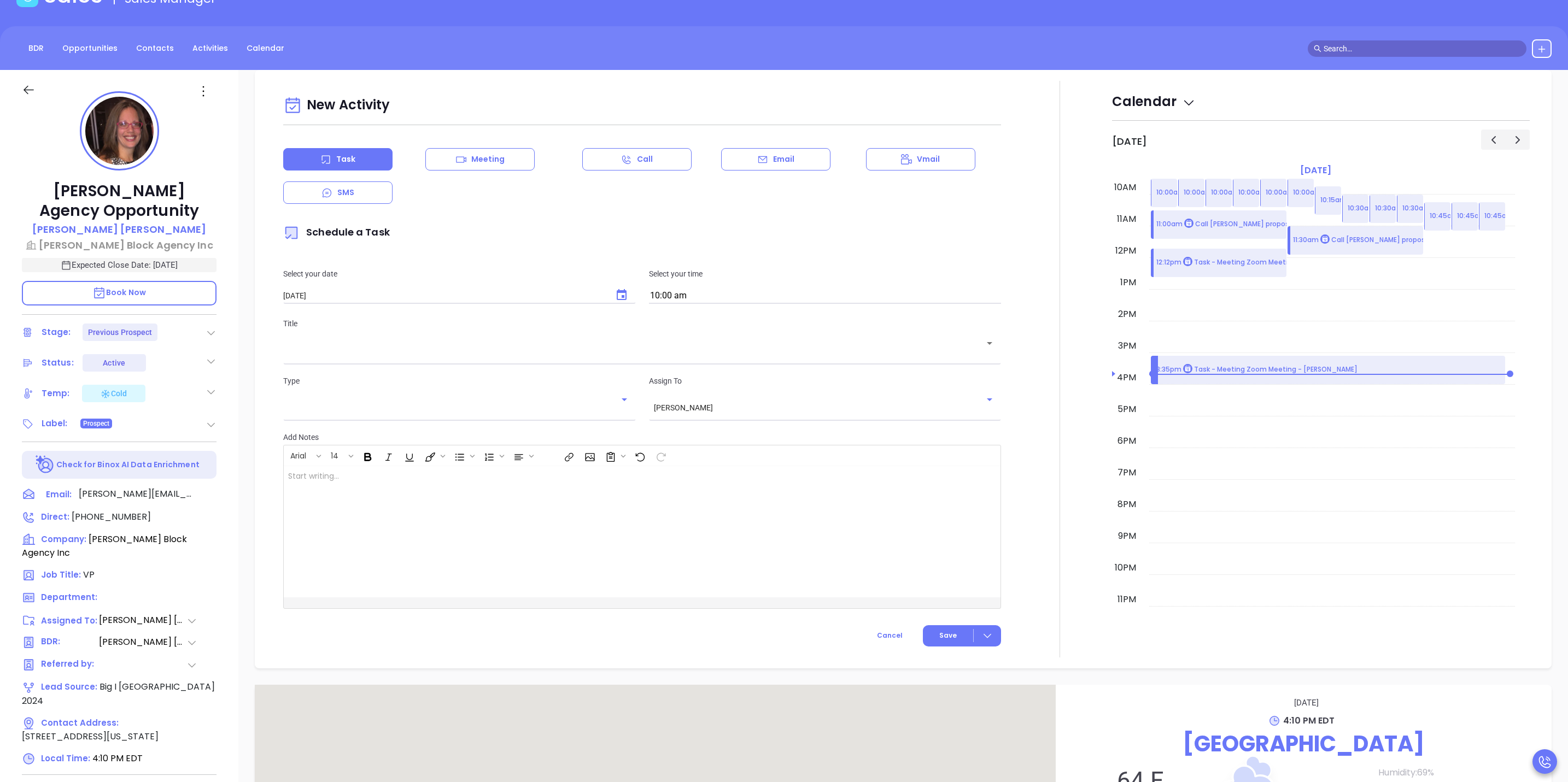
scroll to position [149, 0]
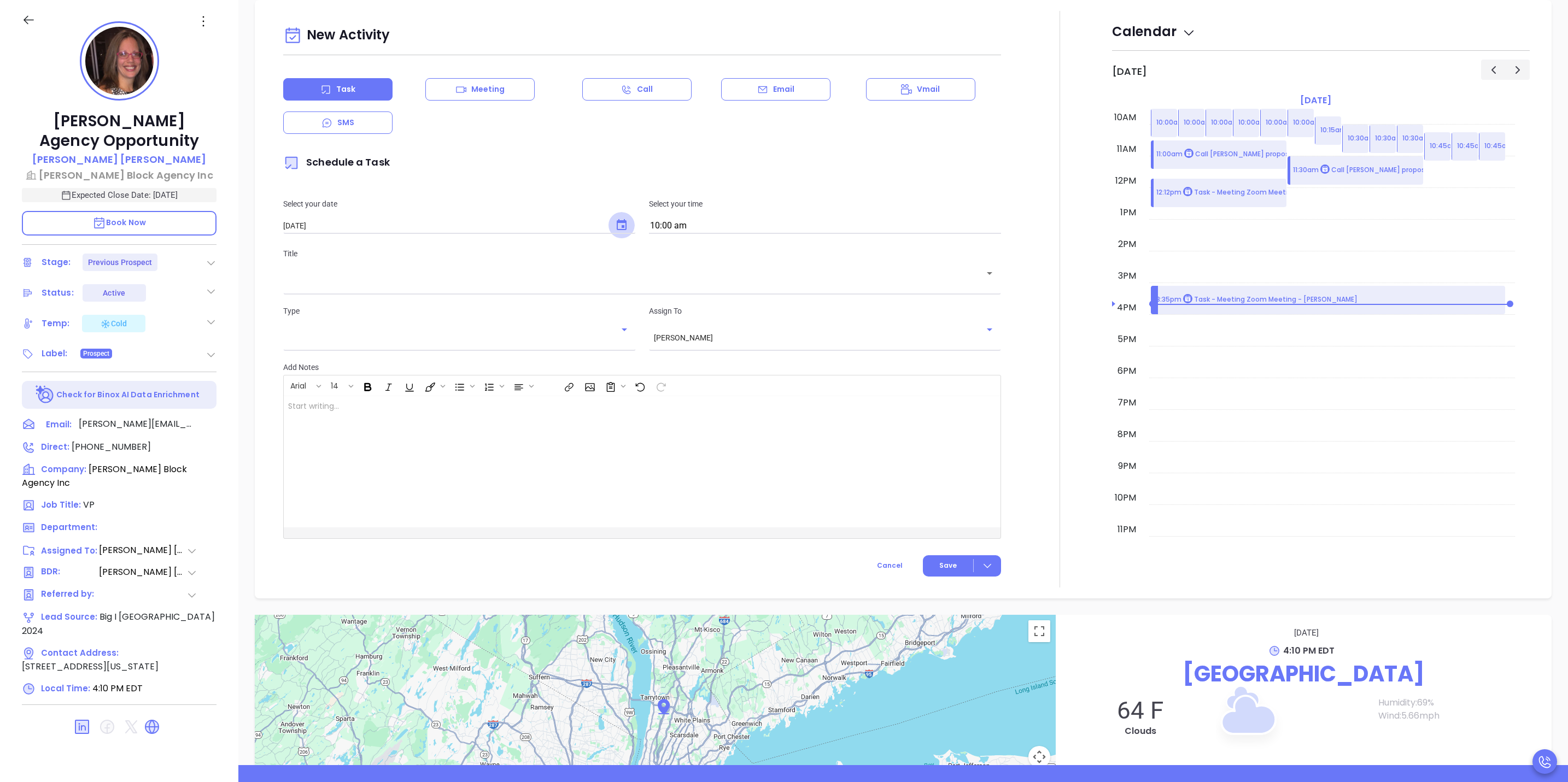
click at [615, 227] on icon "Choose date, selected date is Oct 16, 2025" at bounding box center [622, 225] width 13 height 13
drag, startPoint x: 375, startPoint y: 330, endPoint x: 387, endPoint y: 315, distance: 19.2
click at [375, 331] on button "15" at bounding box center [370, 336] width 19 height 19
type input "[DATE]"
click at [621, 222] on icon "Choose date, selected date is Oct 15, 2025" at bounding box center [622, 224] width 10 height 11
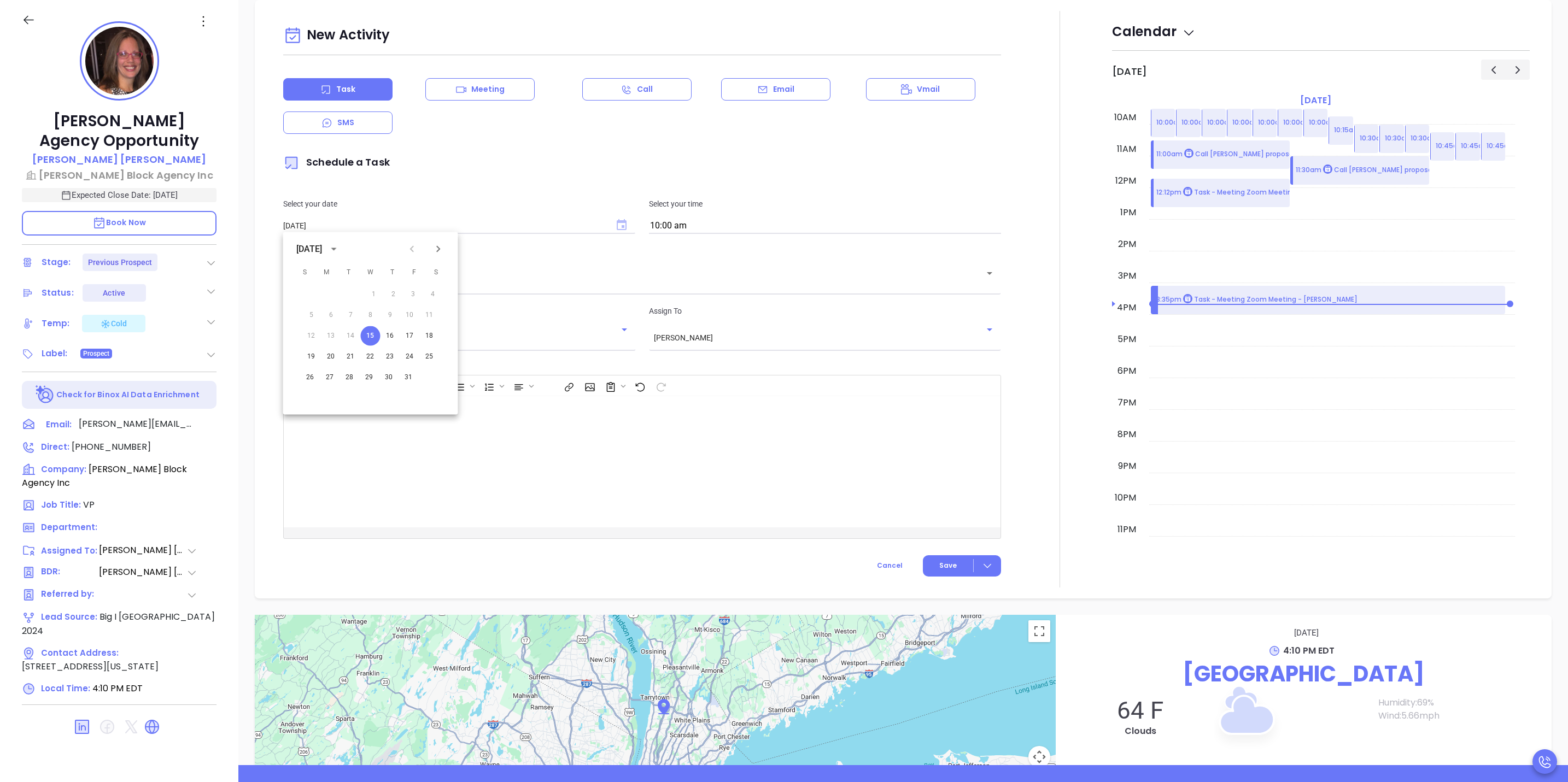
click at [621, 222] on icon "Choose date, selected date is Oct 15, 2025" at bounding box center [622, 224] width 10 height 11
click at [676, 218] on div "Select your time 10:00 am" at bounding box center [825, 216] width 366 height 36
click at [676, 231] on input "10:00 am" at bounding box center [825, 226] width 352 height 15
click at [695, 312] on button "4:30 pm" at bounding box center [734, 302] width 170 height 24
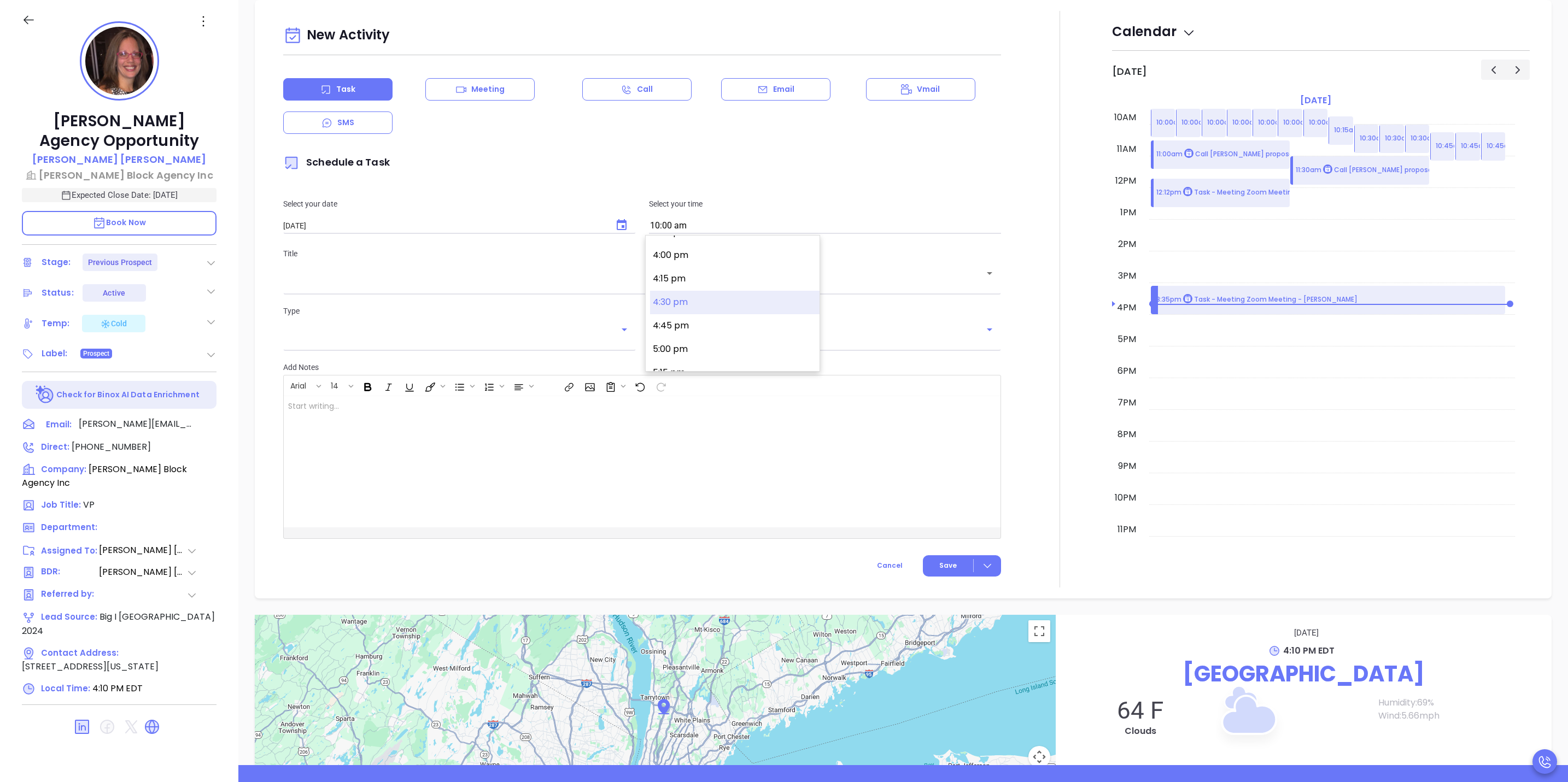
type input "4:30 pm"
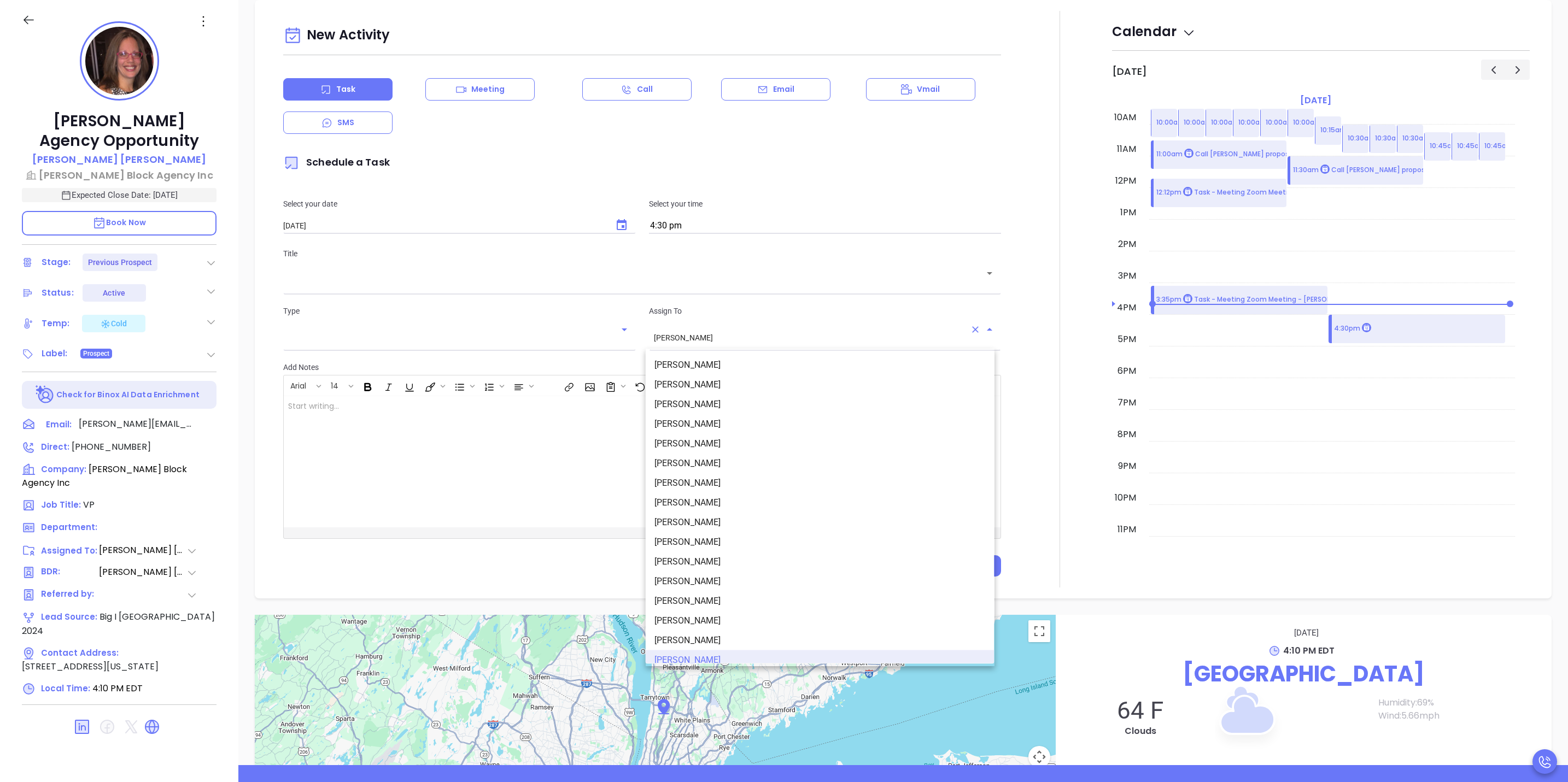
click at [732, 340] on input "[PERSON_NAME]" at bounding box center [810, 338] width 312 height 9
click at [723, 380] on li "[PERSON_NAME]" at bounding box center [820, 378] width 349 height 19
type input "[PERSON_NAME]"
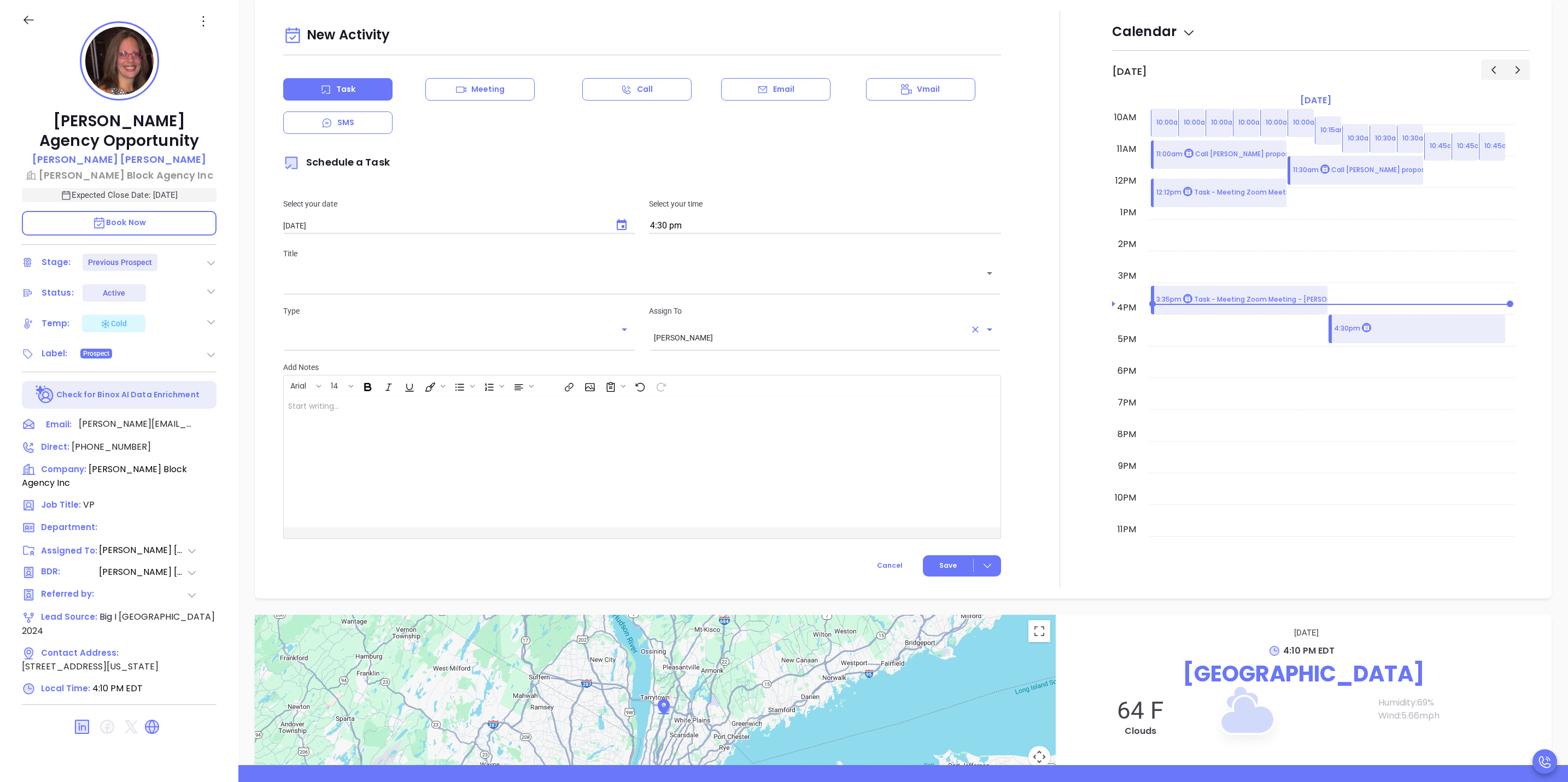
scroll to position [610, 0]
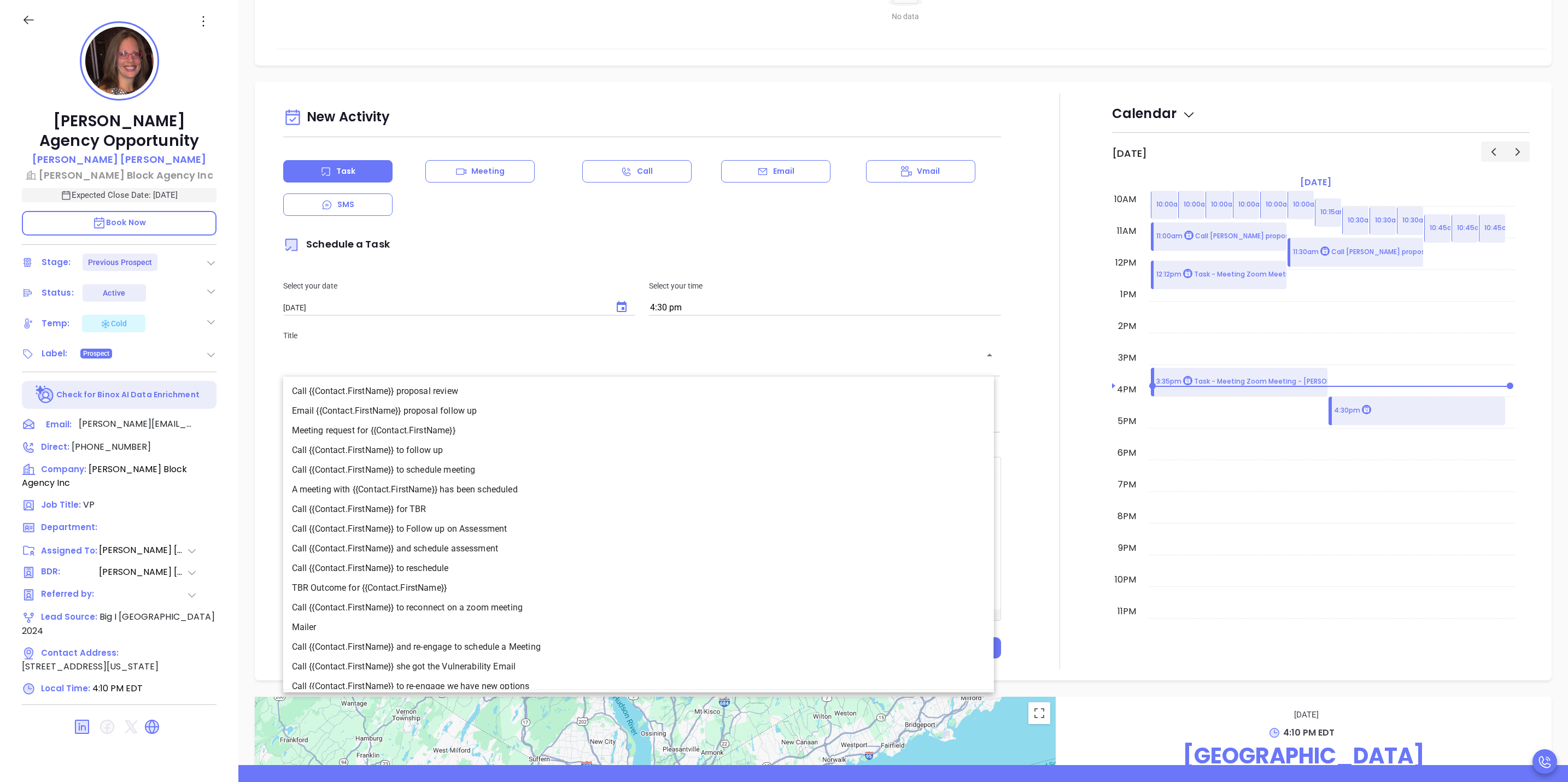
click at [658, 365] on input "text" at bounding box center [634, 363] width 691 height 11
click at [338, 382] on li "Call {{Contact.FirstName}} proposal review" at bounding box center [639, 391] width 711 height 19
type input "Call Laura proposal review"
type input "Call"
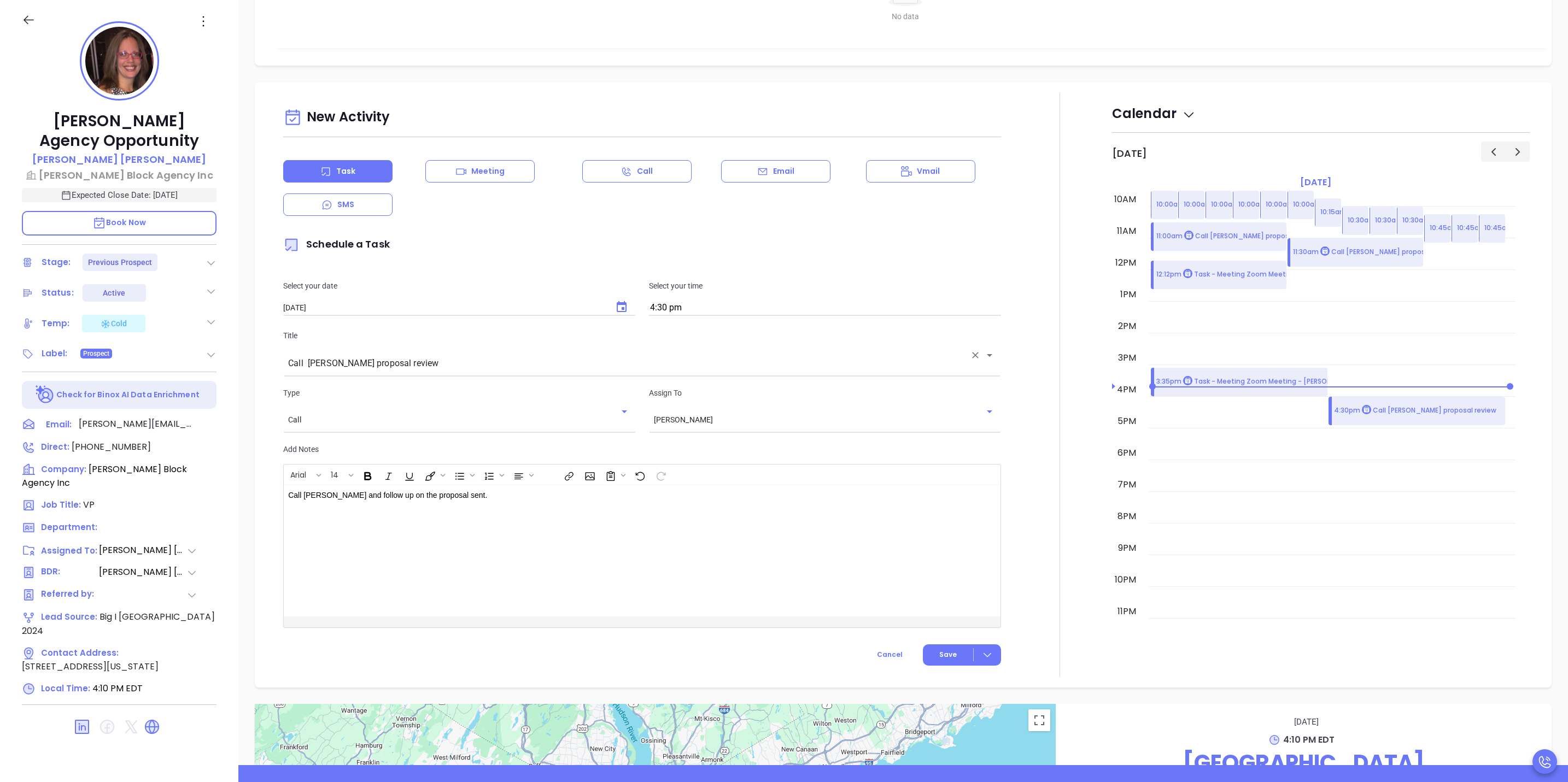
click at [975, 642] on div "New Activity Task Meeting Call Email Vmail SMS Schedule a Task Select your date…" at bounding box center [643, 384] width 731 height 584
click at [981, 649] on button "Save" at bounding box center [962, 655] width 78 height 21
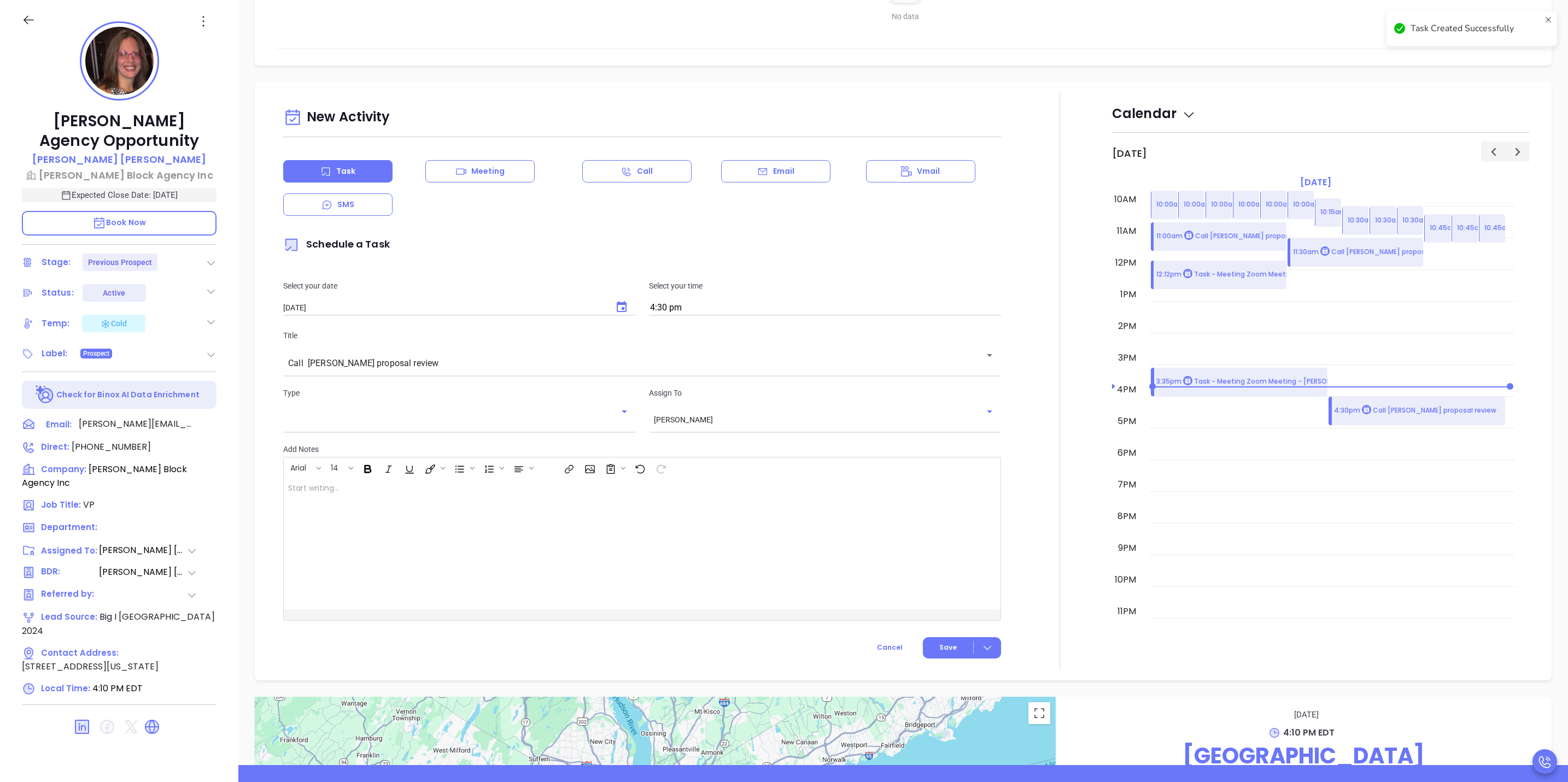
checkbox input "false"
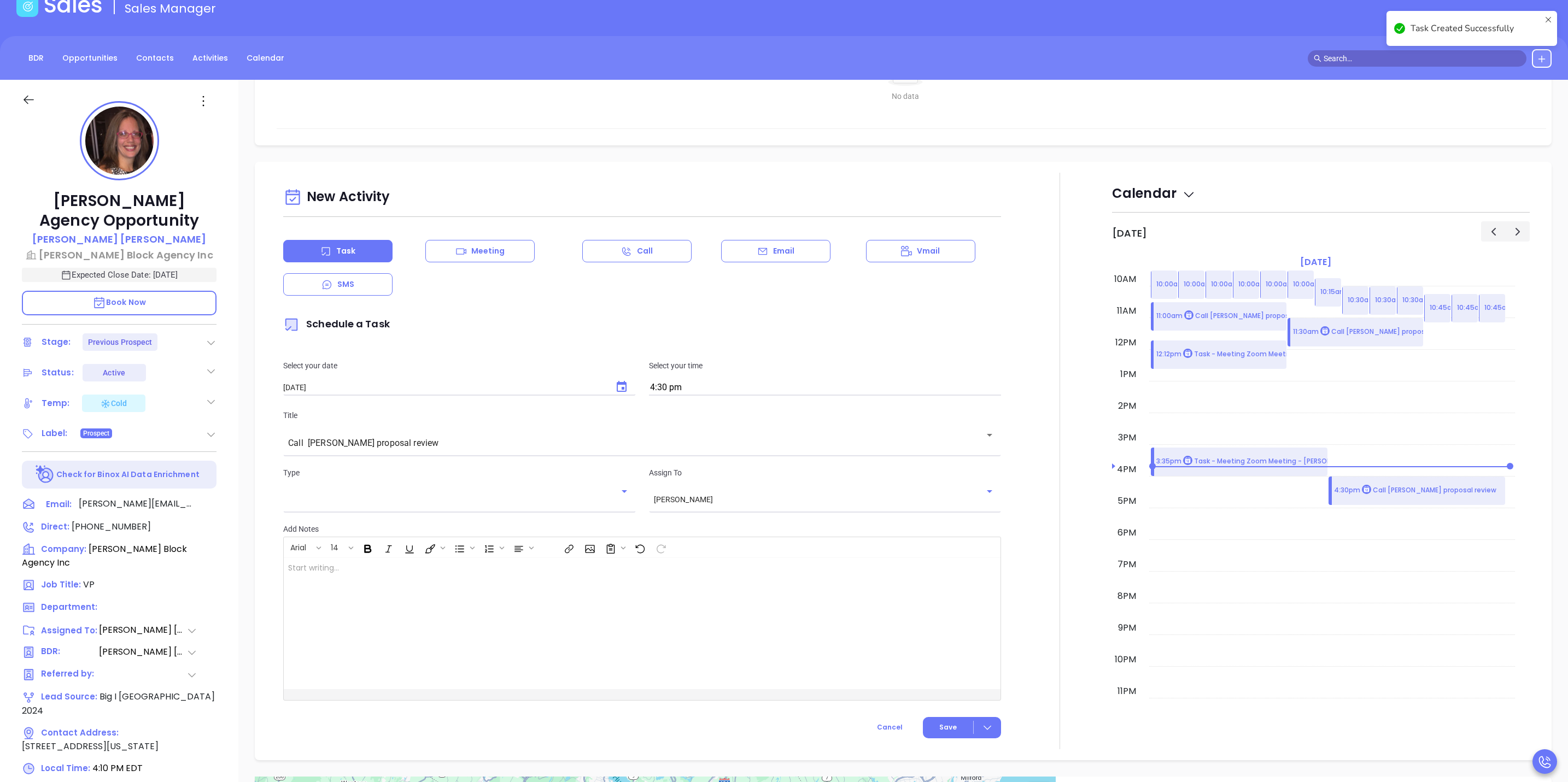
scroll to position [0, 0]
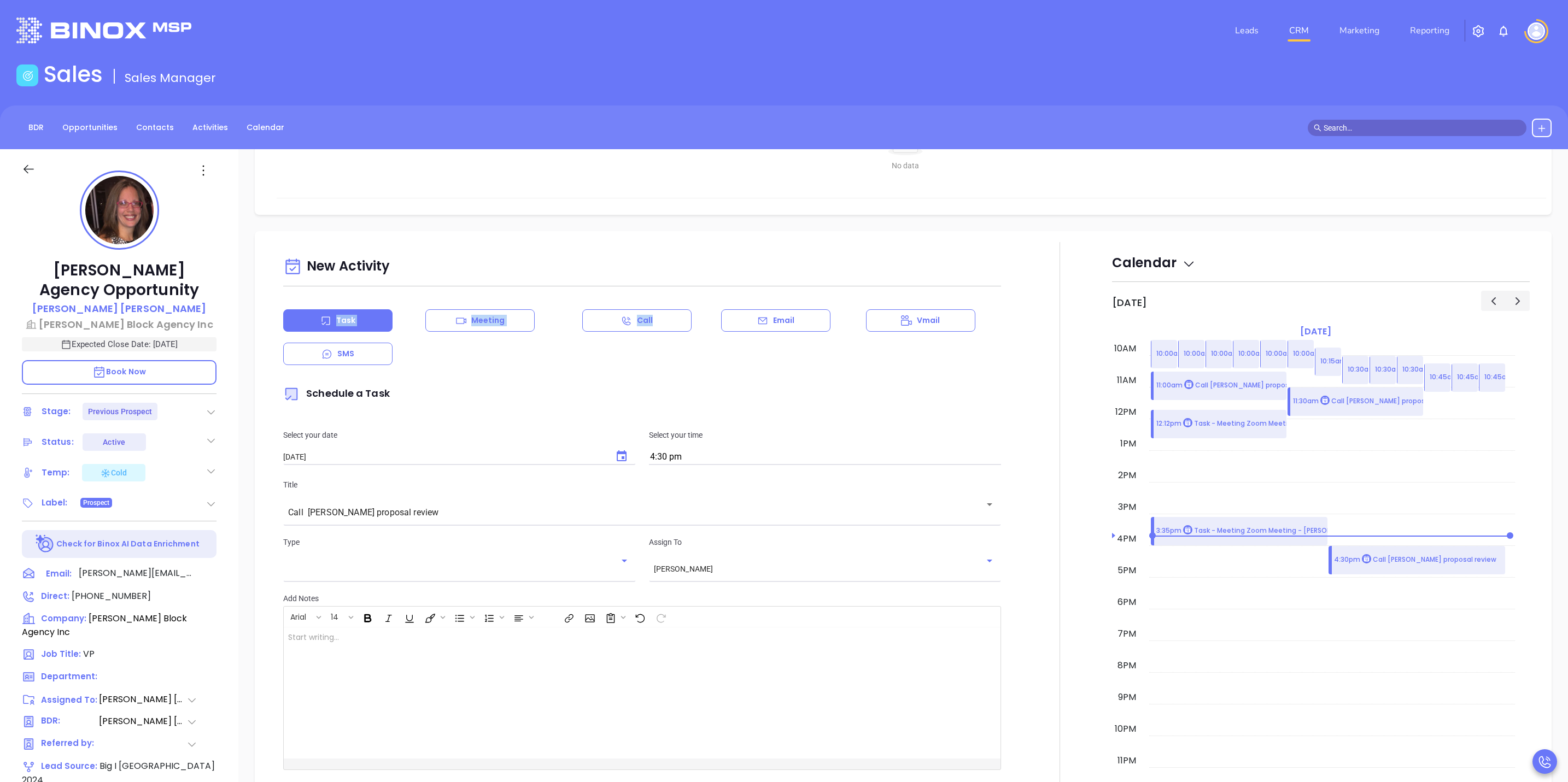
drag, startPoint x: 691, startPoint y: 290, endPoint x: 649, endPoint y: 365, distance: 86.0
click at [649, 365] on div "New Activity Task Meeting Call Email Vmail SMS Schedule a Task Select your date…" at bounding box center [643, 530] width 731 height 577
click at [29, 182] on div at bounding box center [41, 175] width 52 height 24
click at [31, 173] on icon at bounding box center [28, 169] width 14 height 14
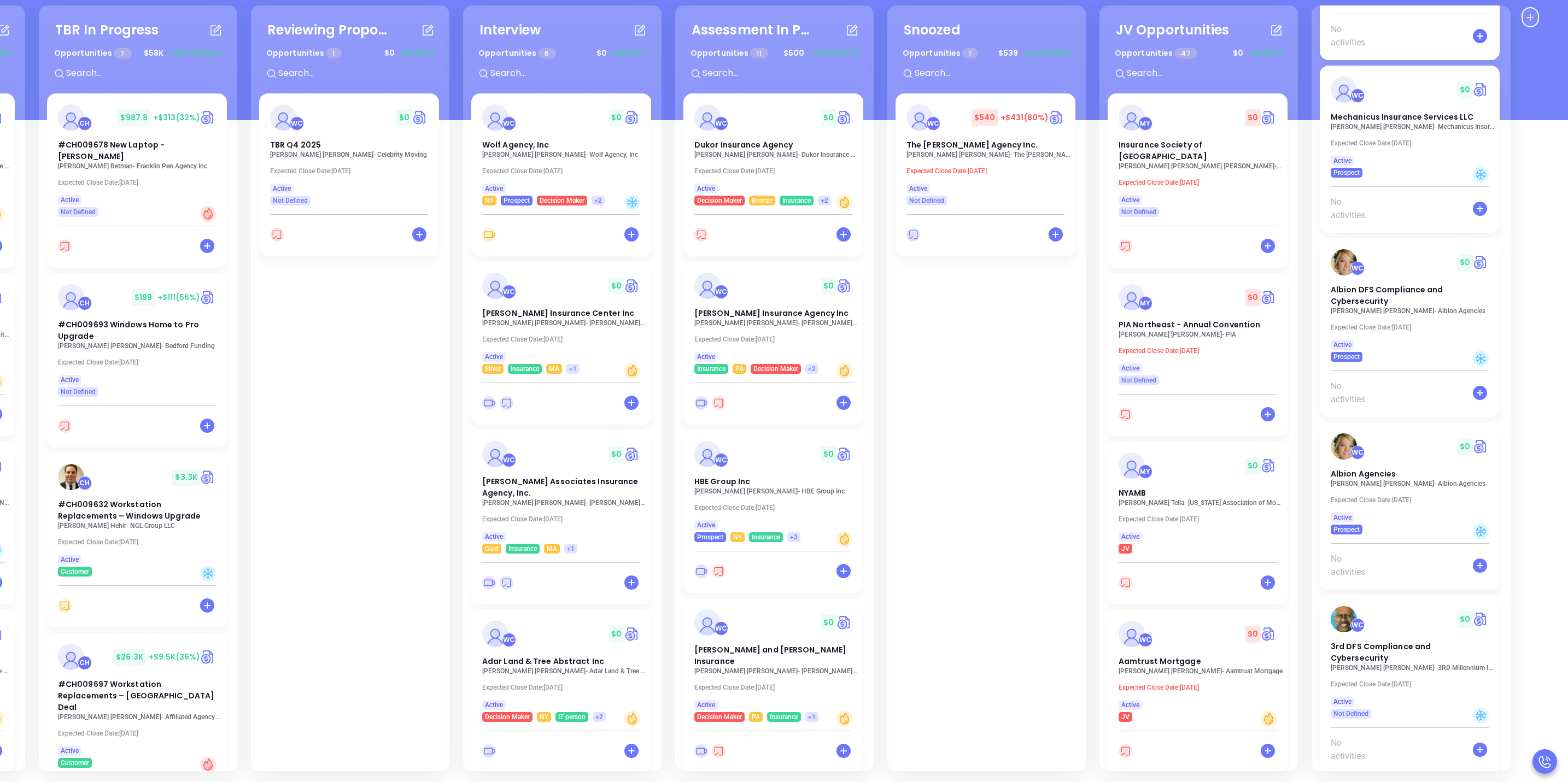
scroll to position [2612, 0]
click at [1306, 459] on div "WC $ 0" at bounding box center [1410, 446] width 171 height 26
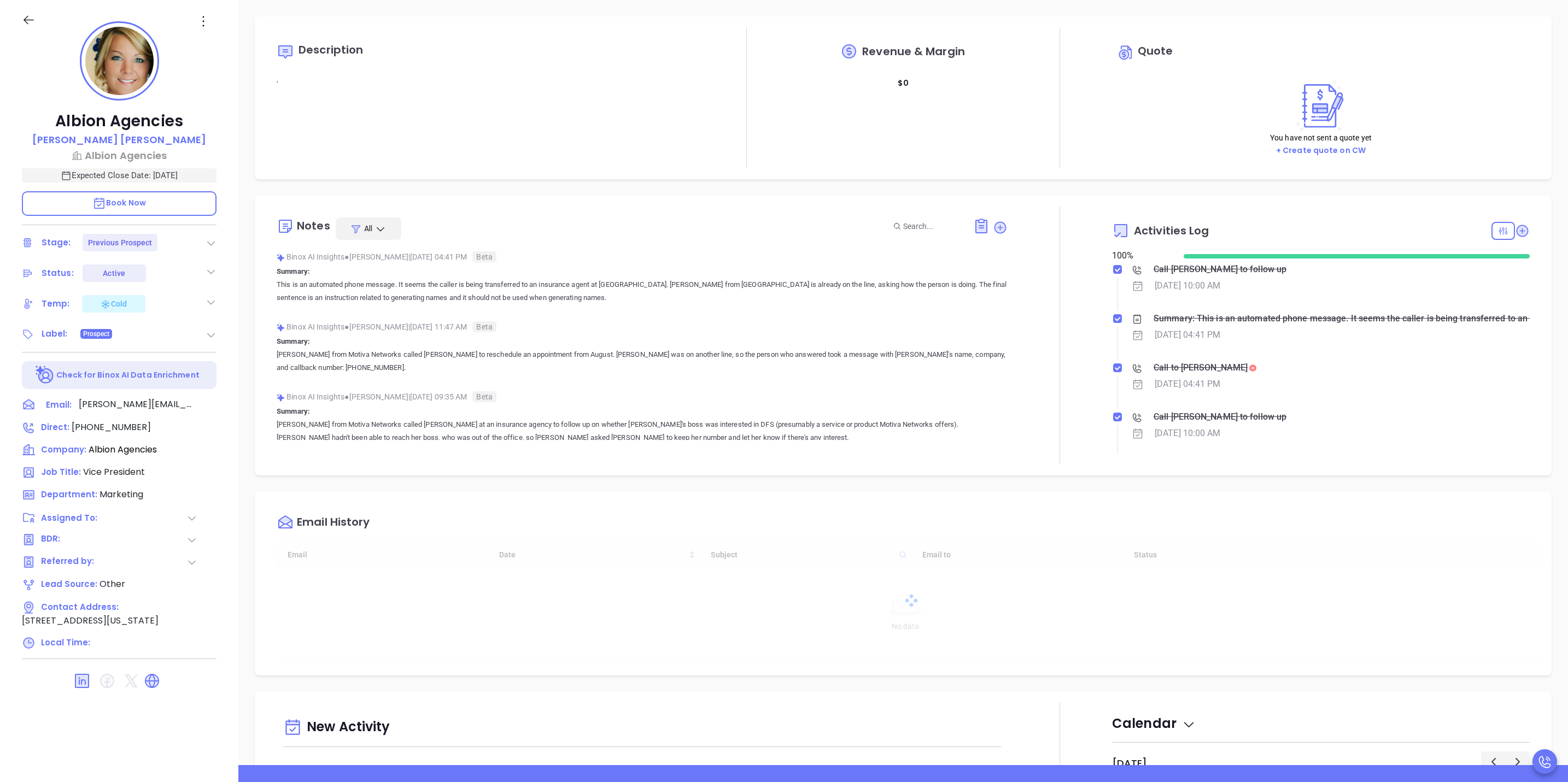
type input "[DATE]"
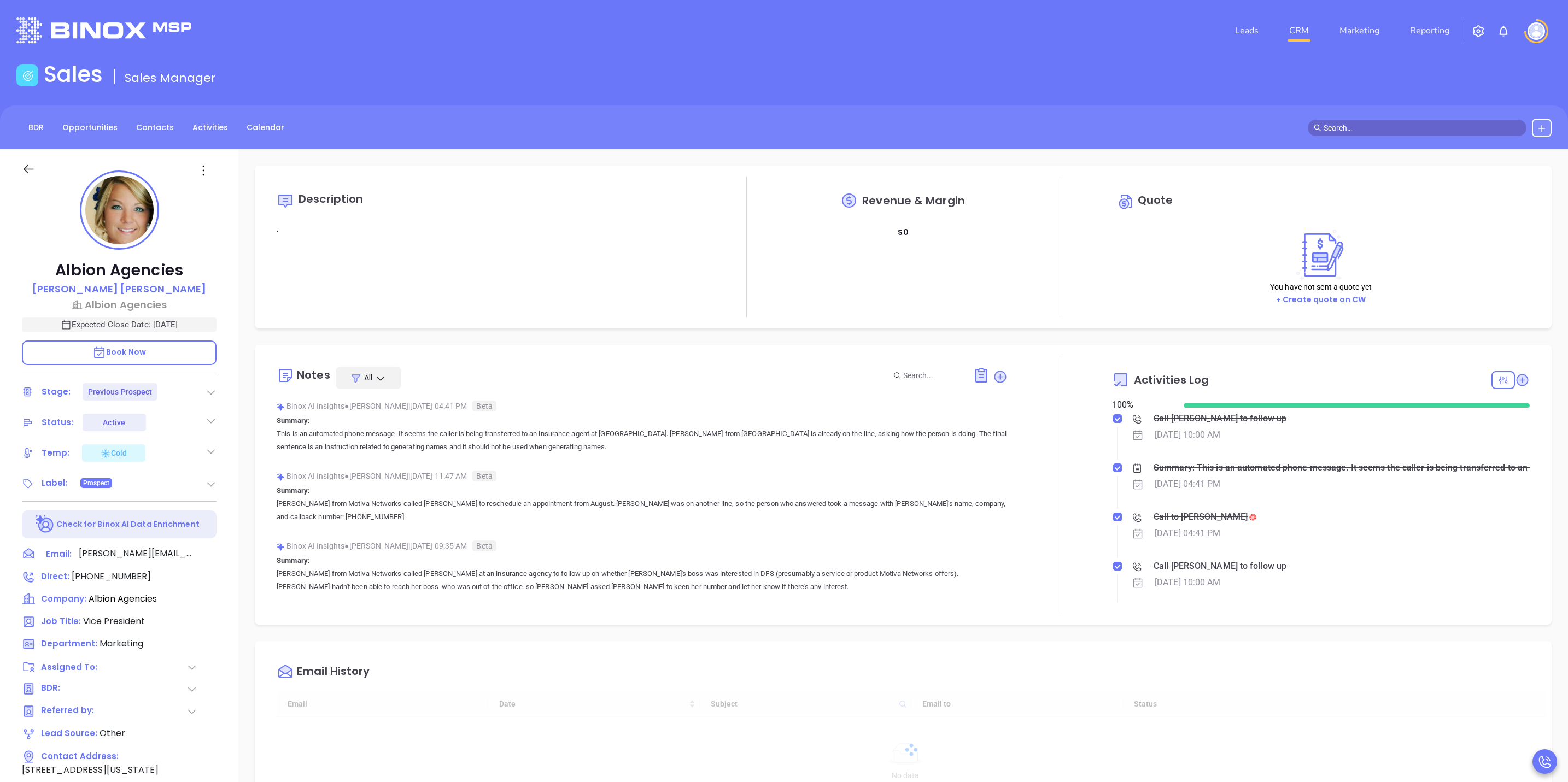
scroll to position [317, 0]
type input "[PERSON_NAME]"
click at [1306, 380] on icon at bounding box center [1522, 379] width 11 height 11
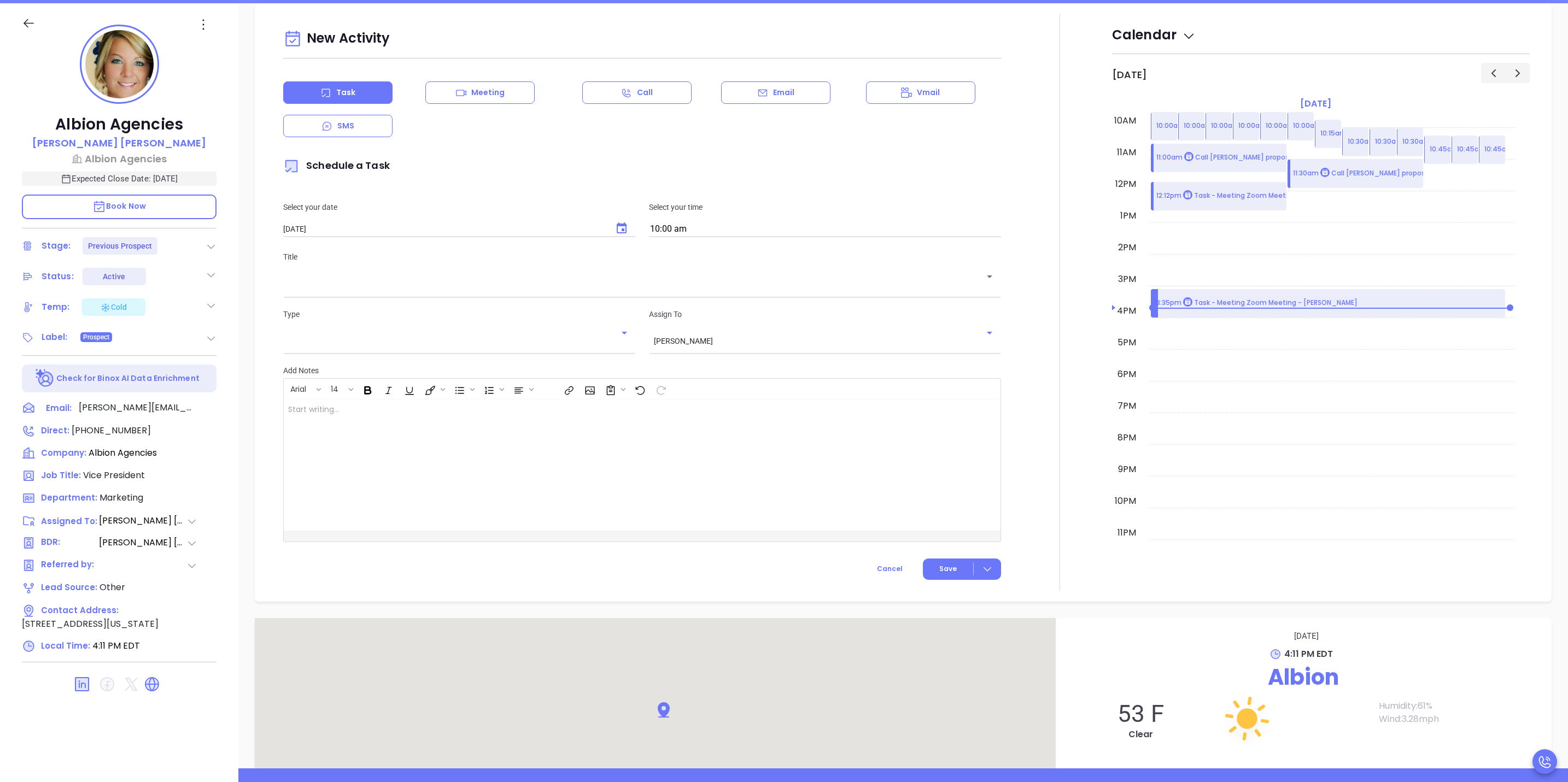
scroll to position [149, 0]
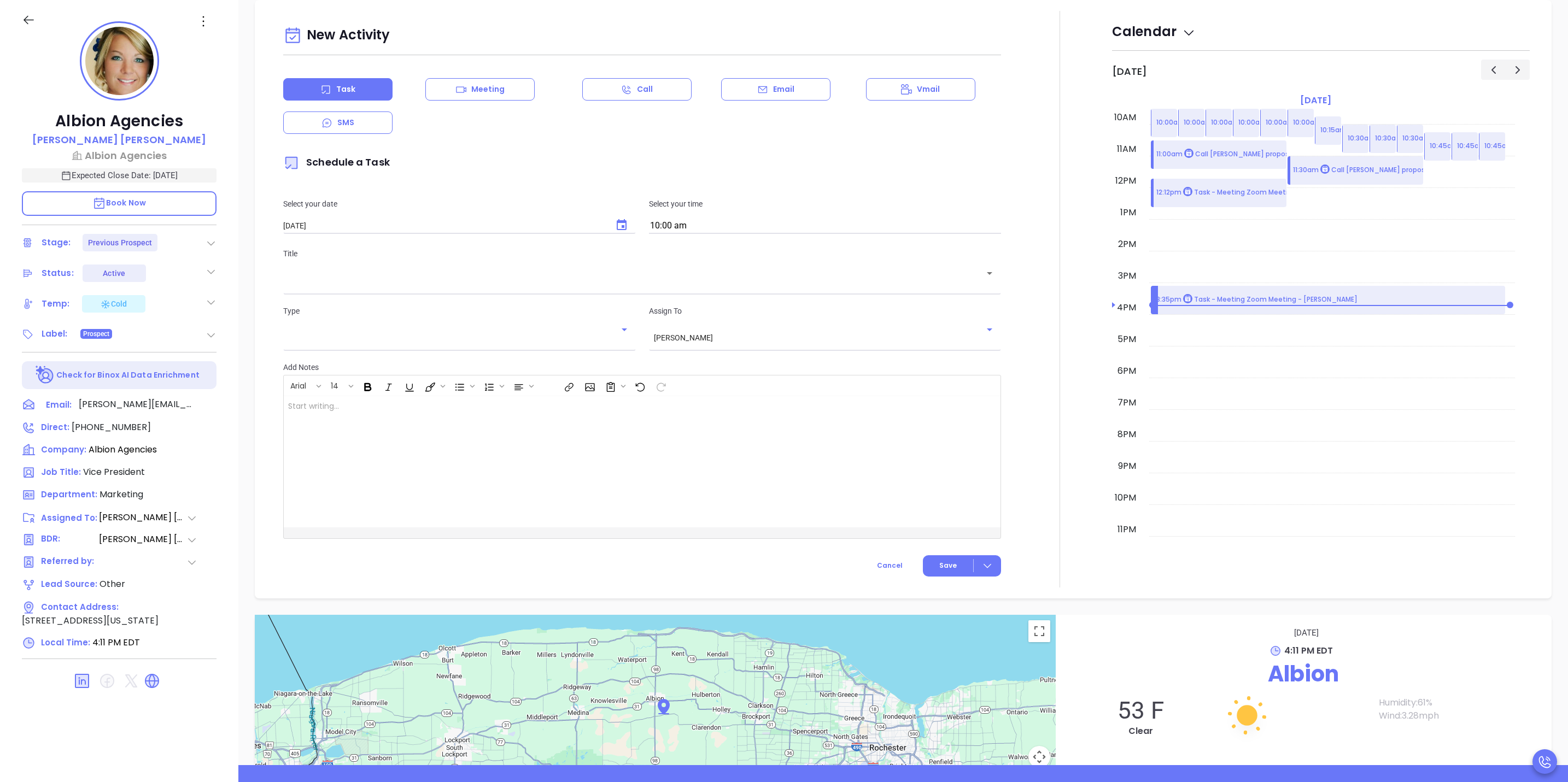
click at [601, 228] on div "10/16/2025 ​" at bounding box center [459, 225] width 352 height 11
click at [615, 225] on icon "Choose date, selected date is Oct 16, 2025" at bounding box center [622, 225] width 13 height 13
click at [374, 331] on button "15" at bounding box center [370, 336] width 19 height 19
type input "[DATE]"
click at [663, 222] on input "10:00 am" at bounding box center [825, 226] width 352 height 15
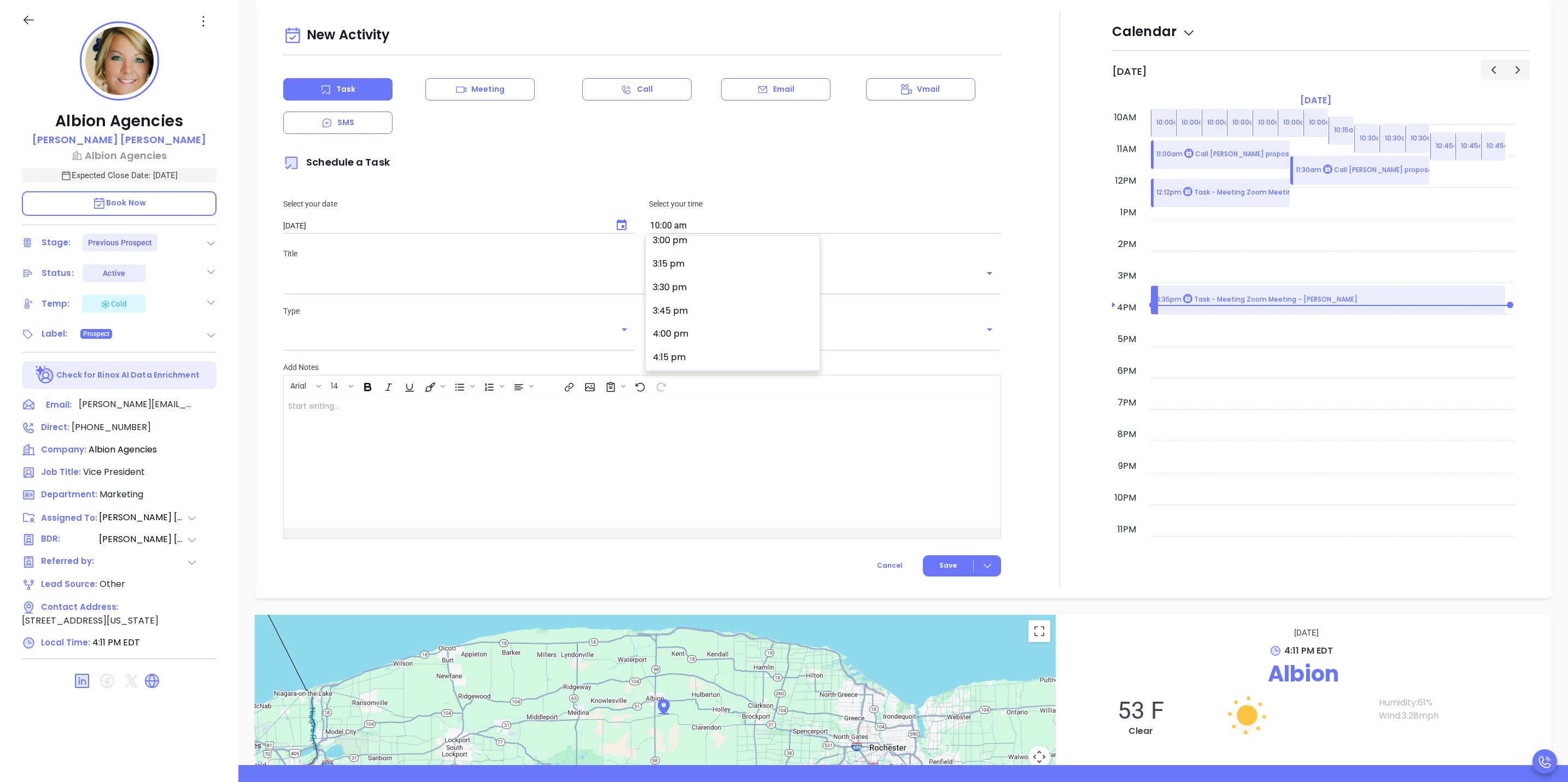
scroll to position [1490, 0]
click at [687, 323] on button "4:45 pm" at bounding box center [734, 326] width 170 height 24
click at [684, 215] on div "Select your time 4:45 pm" at bounding box center [825, 216] width 366 height 36
click at [686, 227] on input "4:45 pm" at bounding box center [825, 226] width 352 height 15
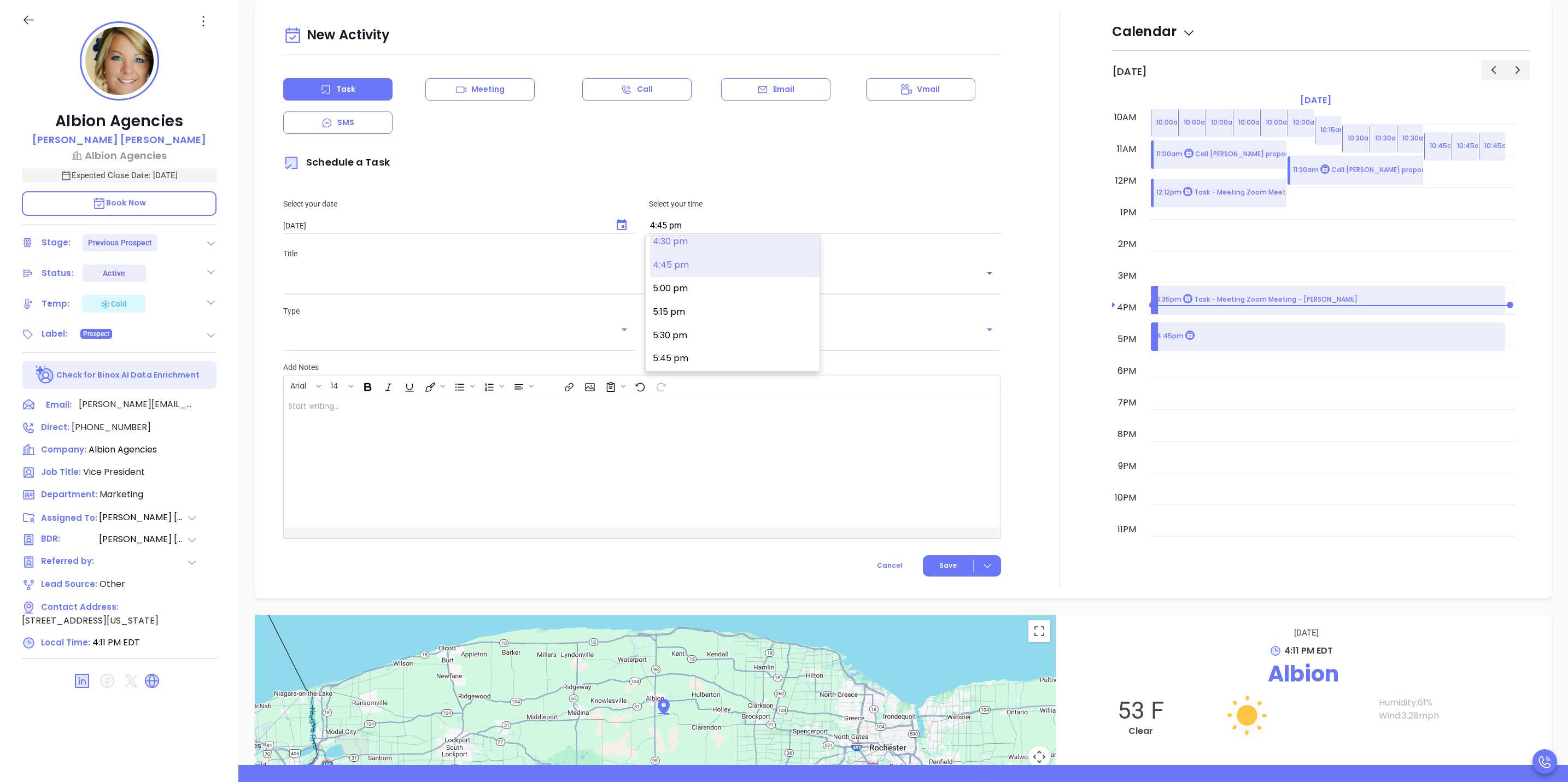
click at [694, 240] on button "4:30 pm" at bounding box center [734, 241] width 170 height 24
type input "4:30 pm"
click at [681, 279] on input "text" at bounding box center [634, 281] width 691 height 11
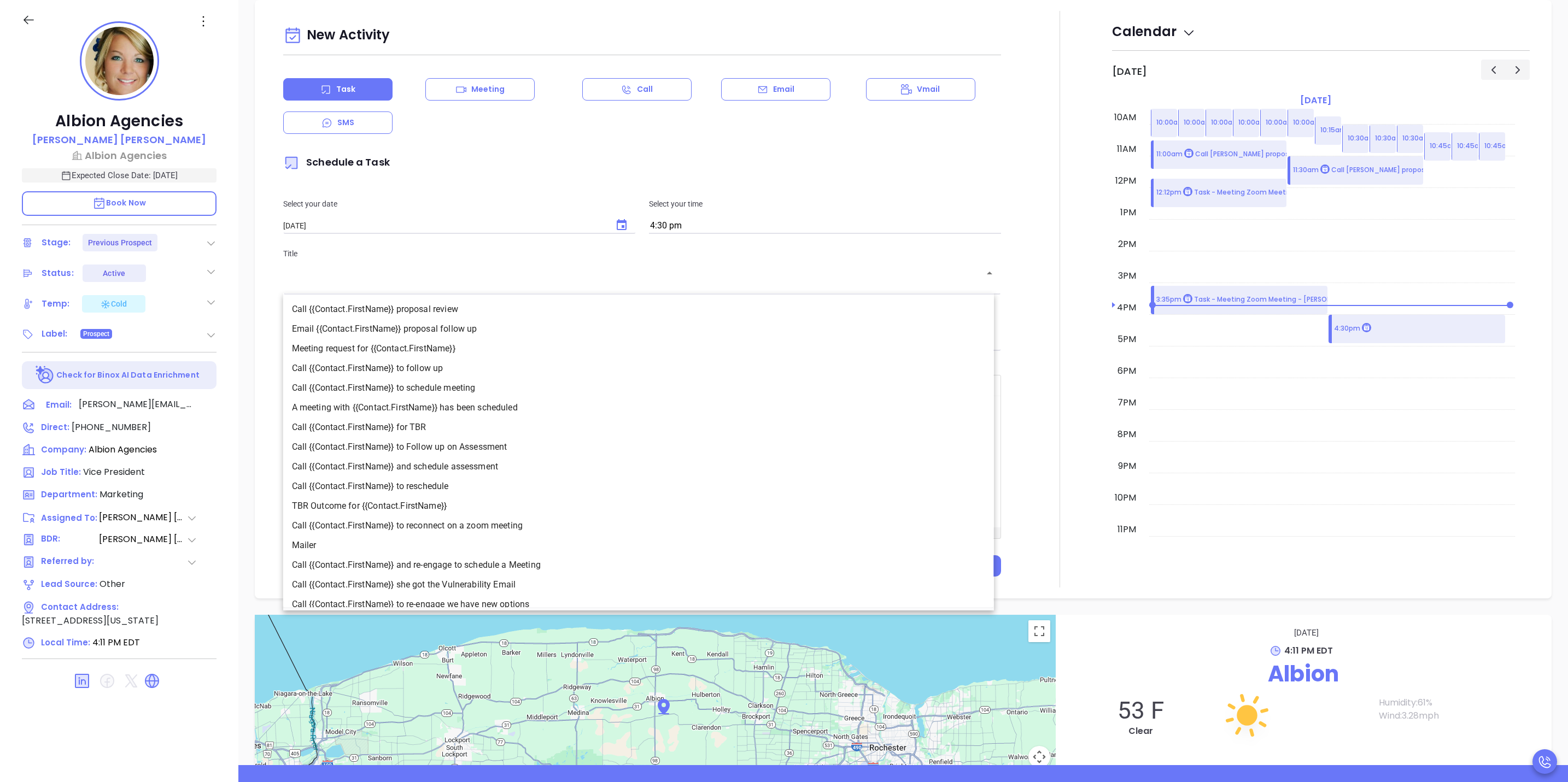
click at [674, 301] on li "Call {{Contact.FirstName}} proposal review" at bounding box center [639, 309] width 711 height 19
type input "Call [PERSON_NAME] proposal review"
type input "Call"
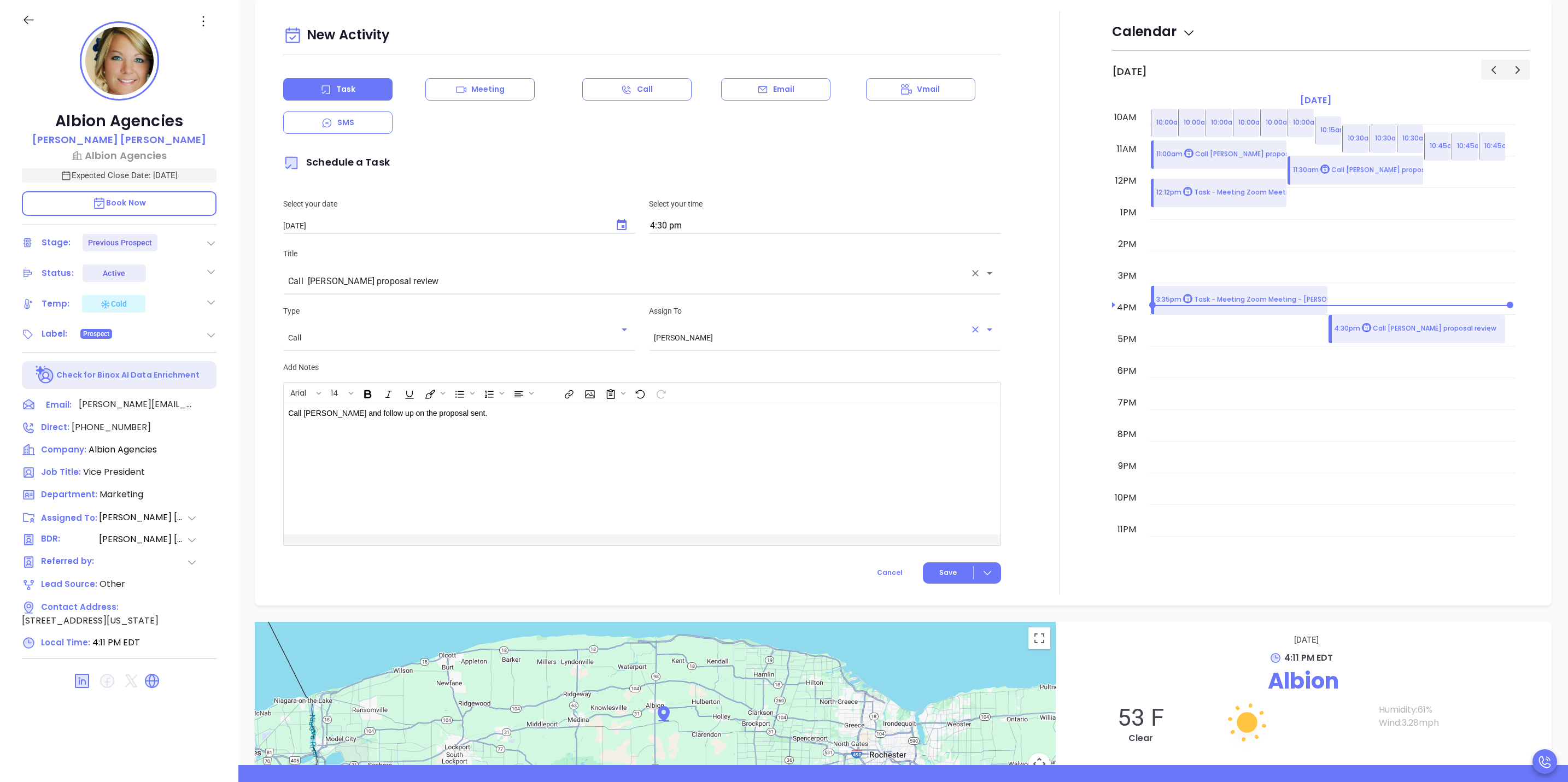
click at [775, 339] on input "[PERSON_NAME]" at bounding box center [810, 338] width 312 height 9
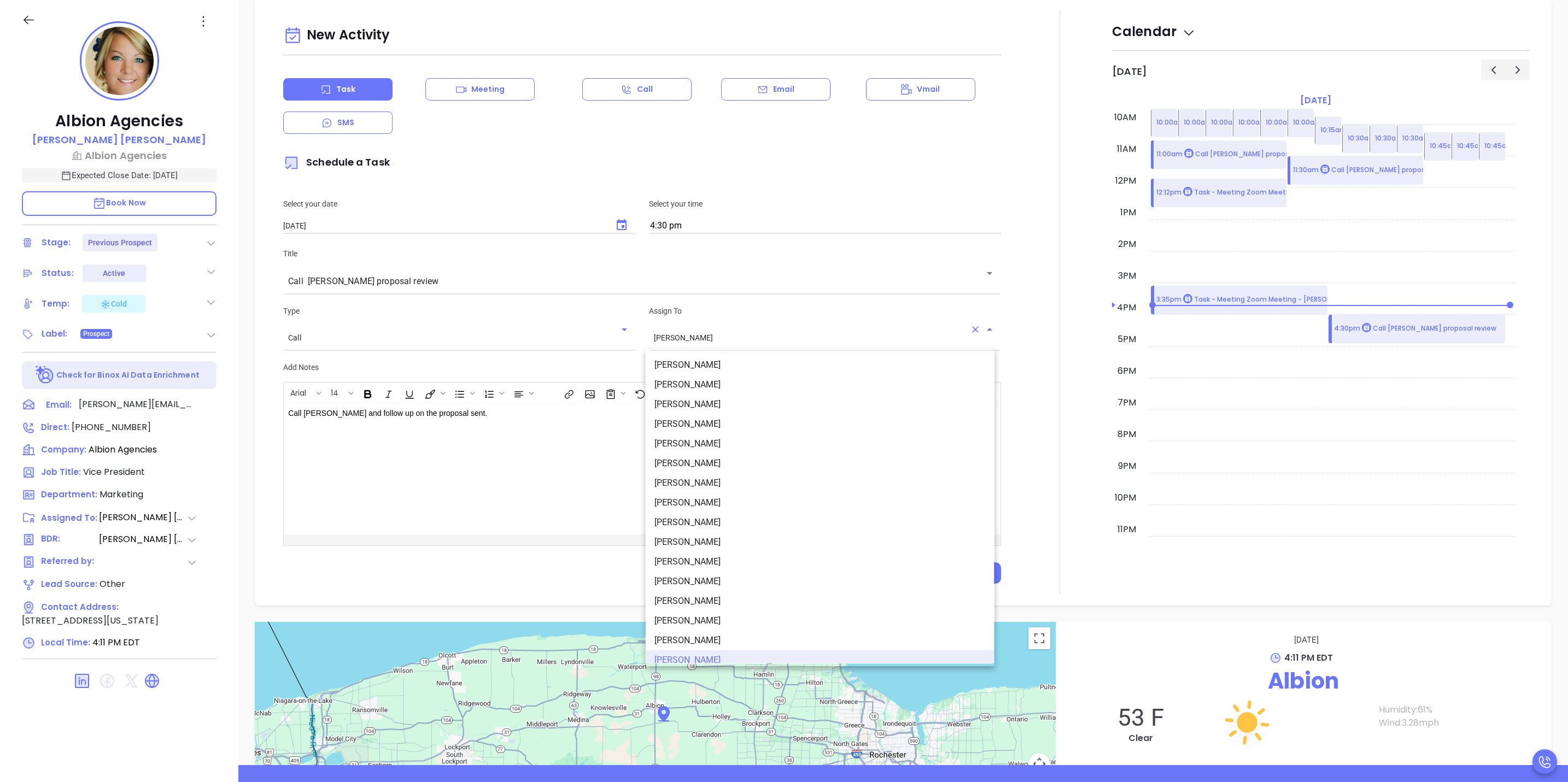
scroll to position [6, 0]
click at [760, 377] on li "[PERSON_NAME]" at bounding box center [820, 378] width 349 height 19
type input "[PERSON_NAME]"
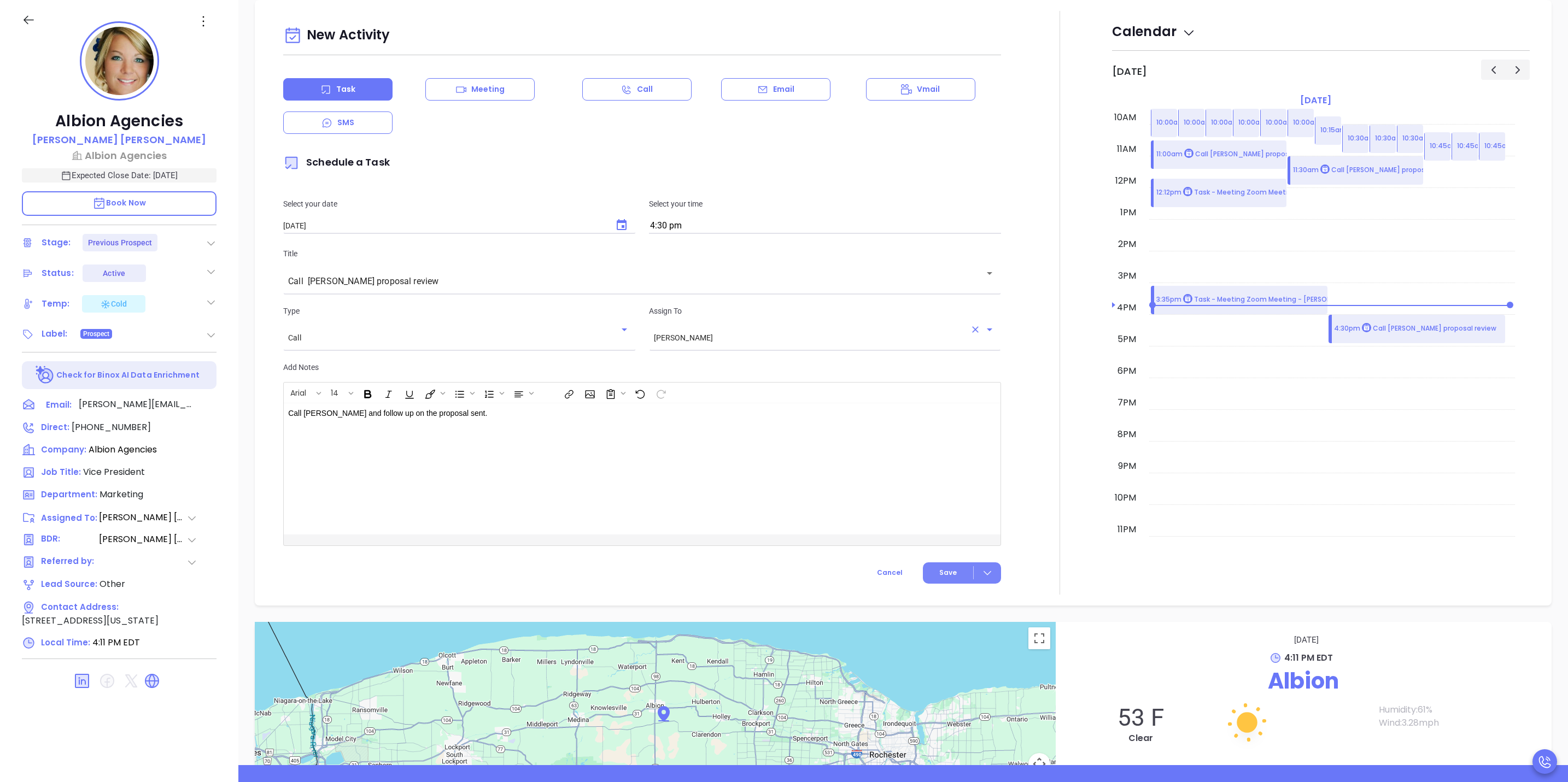
click at [982, 574] on icon at bounding box center [987, 572] width 11 height 11
click at [990, 596] on li "Save & Add to Calendar" at bounding box center [936, 597] width 111 height 23
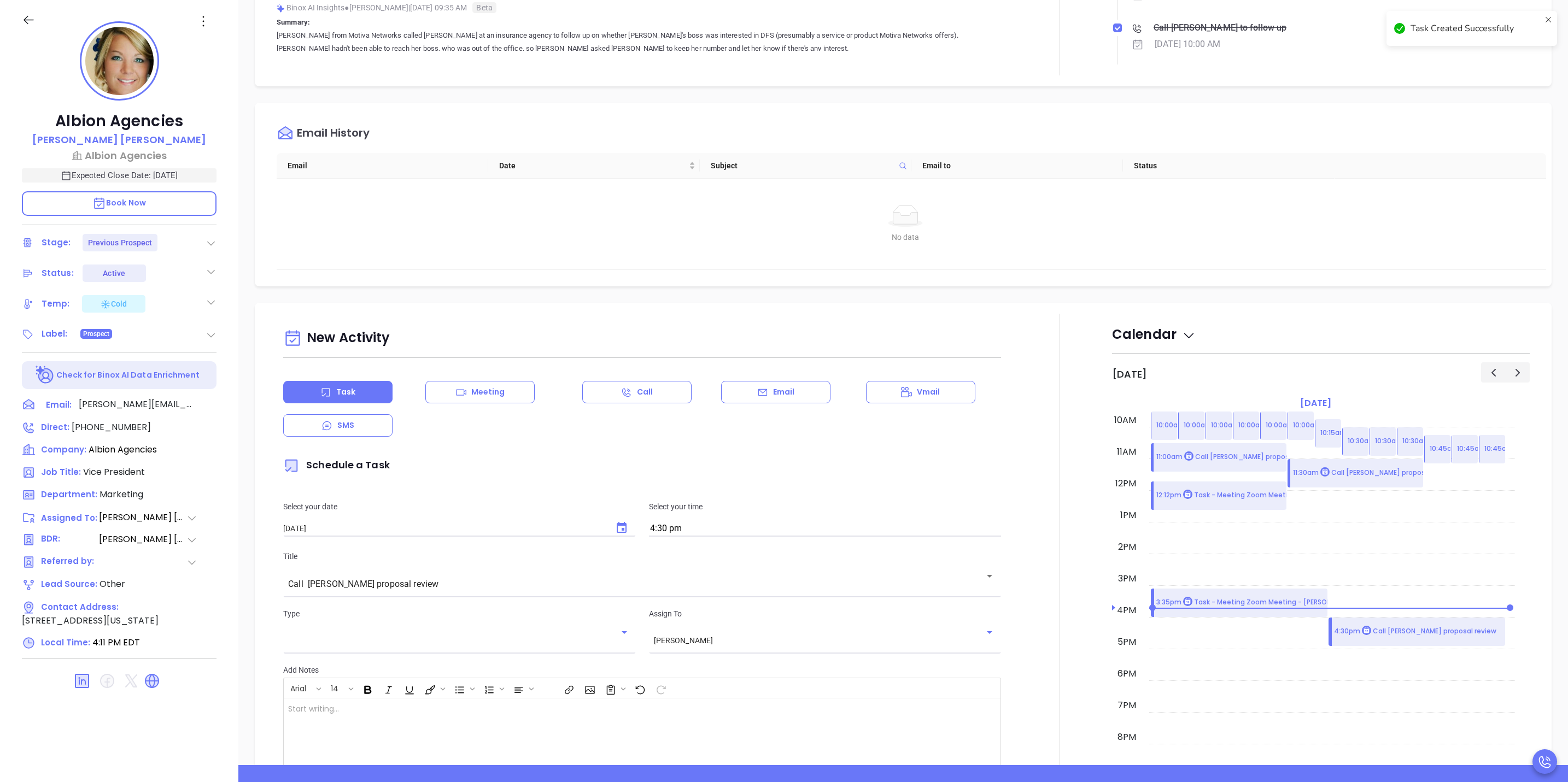
scroll to position [407, 0]
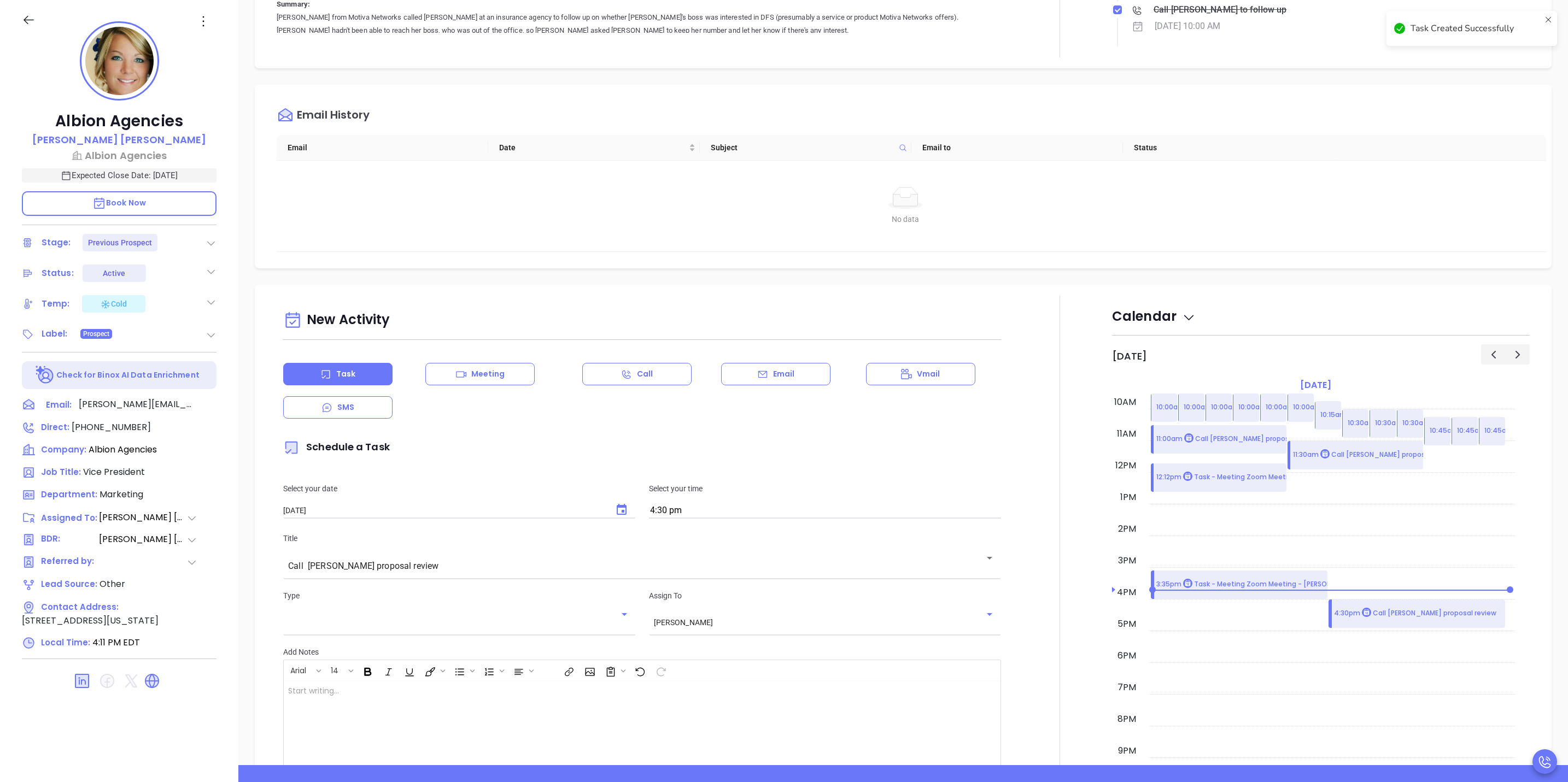
checkbox input "false"
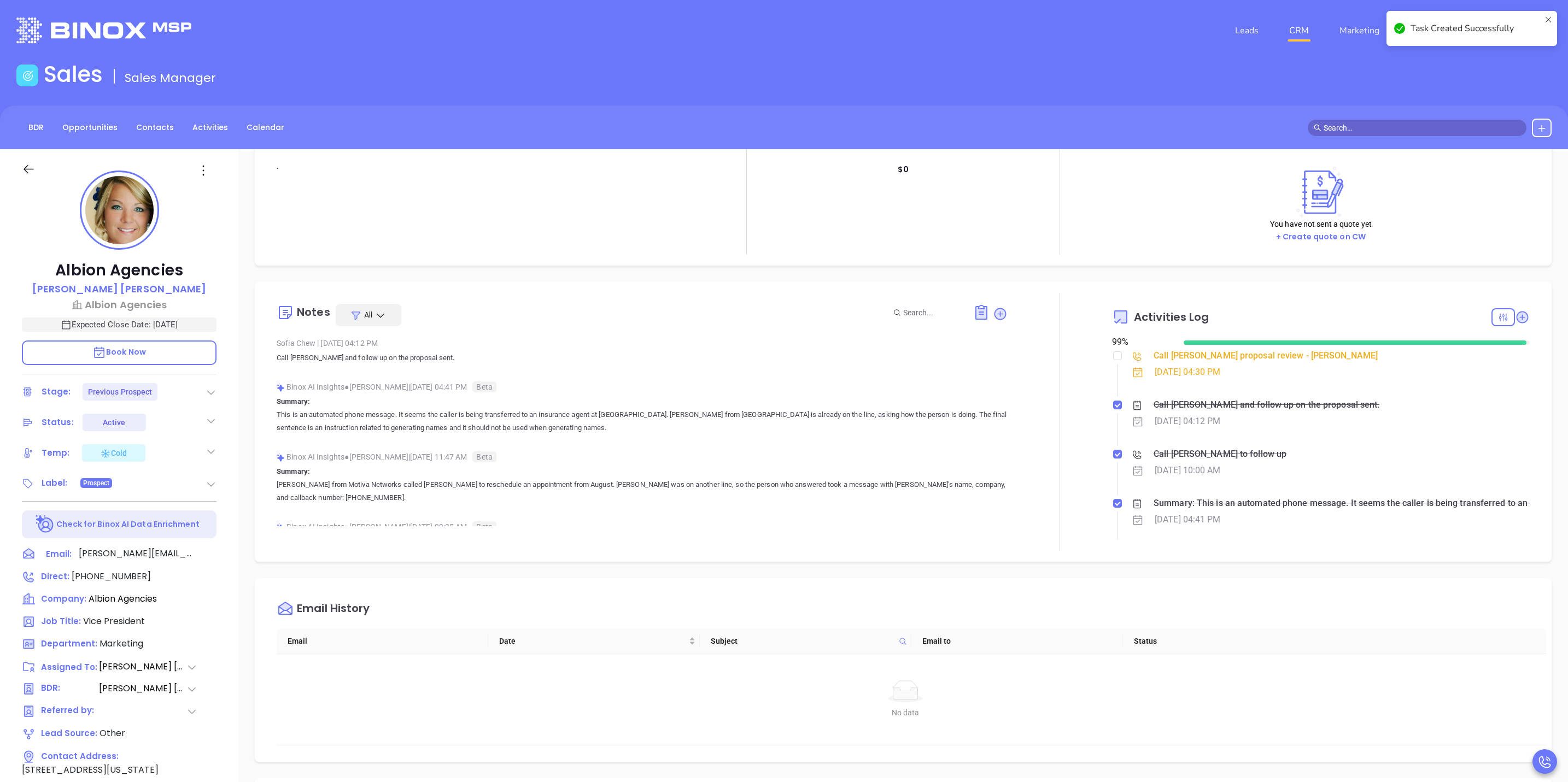
scroll to position [0, 0]
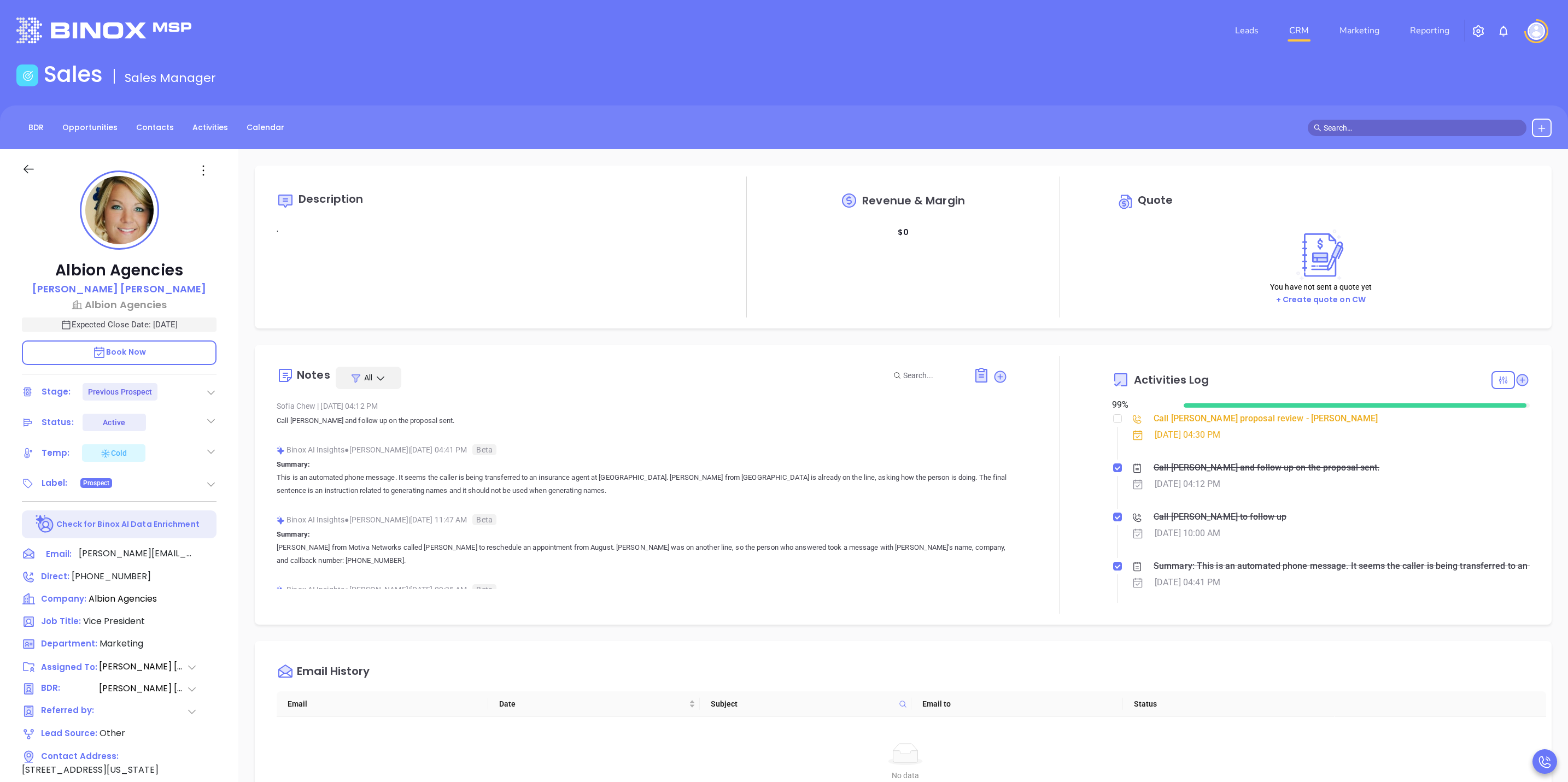
click at [1295, 29] on link "CRM" at bounding box center [1298, 30] width 28 height 22
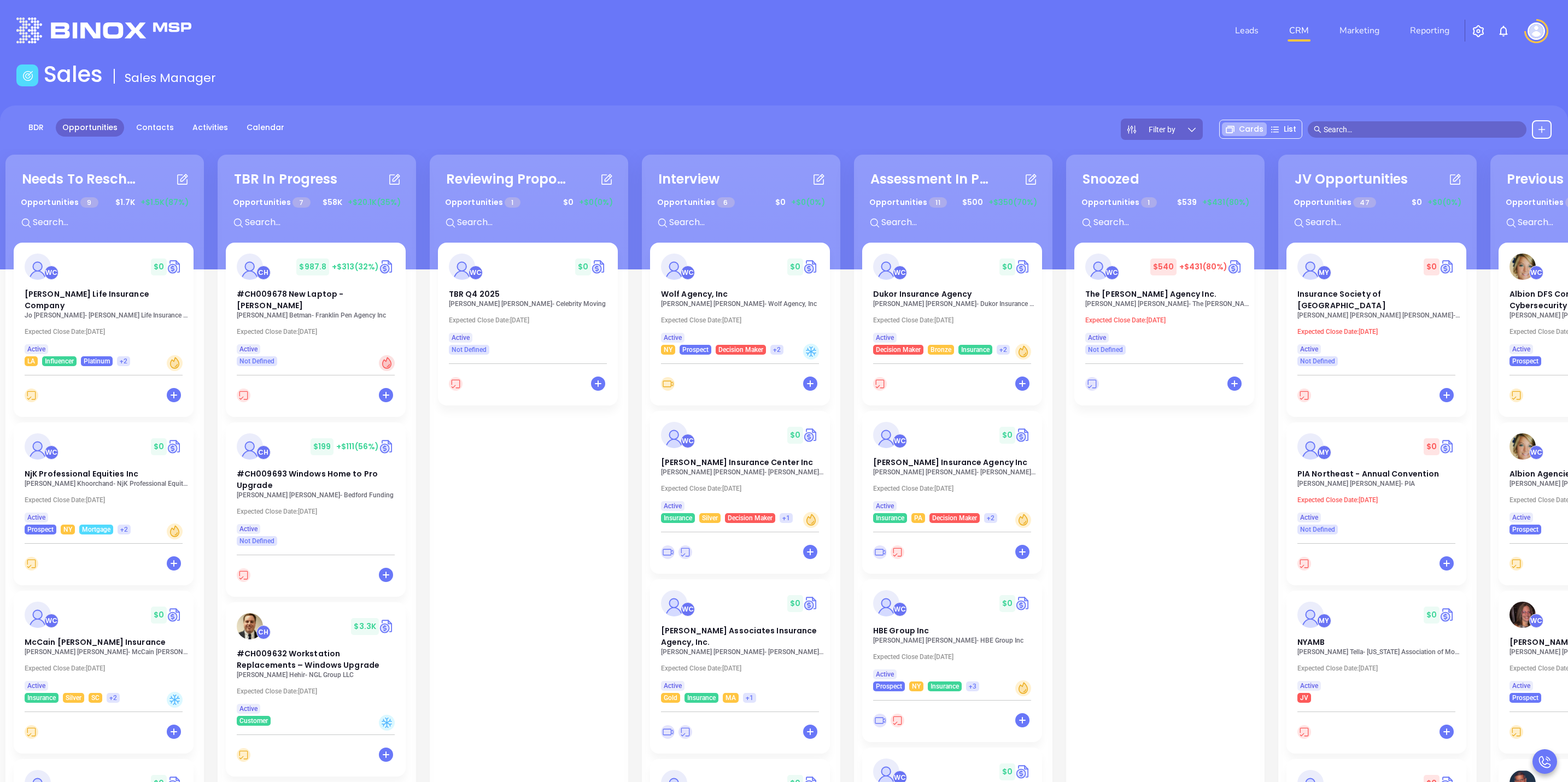
drag, startPoint x: 494, startPoint y: 564, endPoint x: 467, endPoint y: 610, distance: 53.3
click at [467, 610] on div "WC $ 0 TBR Q4 2025 Kurt Schulz - Celebrity Moving Expected Close Date: Nov 12, …" at bounding box center [529, 625] width 182 height 766
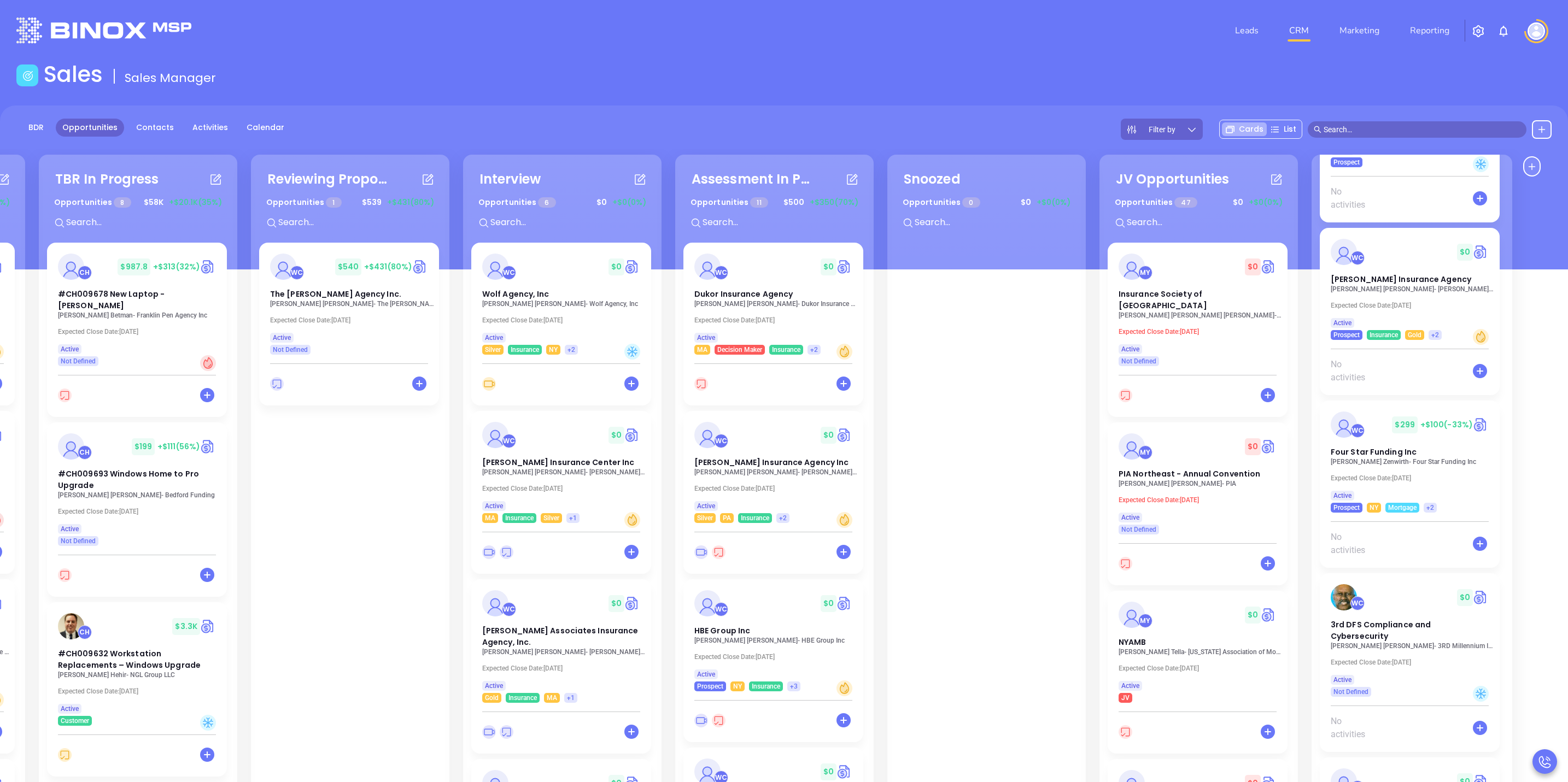
scroll to position [2776, 0]
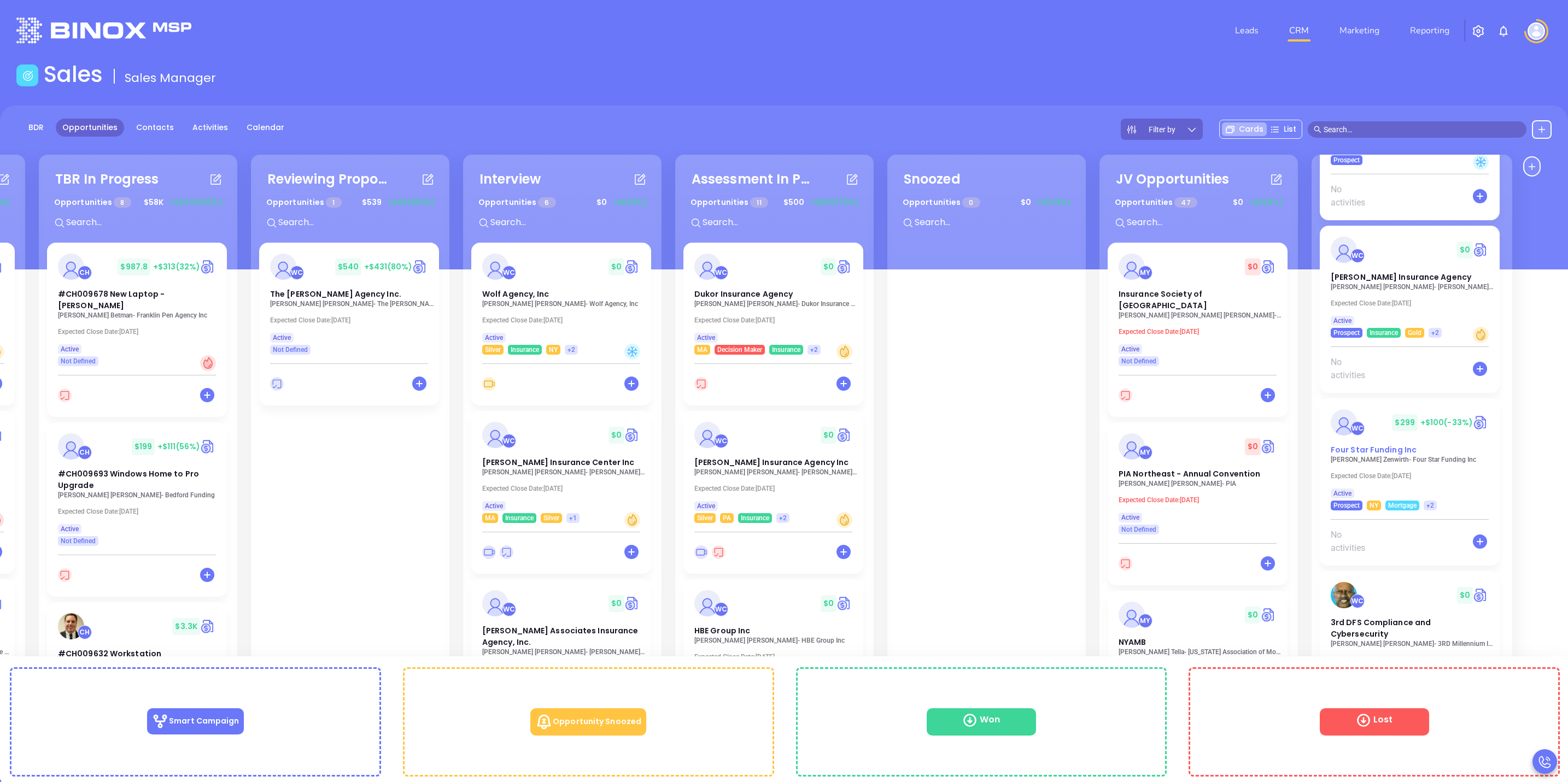
click at [1449, 456] on div "Four Star Funding Inc" at bounding box center [1410, 450] width 171 height 11
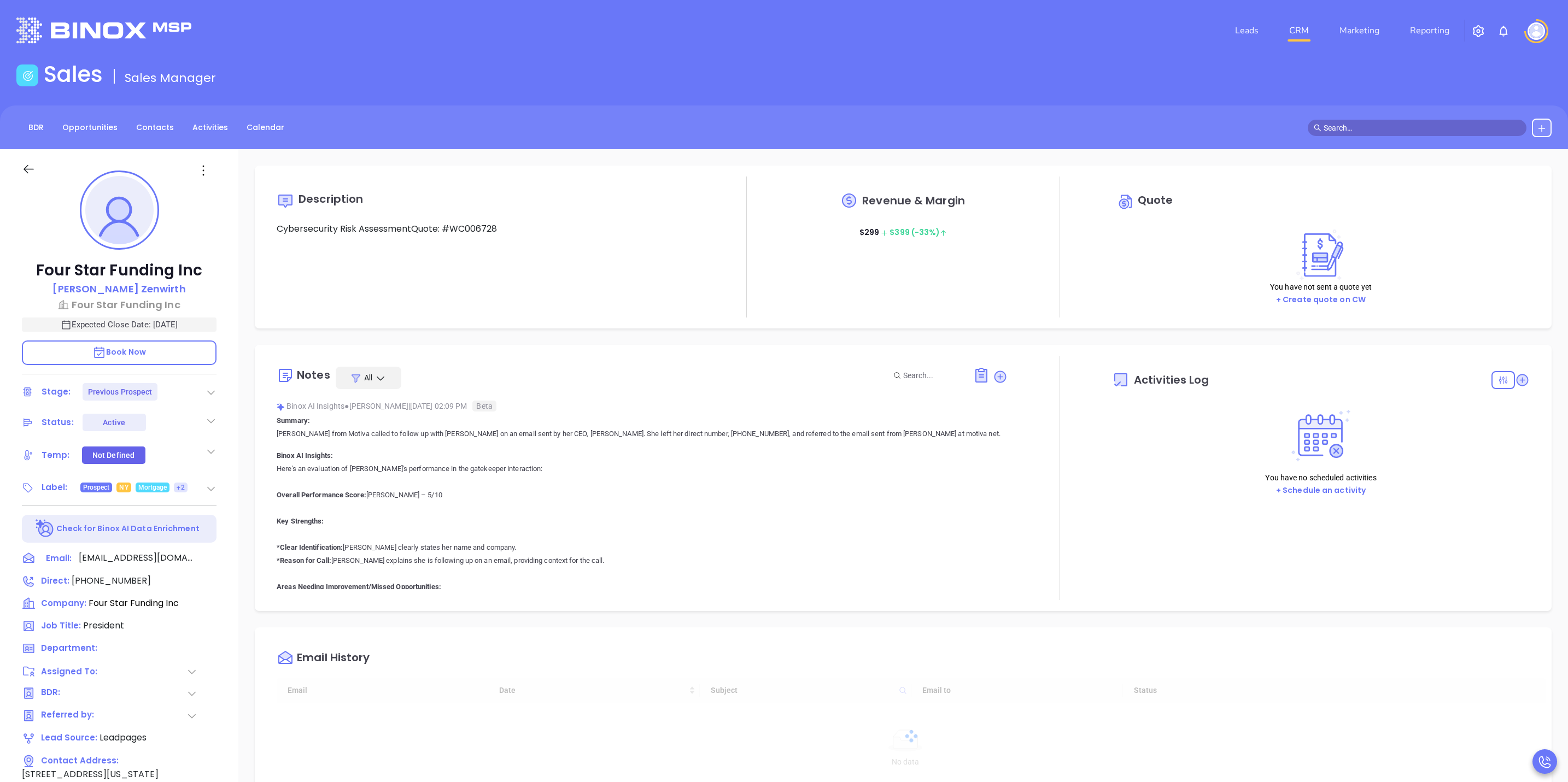
type input "[DATE]"
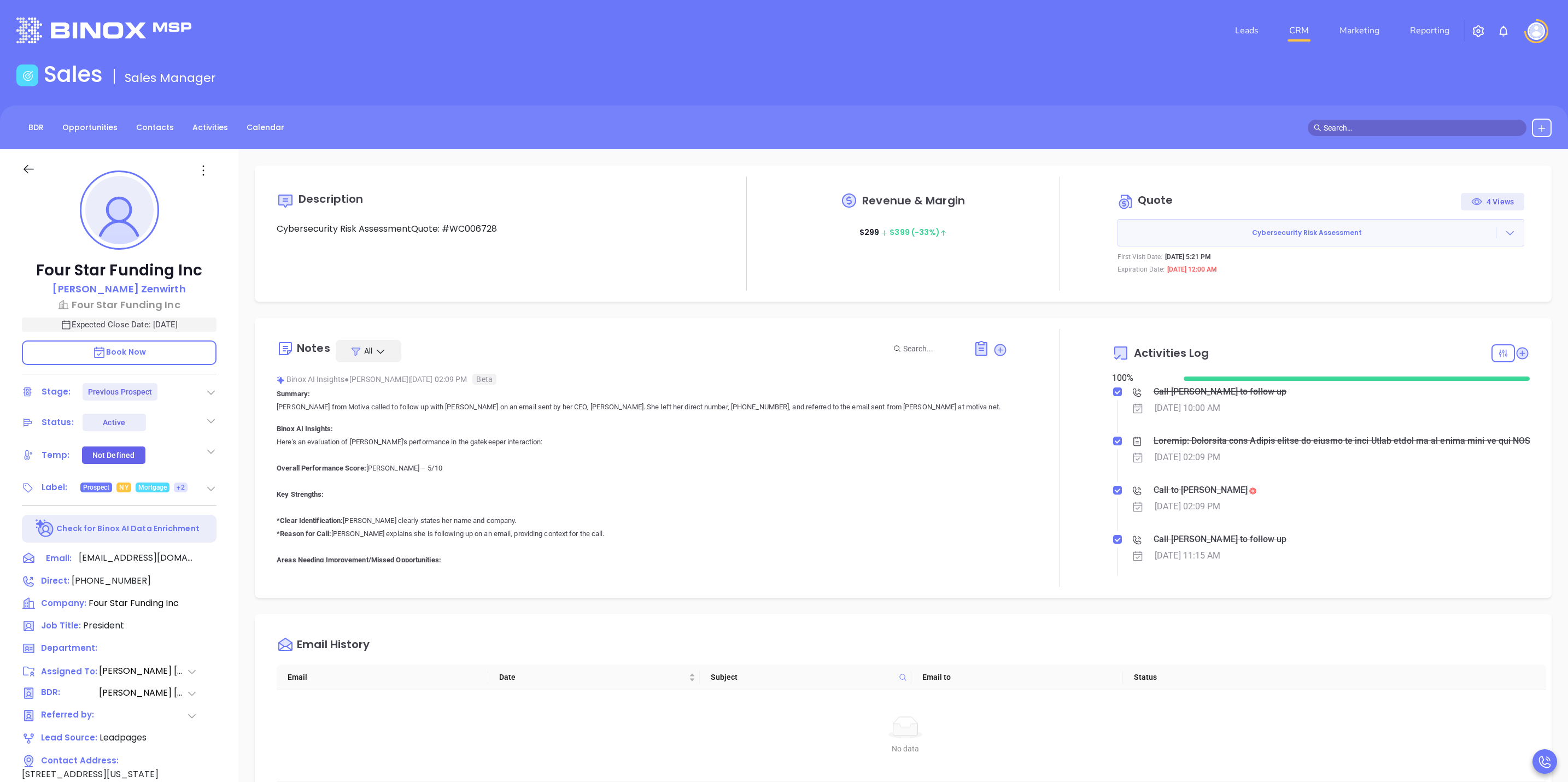
type input "[PERSON_NAME]"
click at [1517, 355] on icon at bounding box center [1522, 352] width 11 height 11
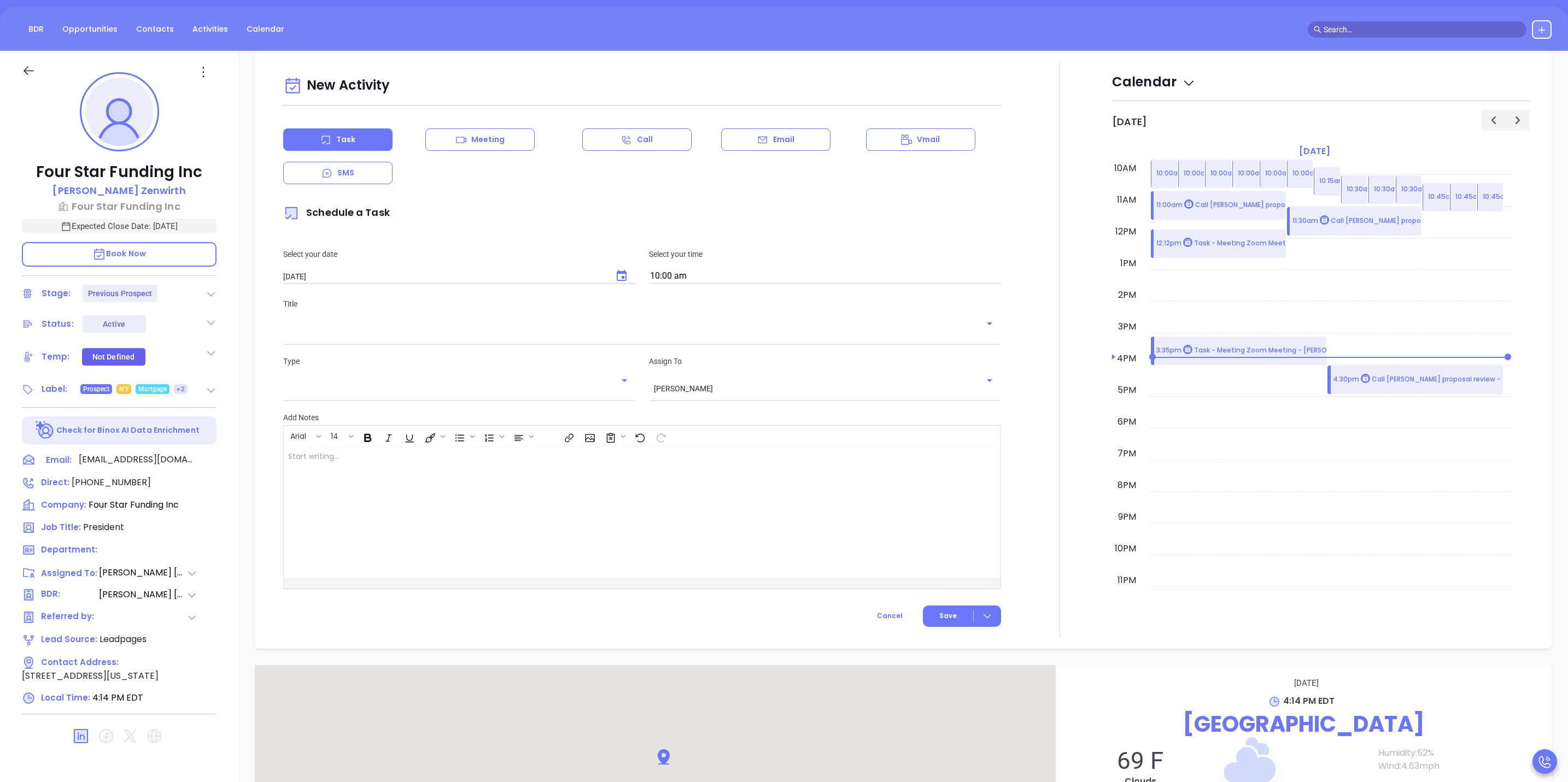
scroll to position [149, 0]
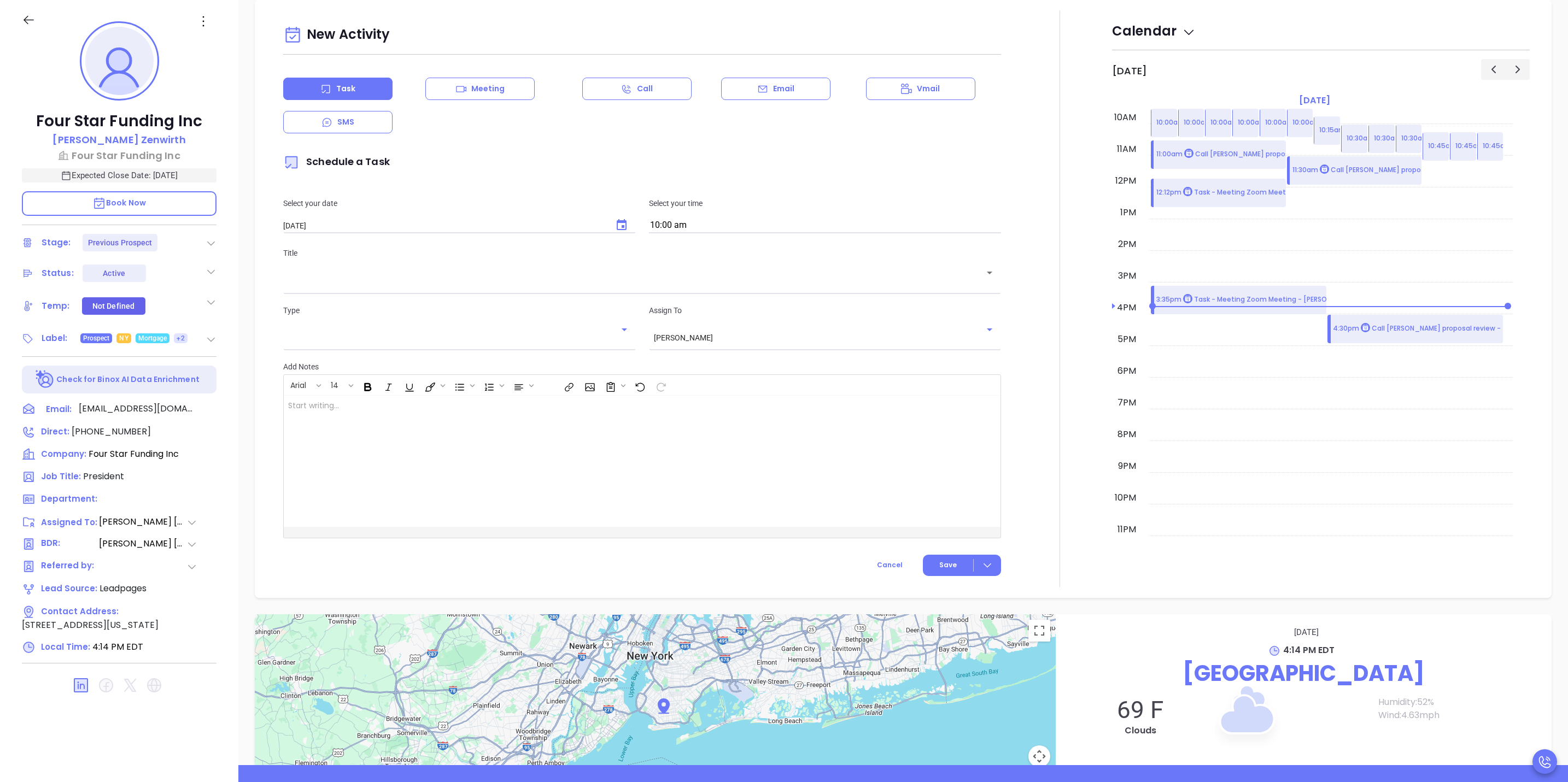
click at [619, 217] on button "Choose date, selected date is Oct 16, 2025" at bounding box center [622, 225] width 26 height 26
drag, startPoint x: 368, startPoint y: 333, endPoint x: 377, endPoint y: 335, distance: 9.2
click at [368, 334] on button "15" at bounding box center [370, 335] width 19 height 19
type input "[DATE]"
click at [774, 211] on div "Select your time 10:00 am" at bounding box center [825, 215] width 366 height 36
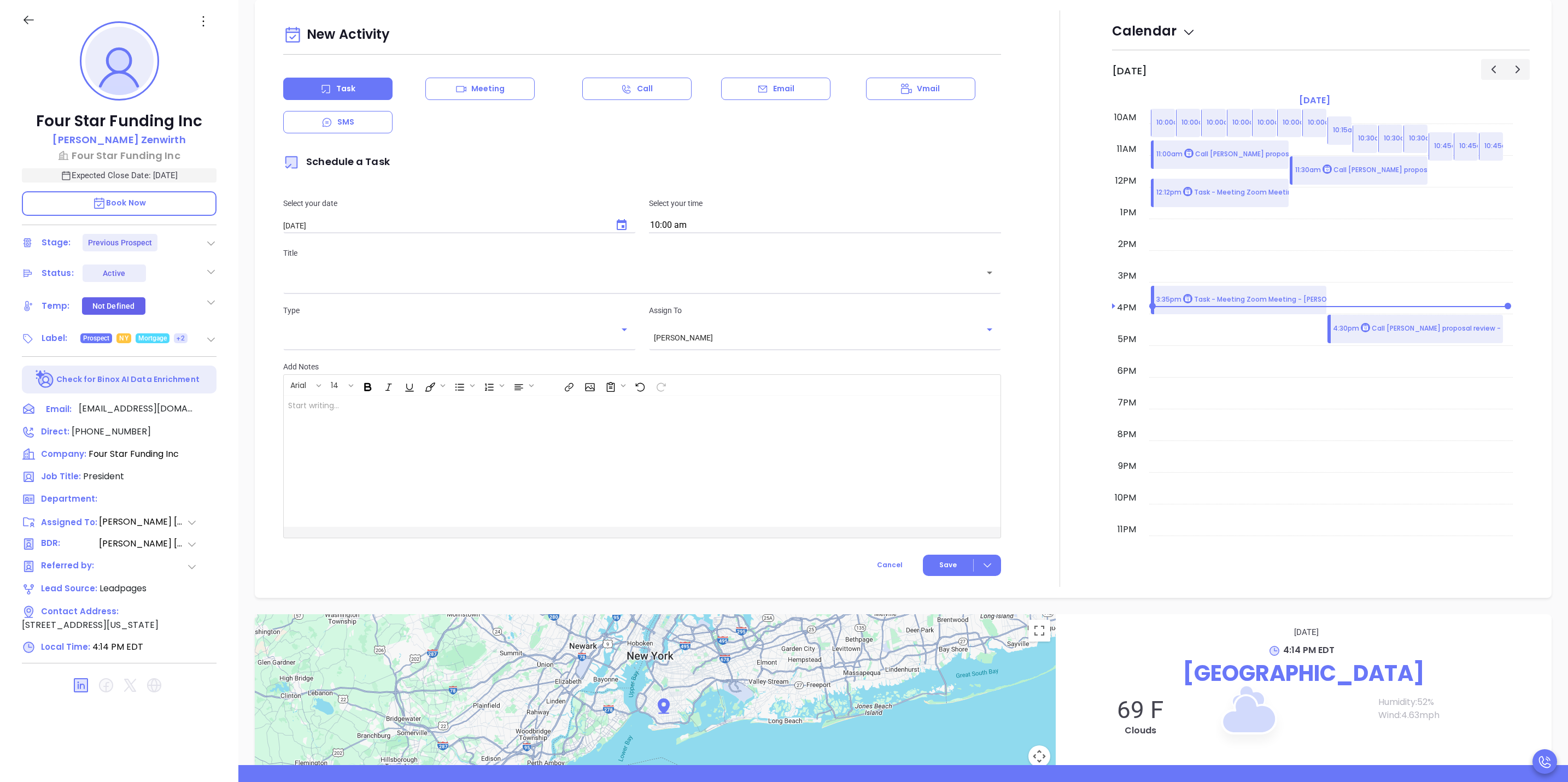
click at [773, 227] on input "10:00 am" at bounding box center [825, 226] width 352 height 15
click at [695, 298] on button "4:30 pm" at bounding box center [734, 301] width 170 height 24
type input "4:30 pm"
click at [743, 343] on div "[PERSON_NAME] ​" at bounding box center [825, 336] width 352 height 20
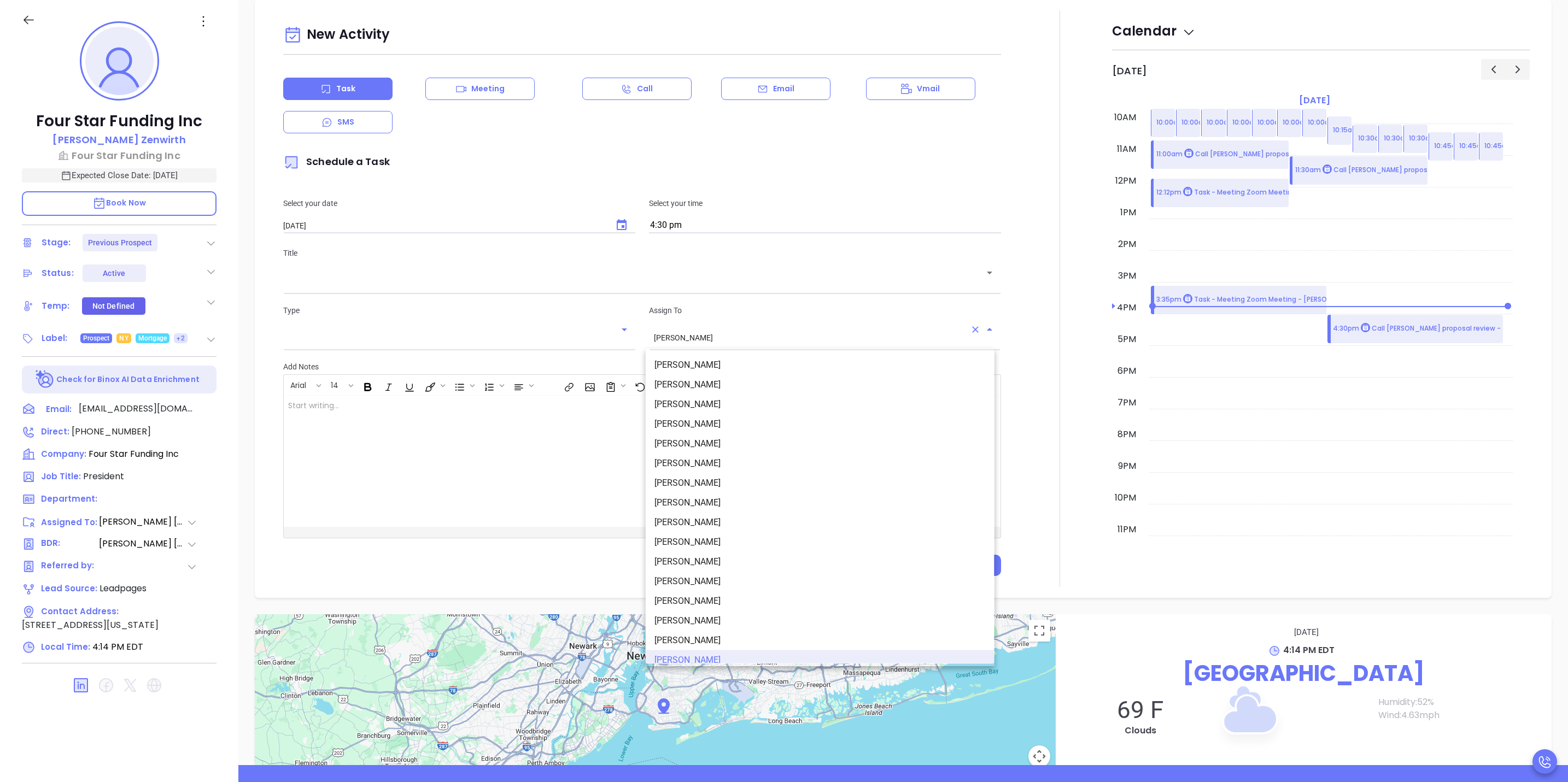
scroll to position [6, 0]
click at [748, 378] on li "[PERSON_NAME]" at bounding box center [820, 378] width 349 height 19
type input "[PERSON_NAME]"
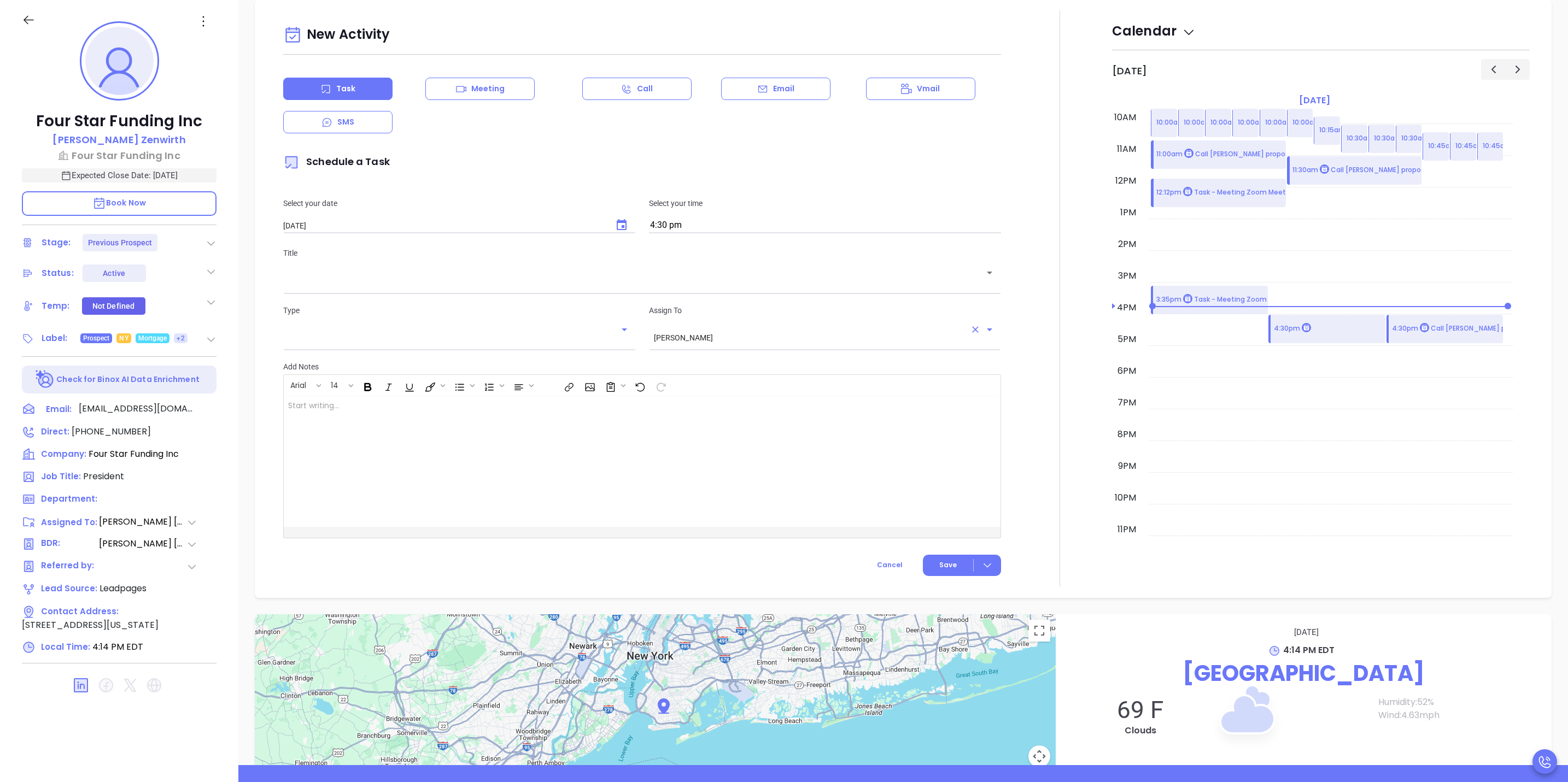
click at [521, 288] on div "​" at bounding box center [643, 280] width 718 height 21
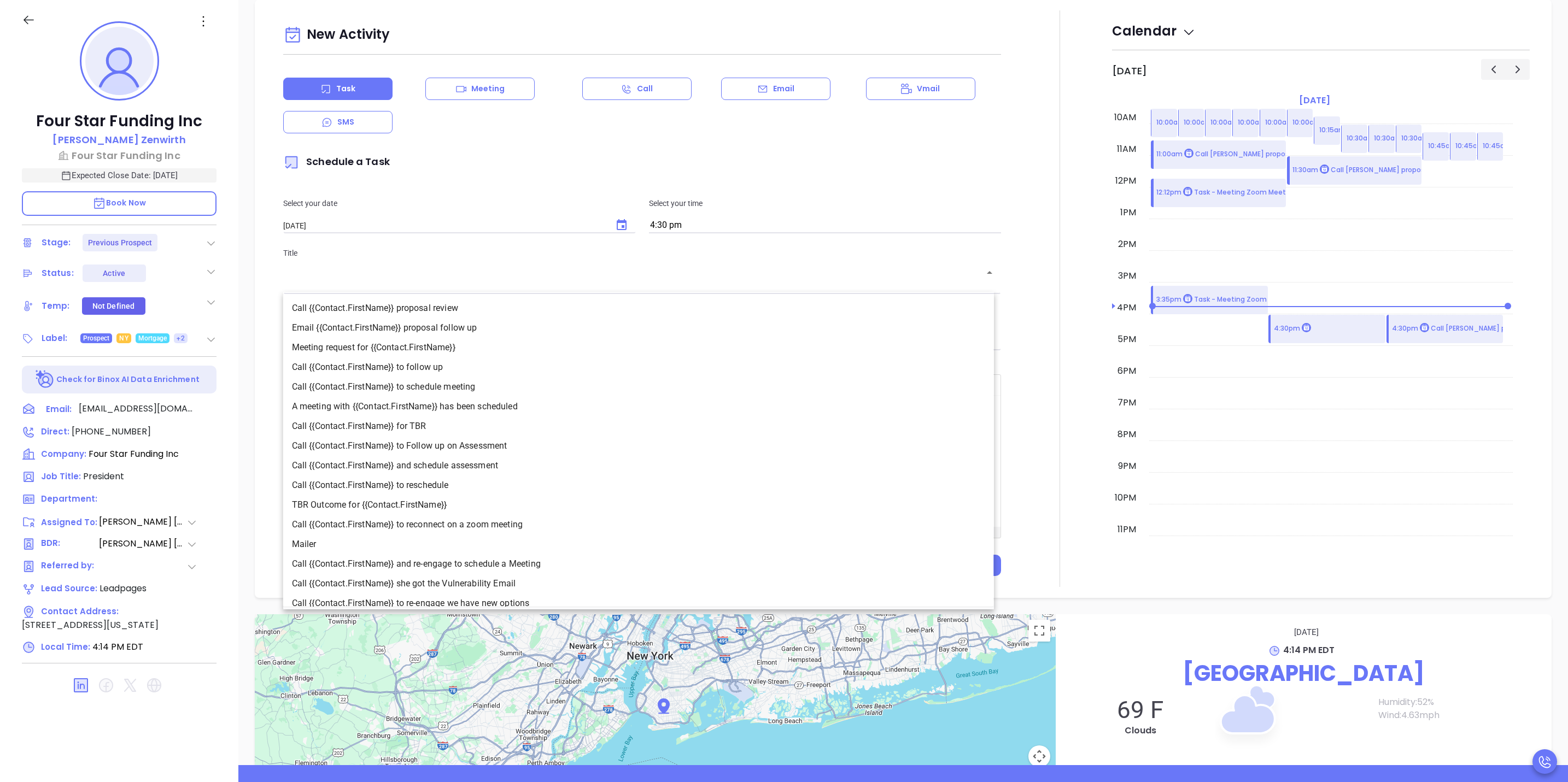
click at [520, 300] on li "Call {{Contact.FirstName}} proposal review" at bounding box center [639, 308] width 711 height 19
type input "Call Moshe proposal review"
type input "Call"
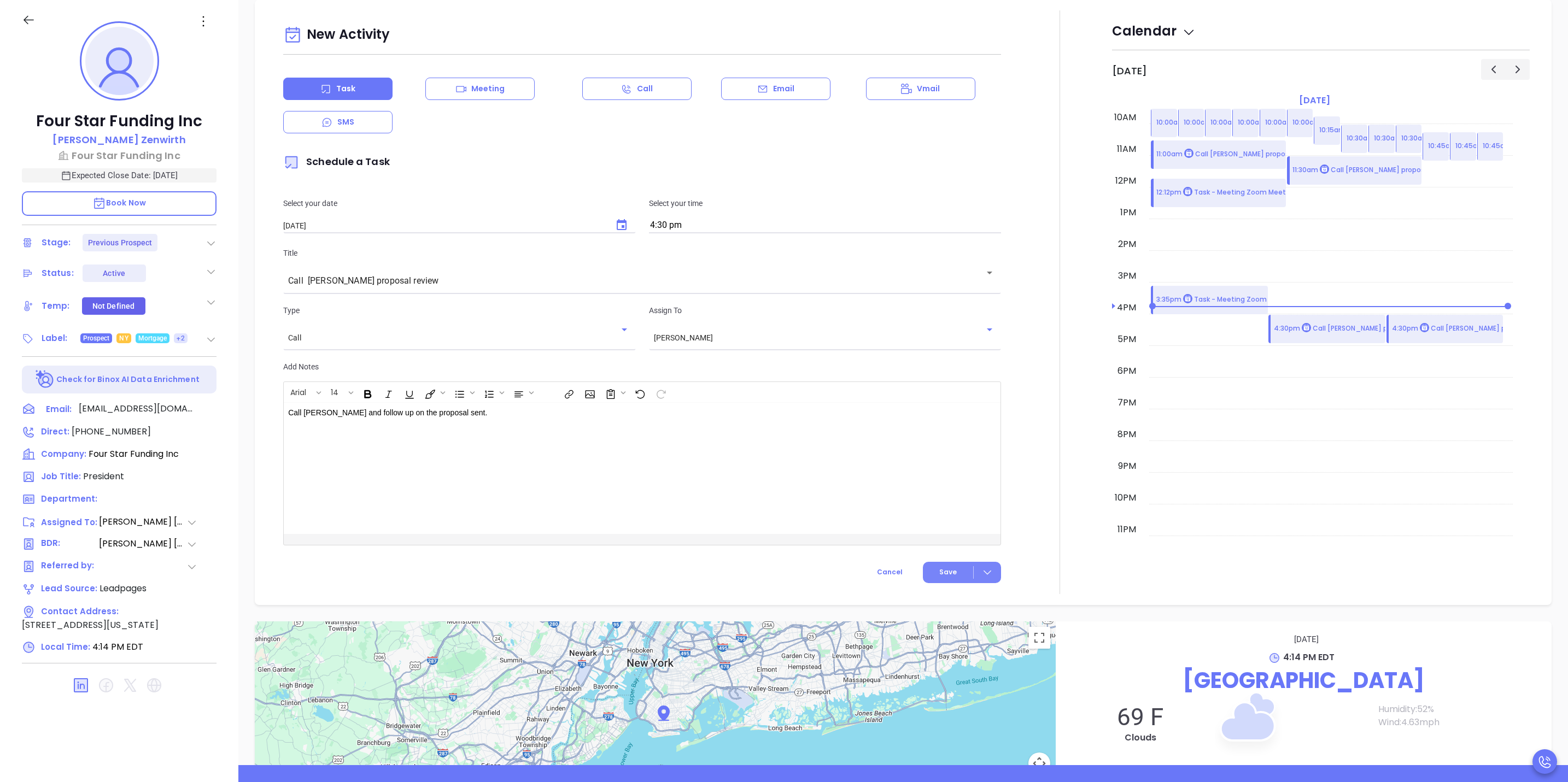
click at [982, 574] on icon at bounding box center [987, 572] width 11 height 11
click at [950, 594] on div "Save & Add to Calendar" at bounding box center [936, 596] width 97 height 12
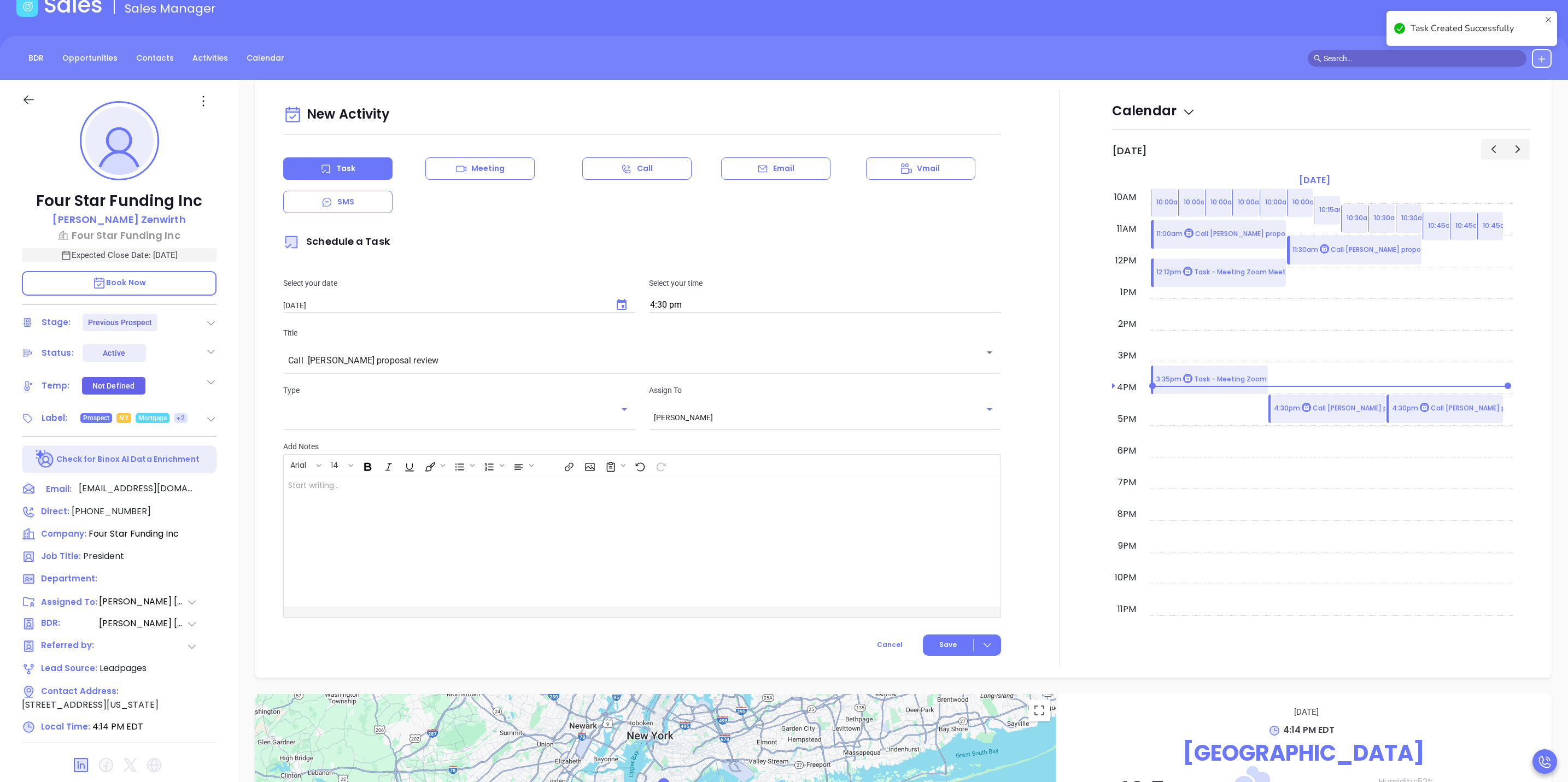
scroll to position [0, 0]
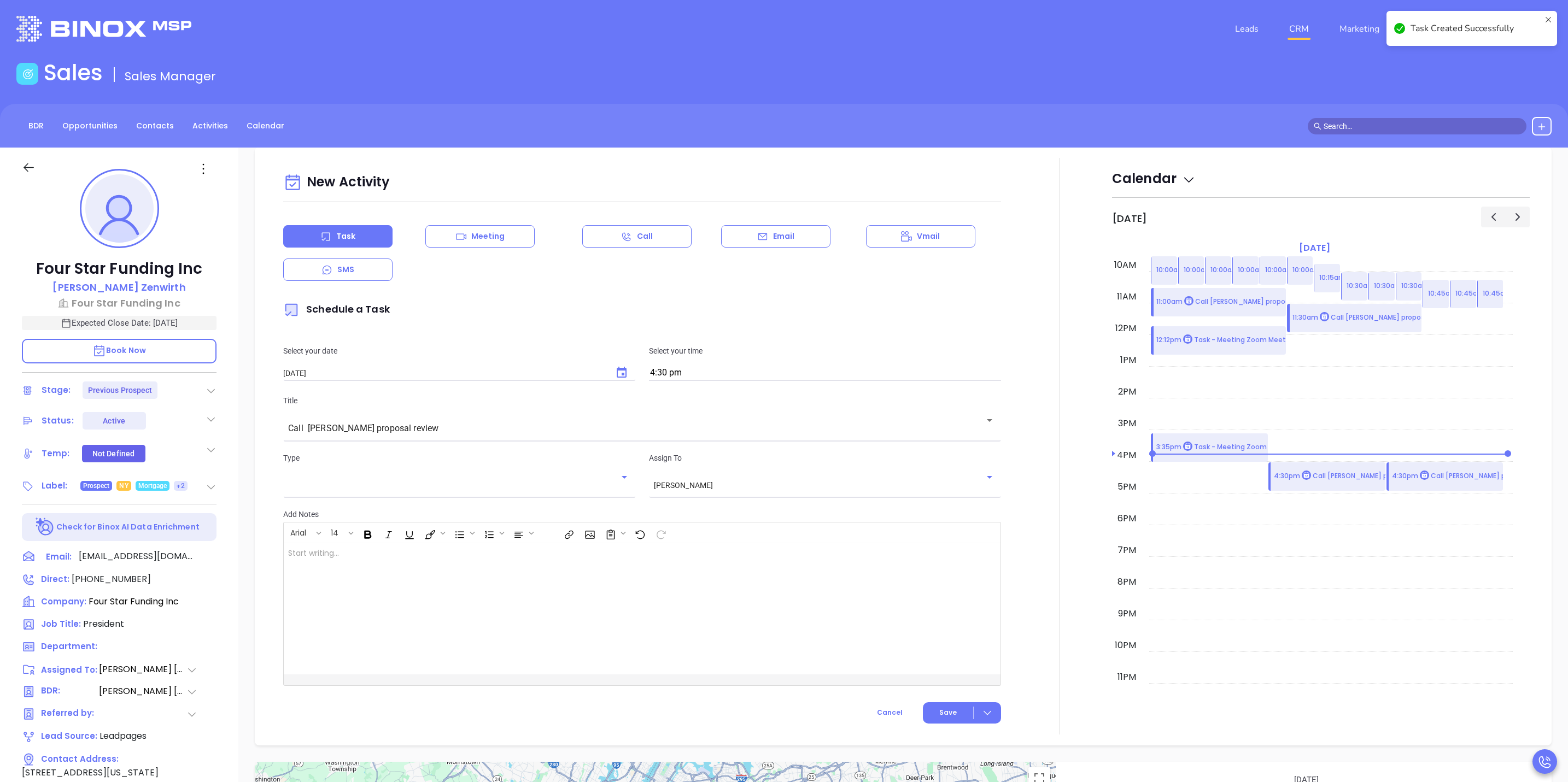
checkbox input "false"
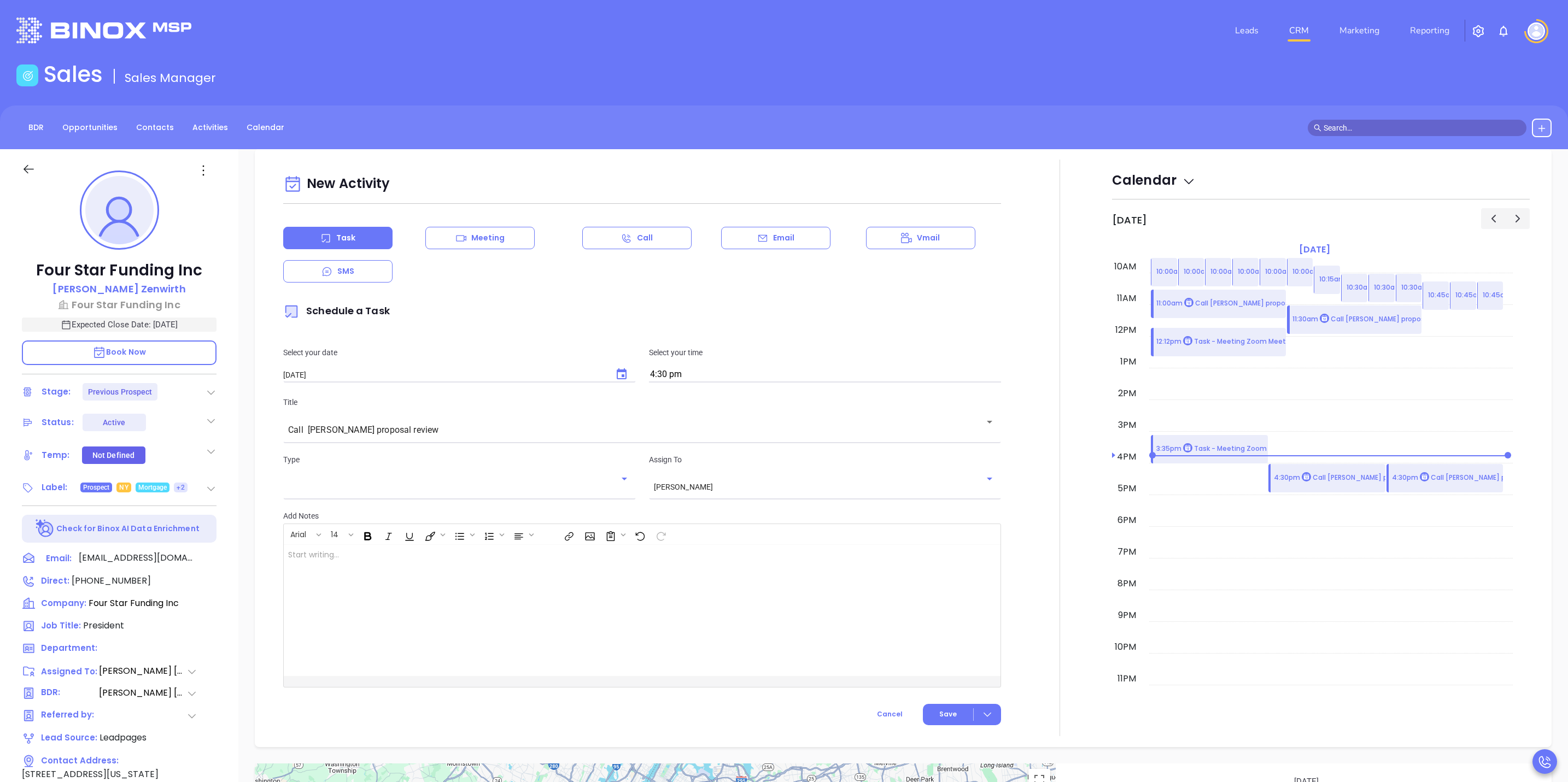
click at [1306, 27] on link "CRM" at bounding box center [1298, 30] width 28 height 22
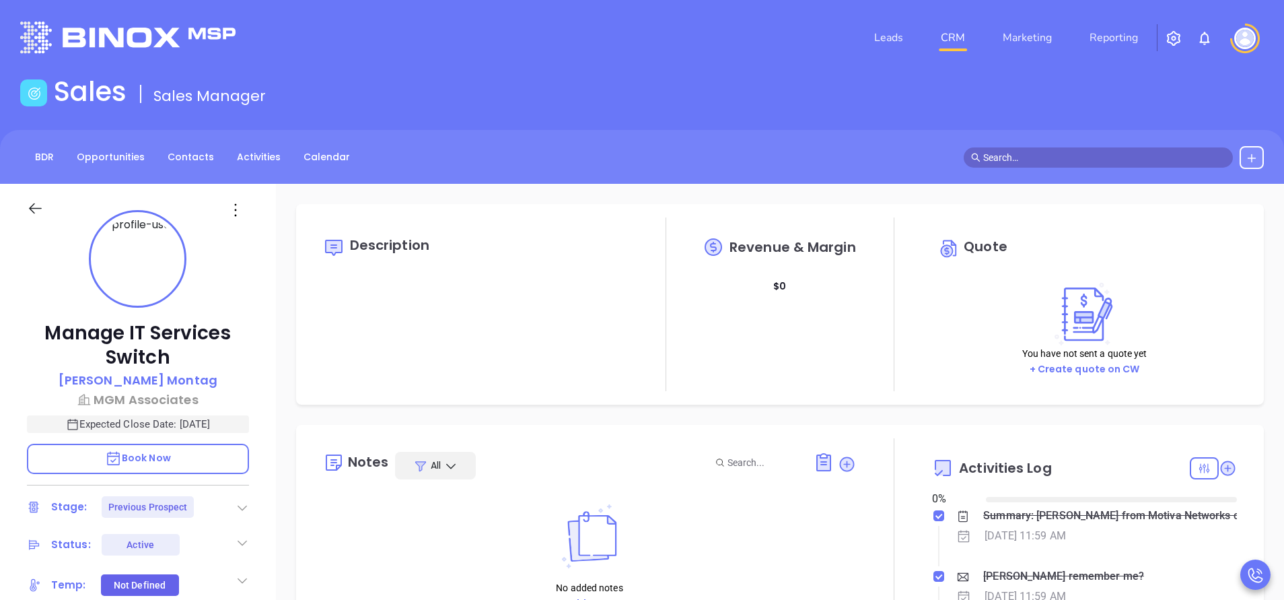
type input "[DATE]"
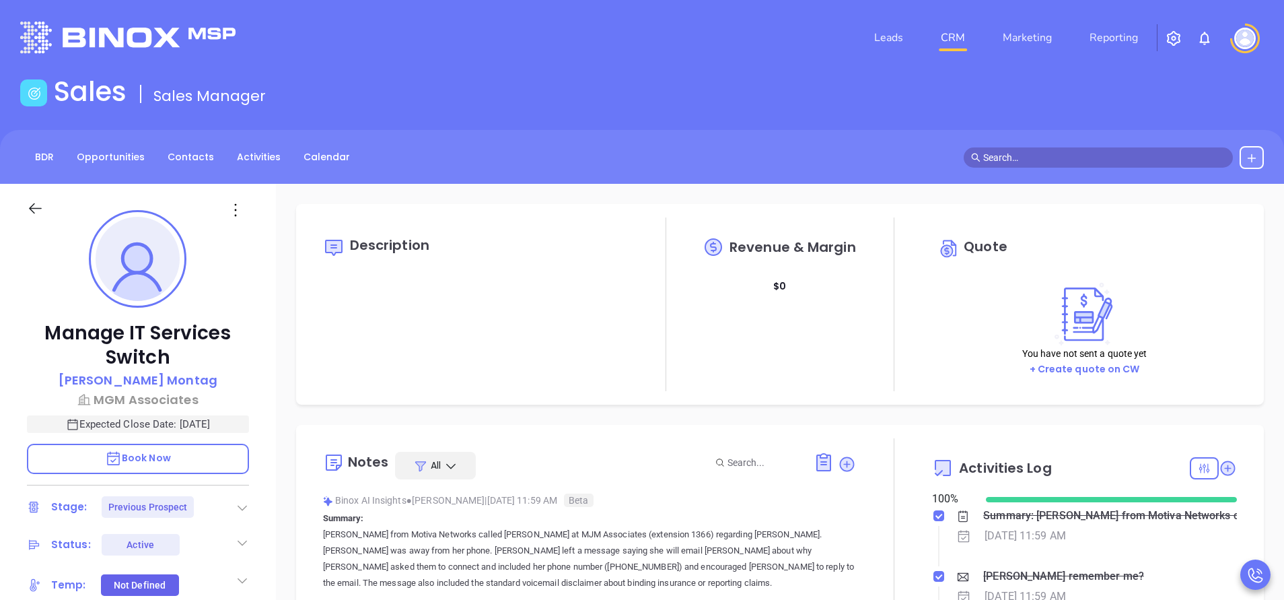
scroll to position [391, 0]
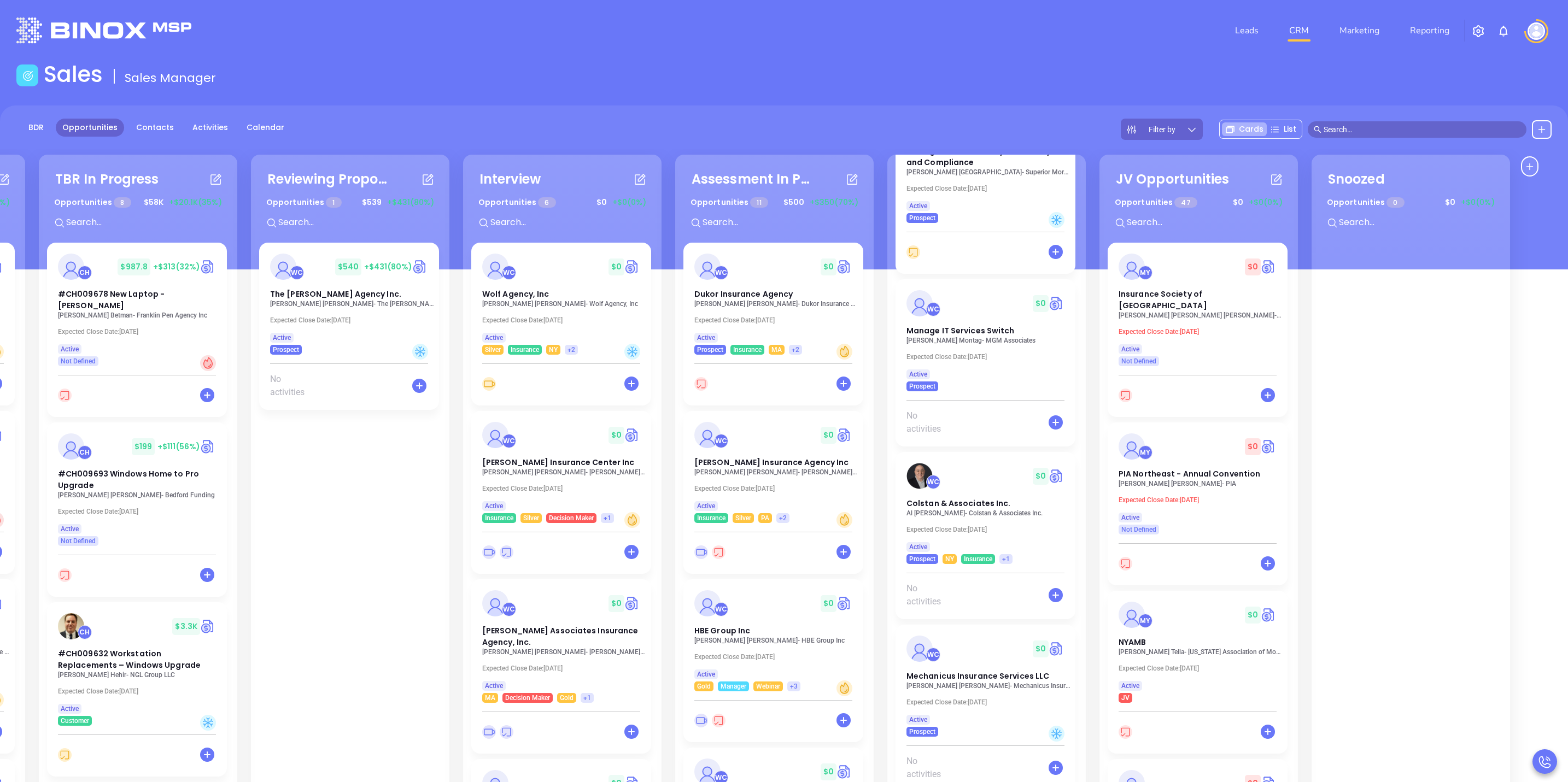
scroll to position [2435, 0]
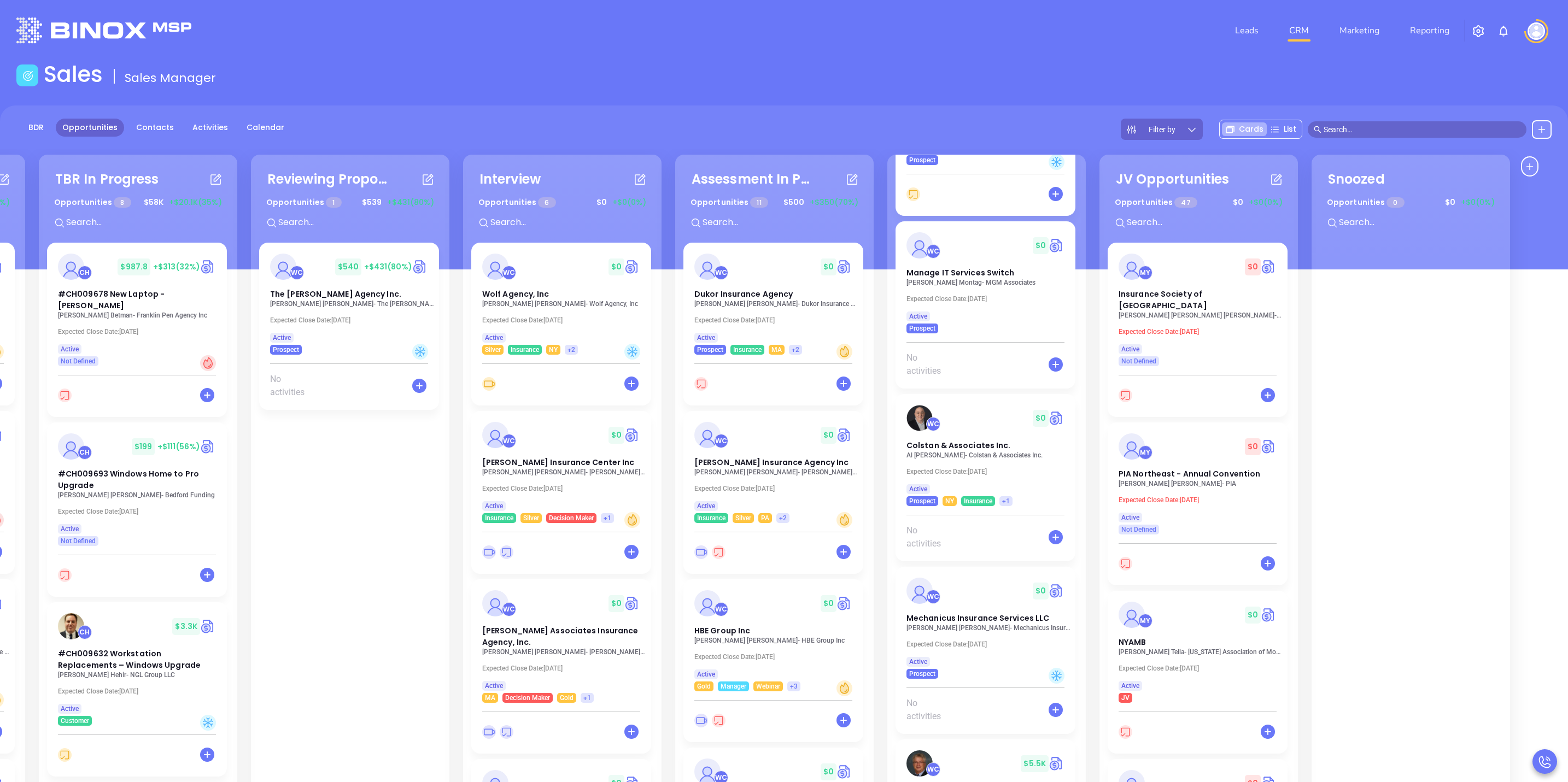
click at [964, 356] on div "No activities" at bounding box center [985, 370] width 180 height 37
click at [979, 278] on span "Manage IT Services Switch" at bounding box center [960, 272] width 108 height 11
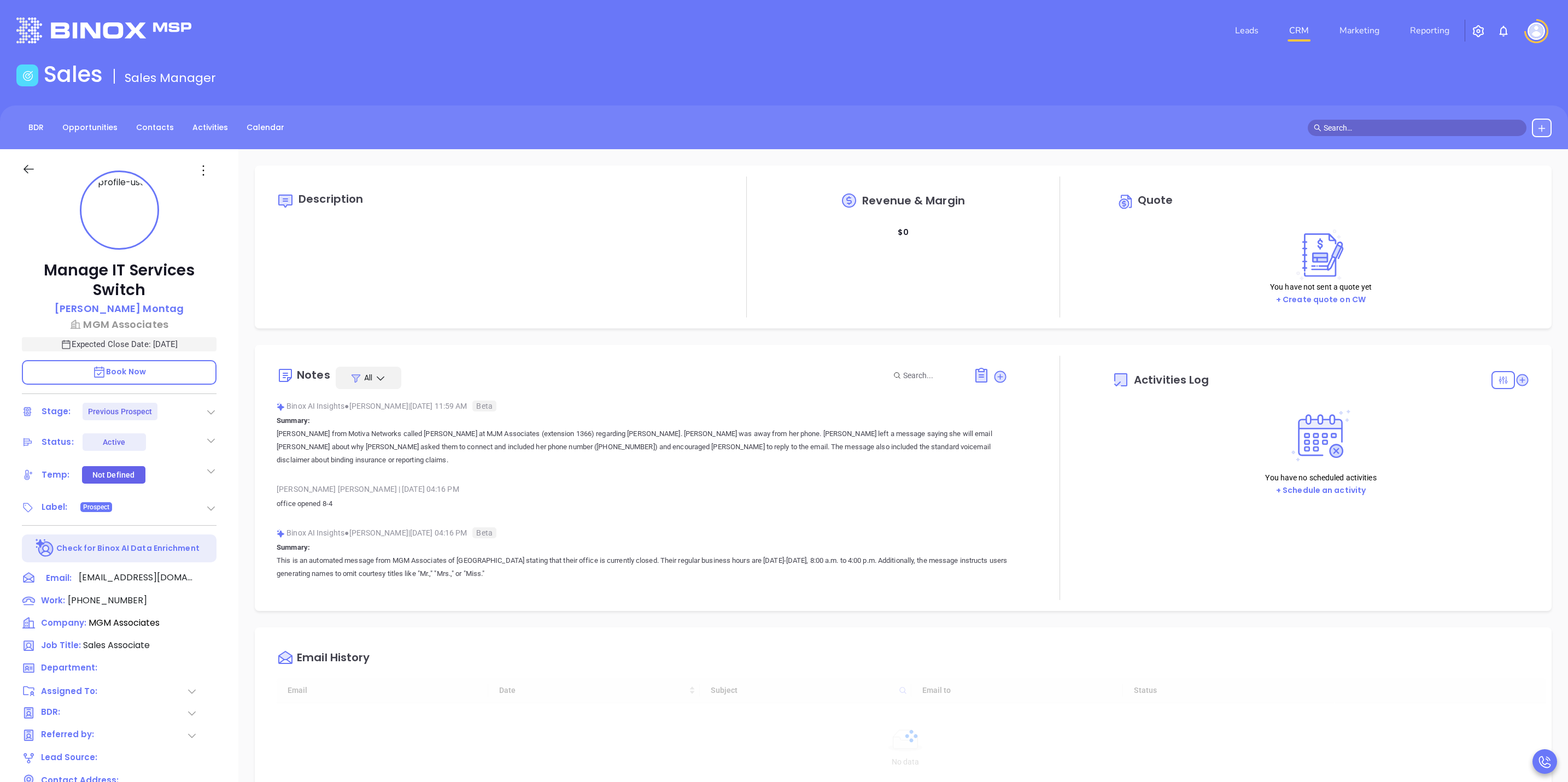
type input "[DATE]"
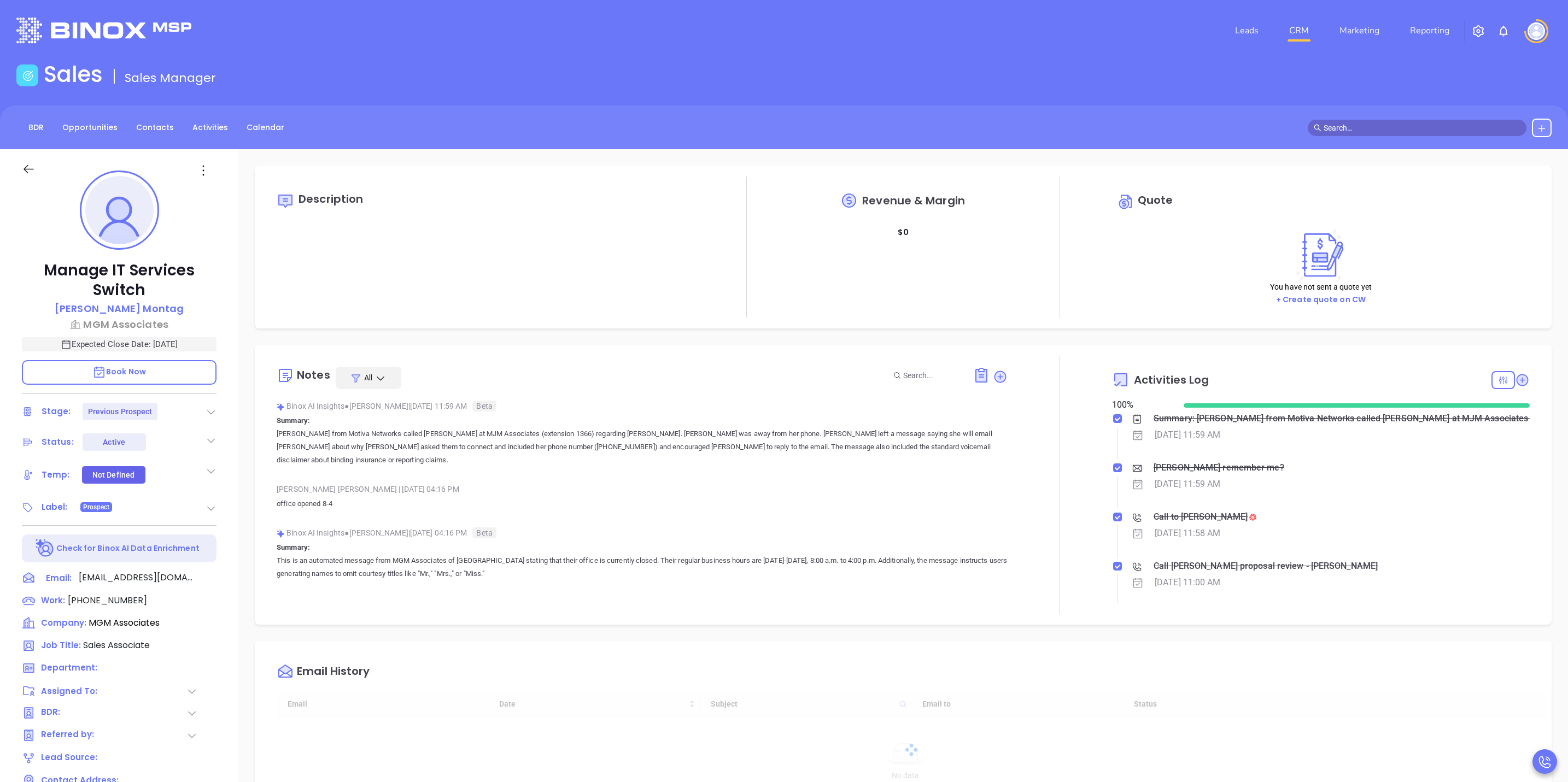
scroll to position [317, 0]
type input "[PERSON_NAME]"
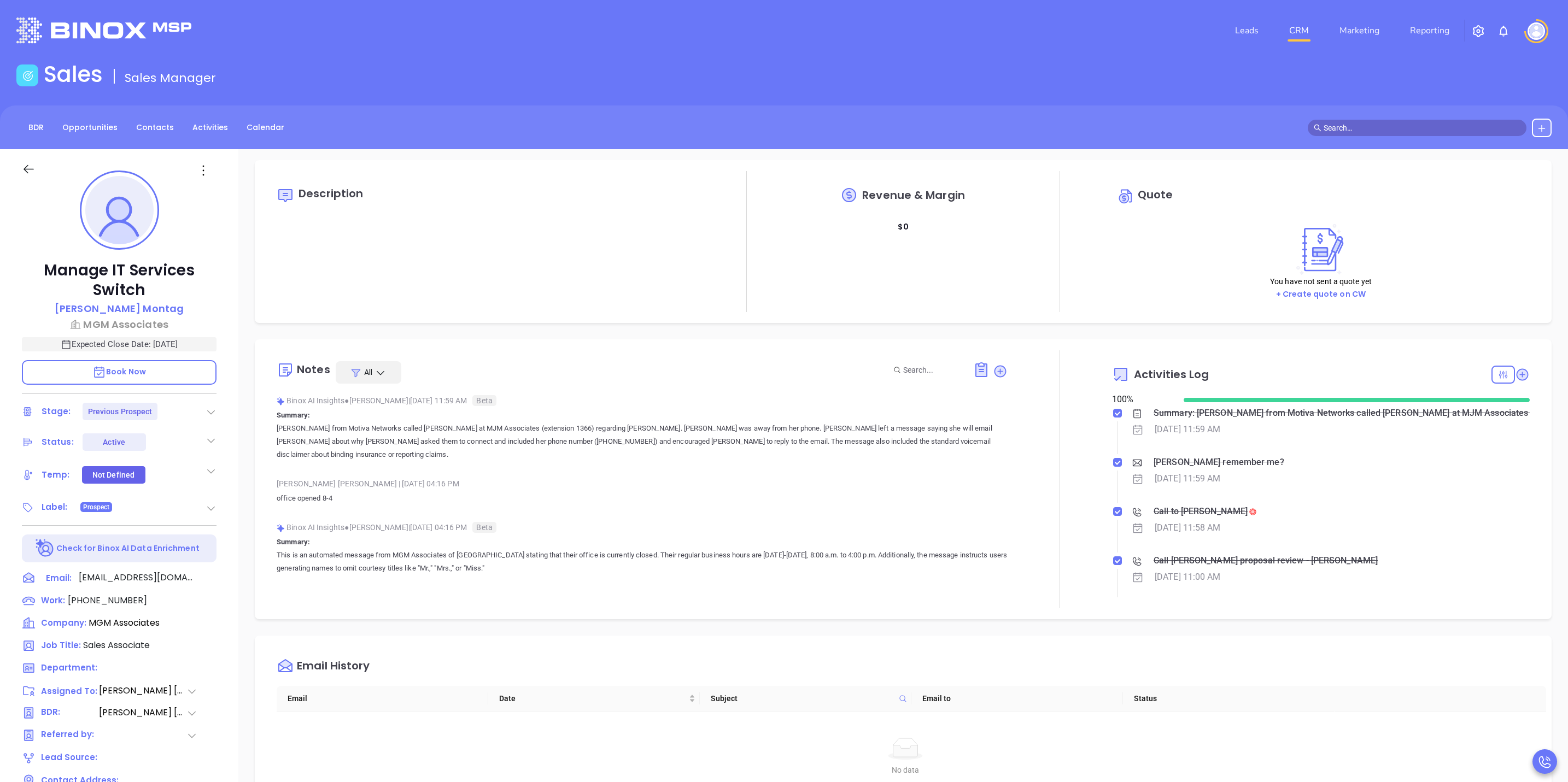
scroll to position [0, 0]
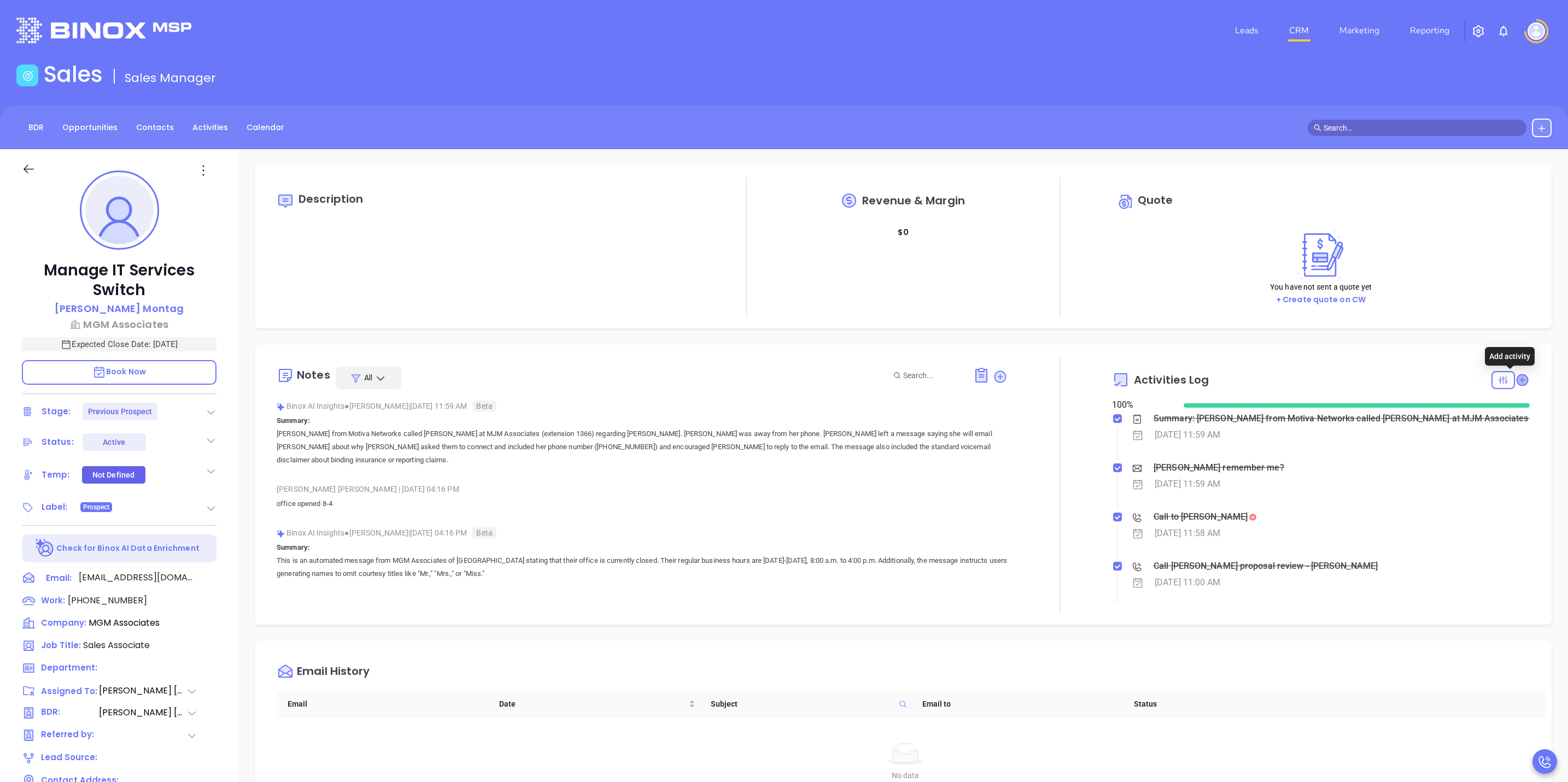
click at [1517, 382] on icon at bounding box center [1522, 379] width 11 height 11
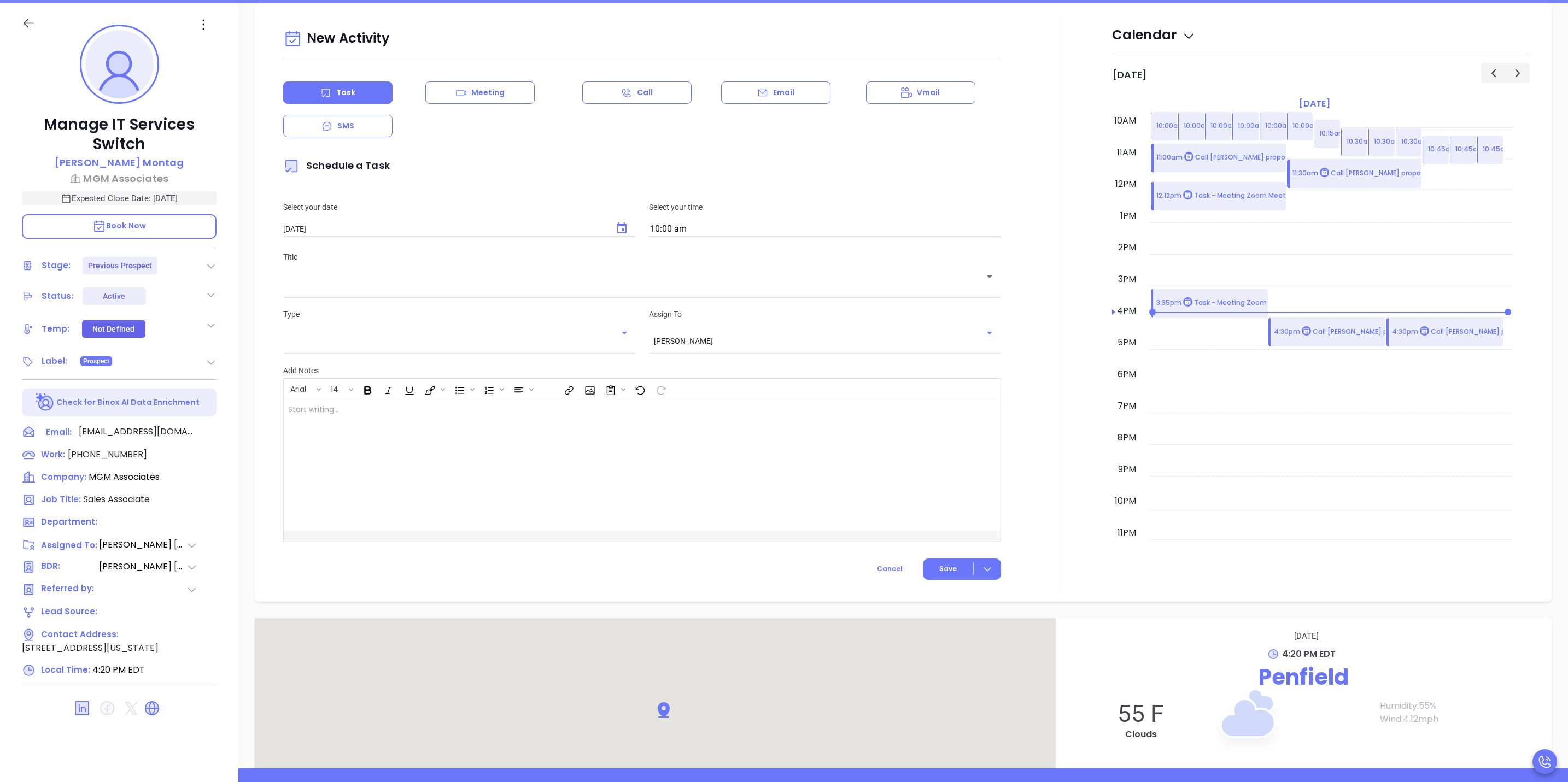
scroll to position [149, 0]
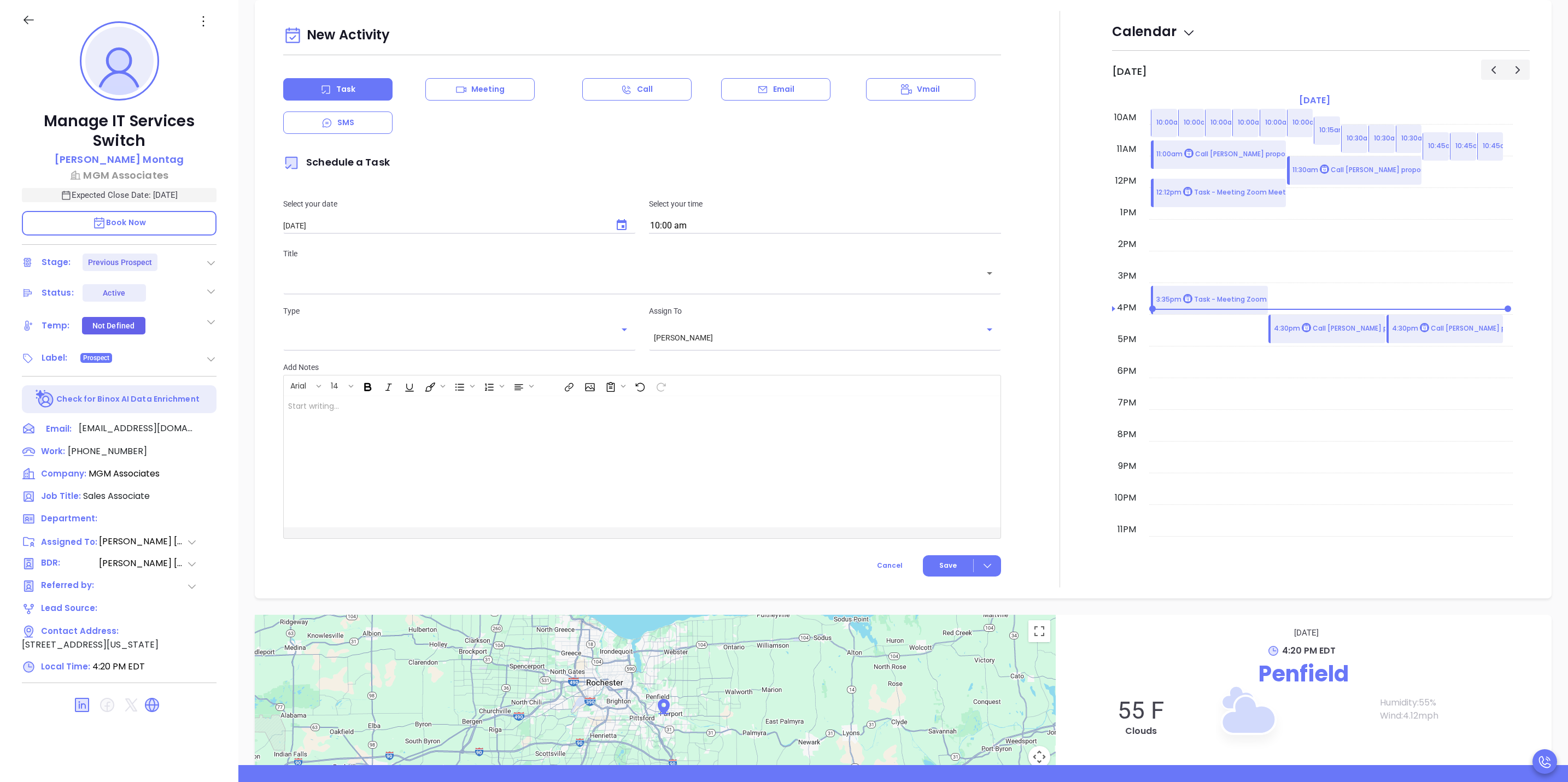
click at [558, 228] on input "[DATE]" at bounding box center [444, 226] width 320 height 9
click at [619, 222] on icon "Choose date, selected date is Oct 16, 2025" at bounding box center [622, 224] width 10 height 11
click at [374, 333] on button "15" at bounding box center [370, 336] width 19 height 19
type input "[DATE]"
click at [701, 231] on input "10:00 am" at bounding box center [825, 226] width 352 height 15
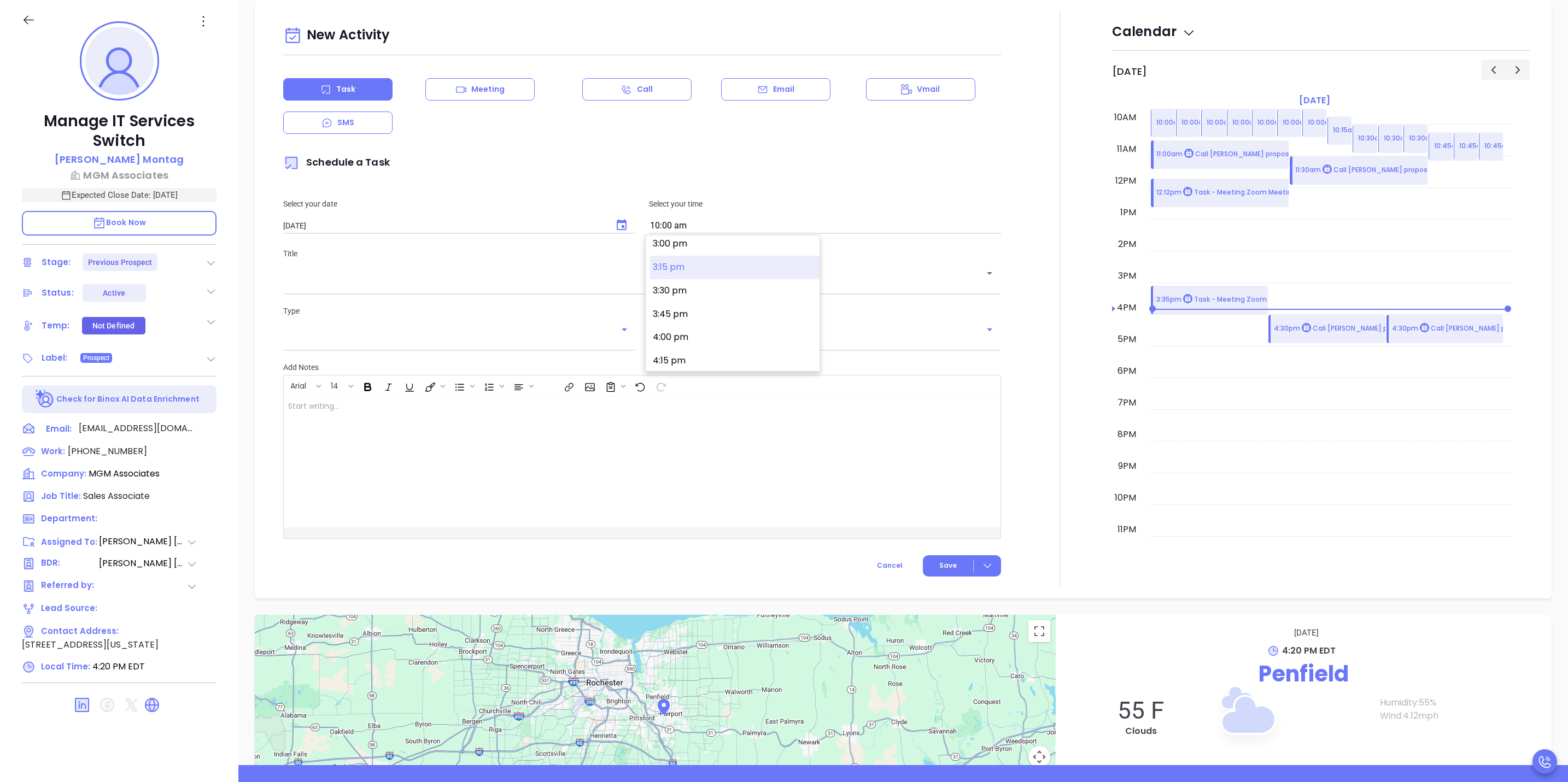
scroll to position [1490, 0]
click at [695, 326] on button "4:45 pm" at bounding box center [734, 326] width 170 height 24
type input "4:45 pm"
click at [521, 275] on div "​" at bounding box center [643, 280] width 718 height 21
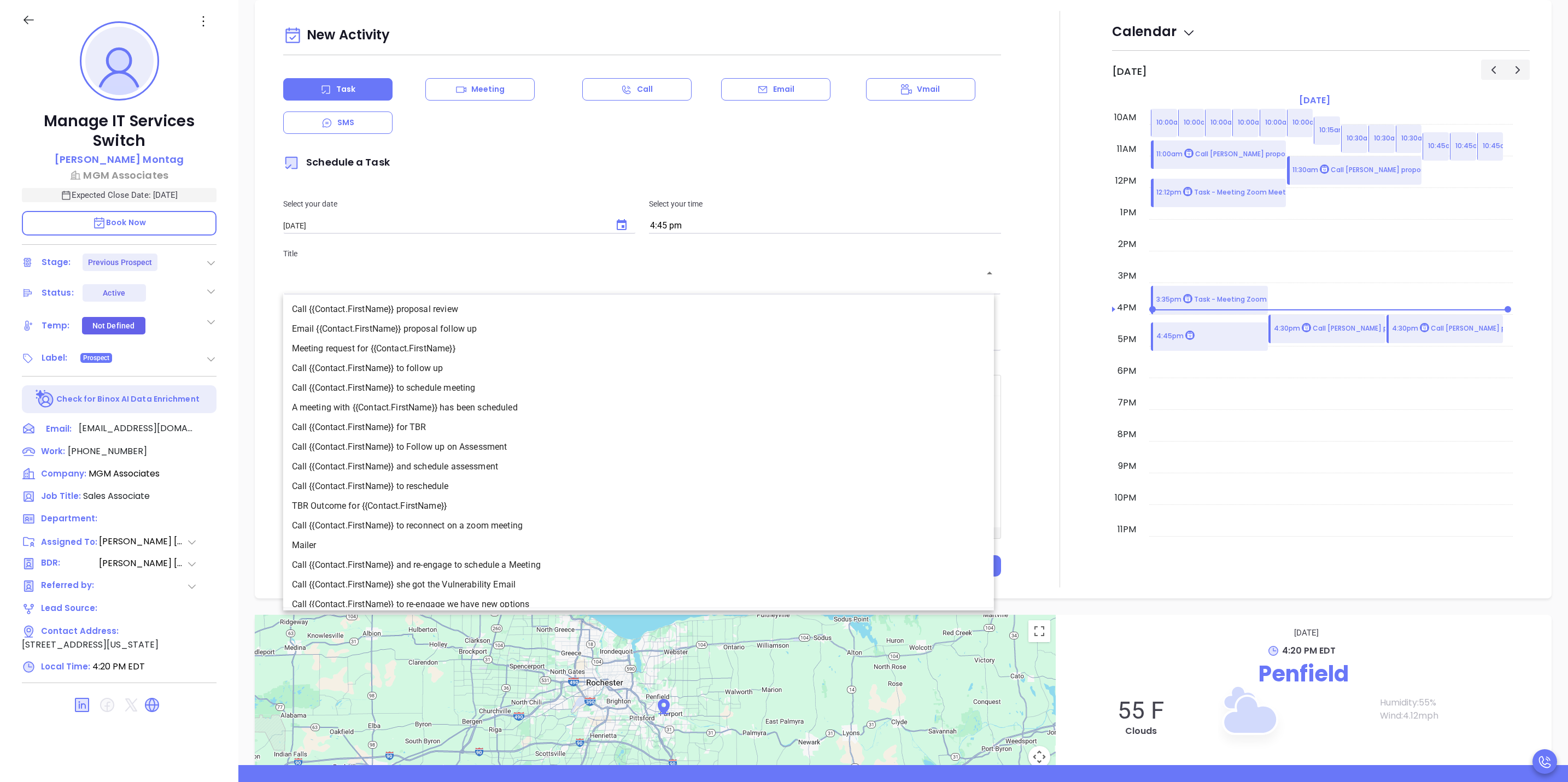
click at [578, 305] on li "Call {{Contact.FirstName}} proposal review" at bounding box center [639, 309] width 711 height 19
type input "Call [PERSON_NAME] proposal review"
type input "Call"
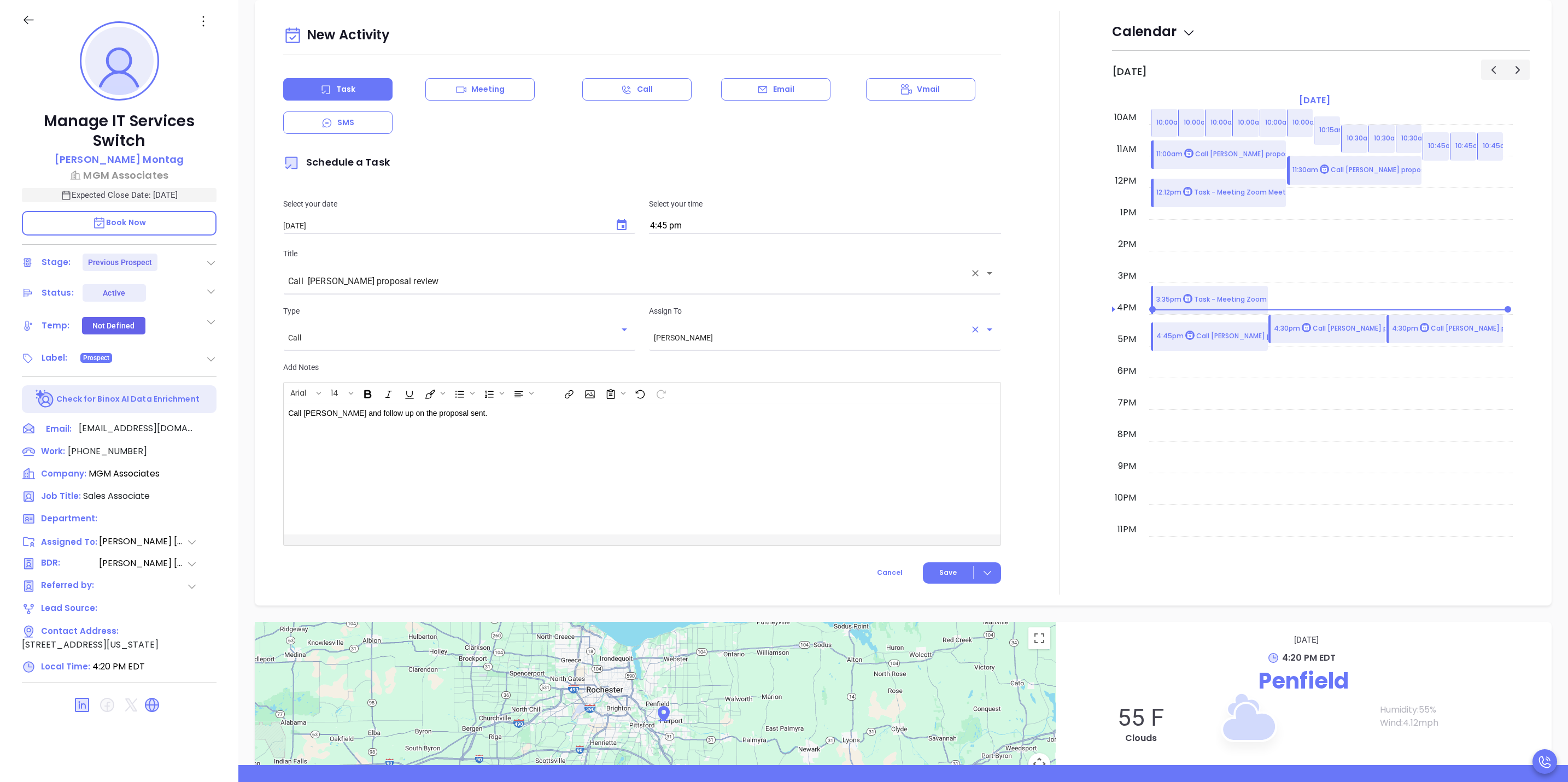
click at [705, 344] on div "[PERSON_NAME] ​" at bounding box center [825, 337] width 352 height 20
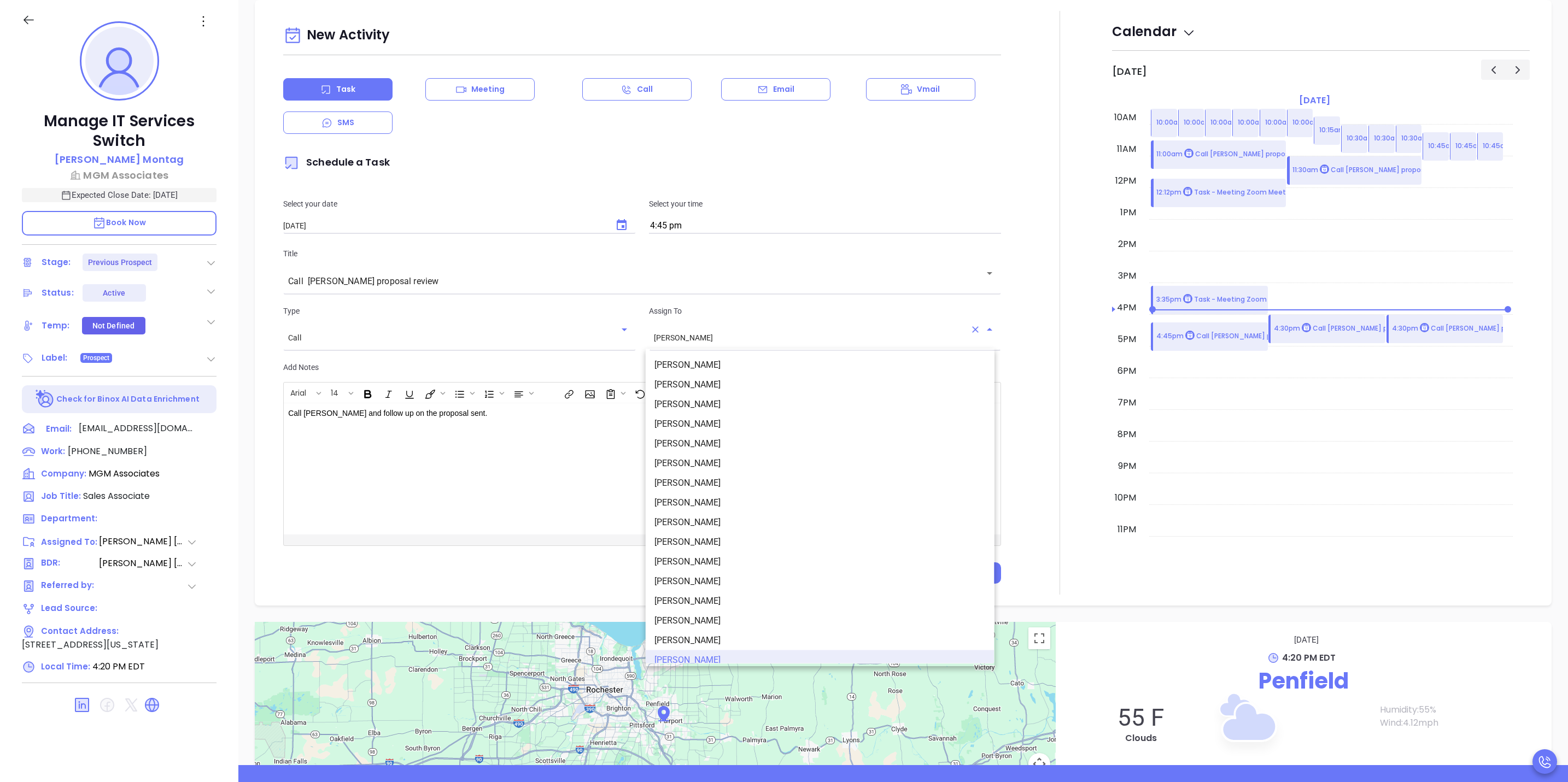
scroll to position [6, 0]
drag, startPoint x: 700, startPoint y: 369, endPoint x: 717, endPoint y: 377, distance: 18.8
click at [700, 370] on li "[PERSON_NAME]" at bounding box center [820, 378] width 349 height 19
type input "[PERSON_NAME]"
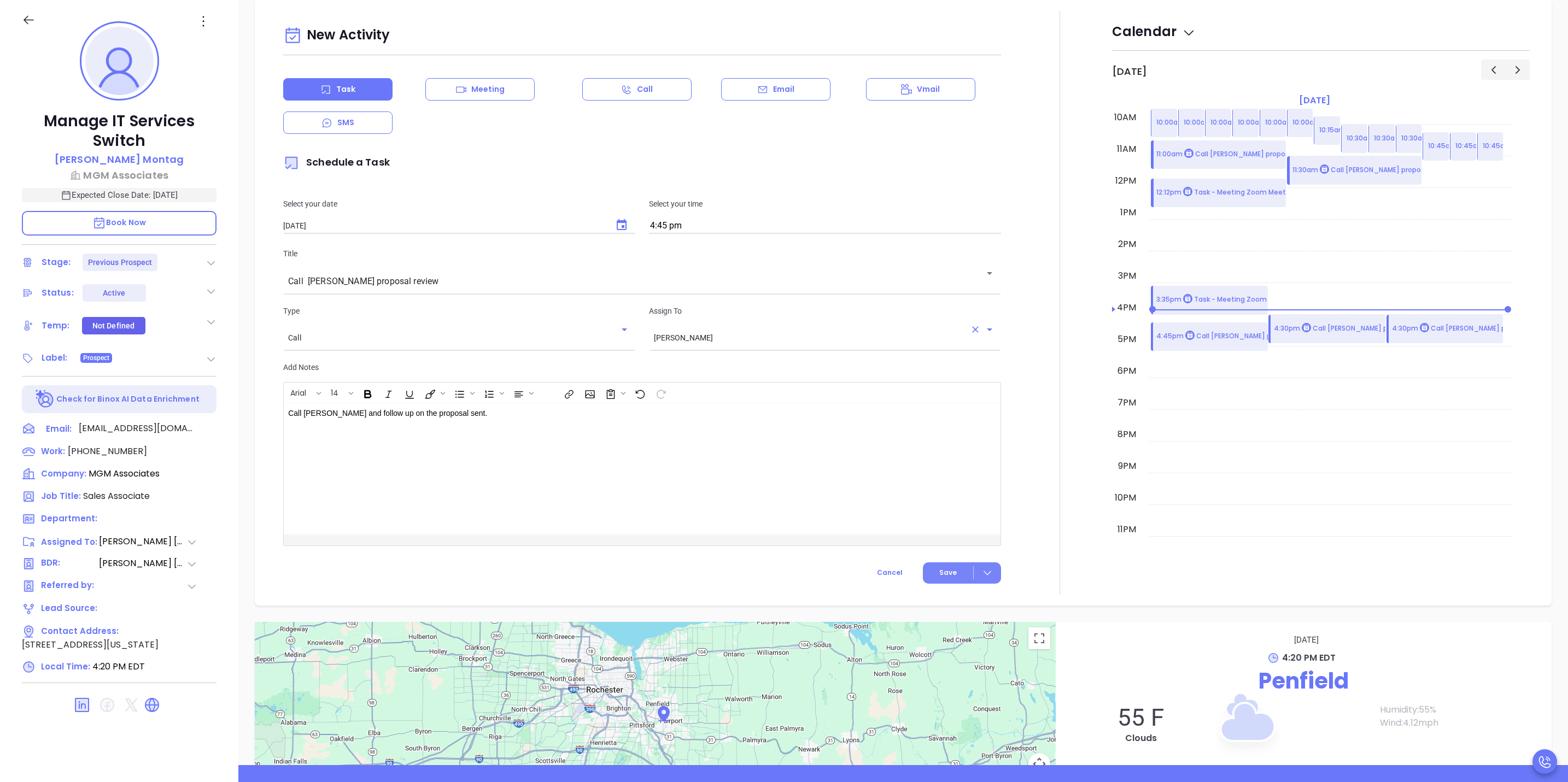
click at [982, 577] on icon at bounding box center [987, 572] width 11 height 11
click at [956, 598] on div "Save & Add to Calendar" at bounding box center [936, 596] width 97 height 12
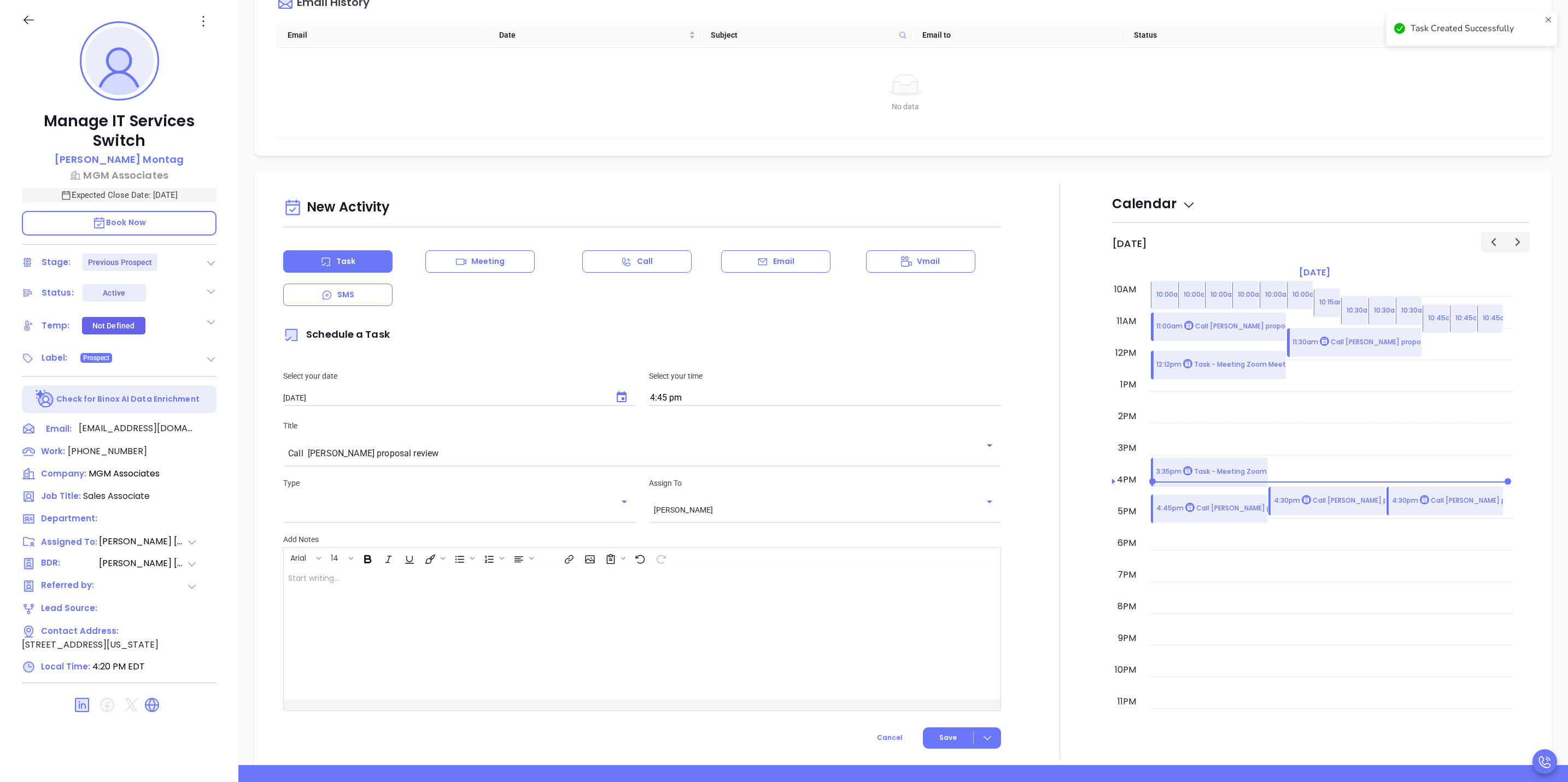
checkbox input "false"
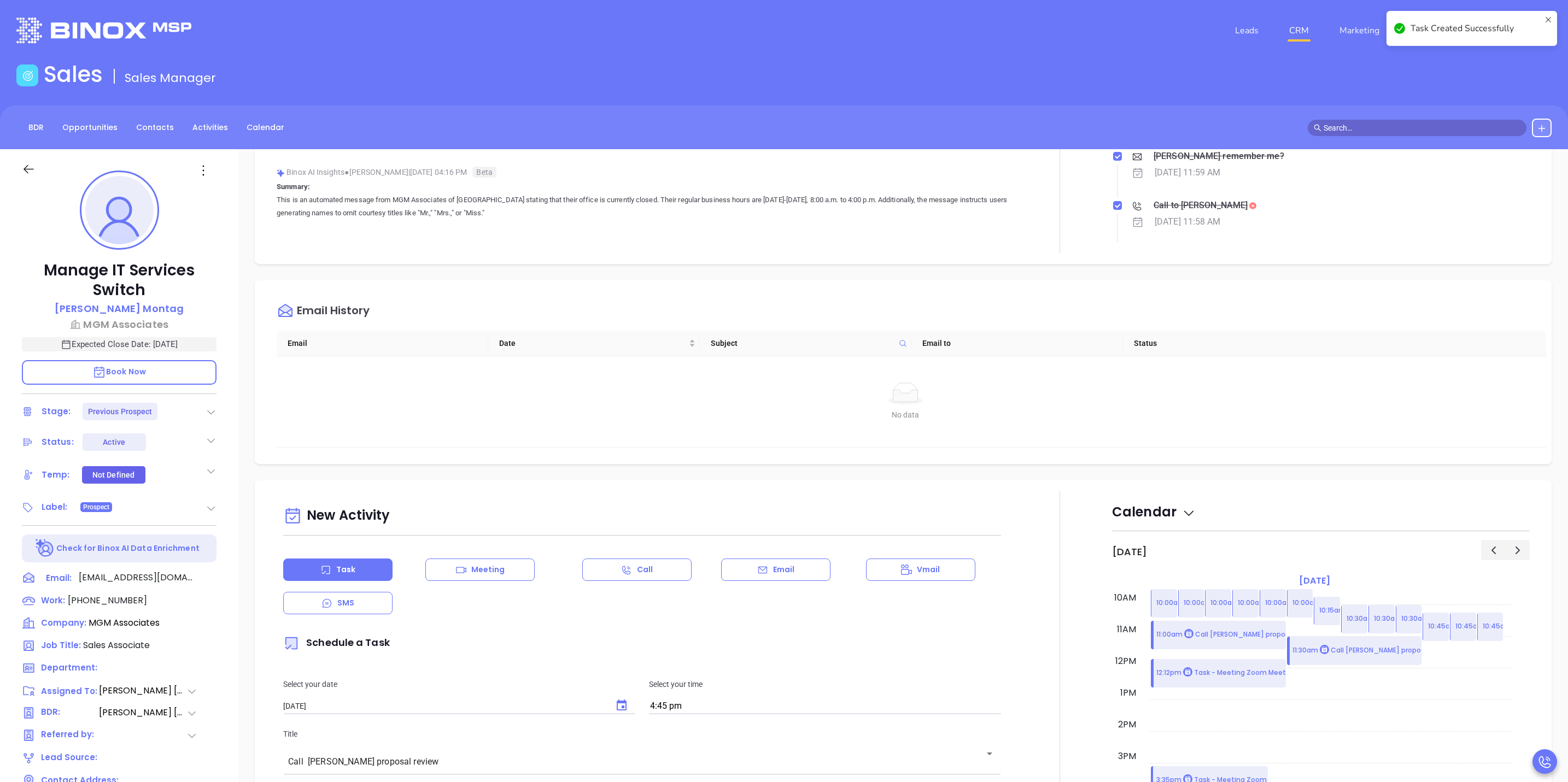
scroll to position [446, 0]
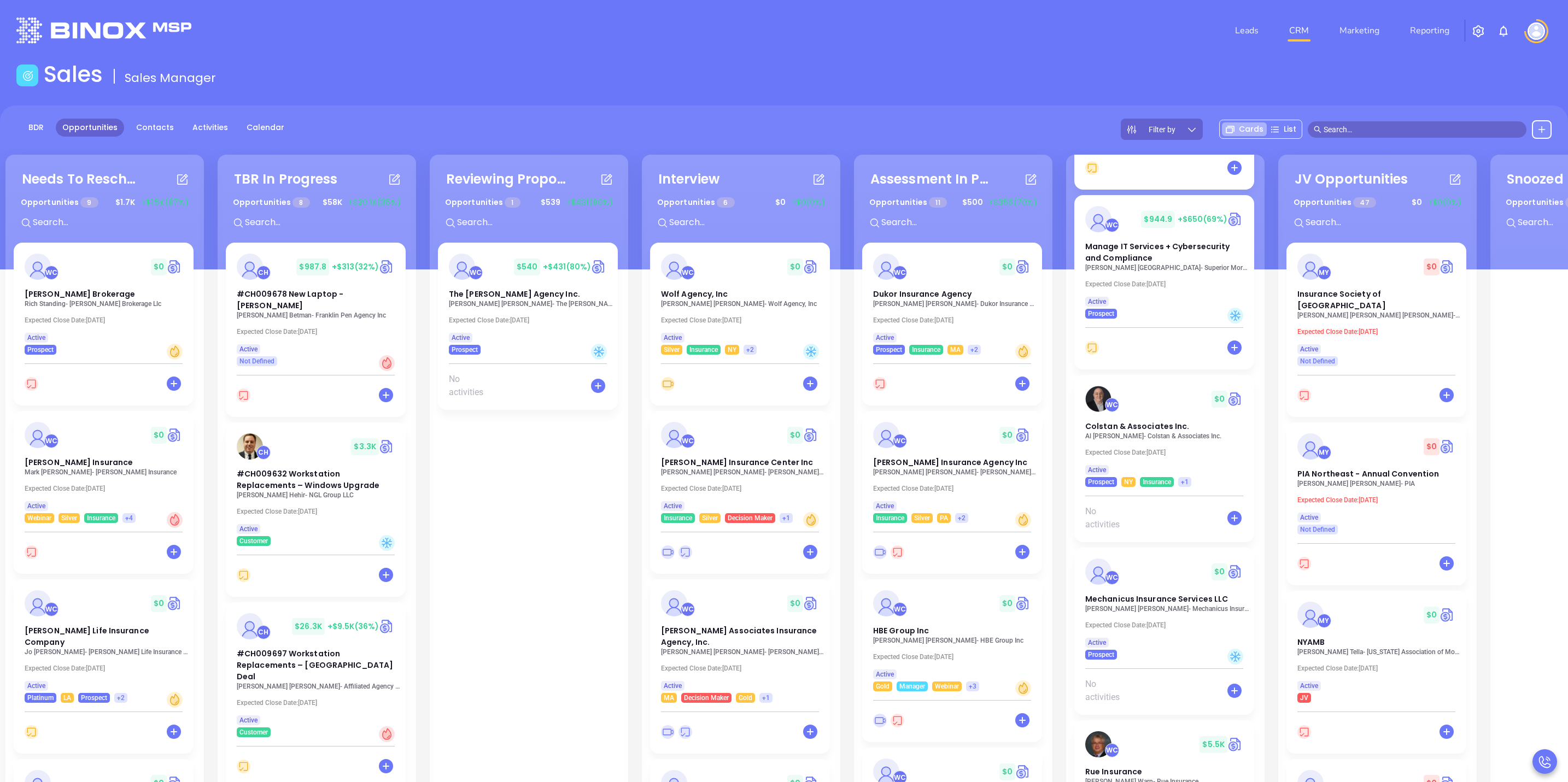
scroll to position [2517, 0]
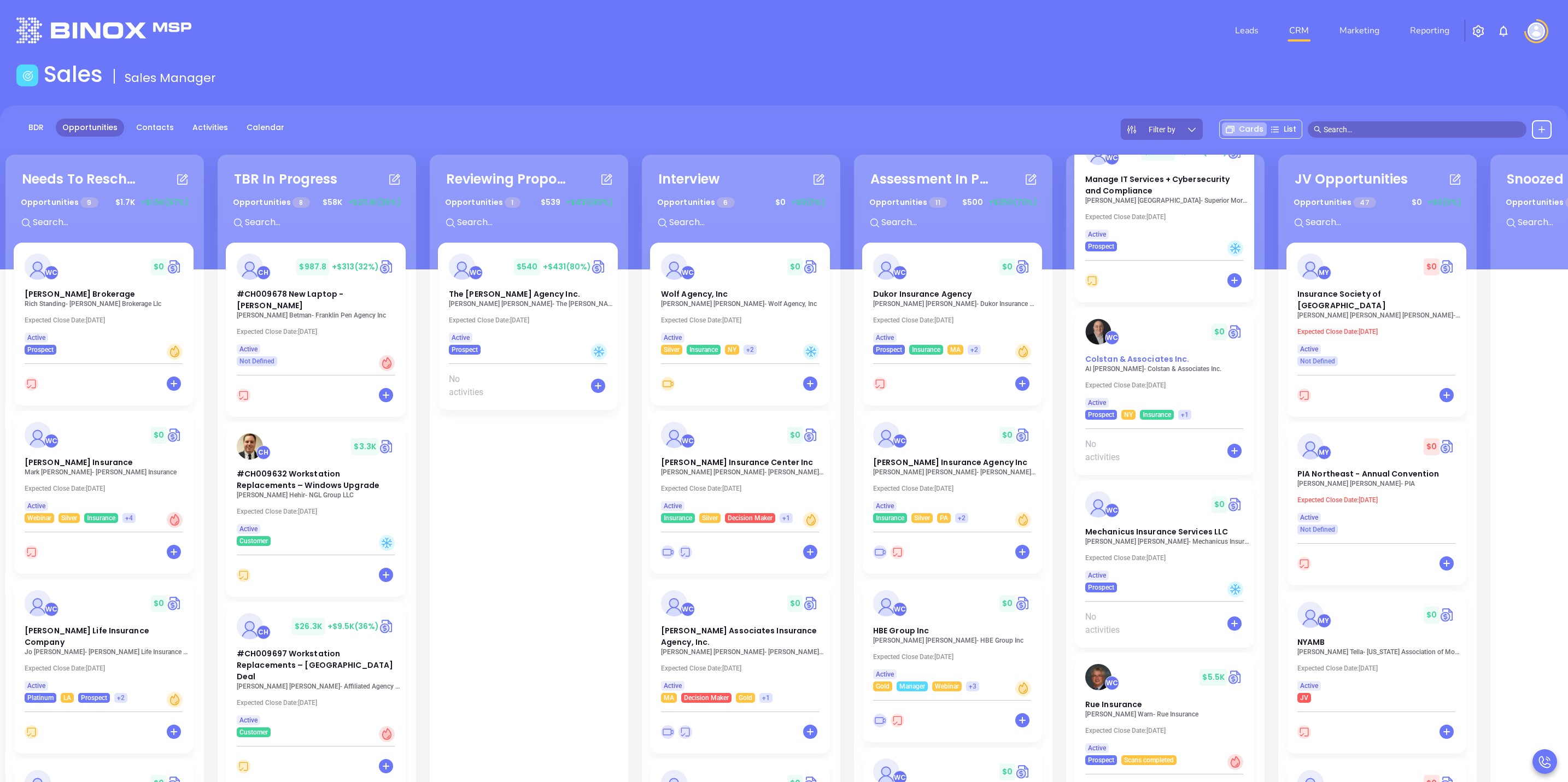
click at [1163, 338] on div "WC $ 0" at bounding box center [1164, 331] width 171 height 26
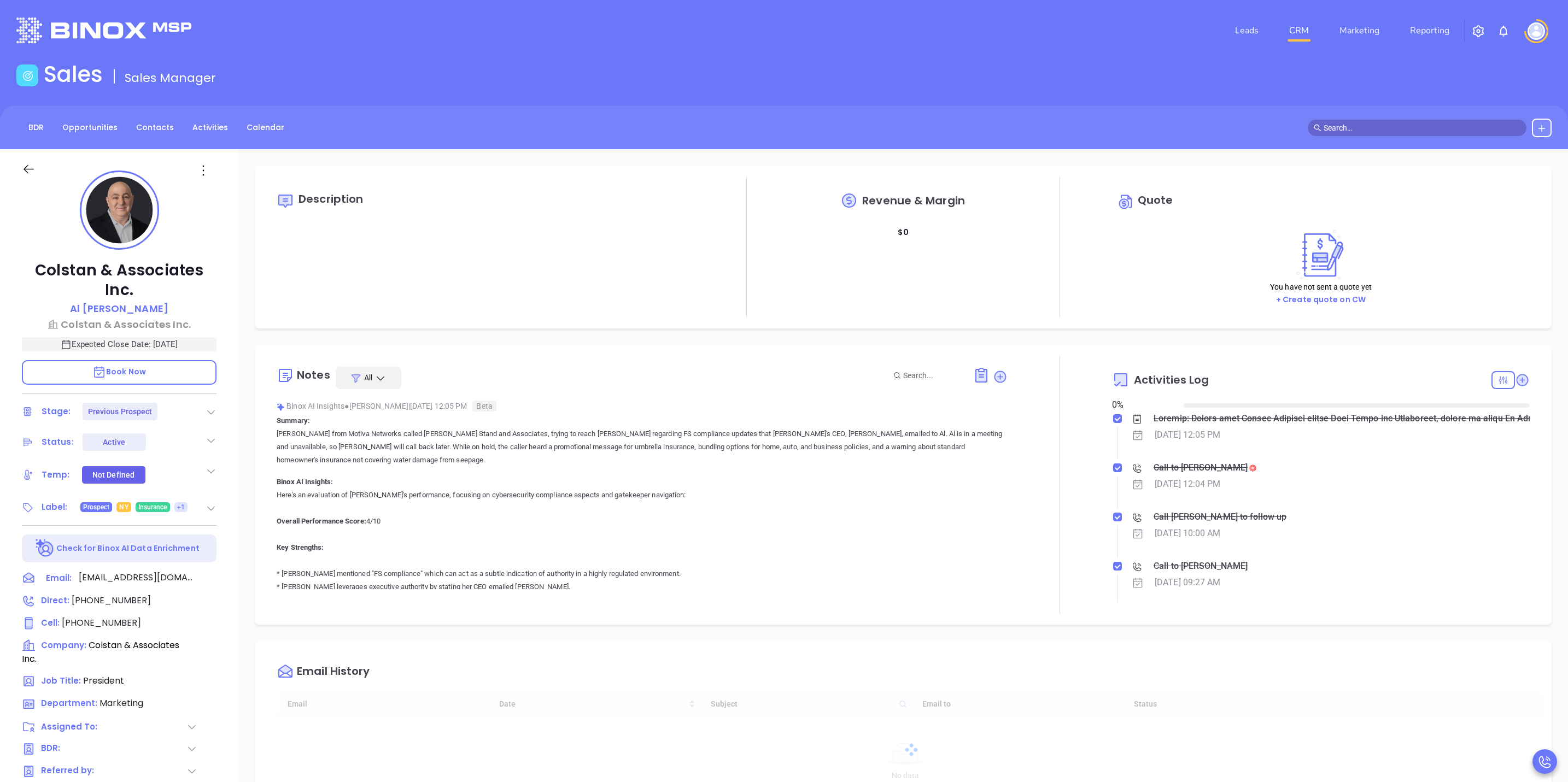
type input "[DATE]"
type input "[PERSON_NAME]"
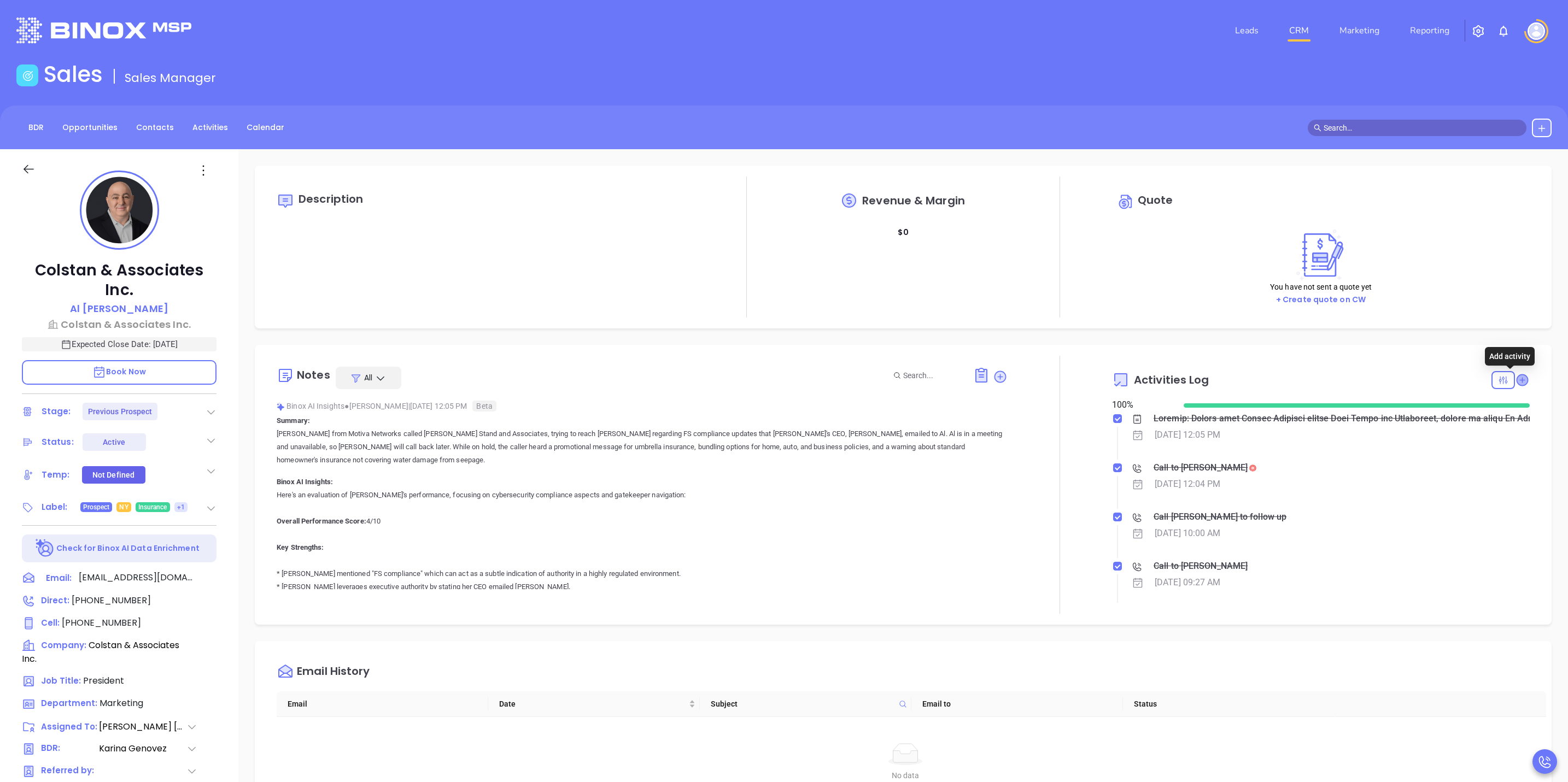
click at [1517, 383] on icon at bounding box center [1522, 379] width 11 height 11
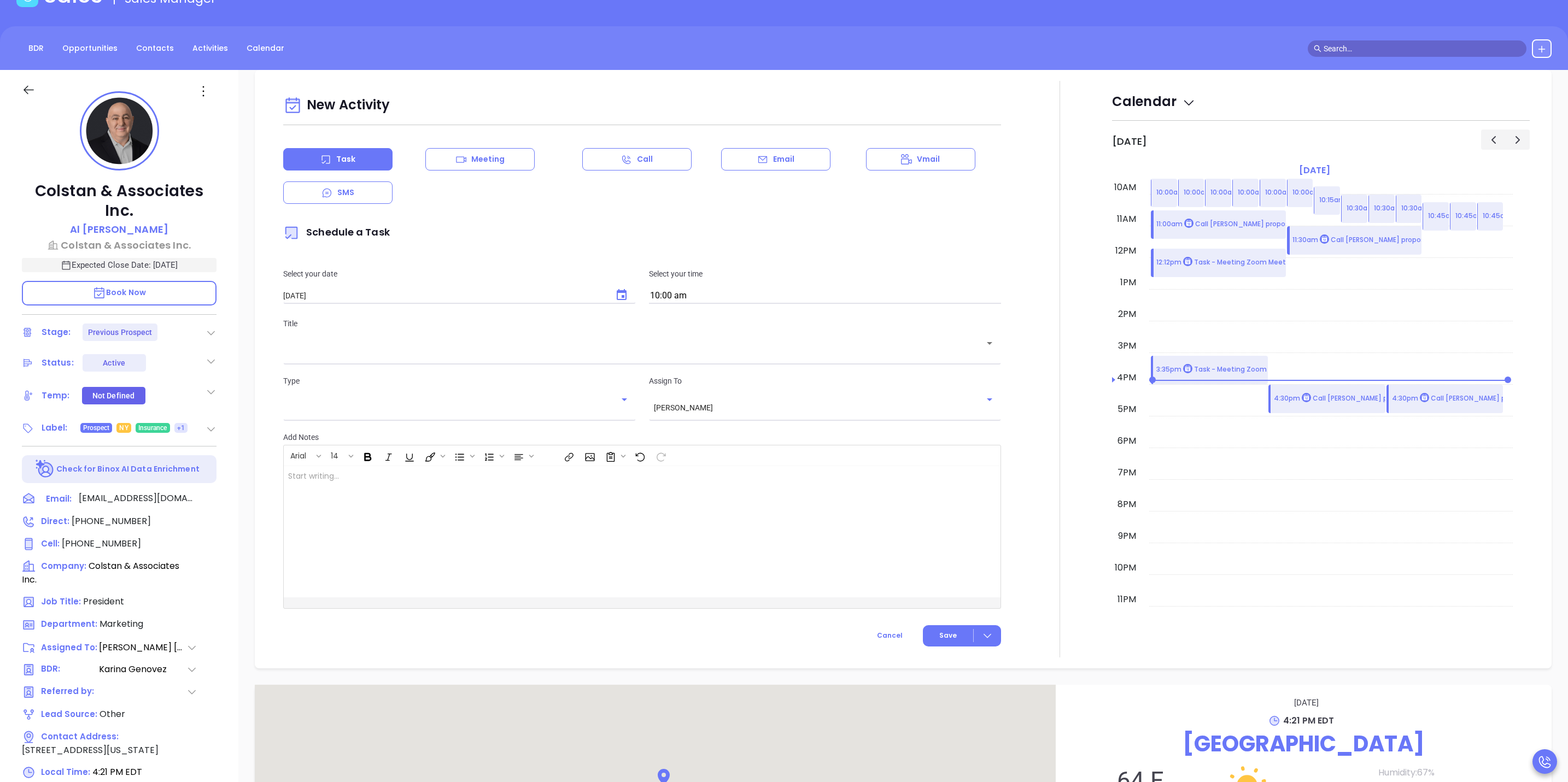
scroll to position [149, 0]
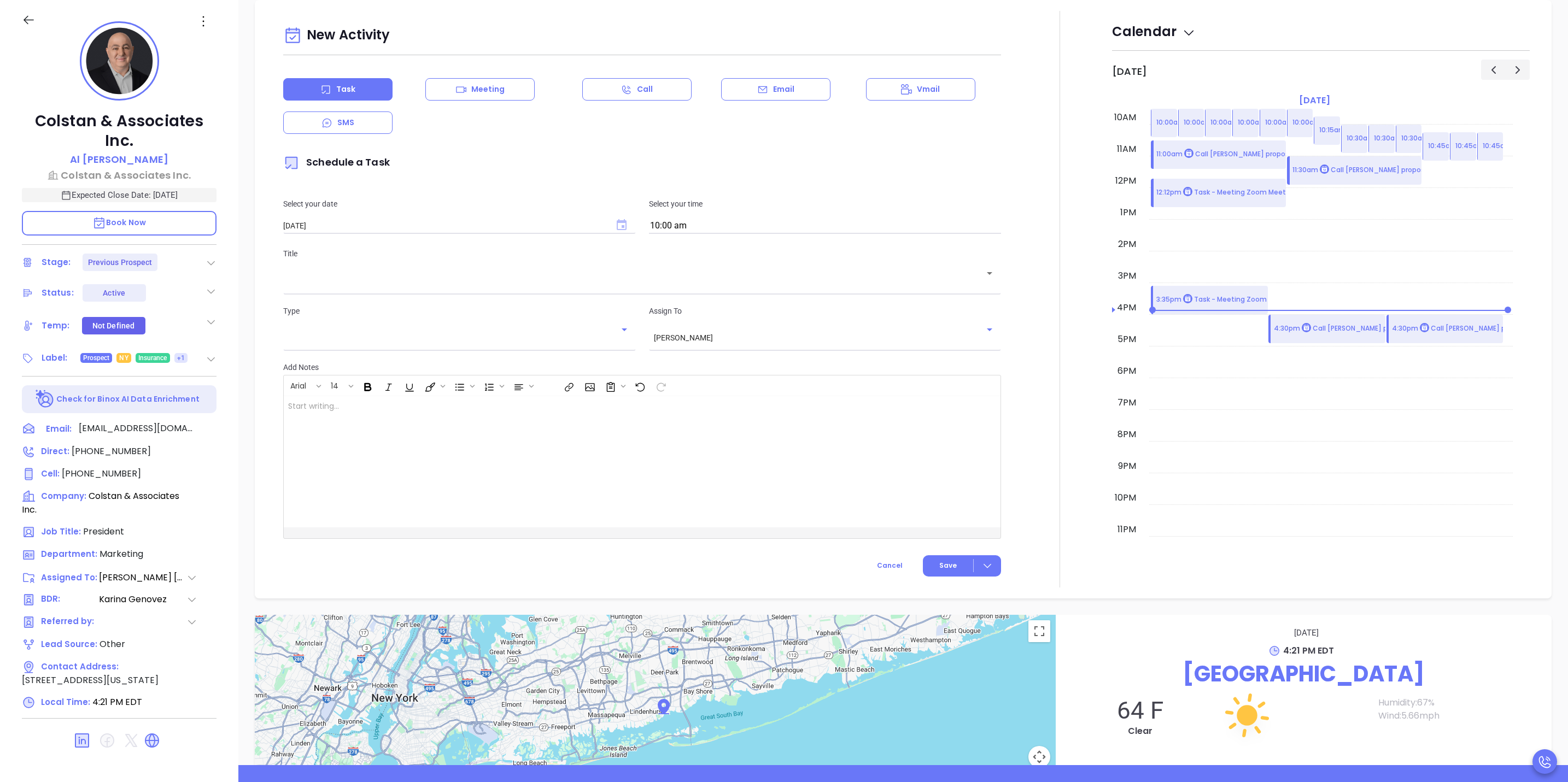
click at [617, 223] on icon "Choose date, selected date is Oct 16, 2025" at bounding box center [622, 224] width 10 height 11
click at [370, 339] on button "15" at bounding box center [370, 336] width 19 height 19
type input "[DATE]"
click at [683, 225] on input "10:00 am" at bounding box center [825, 226] width 352 height 15
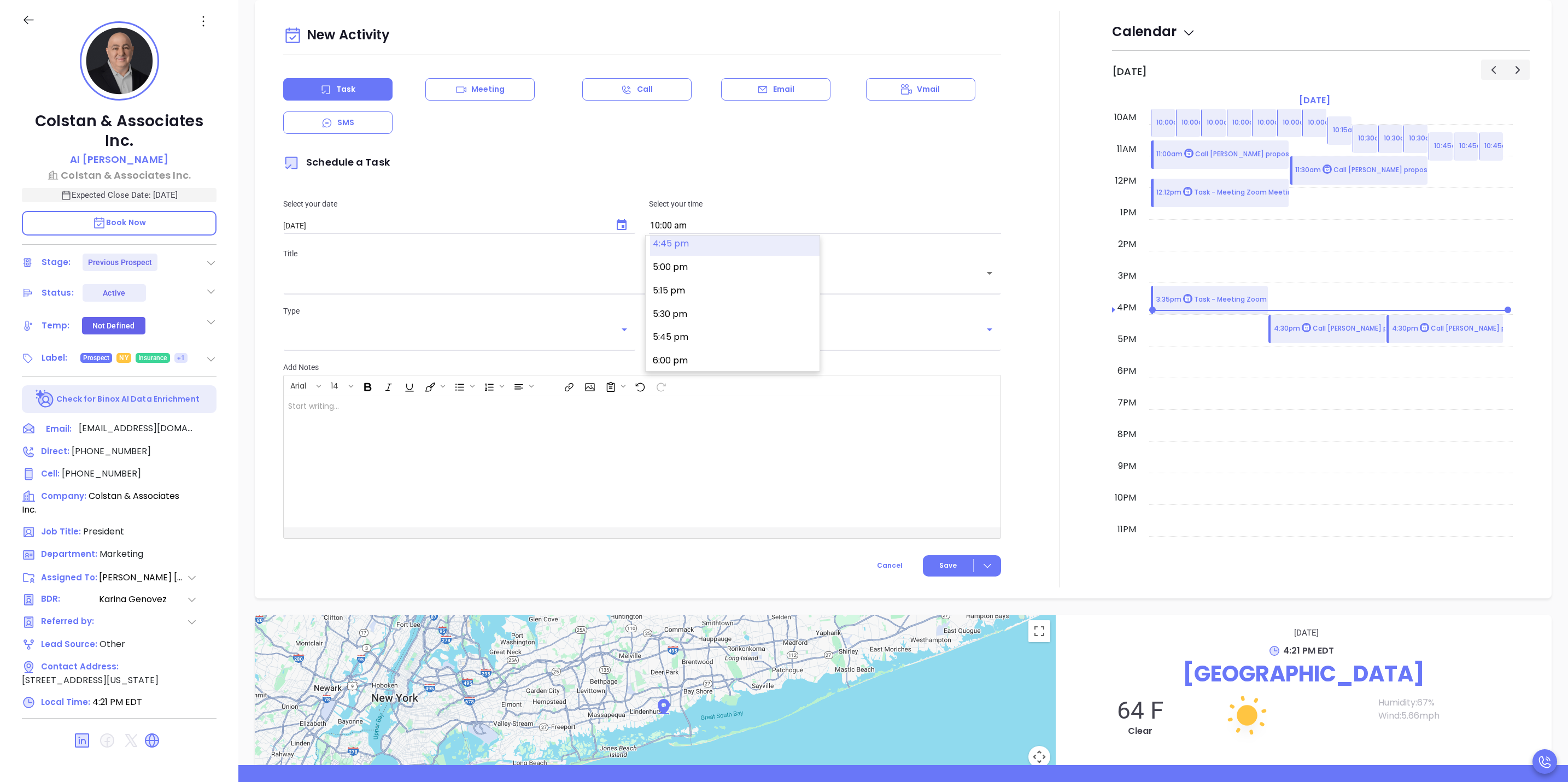
click at [703, 252] on button "4:45 pm" at bounding box center [734, 244] width 170 height 24
type input "4:45 pm"
click at [691, 291] on div "​" at bounding box center [643, 280] width 718 height 21
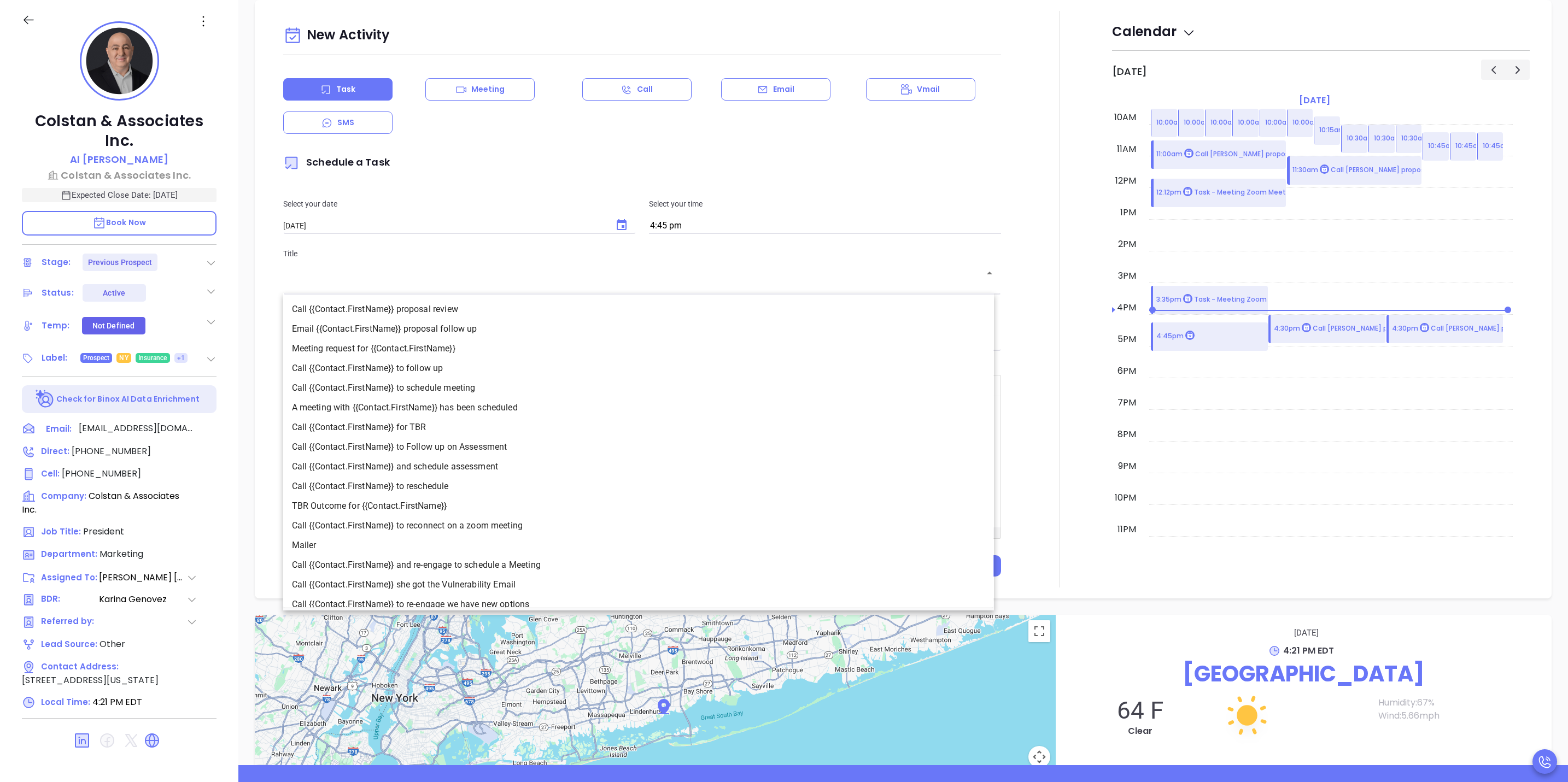
click at [689, 310] on li "Call {{Contact.FirstName}} proposal review" at bounding box center [639, 309] width 711 height 19
type input "Call [PERSON_NAME] proposal review"
type input "Call"
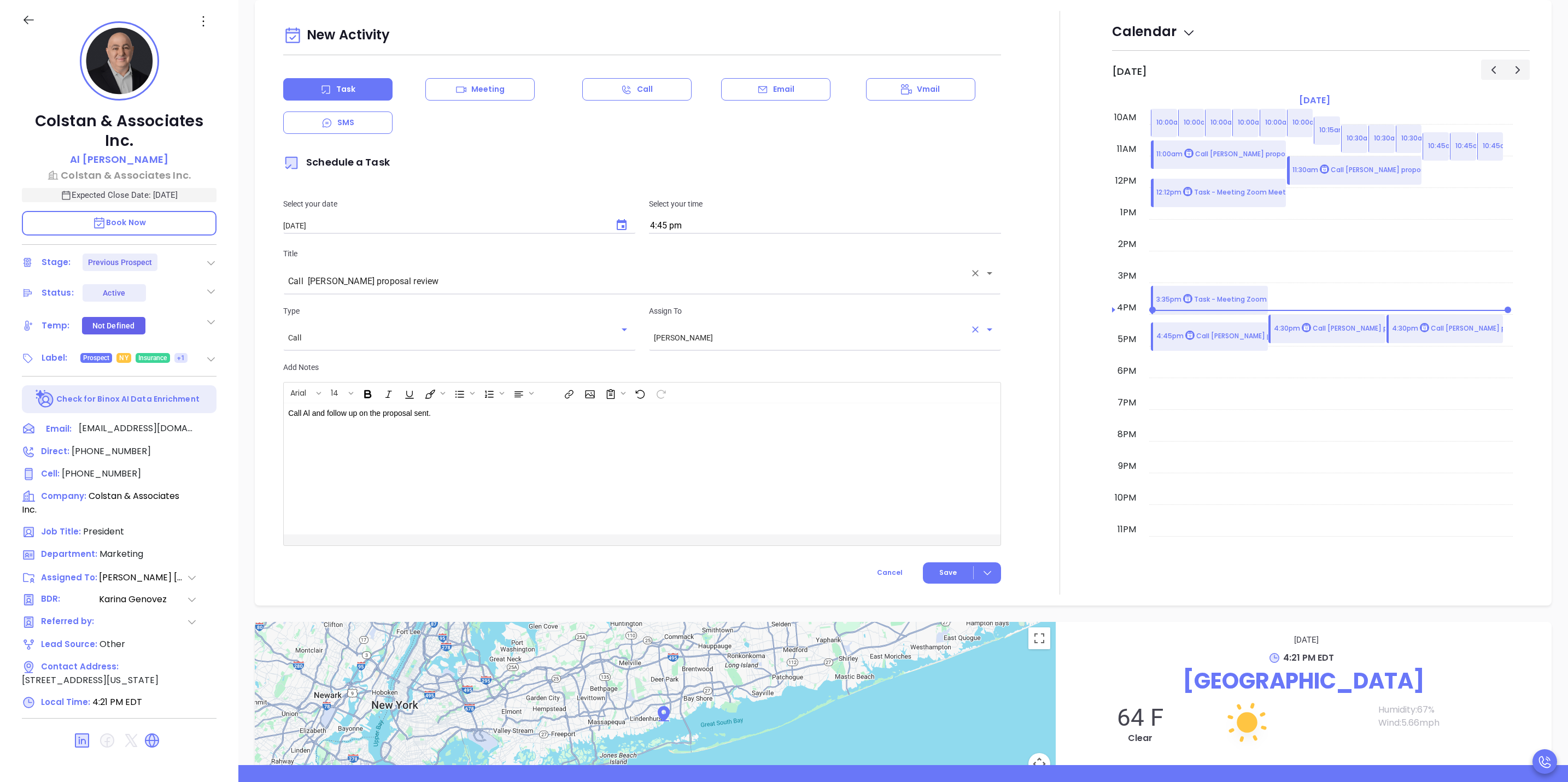
click at [709, 348] on div "[PERSON_NAME] ​" at bounding box center [825, 337] width 352 height 20
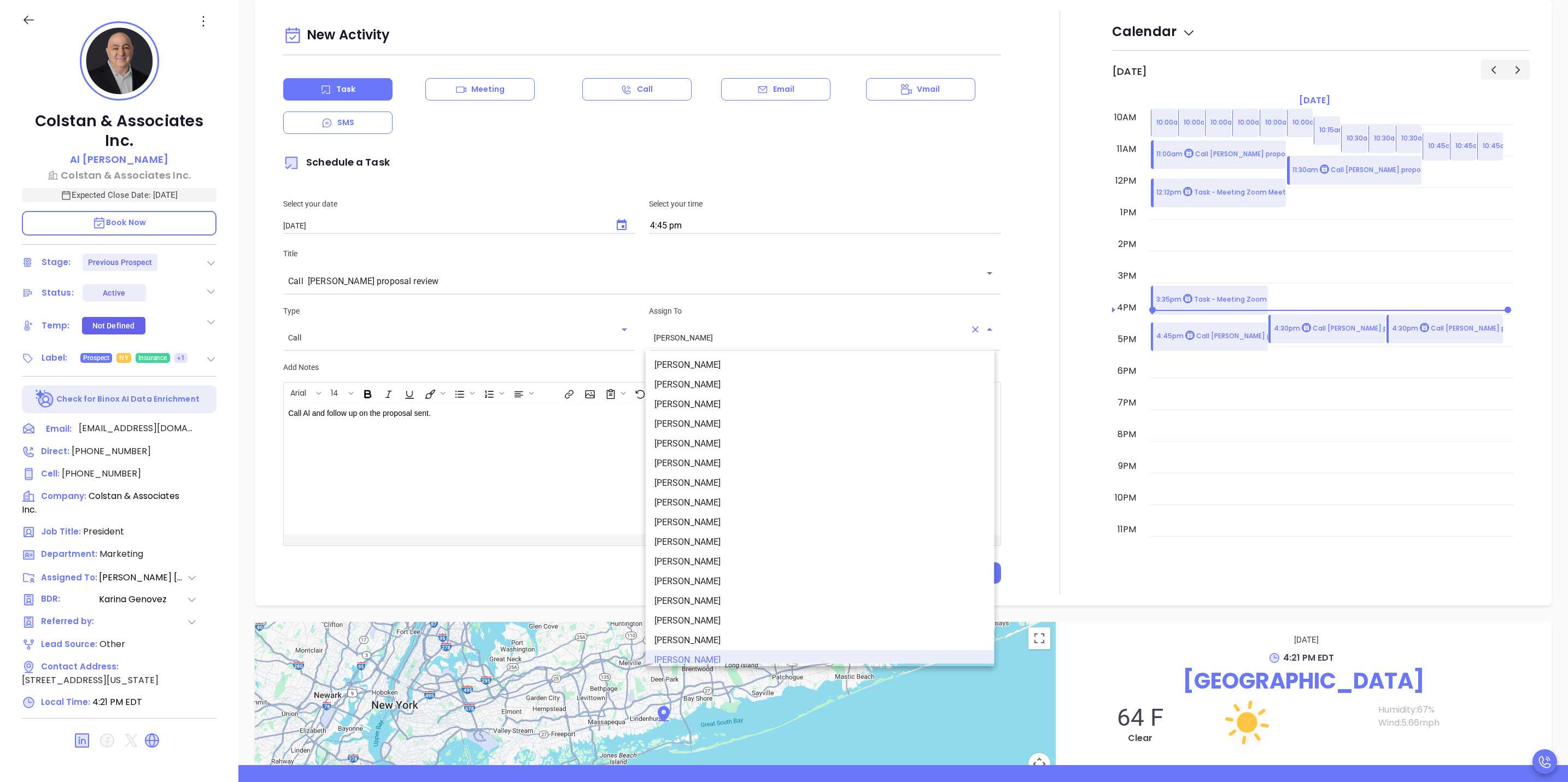
scroll to position [6, 0]
click at [698, 378] on li "[PERSON_NAME]" at bounding box center [820, 378] width 349 height 19
type input "[PERSON_NAME]"
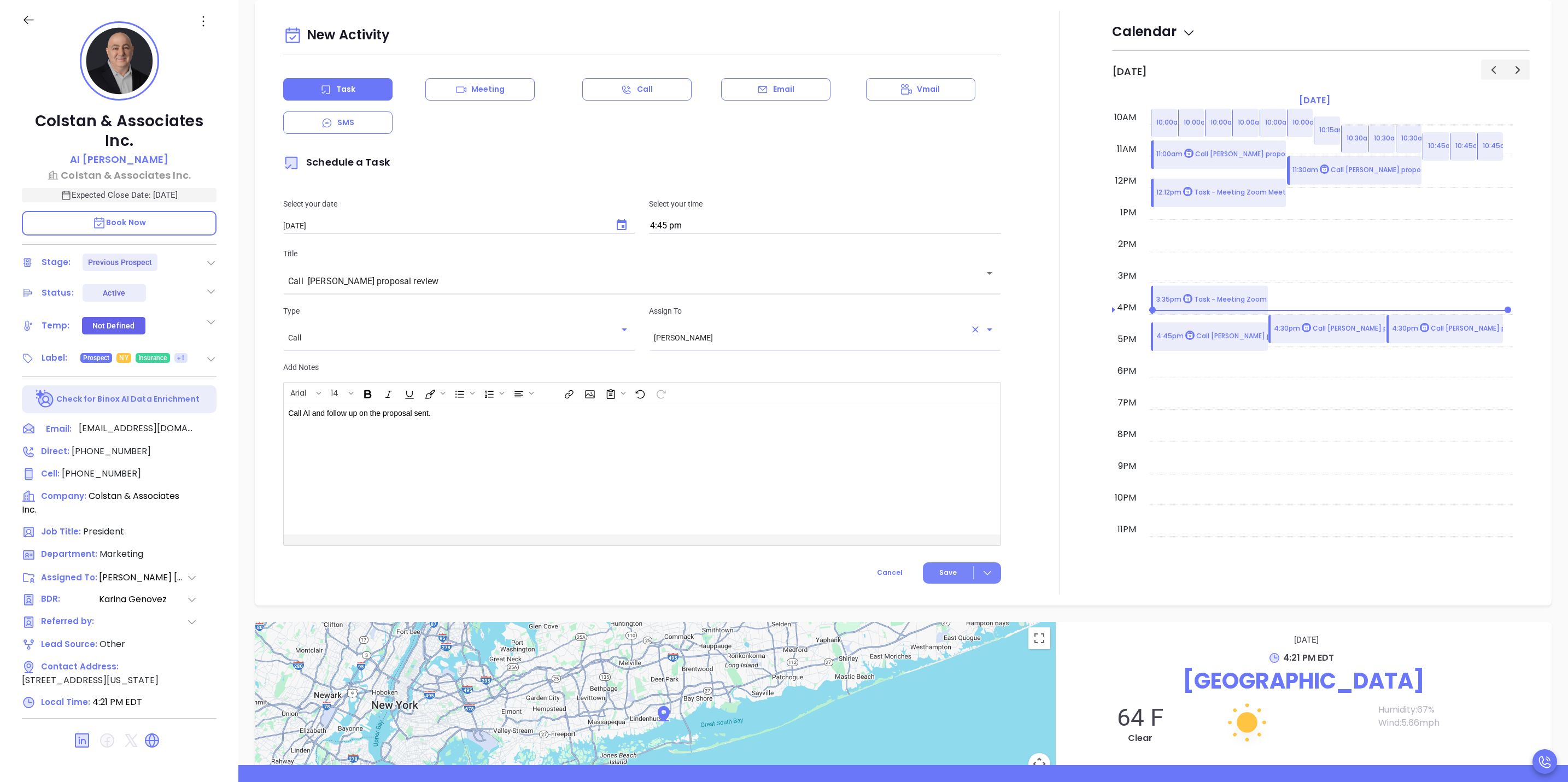
click at [982, 574] on icon at bounding box center [987, 572] width 11 height 11
click at [970, 598] on div "Save & Add to Calendar" at bounding box center [936, 596] width 97 height 12
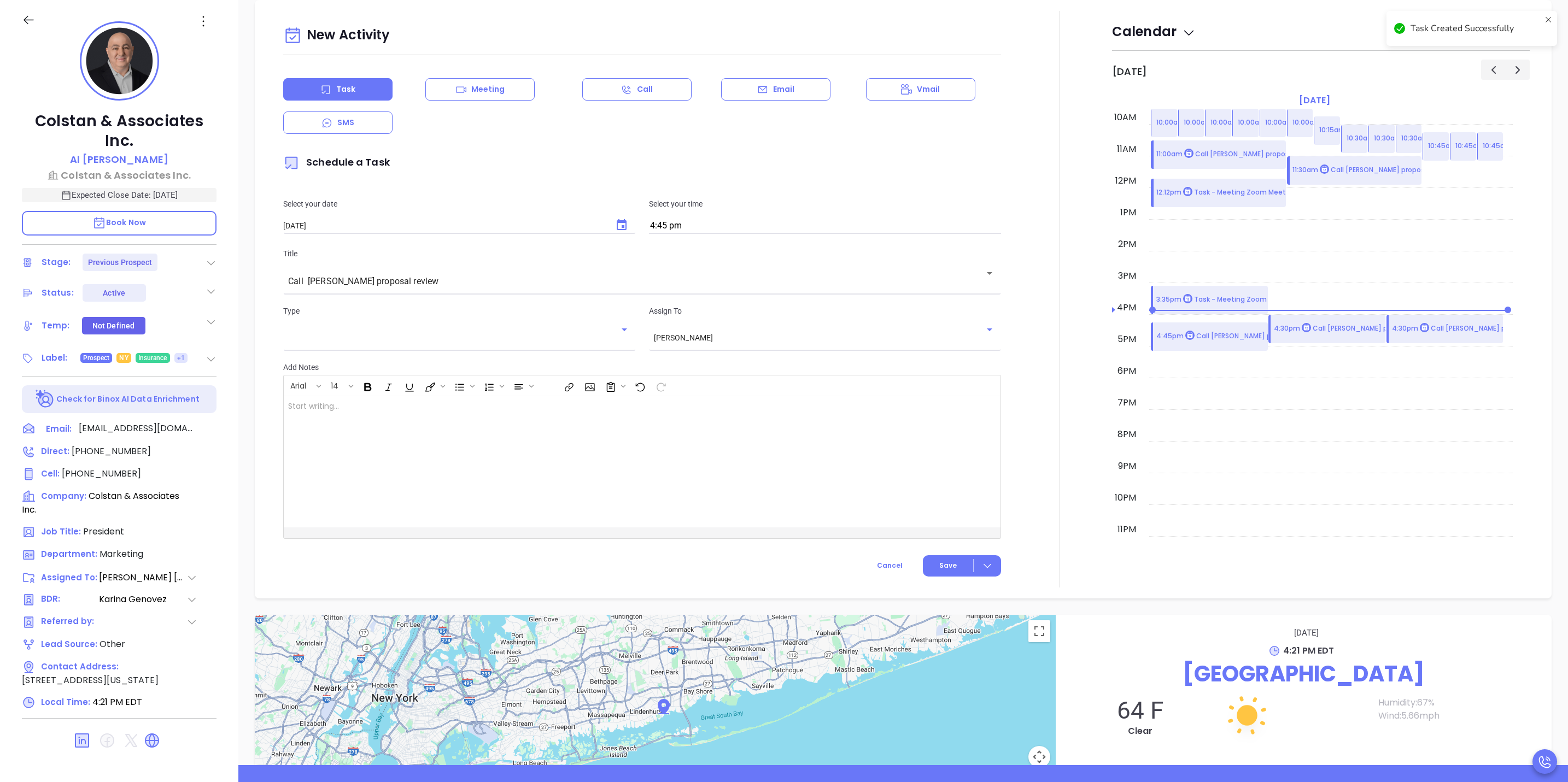
checkbox input "false"
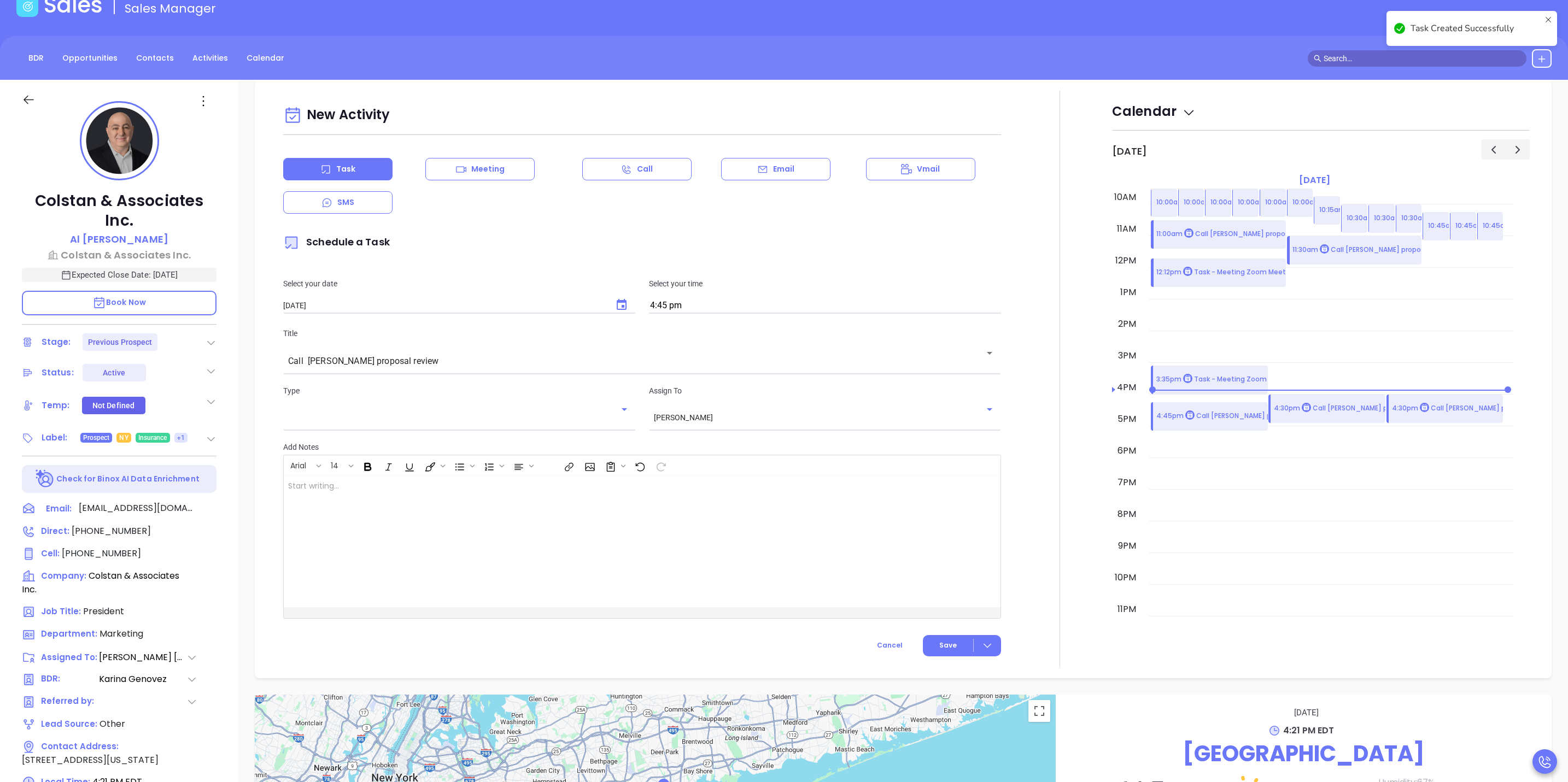
scroll to position [0, 0]
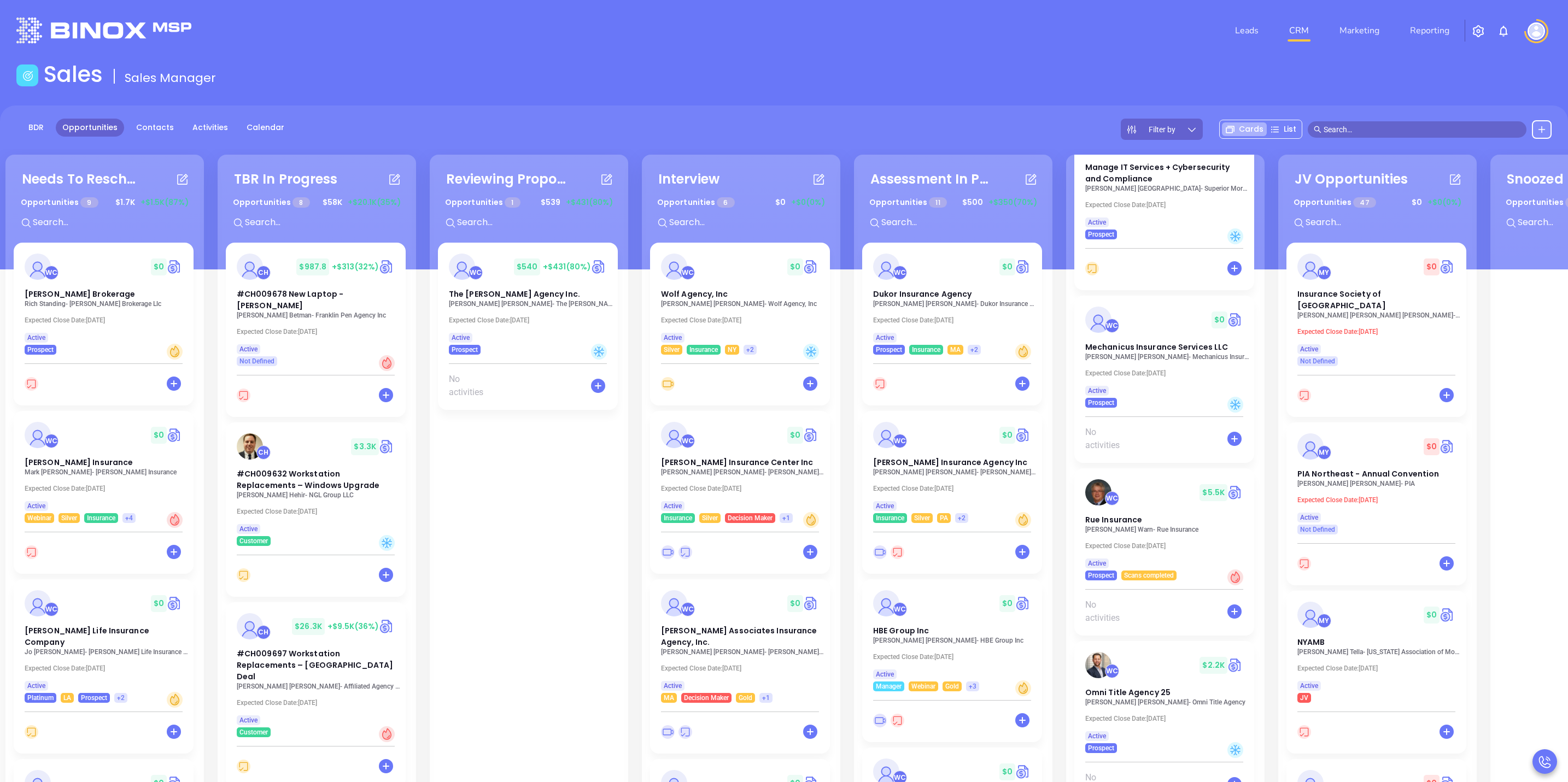
scroll to position [2603, 0]
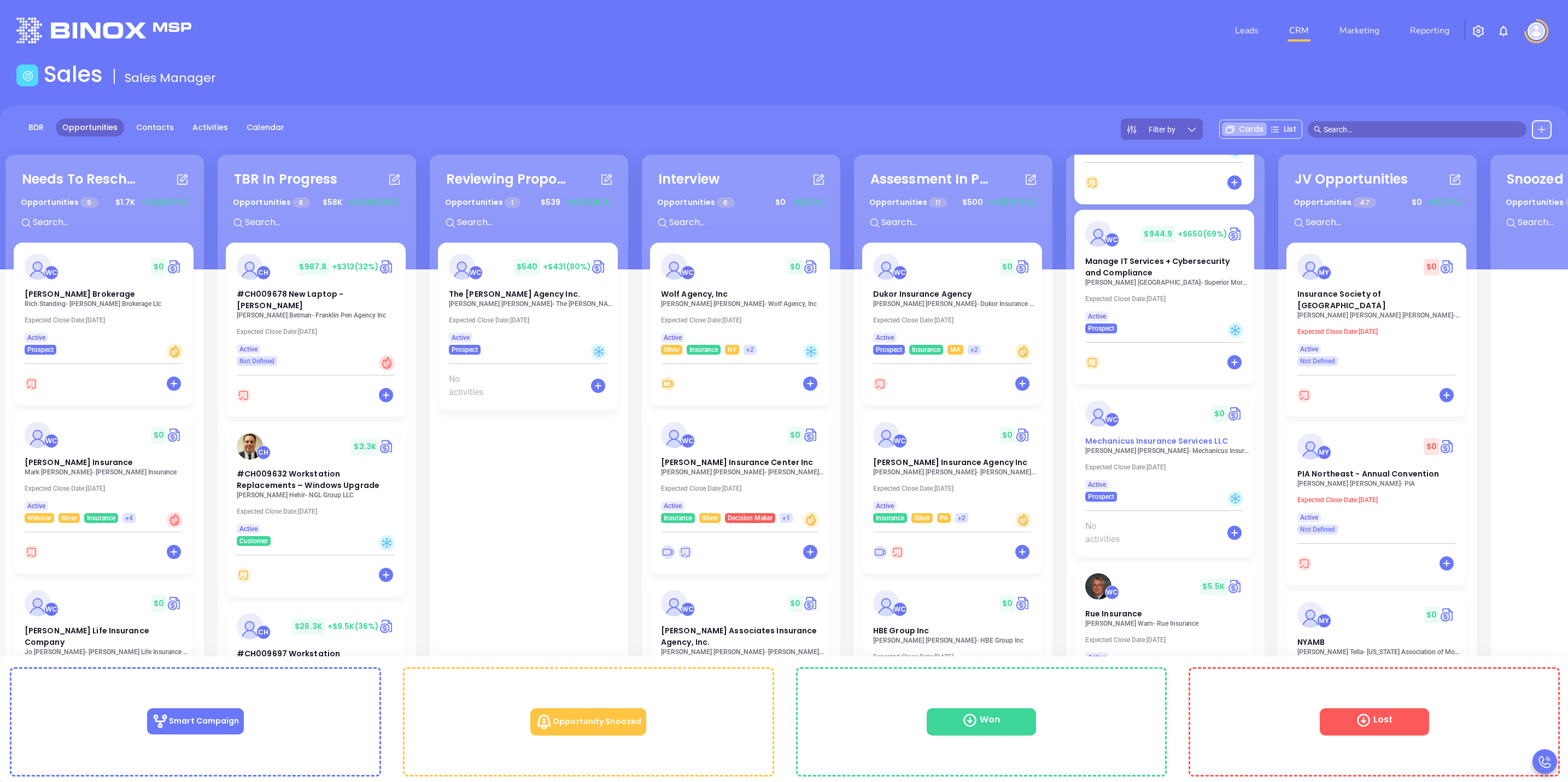
click at [1157, 442] on span "Mechanicus Insurance Services LLC" at bounding box center [1157, 440] width 143 height 11
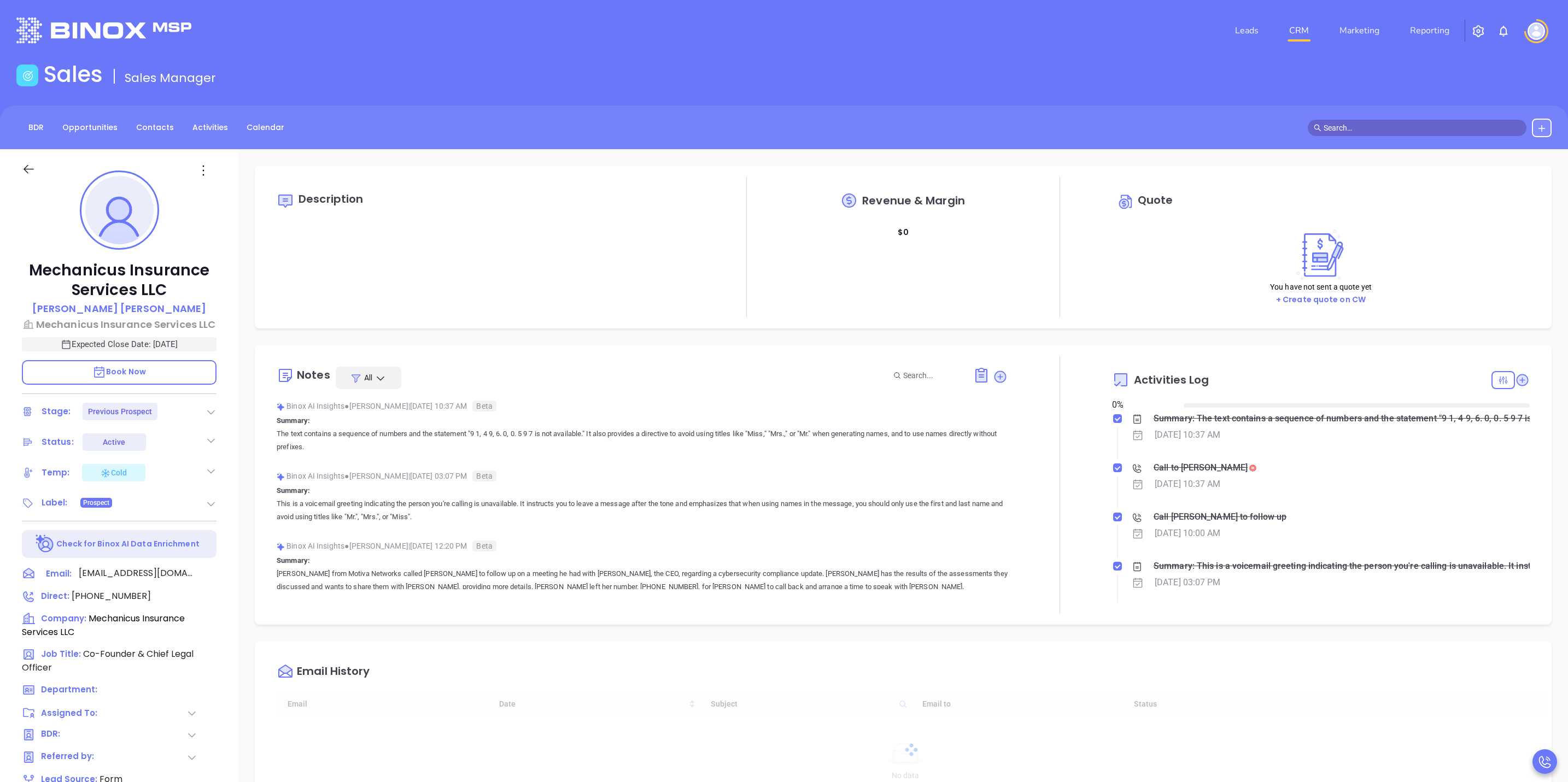
type input "[DATE]"
type input "[PERSON_NAME]"
click at [1250, 470] on icon at bounding box center [1253, 469] width 6 height 6
click at [1183, 470] on div "Call to [PERSON_NAME]" at bounding box center [1201, 468] width 94 height 16
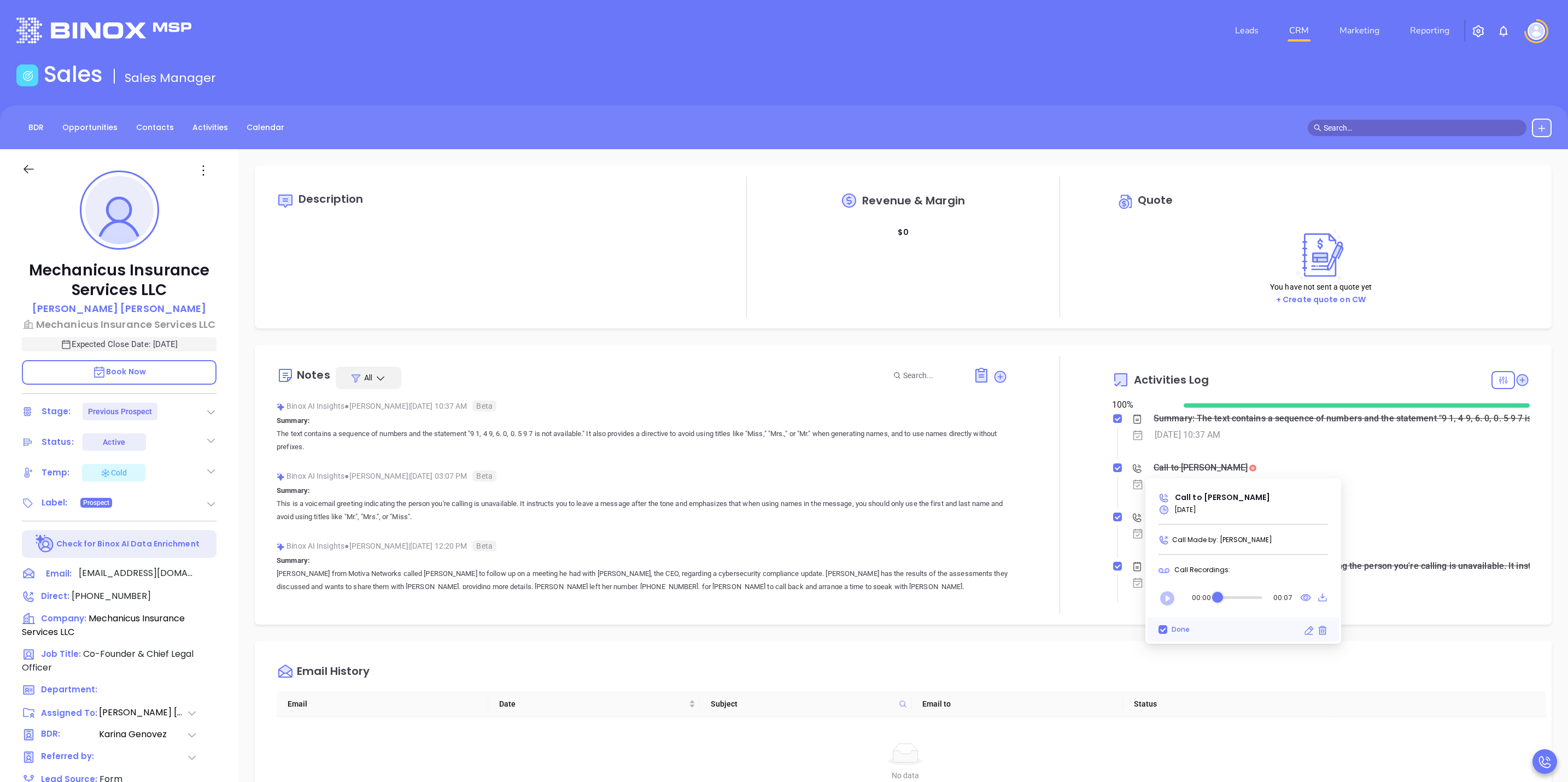
click at [1163, 602] on icon "Play" at bounding box center [1167, 598] width 14 height 14
click at [1236, 598] on div "Audio progress control" at bounding box center [1239, 597] width 46 height 2
click at [1247, 600] on div "Audio progress control" at bounding box center [1244, 597] width 11 height 11
click at [1404, 473] on div "Call to [PERSON_NAME]" at bounding box center [1332, 468] width 401 height 16
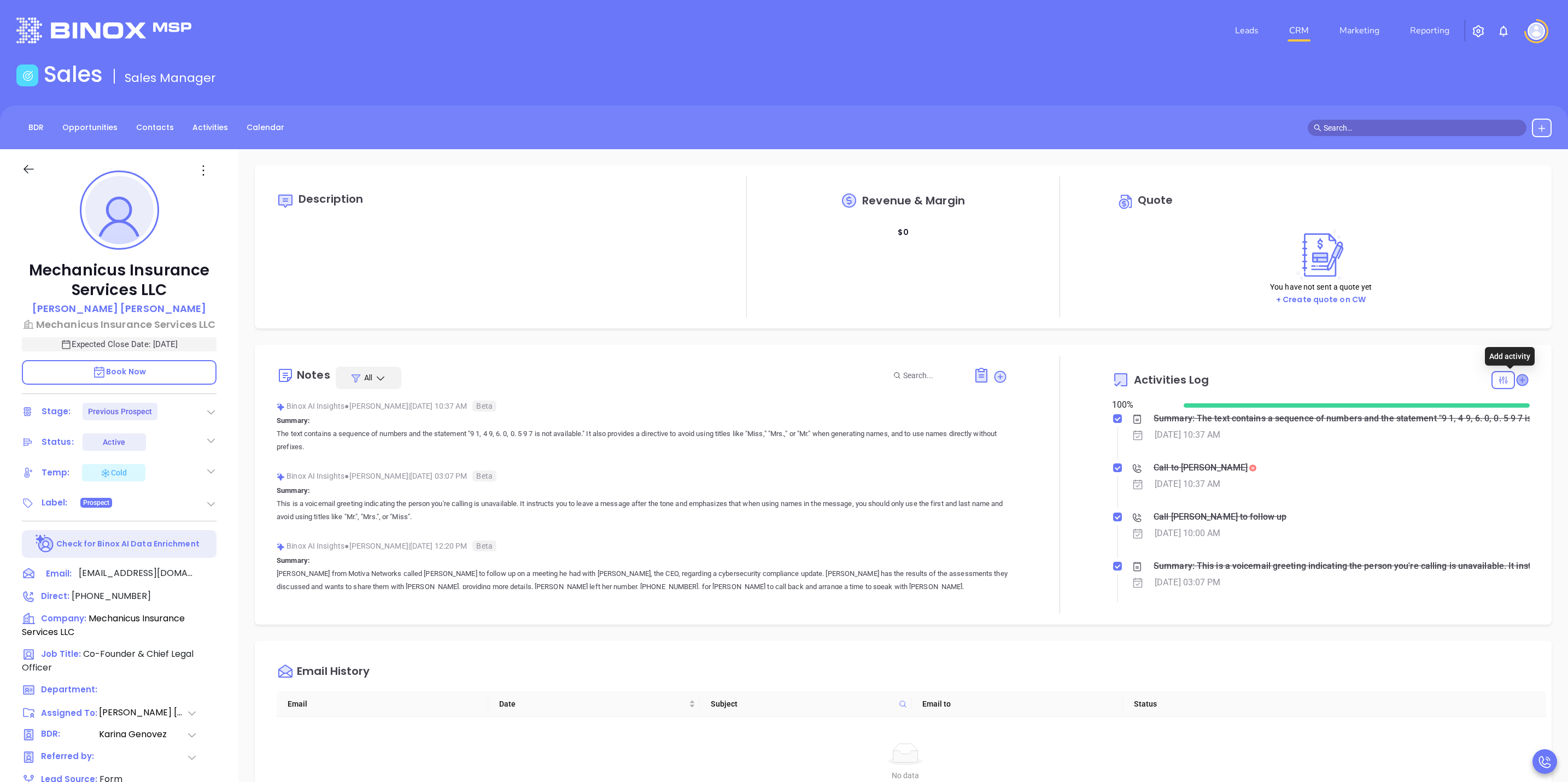
click at [1517, 383] on icon at bounding box center [1522, 379] width 11 height 11
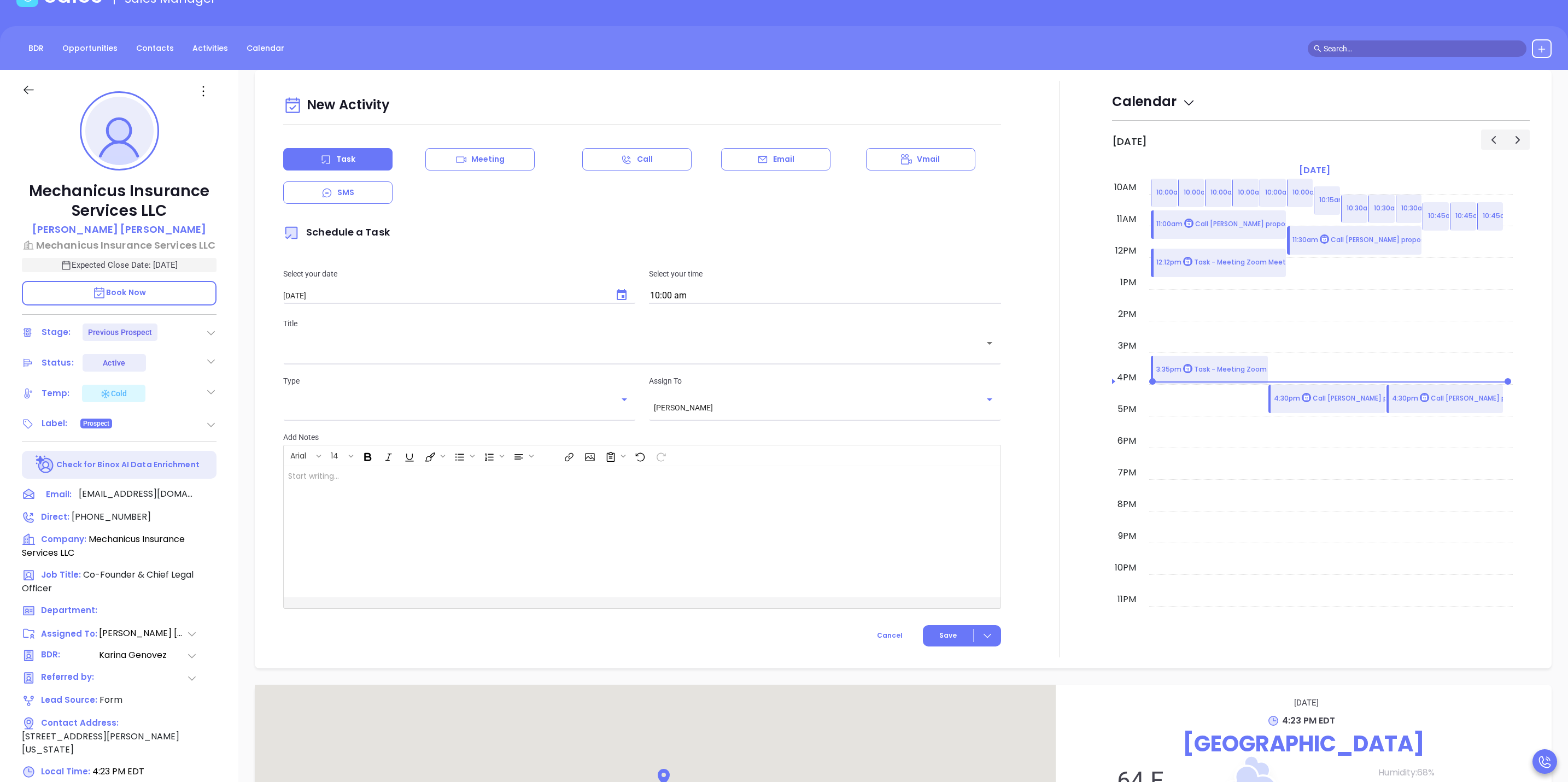
scroll to position [149, 0]
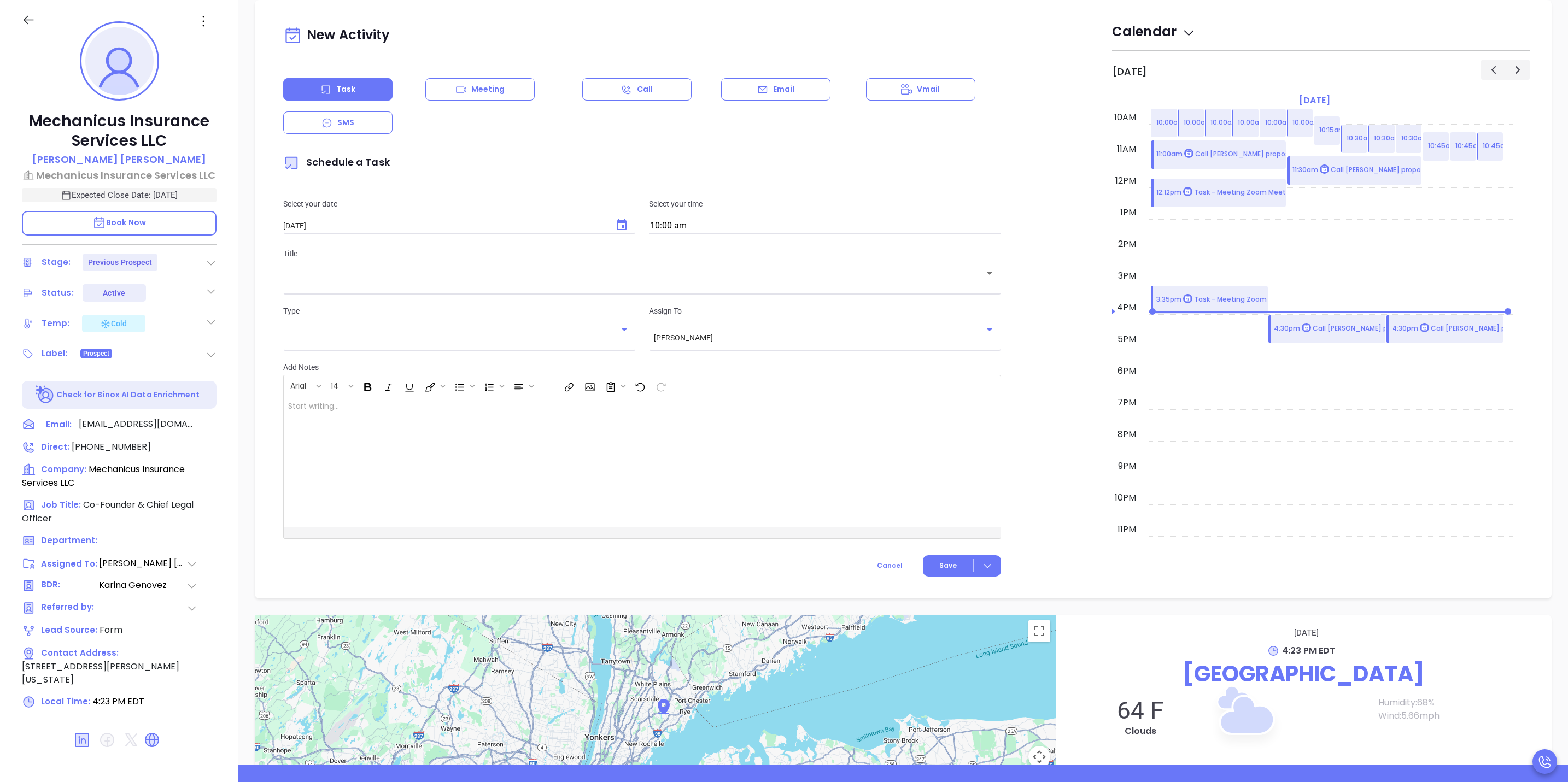
click at [517, 218] on div "Select your date [DATE] ​" at bounding box center [460, 216] width 366 height 36
click at [618, 217] on button "Choose date, selected date is Oct 16, 2025" at bounding box center [622, 225] width 26 height 26
click at [375, 336] on button "15" at bounding box center [370, 336] width 19 height 19
type input "[DATE]"
click at [717, 330] on div "[PERSON_NAME] ​" at bounding box center [825, 337] width 352 height 20
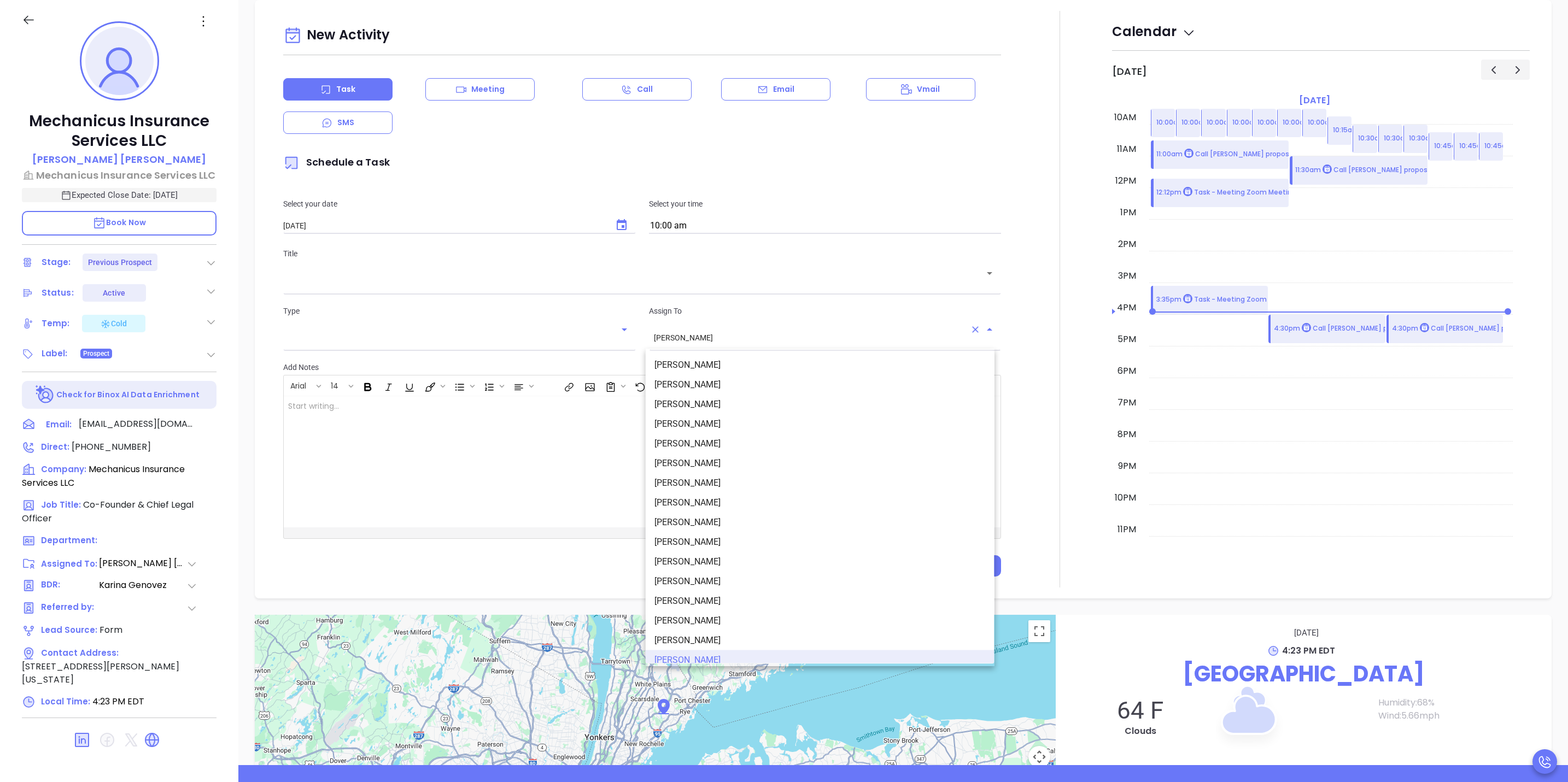
scroll to position [6, 0]
click at [708, 370] on li "[PERSON_NAME]" at bounding box center [820, 378] width 349 height 19
type input "[PERSON_NAME]"
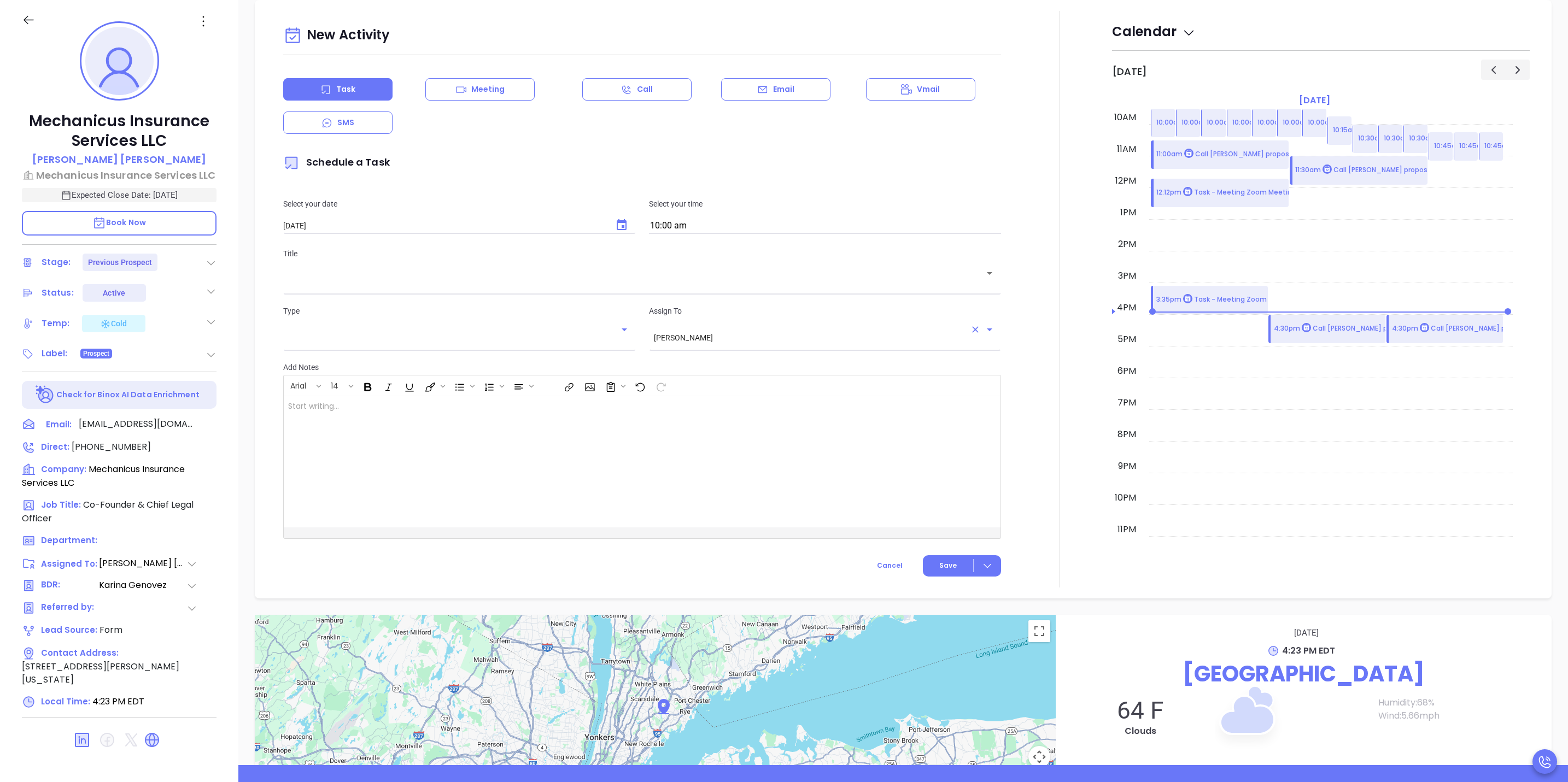
click at [618, 288] on div "​" at bounding box center [643, 280] width 718 height 21
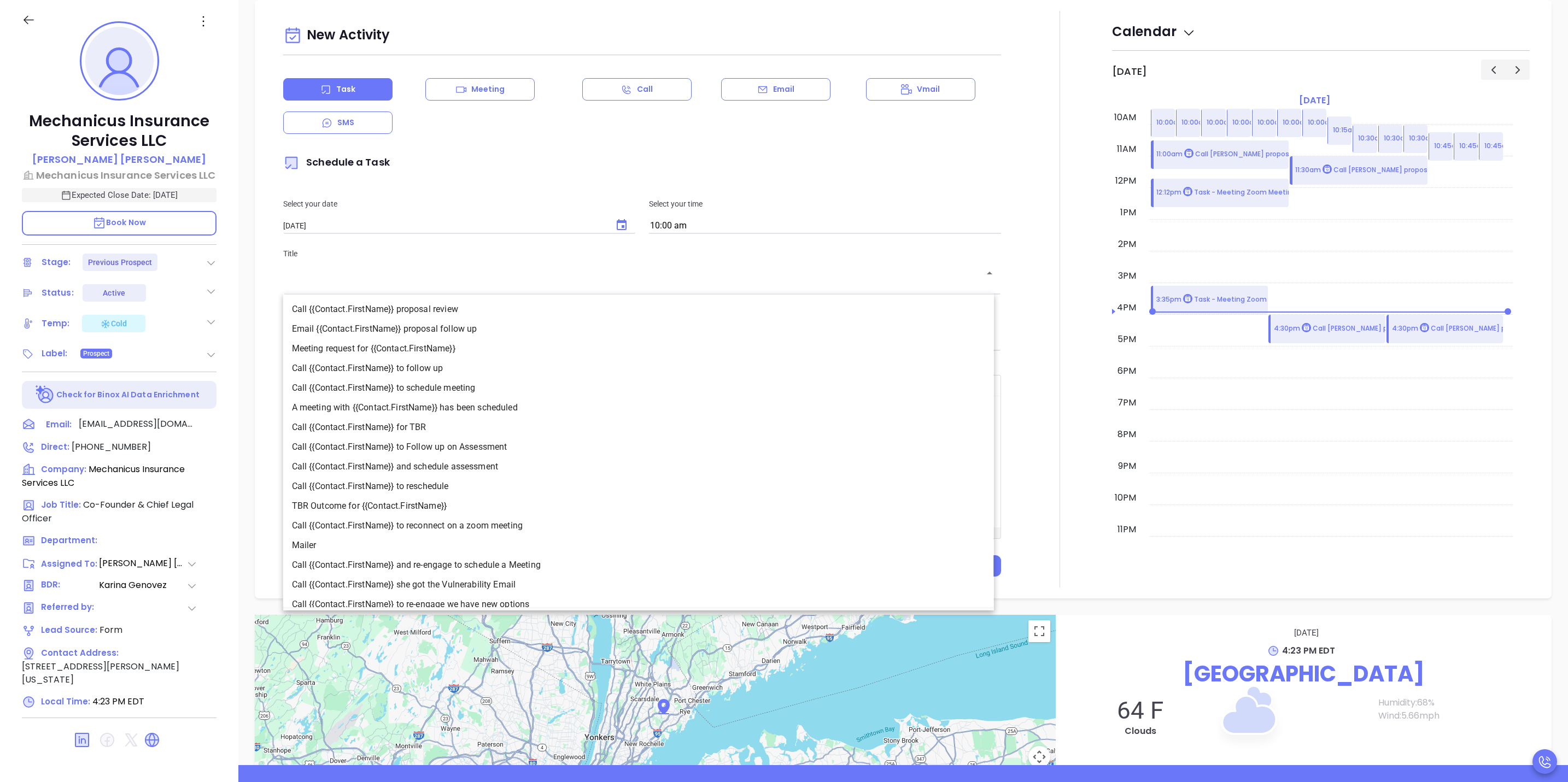
click at [600, 310] on li "Call {{Contact.FirstName}} proposal review" at bounding box center [639, 309] width 711 height 19
type input "Call [PERSON_NAME] proposal review"
type input "Call"
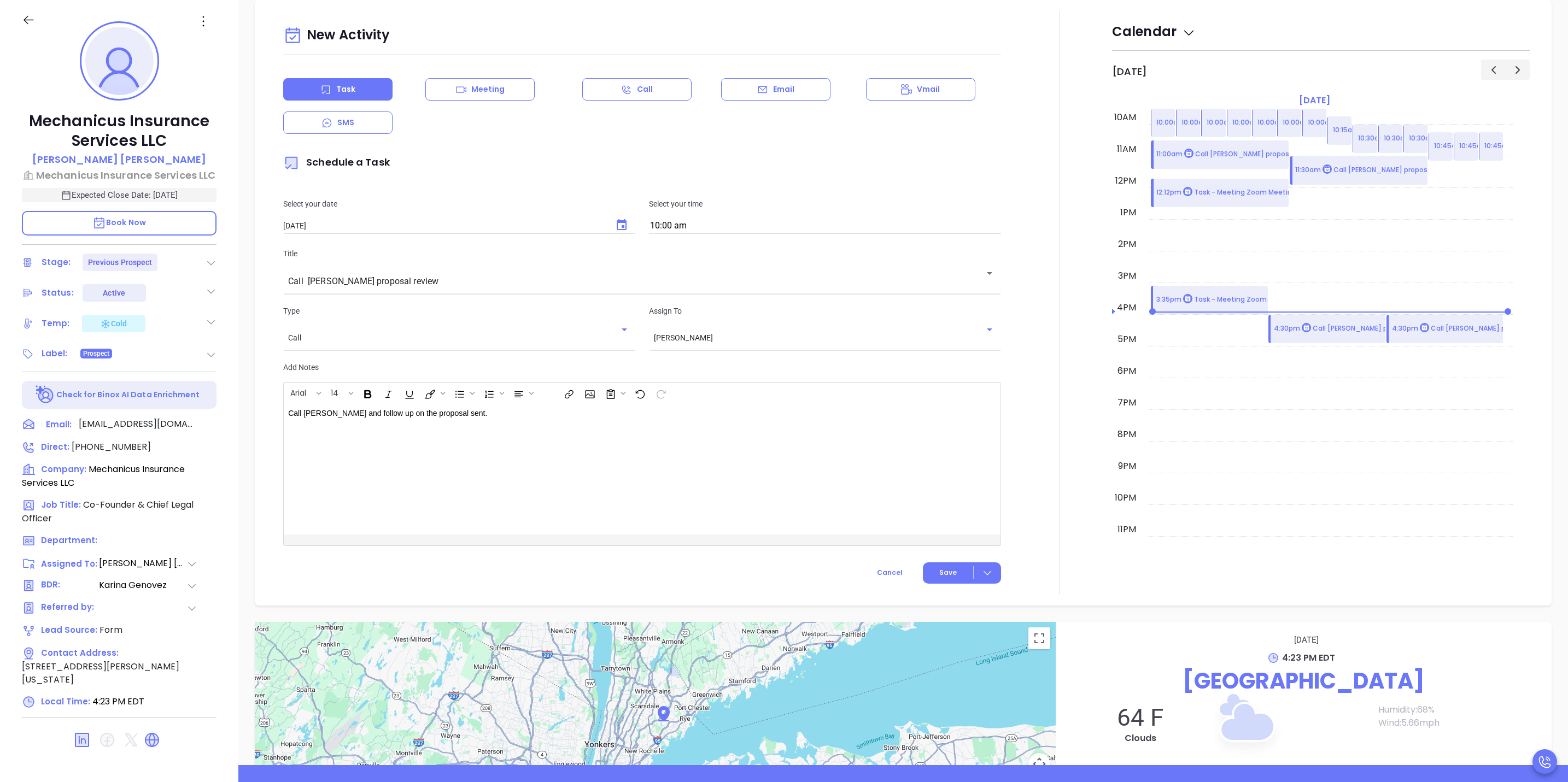
click at [742, 235] on div "Select your date [DATE] ​ Select your time 10:00 am" at bounding box center [643, 216] width 731 height 63
click at [745, 227] on input "10:00 am" at bounding box center [825, 226] width 352 height 15
click at [685, 317] on button "4:45 pm" at bounding box center [734, 326] width 170 height 24
type input "4:45 pm"
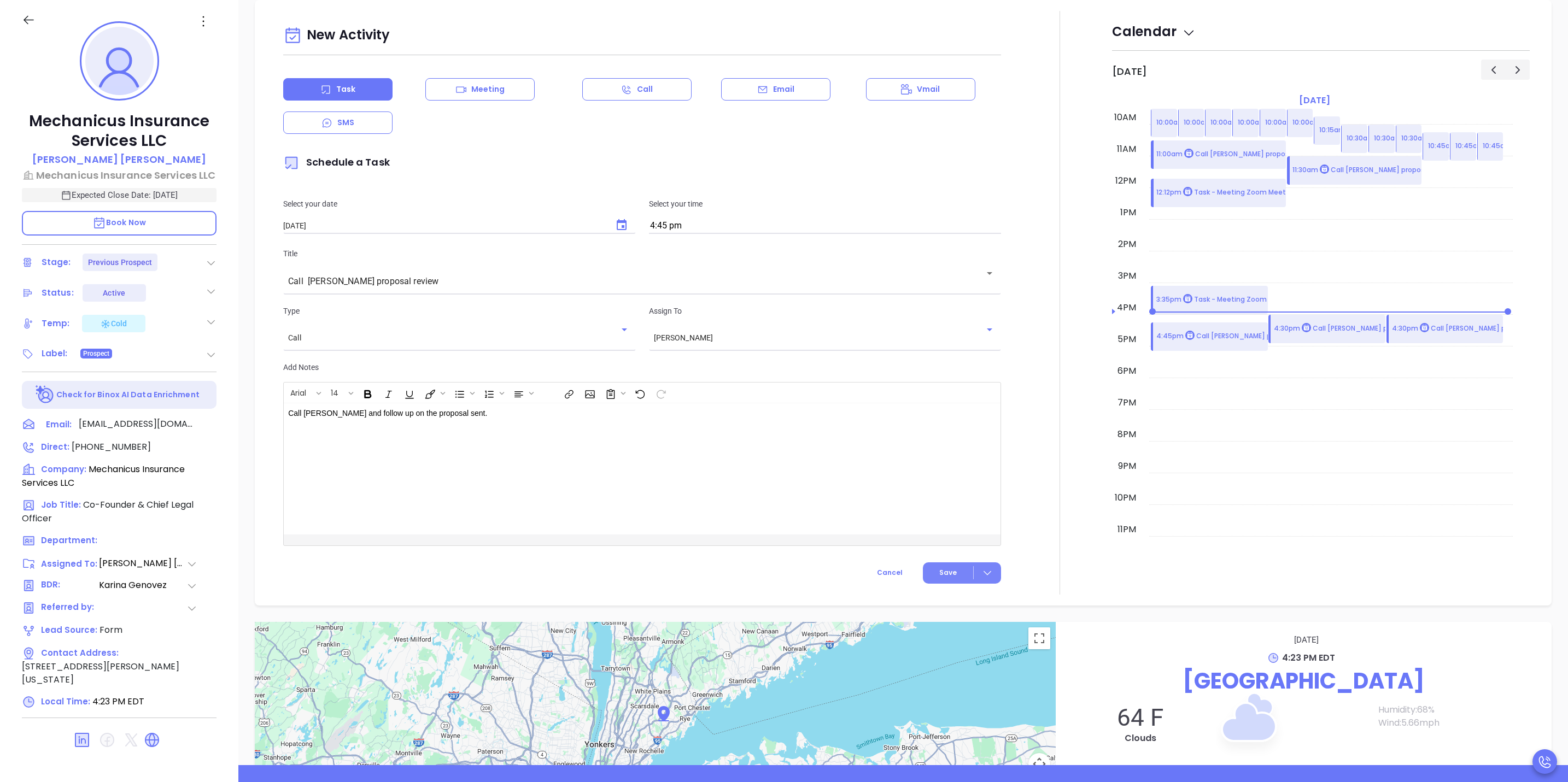
click at [982, 577] on icon at bounding box center [987, 572] width 11 height 11
click at [967, 592] on div "Save & Add to Calendar" at bounding box center [936, 596] width 97 height 12
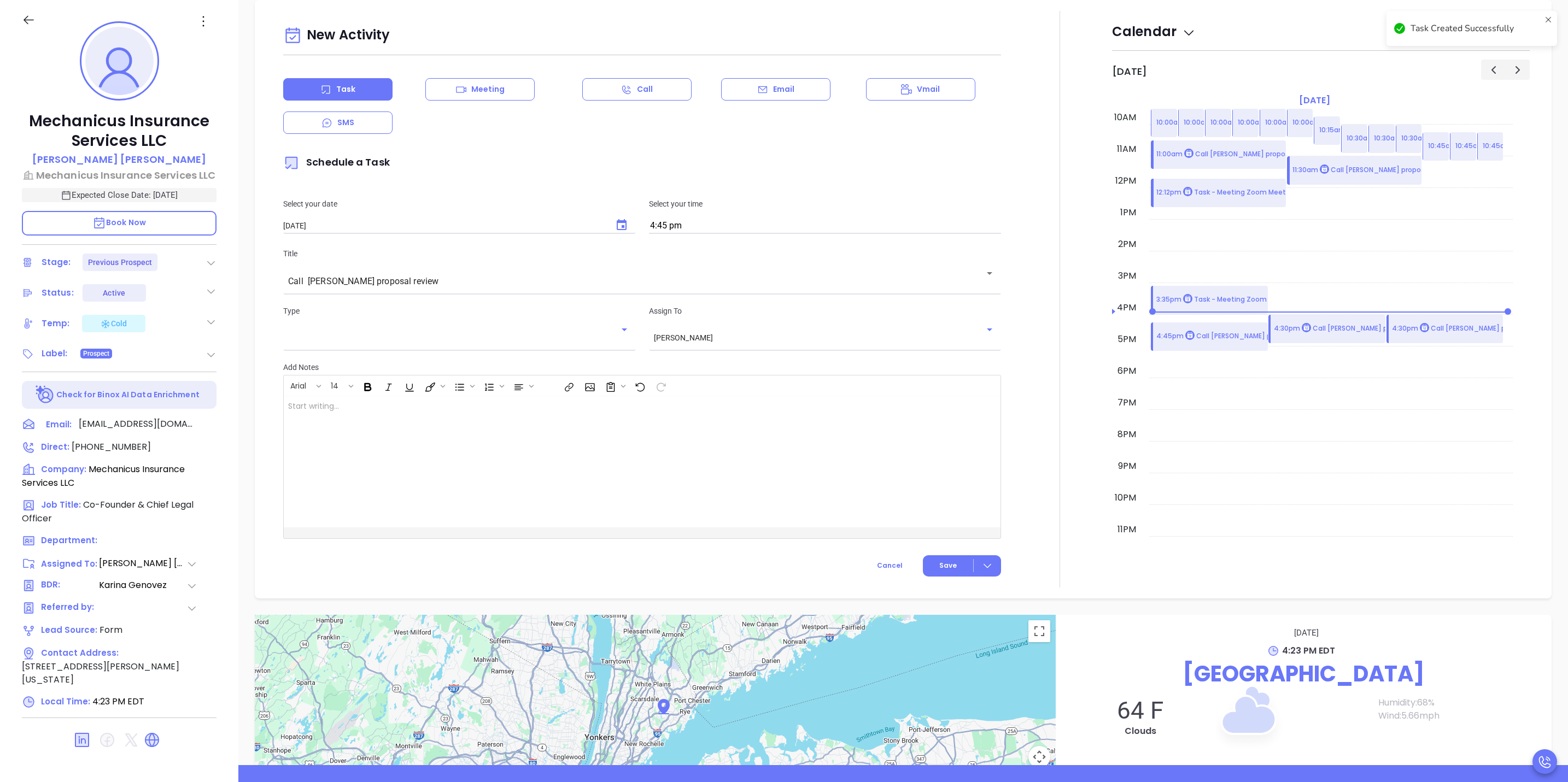
checkbox input "false"
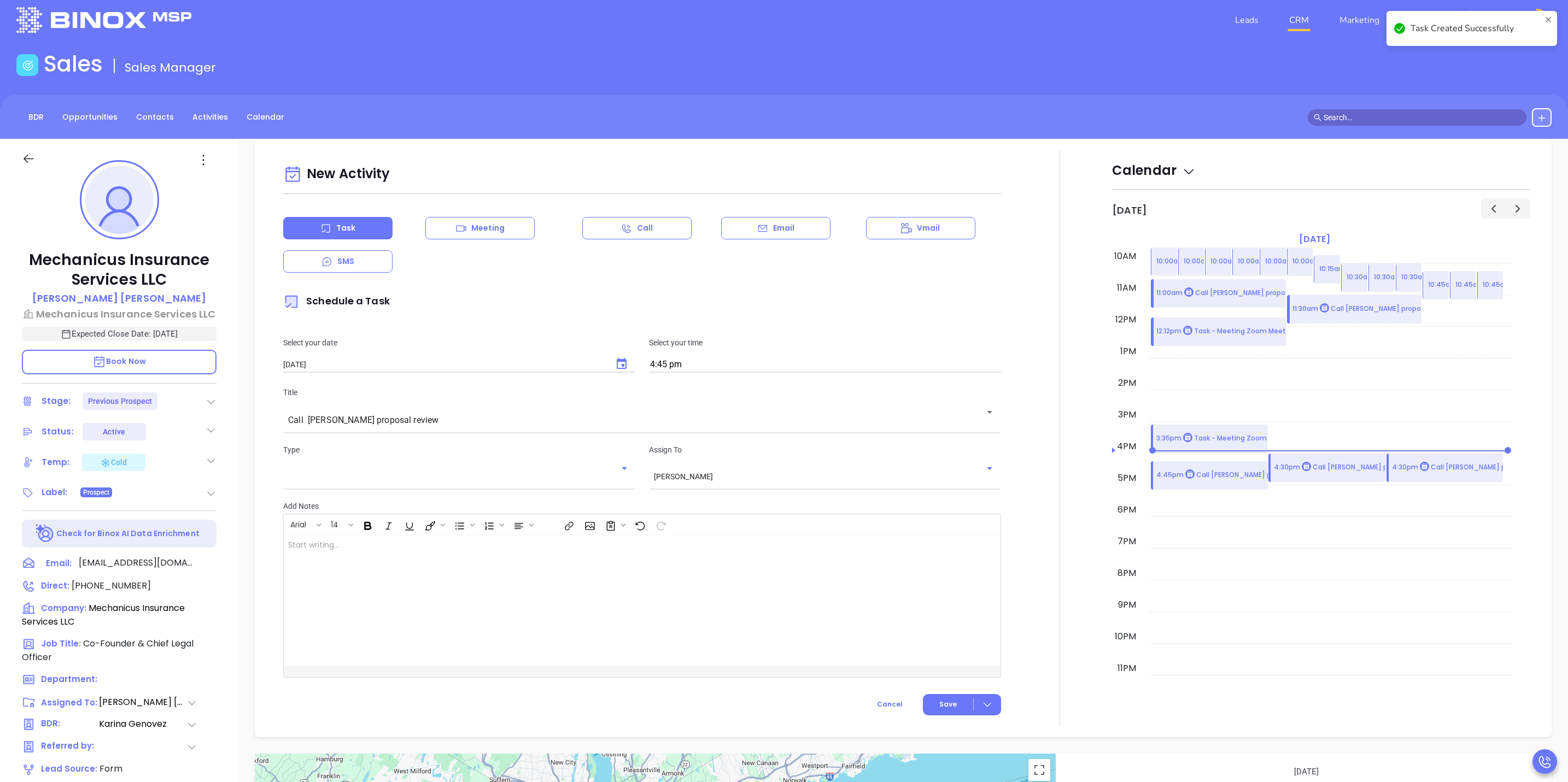
scroll to position [0, 0]
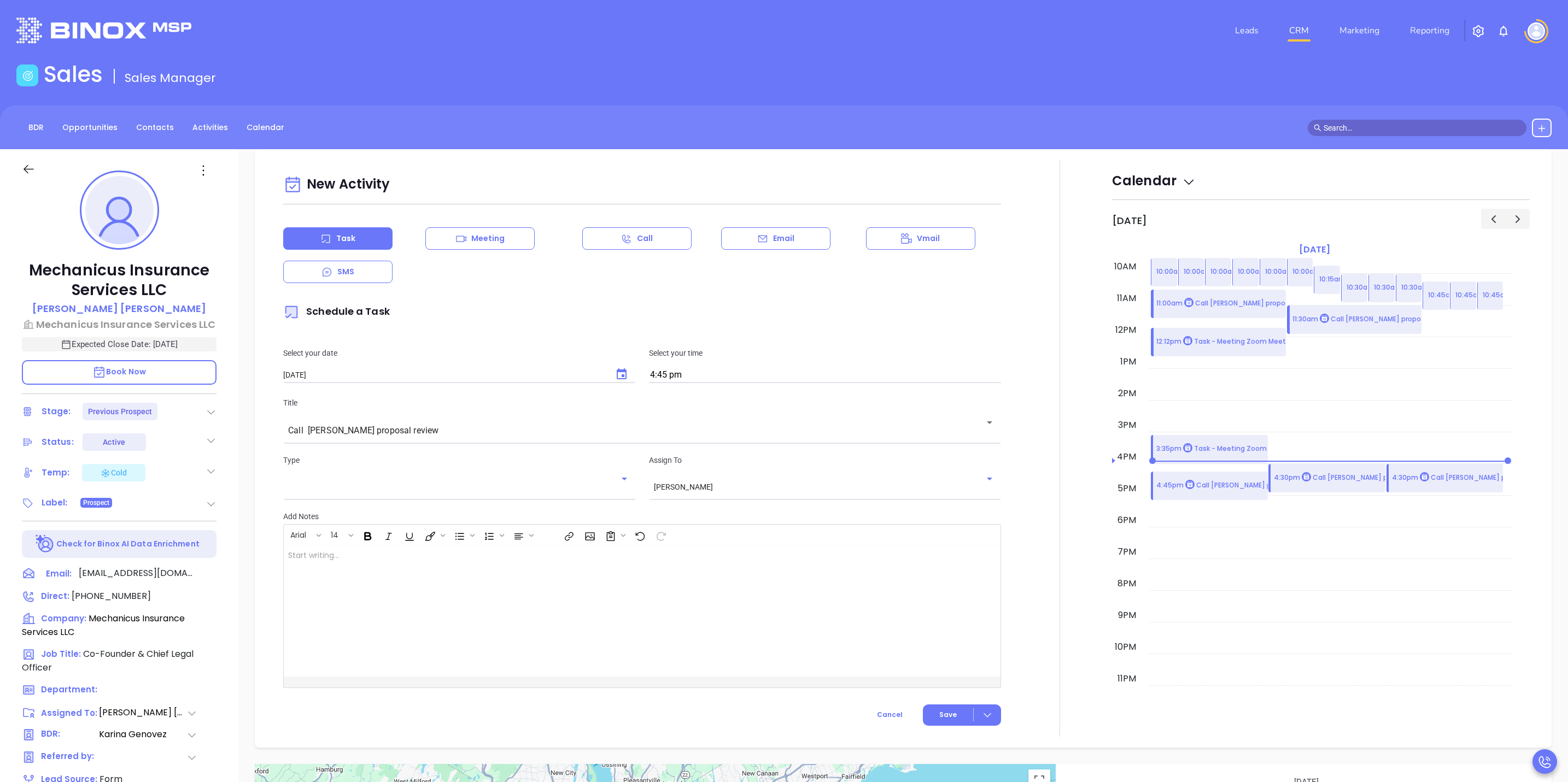
click at [1298, 33] on link "CRM" at bounding box center [1298, 30] width 28 height 22
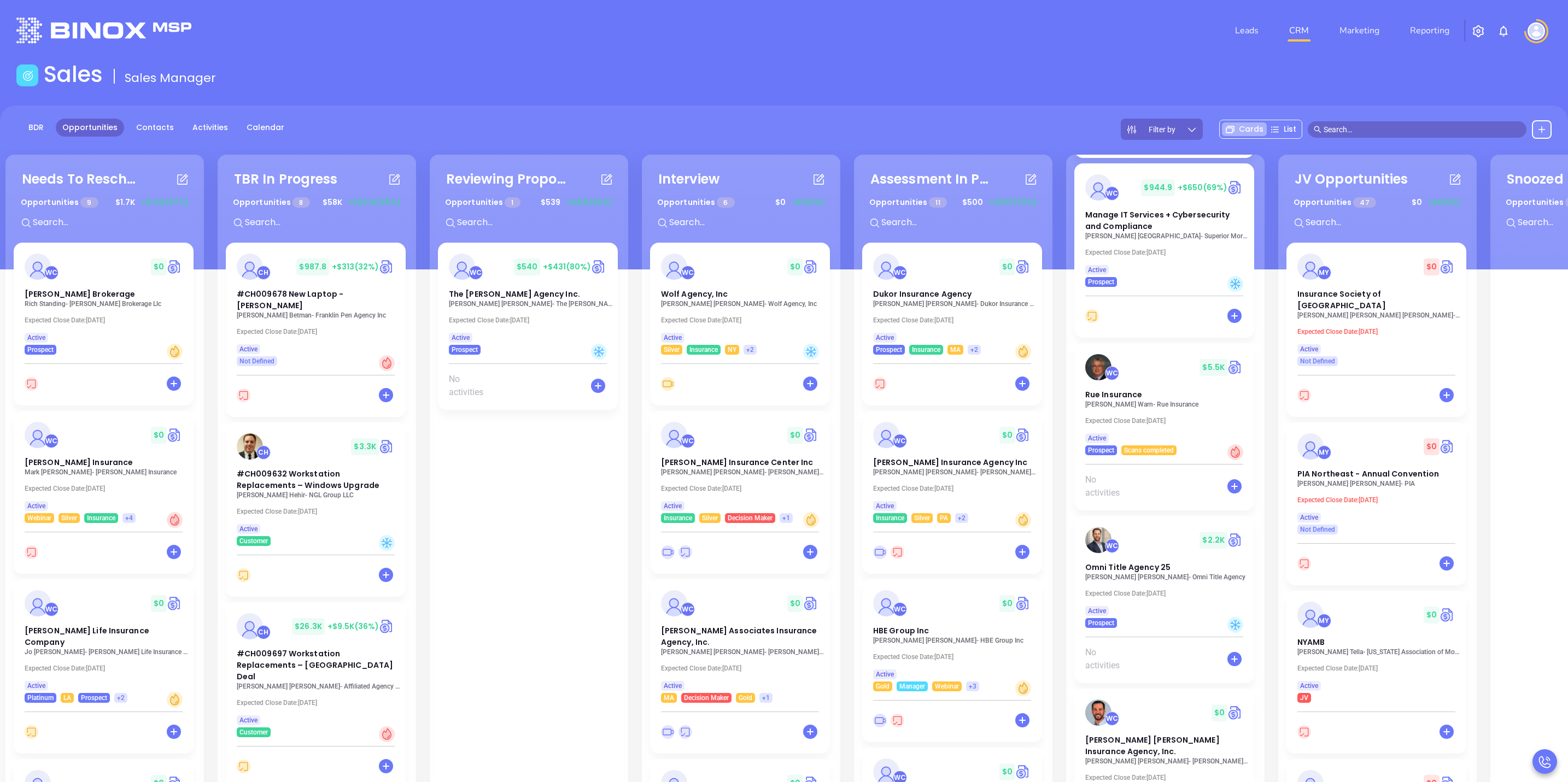
scroll to position [2845, 0]
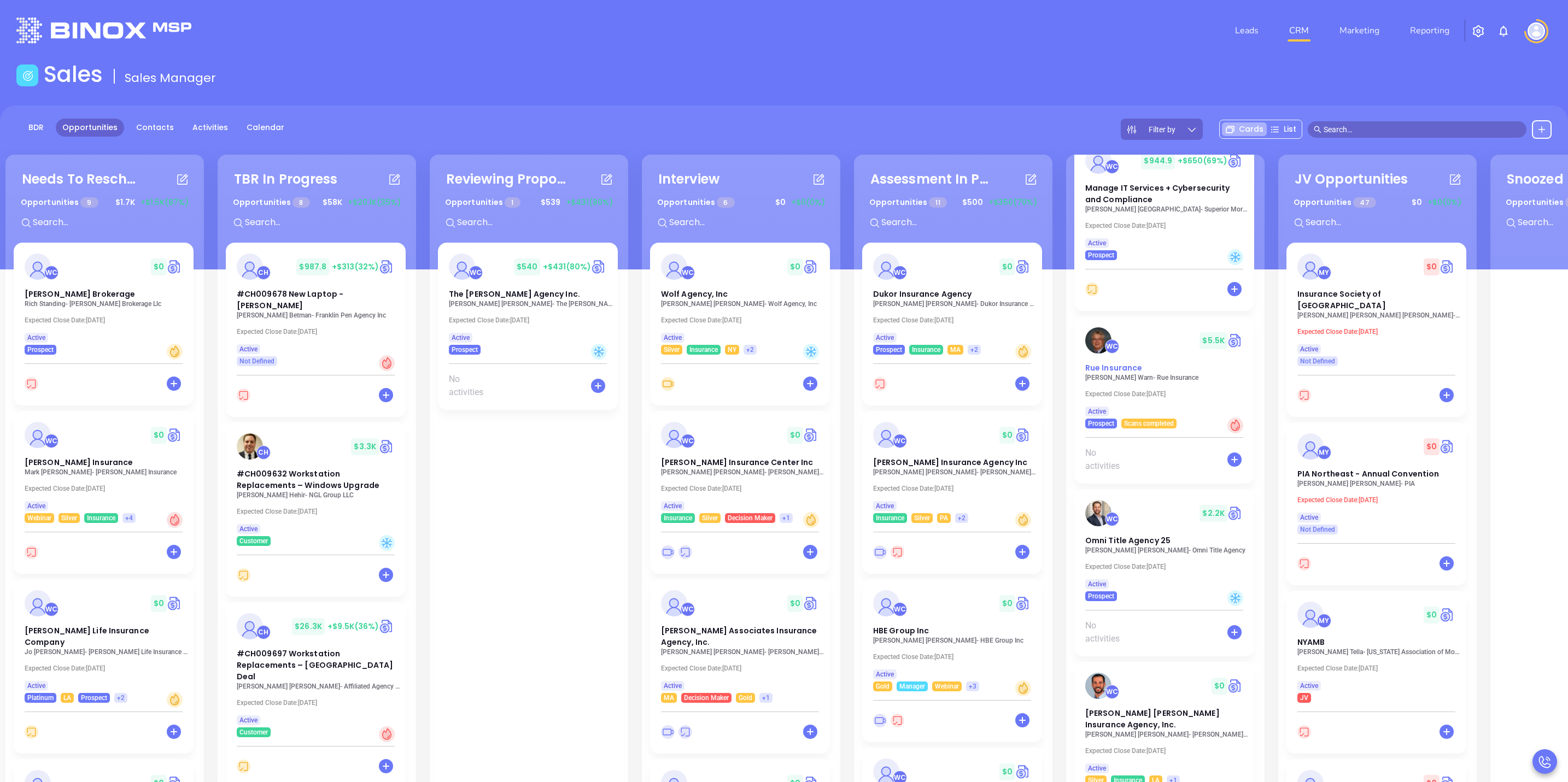
click at [1155, 374] on div "Rue Insurance" at bounding box center [1164, 368] width 171 height 11
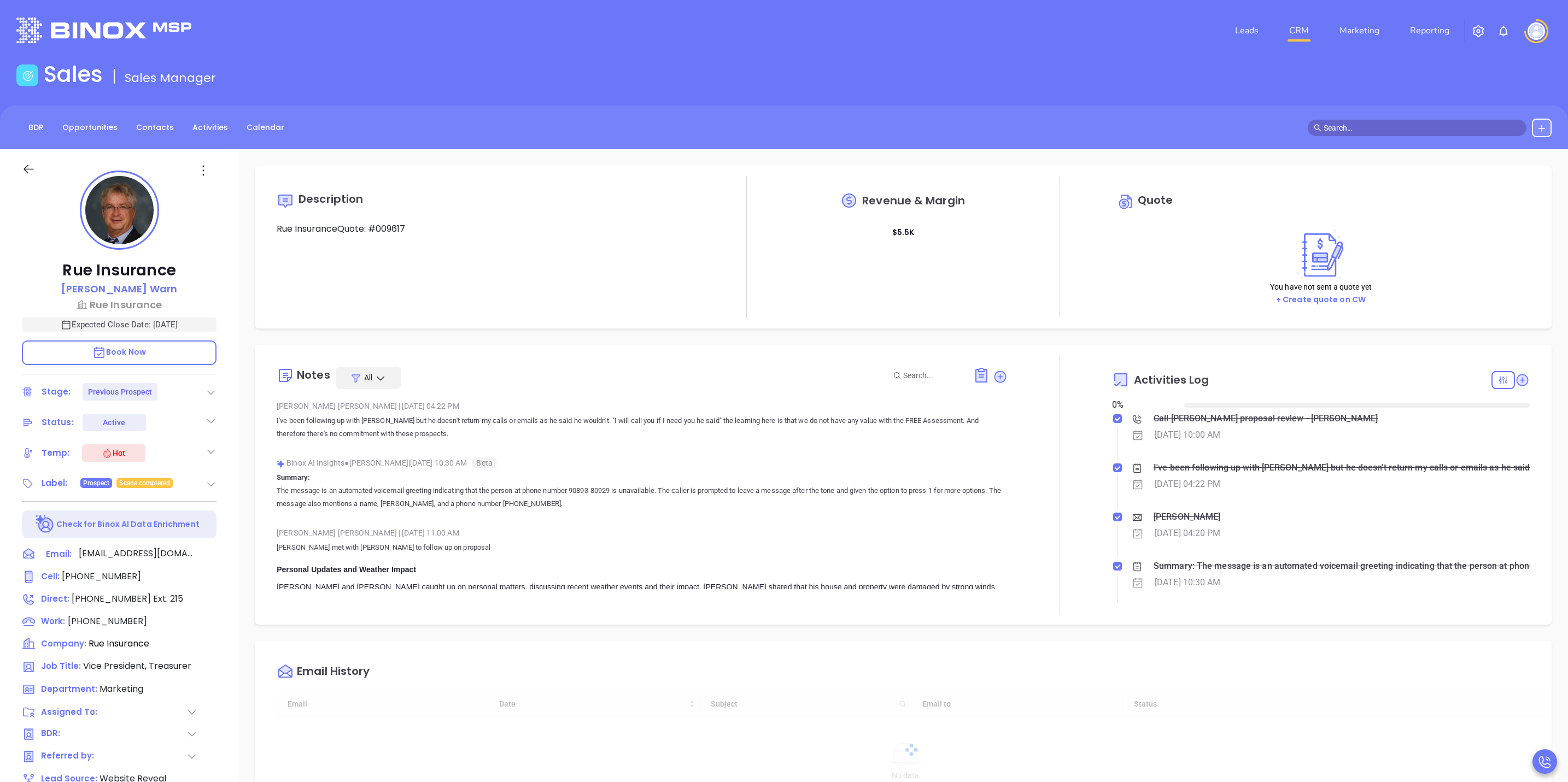
type input "[DATE]"
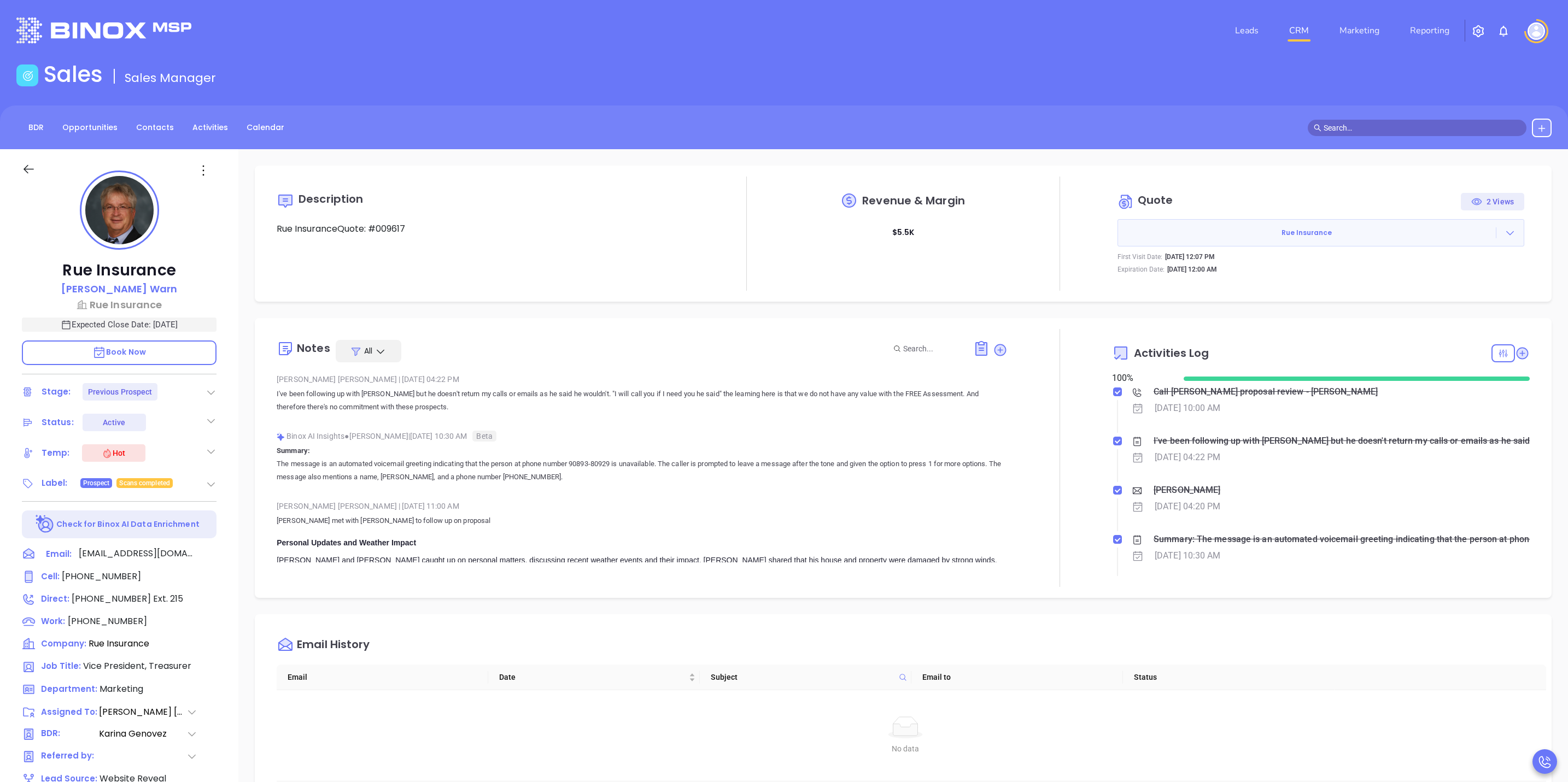
type input "[PERSON_NAME]"
click at [652, 395] on p "I've been following up with [PERSON_NAME] but he doesn't return my calls or ema…" at bounding box center [643, 400] width 731 height 26
click at [1515, 354] on icon at bounding box center [1523, 353] width 15 height 15
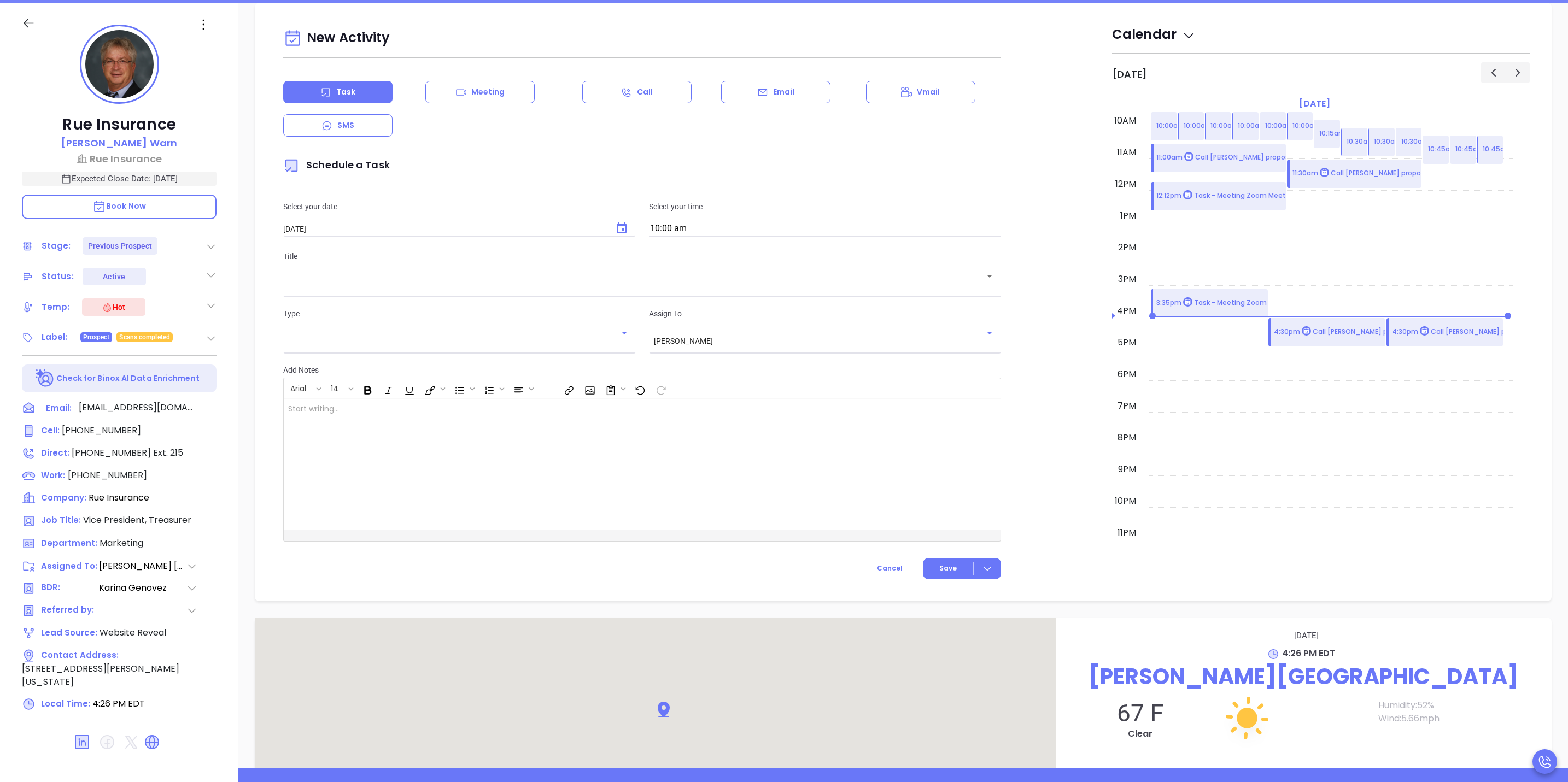
scroll to position [149, 0]
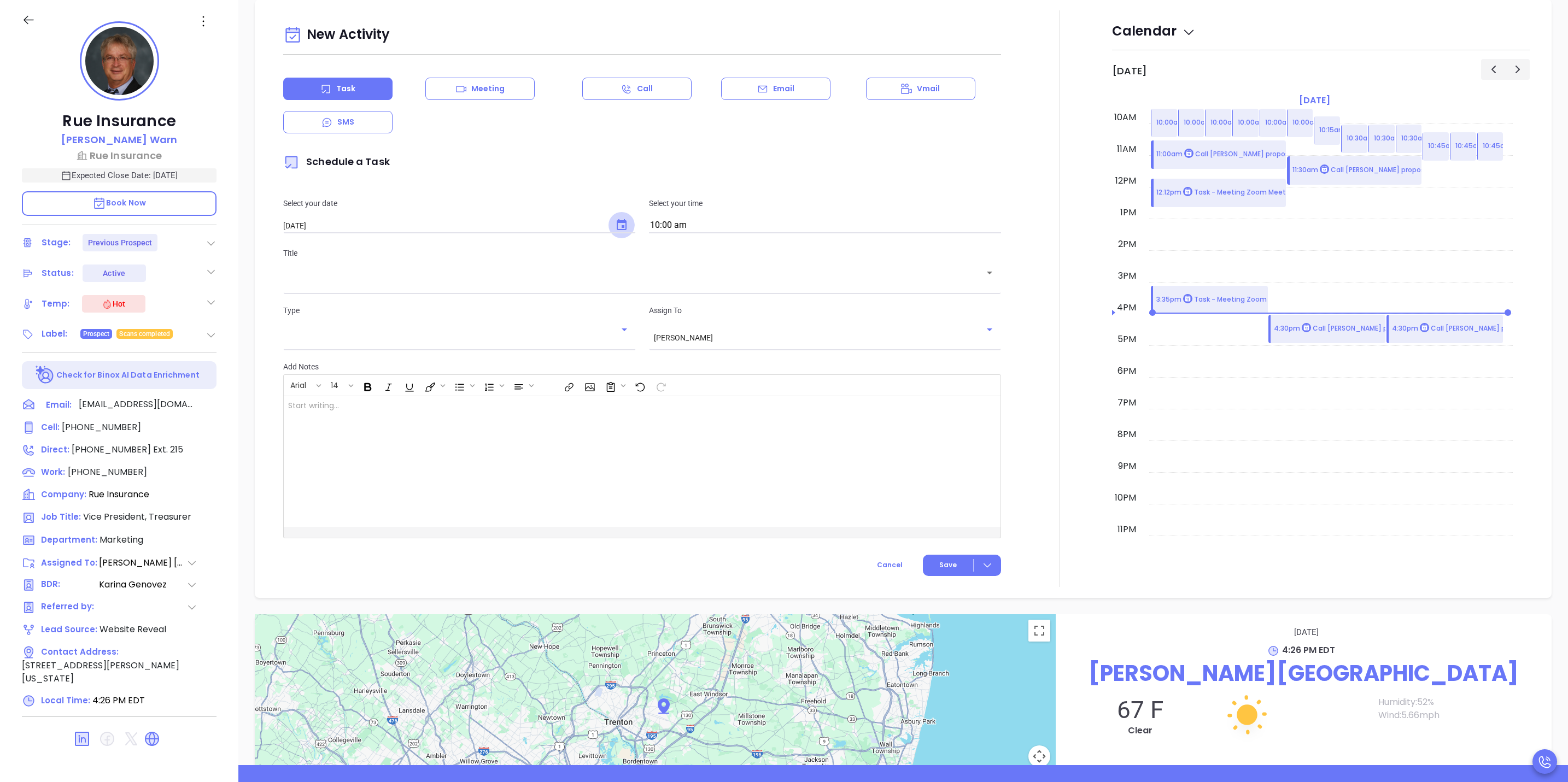
click at [617, 220] on icon "Choose date, selected date is Oct 16, 2025" at bounding box center [622, 225] width 13 height 13
click at [375, 334] on button "15" at bounding box center [370, 335] width 19 height 19
type input "[DATE]"
click at [721, 223] on input "10:00 am" at bounding box center [825, 226] width 352 height 15
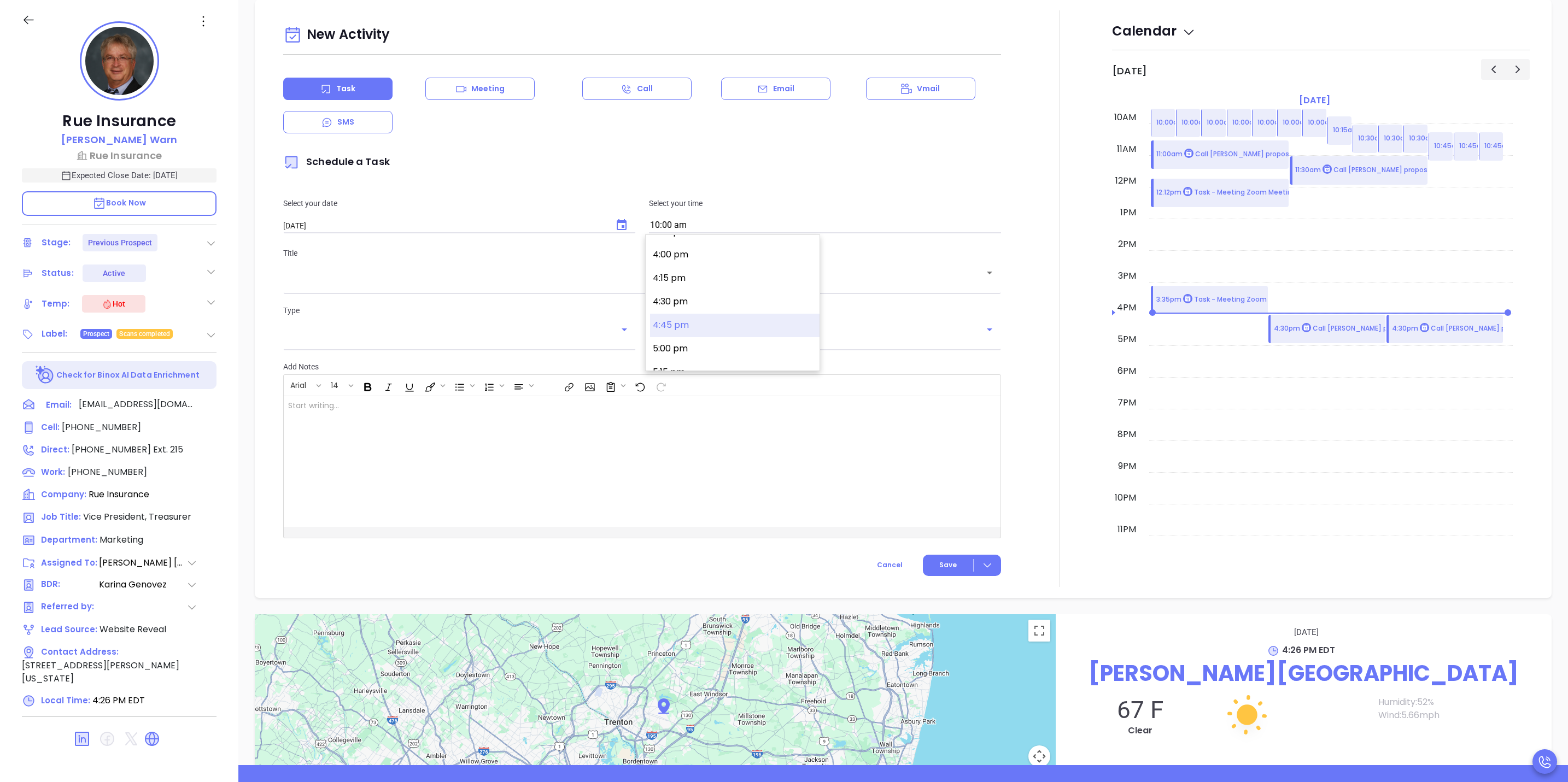
click at [710, 315] on button "4:45 pm" at bounding box center [734, 325] width 170 height 24
type input "4:45 pm"
click at [747, 341] on input "[PERSON_NAME]" at bounding box center [810, 337] width 312 height 9
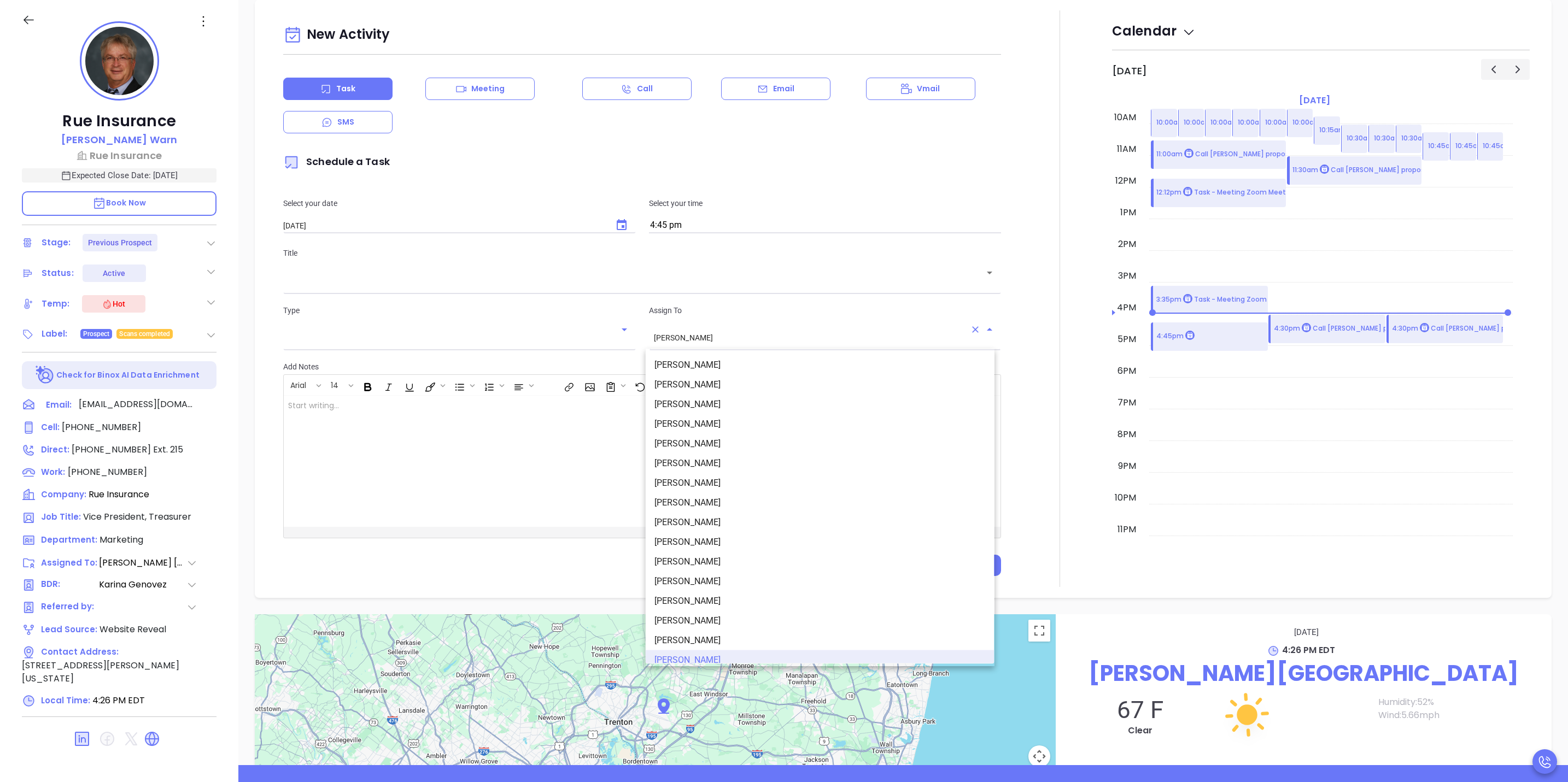
scroll to position [6, 0]
click at [743, 374] on li "[PERSON_NAME]" at bounding box center [820, 378] width 349 height 19
type input "[PERSON_NAME]"
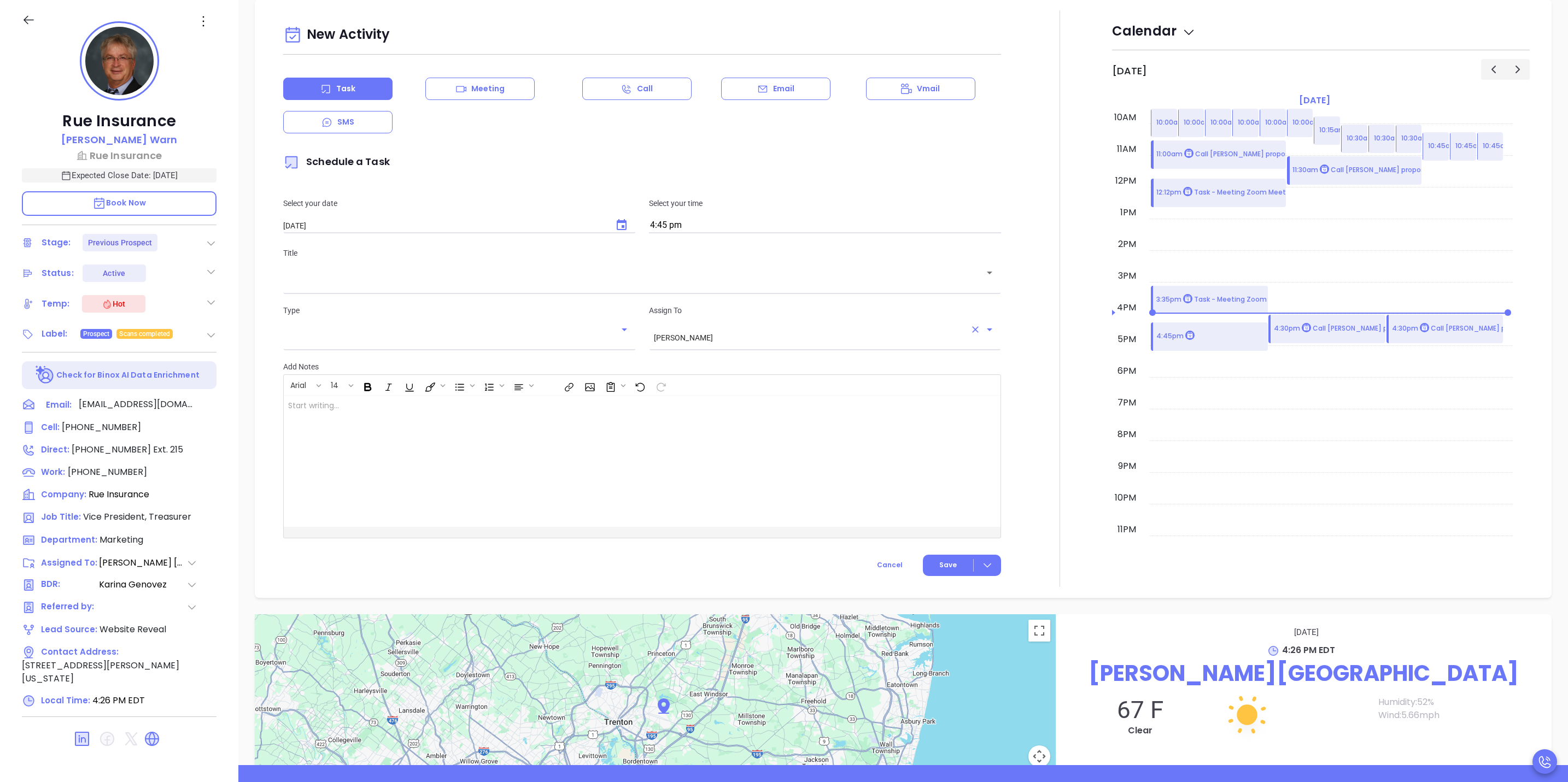
click at [740, 291] on div "​" at bounding box center [643, 280] width 718 height 21
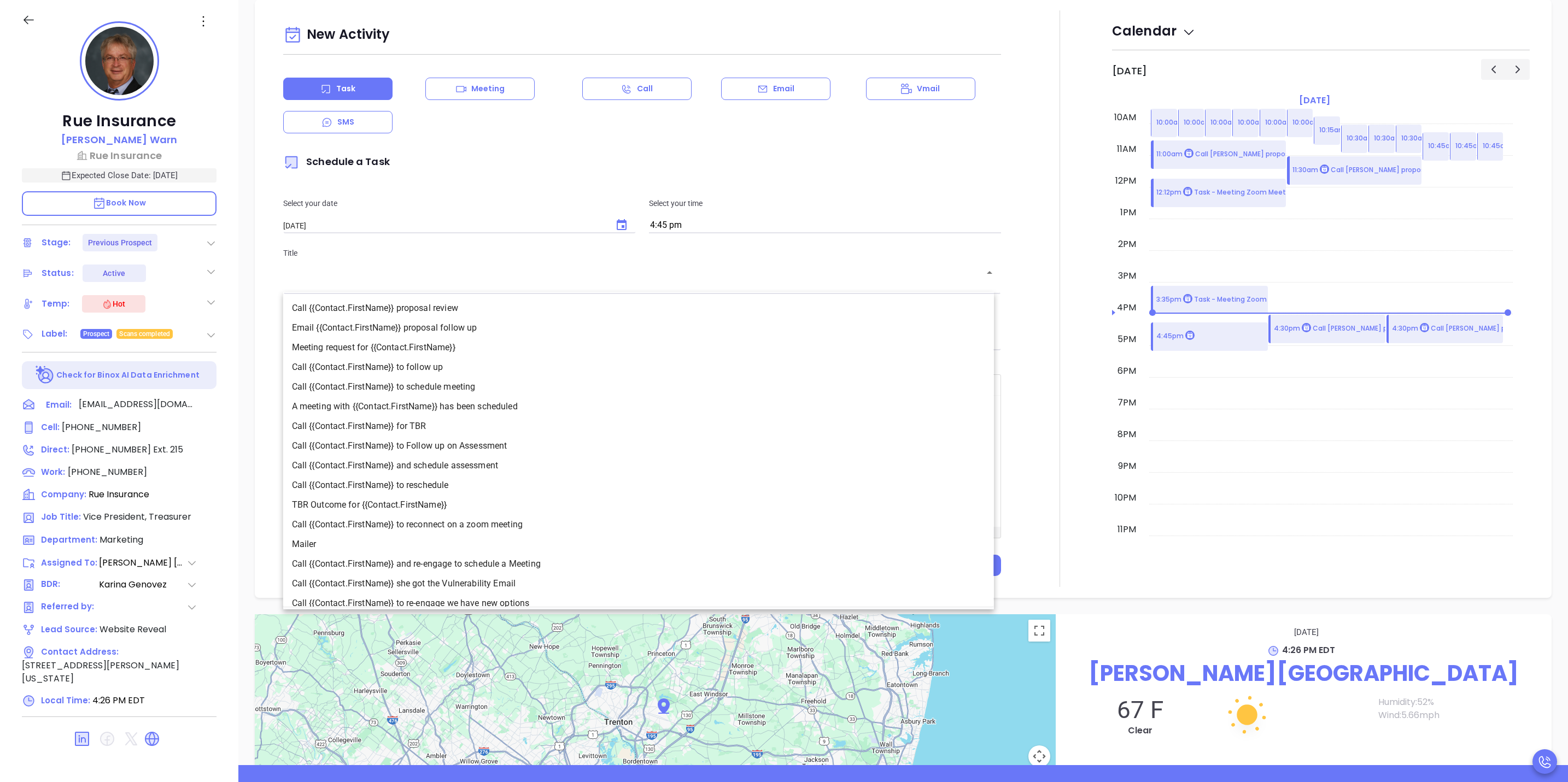
click at [658, 309] on li "Call {{Contact.FirstName}} proposal review" at bounding box center [639, 308] width 711 height 19
type input "Call [PERSON_NAME] proposal review"
type input "Call"
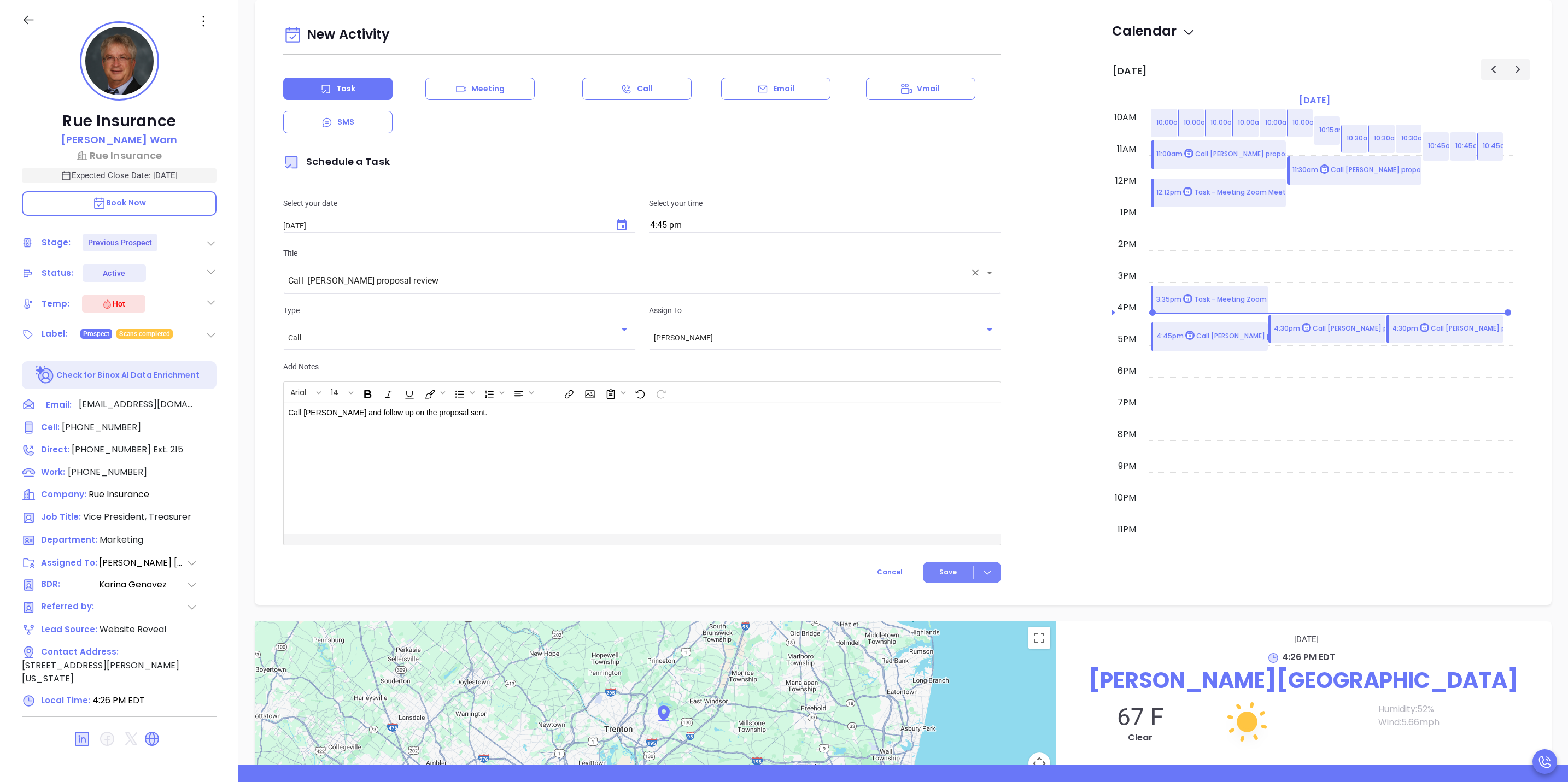
click at [982, 581] on button "Save" at bounding box center [962, 572] width 78 height 21
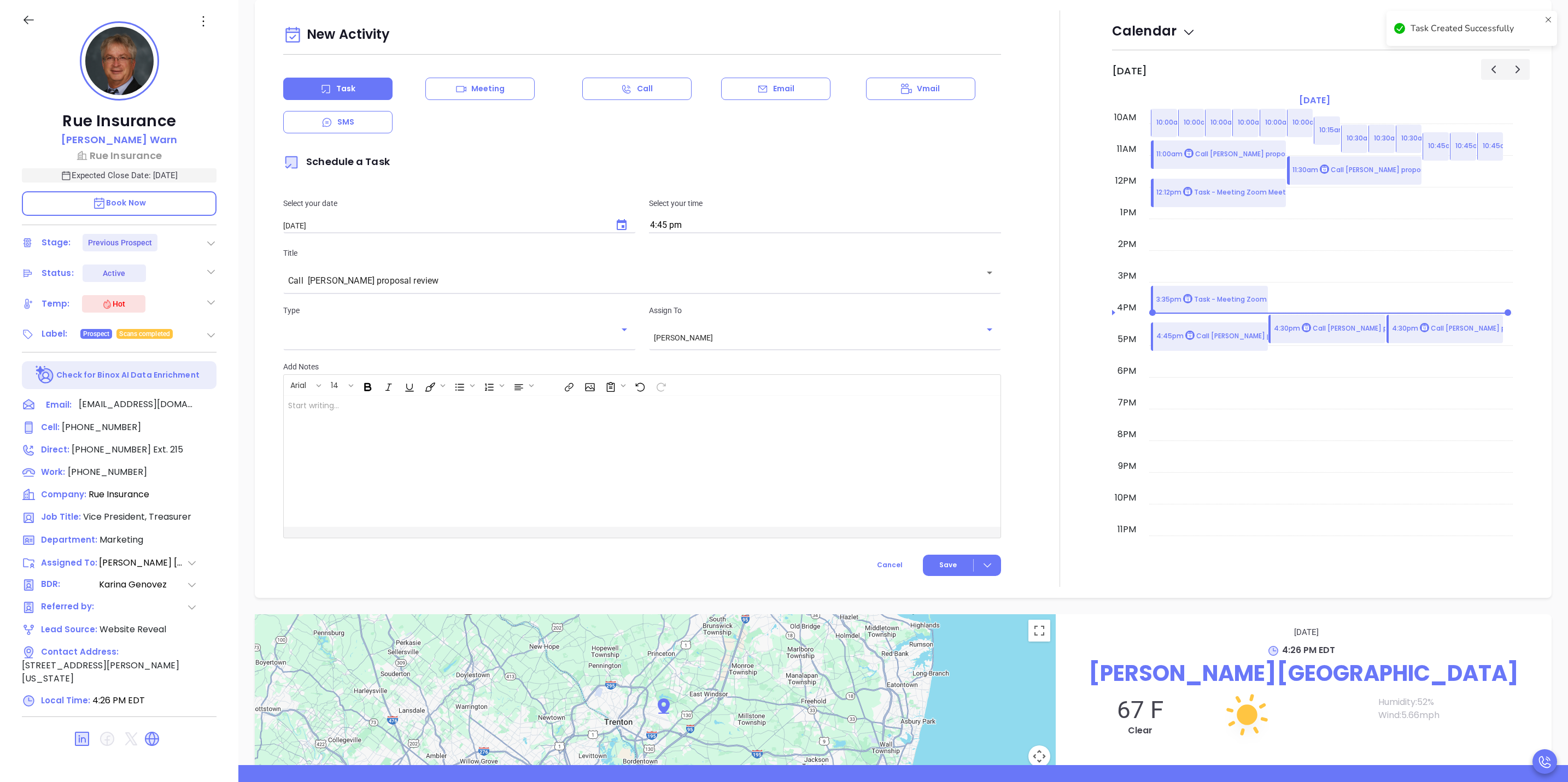
checkbox input "false"
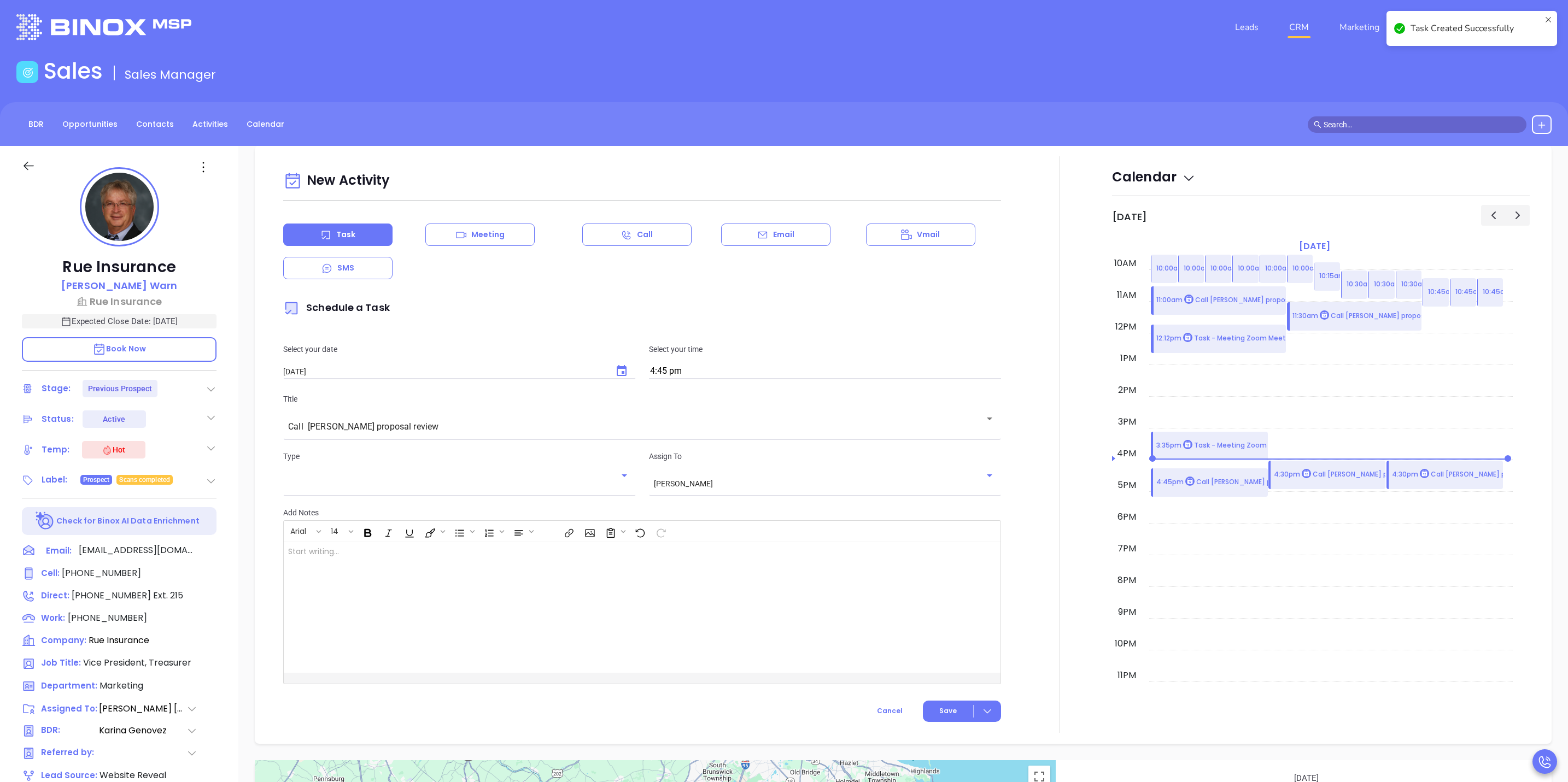
scroll to position [0, 0]
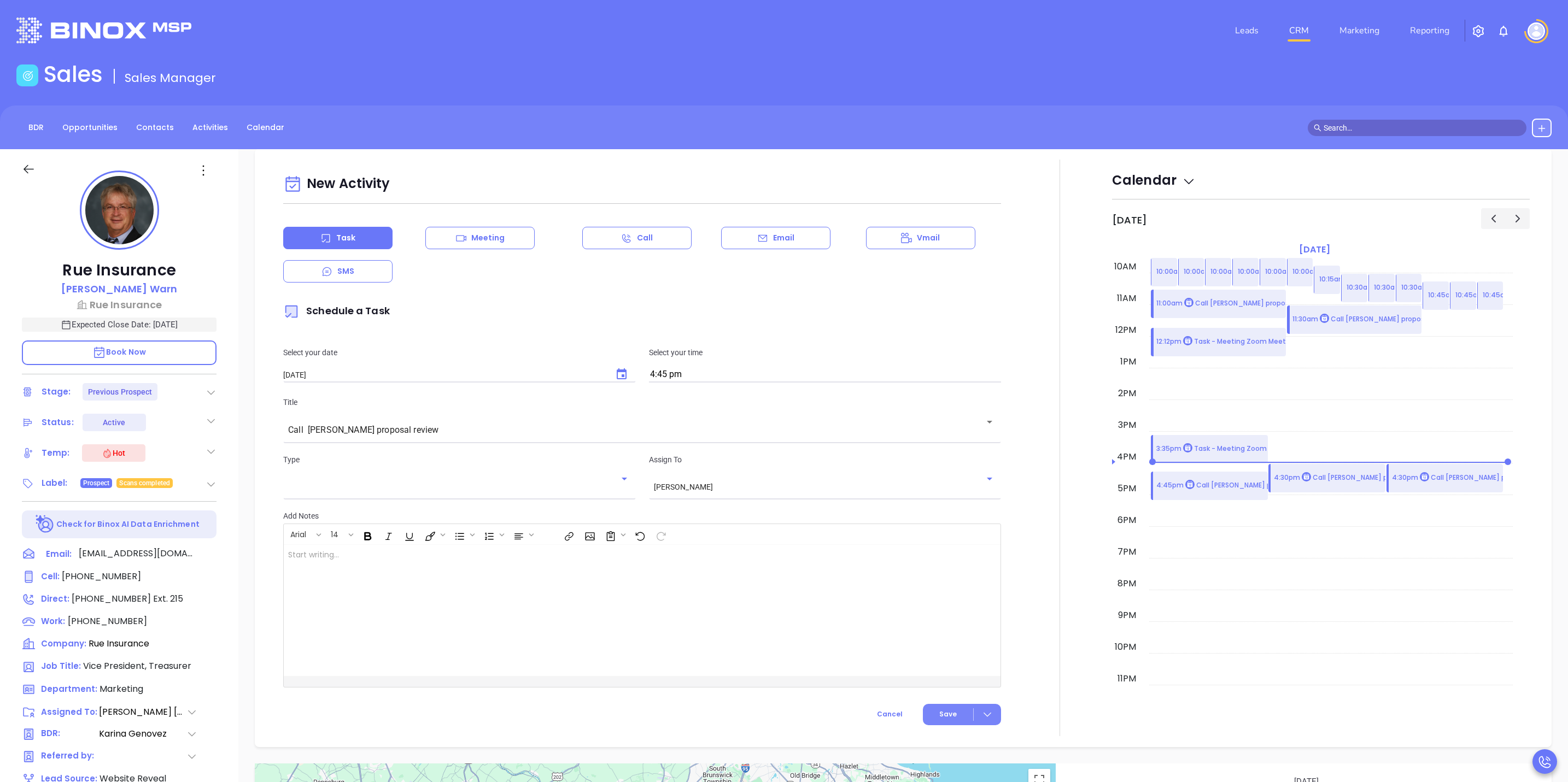
click at [982, 716] on icon at bounding box center [987, 714] width 11 height 11
click at [968, 732] on div "Save & Add to Calendar" at bounding box center [936, 738] width 97 height 12
